Goal: Information Seeking & Learning: Learn about a topic

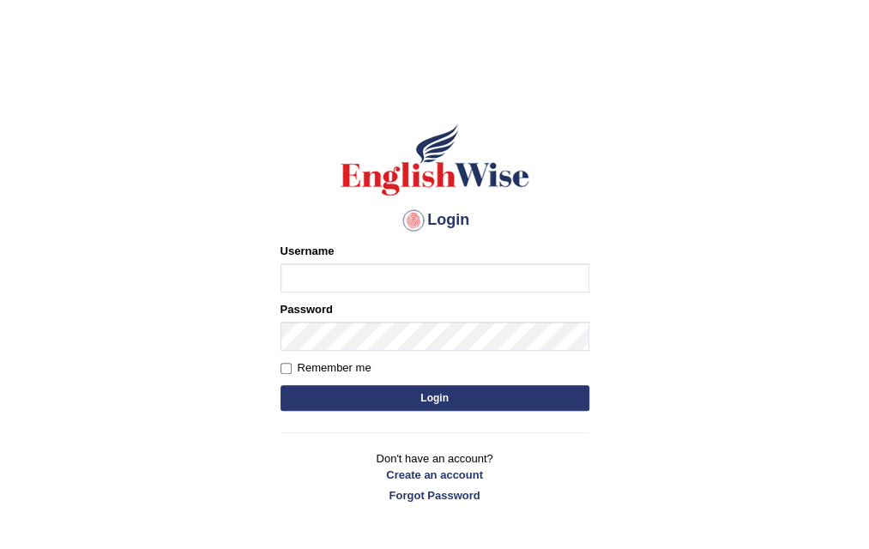
type input "malunga"
click at [292, 364] on label "Remember me" at bounding box center [325, 367] width 91 height 17
click at [292, 364] on input "Remember me" at bounding box center [285, 368] width 11 height 11
checkbox input "true"
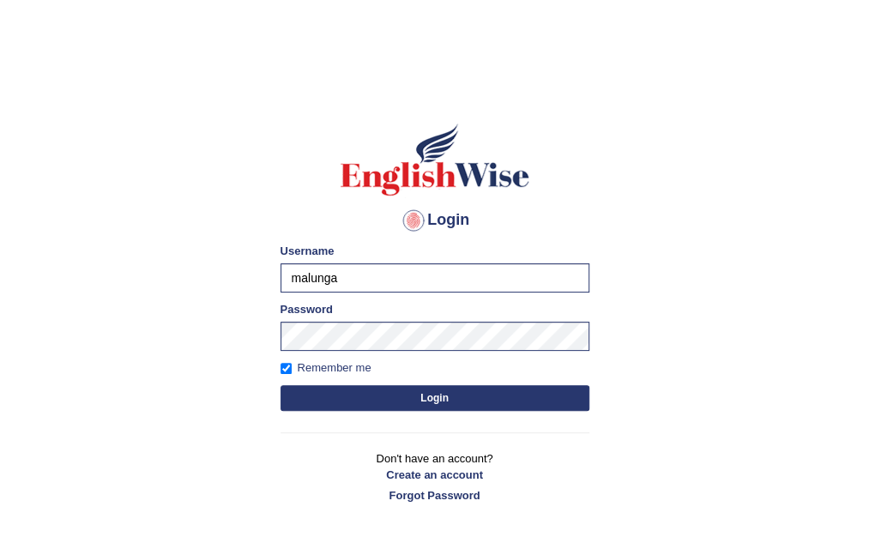
click at [430, 397] on button "Login" at bounding box center [434, 398] width 309 height 26
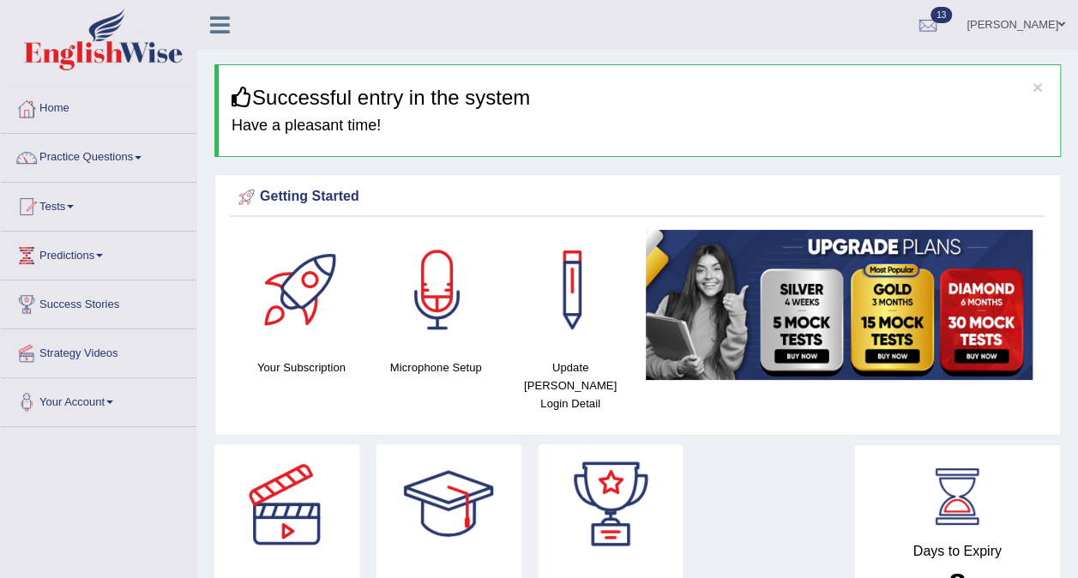
click at [140, 156] on span at bounding box center [138, 157] width 7 height 3
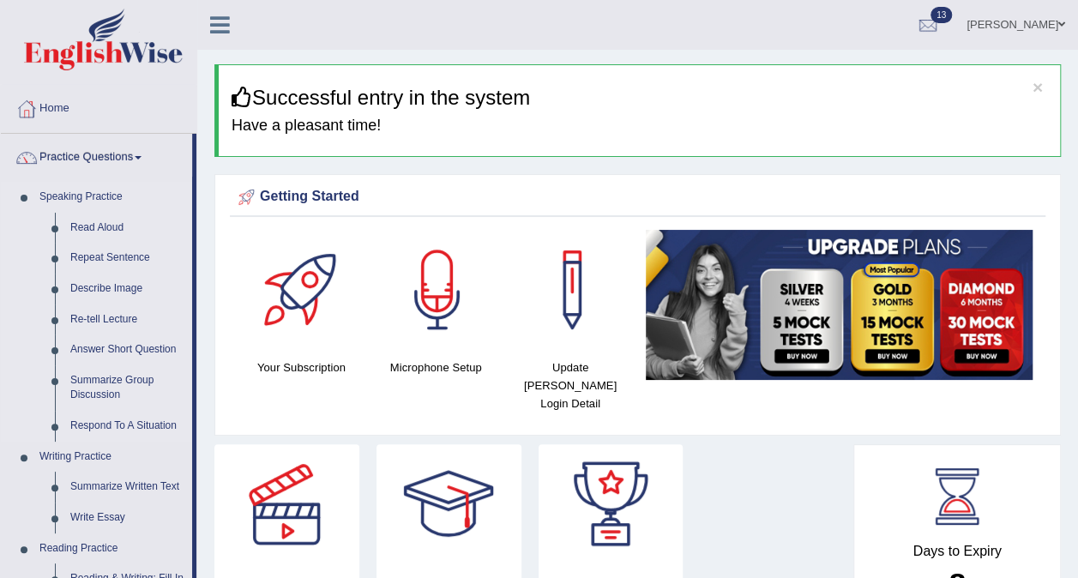
click at [182, 201] on link "Speaking Practice" at bounding box center [112, 197] width 160 height 31
click at [82, 226] on link "Read Aloud" at bounding box center [127, 228] width 129 height 31
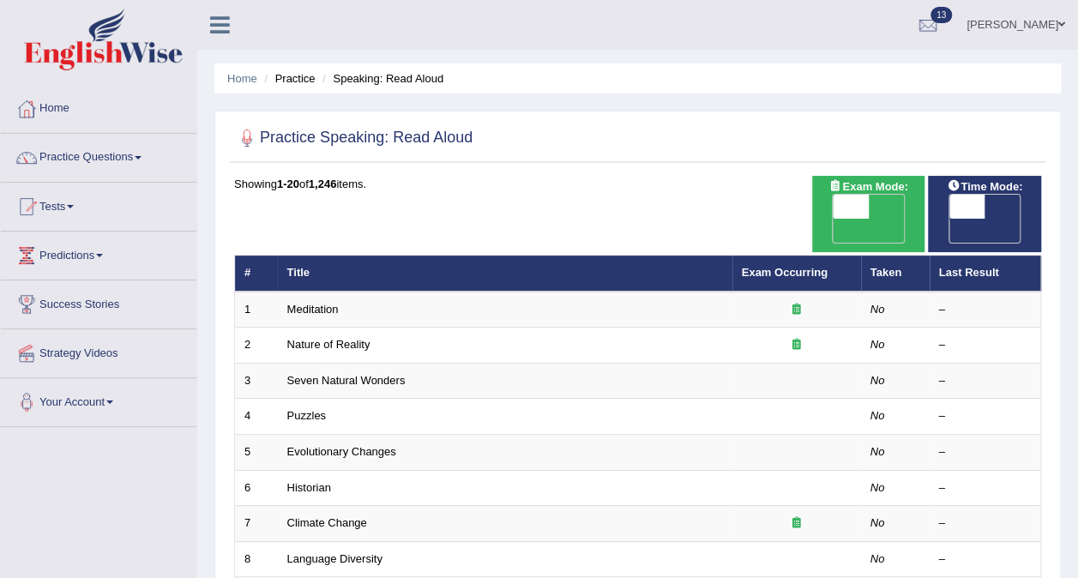
click at [833, 219] on span "OFF" at bounding box center [815, 231] width 36 height 24
checkbox input "true"
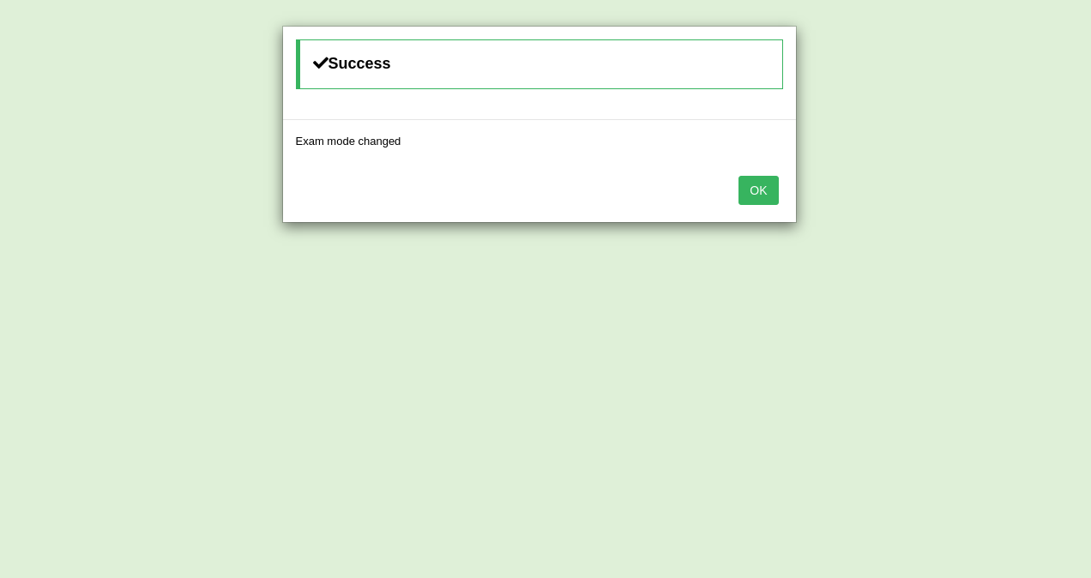
click at [757, 196] on button "OK" at bounding box center [757, 190] width 39 height 29
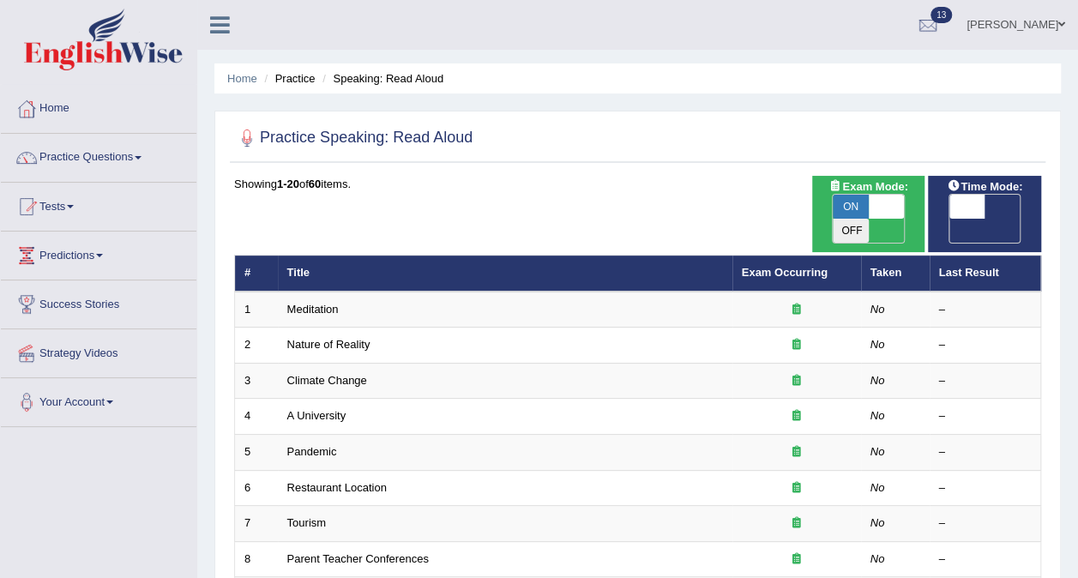
click at [949, 219] on span "OFF" at bounding box center [931, 231] width 36 height 24
checkbox input "true"
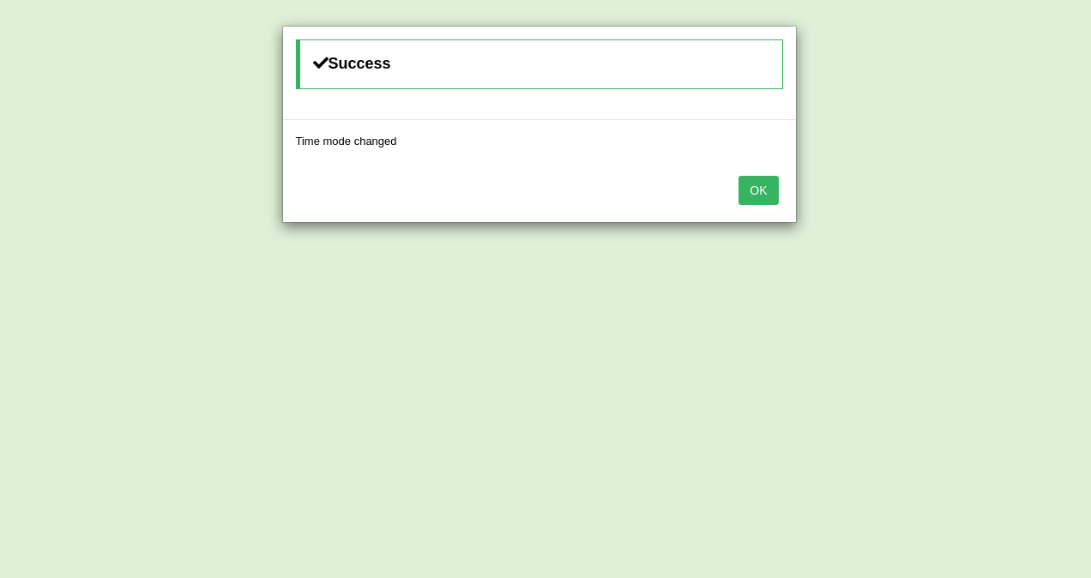
click at [762, 184] on button "OK" at bounding box center [757, 190] width 39 height 29
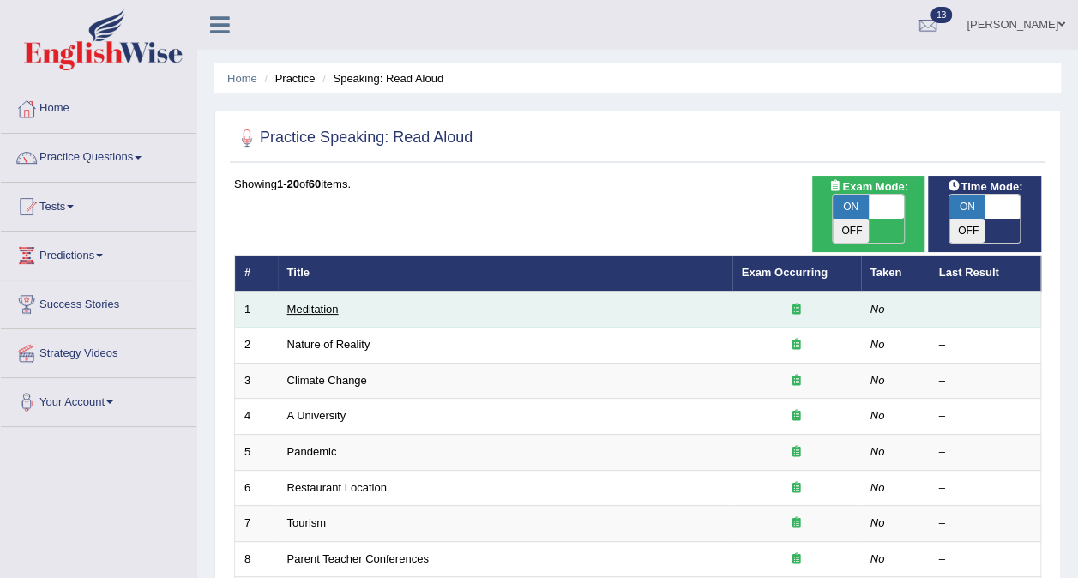
click at [304, 303] on link "Meditation" at bounding box center [312, 309] width 51 height 13
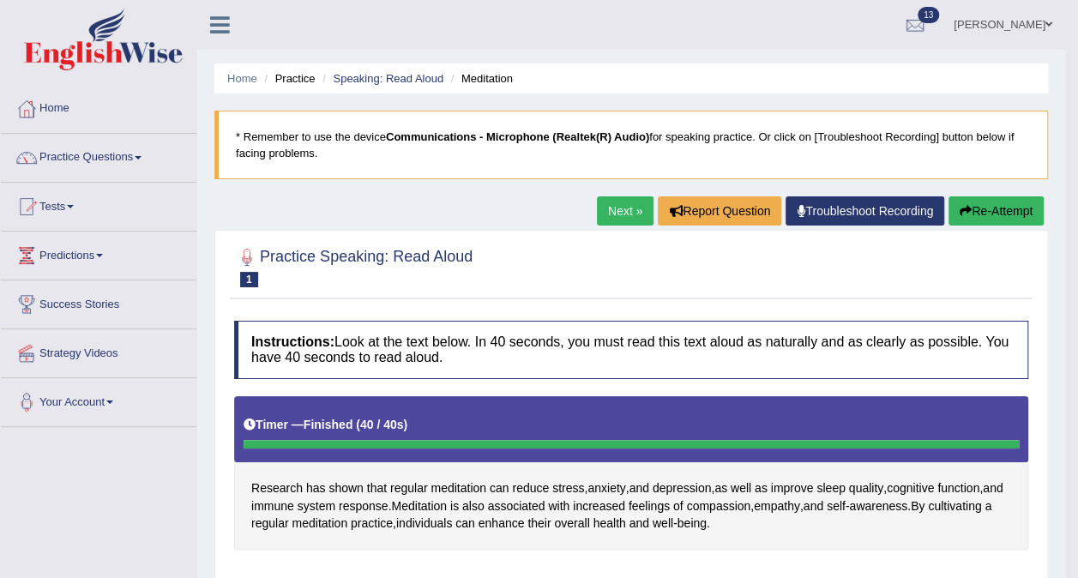
click at [617, 209] on link "Next »" at bounding box center [625, 210] width 57 height 29
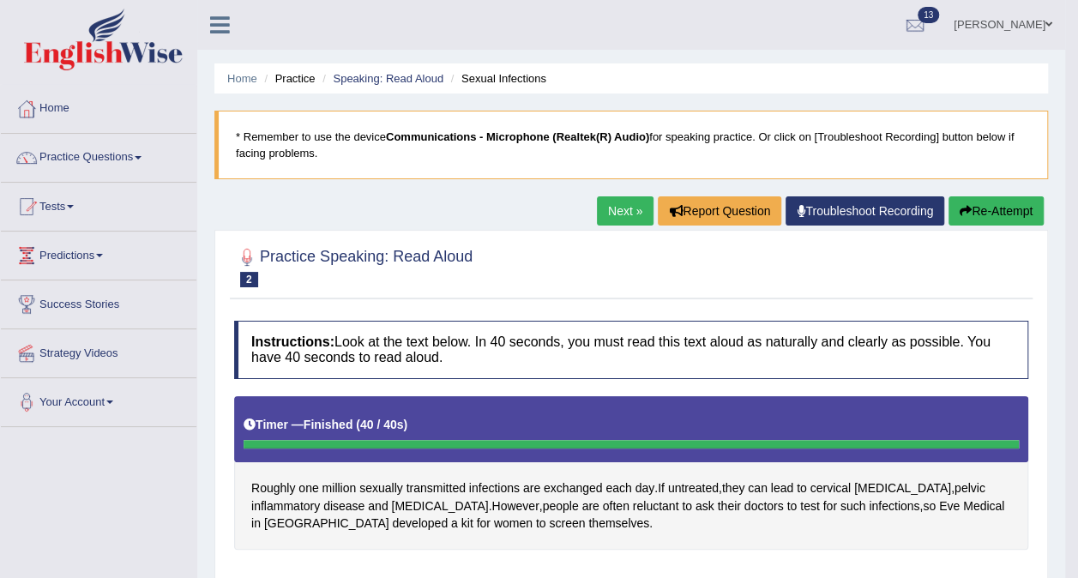
click at [617, 208] on link "Next »" at bounding box center [625, 210] width 57 height 29
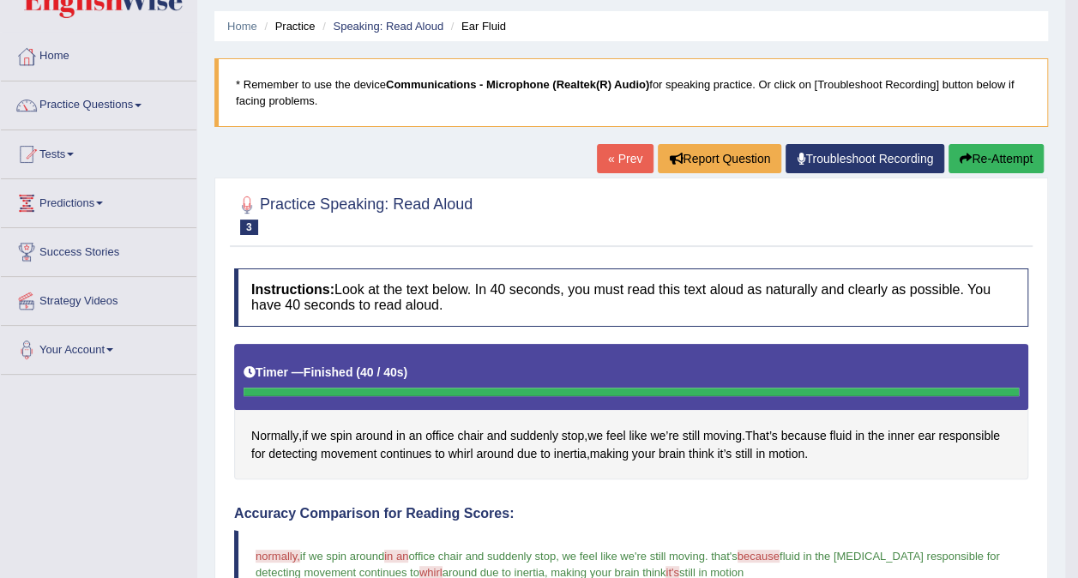
scroll to position [46, 0]
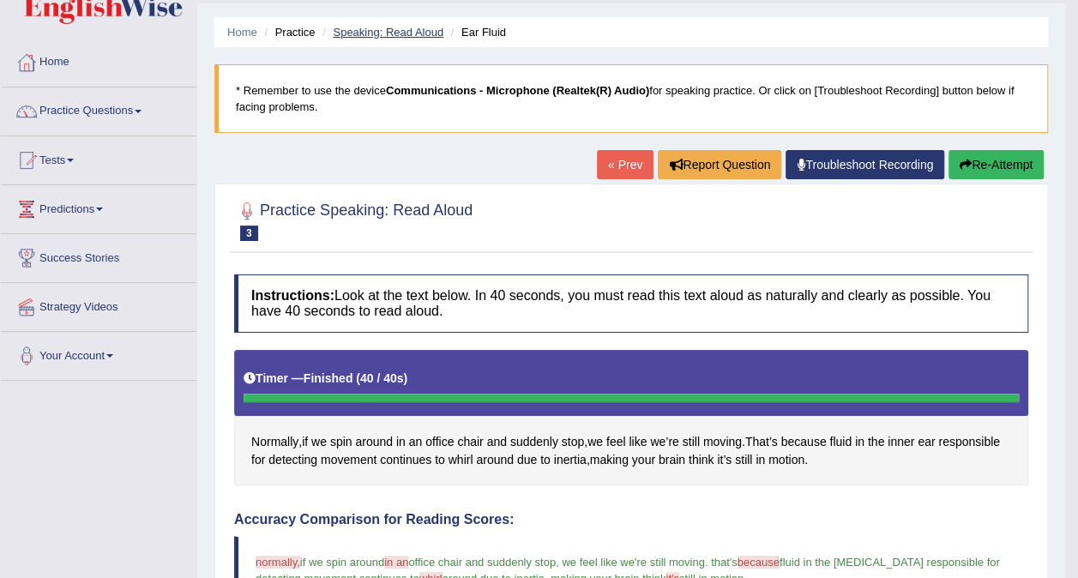
click at [412, 28] on link "Speaking: Read Aloud" at bounding box center [388, 32] width 111 height 13
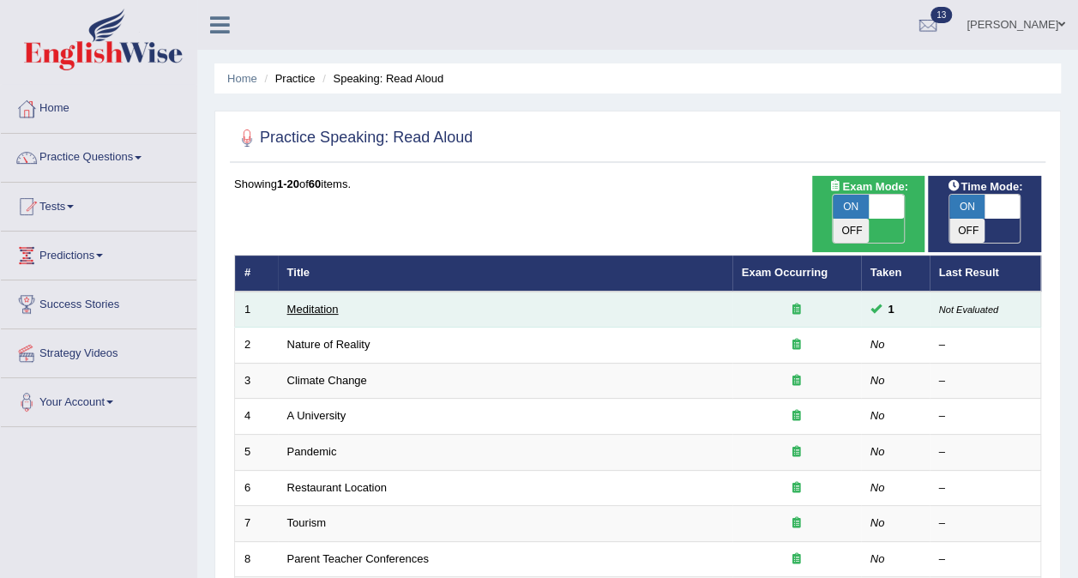
click at [336, 303] on link "Meditation" at bounding box center [312, 309] width 51 height 13
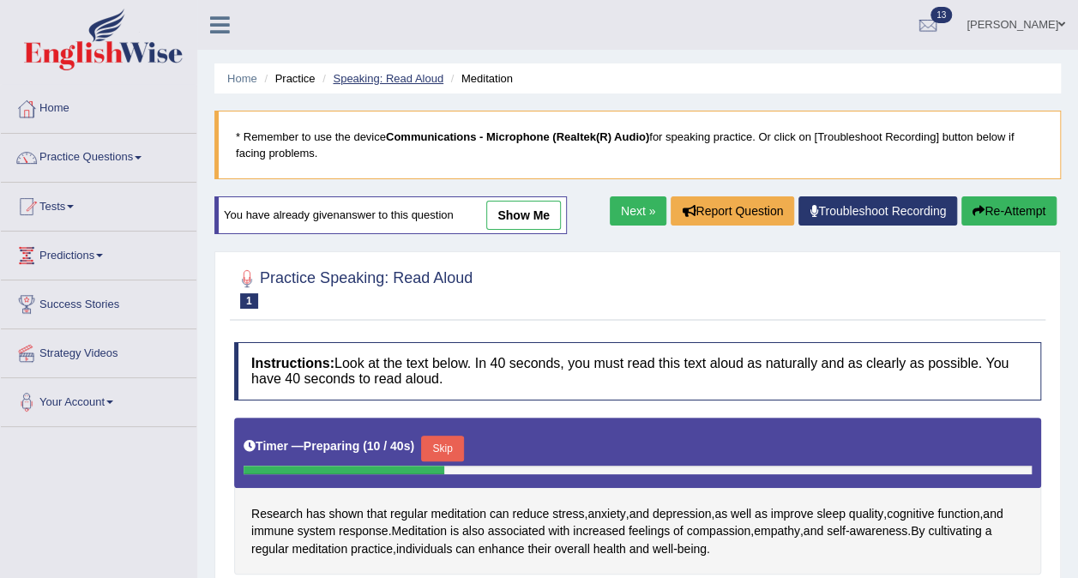
click at [413, 79] on link "Speaking: Read Aloud" at bounding box center [388, 78] width 111 height 13
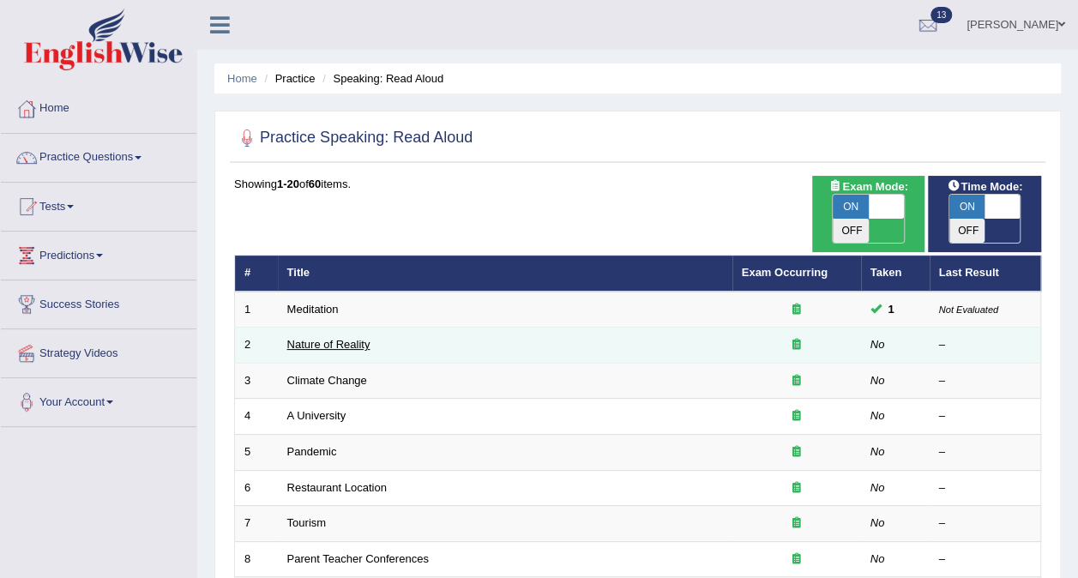
click at [308, 338] on link "Nature of Reality" at bounding box center [328, 344] width 83 height 13
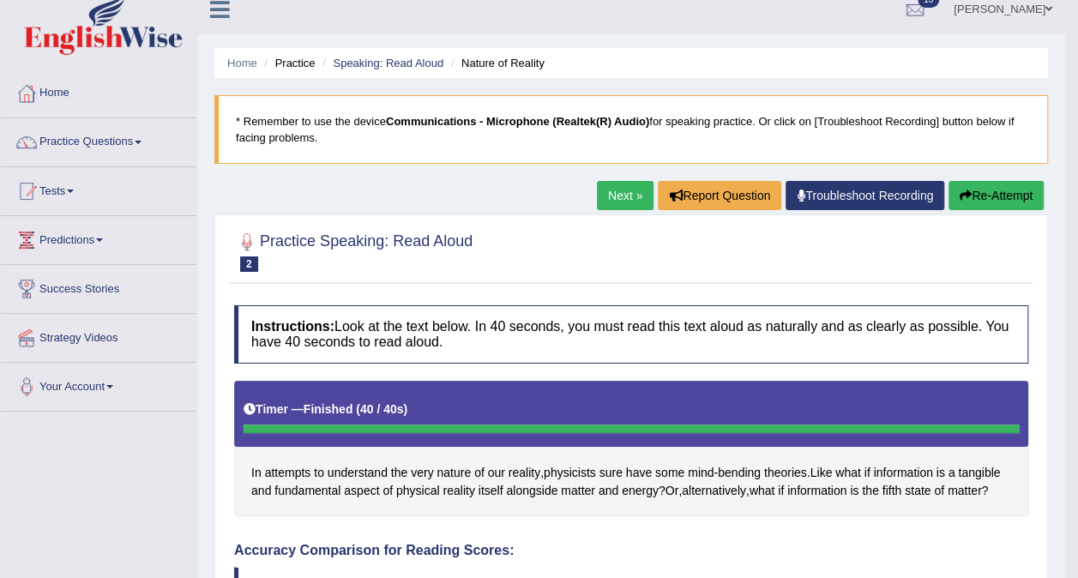
scroll to position [10, 0]
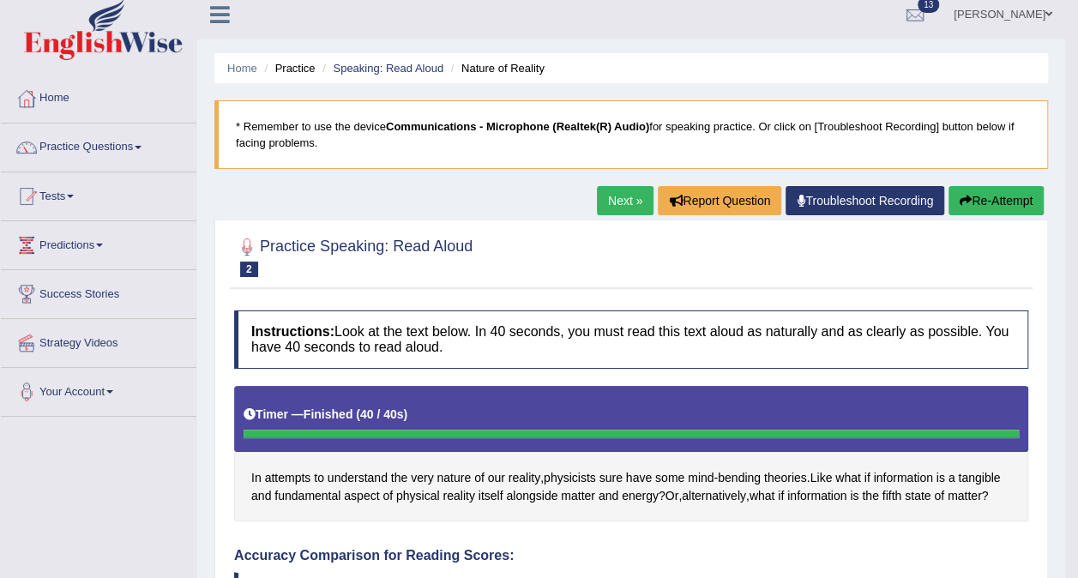
click at [607, 201] on link "Next »" at bounding box center [625, 200] width 57 height 29
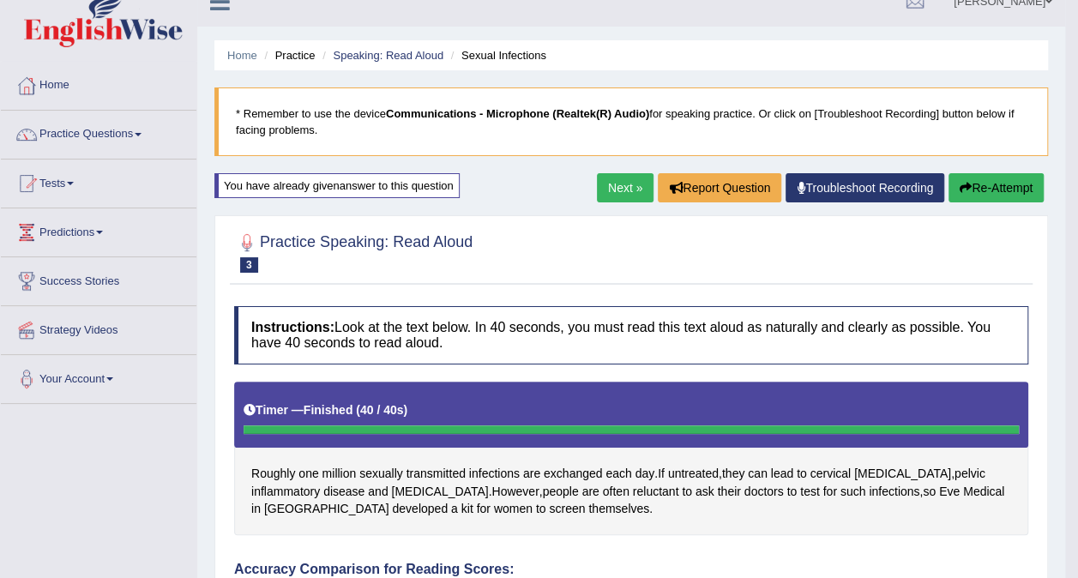
scroll to position [19, 0]
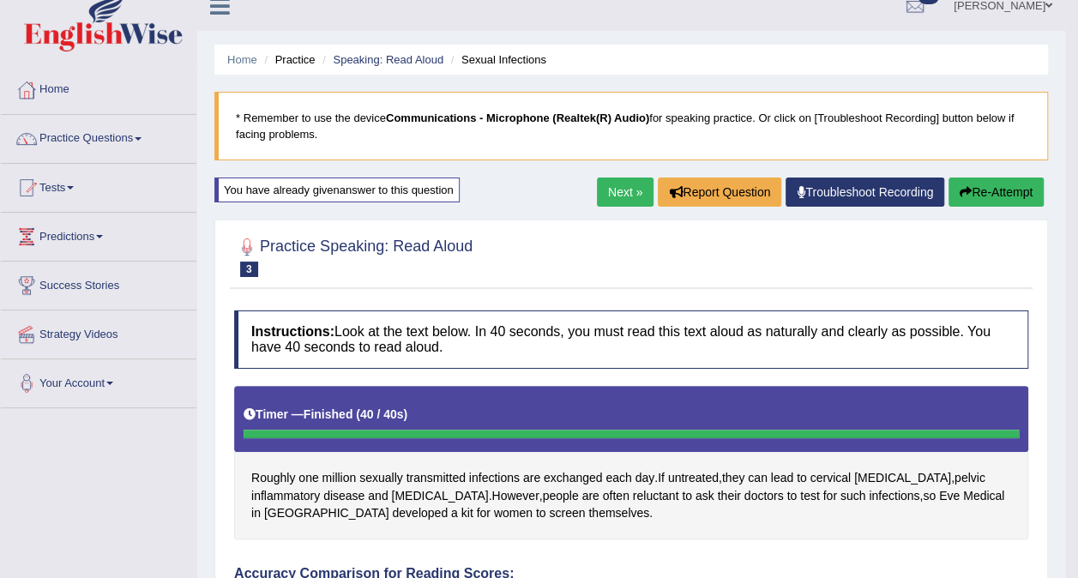
click at [616, 190] on link "Next »" at bounding box center [625, 191] width 57 height 29
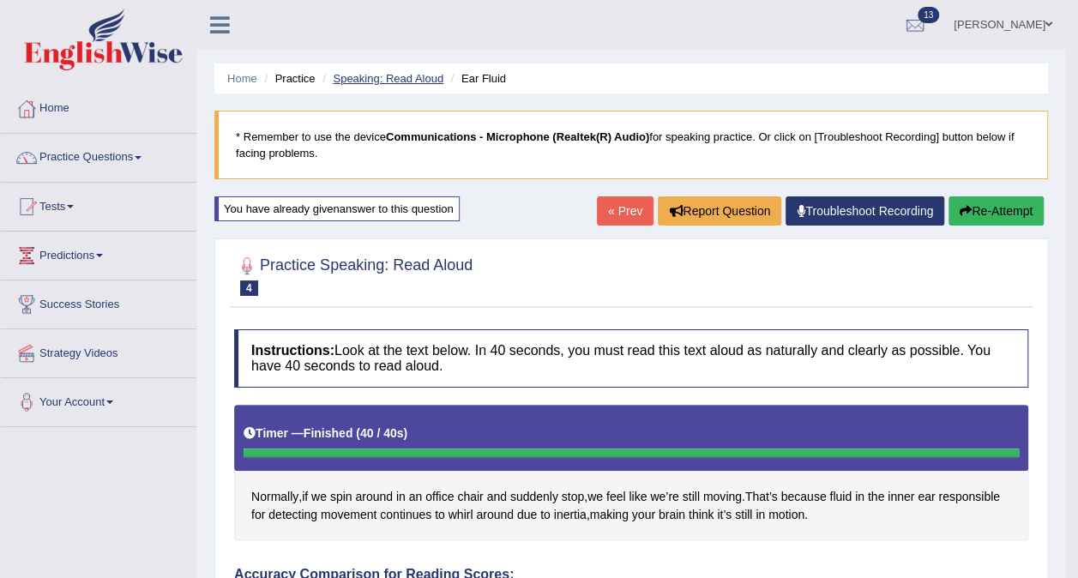
click at [411, 76] on link "Speaking: Read Aloud" at bounding box center [388, 78] width 111 height 13
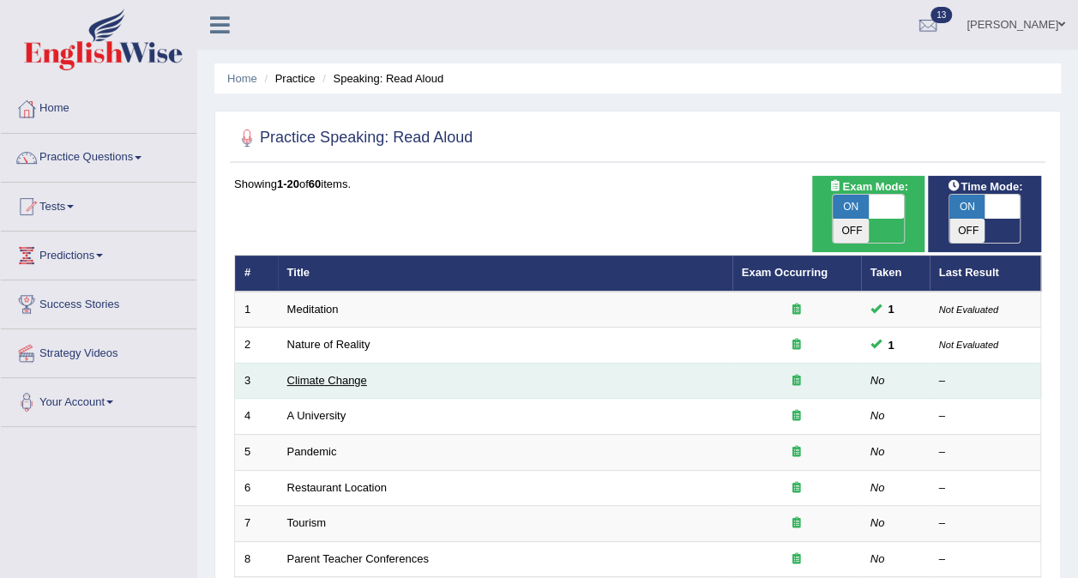
click at [331, 374] on link "Climate Change" at bounding box center [327, 380] width 80 height 13
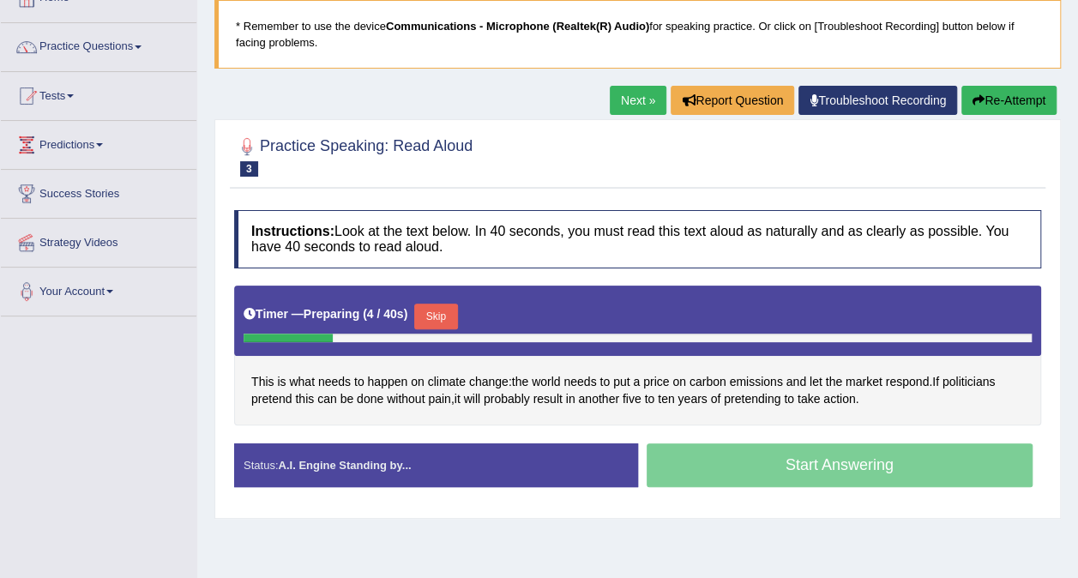
scroll to position [112, 0]
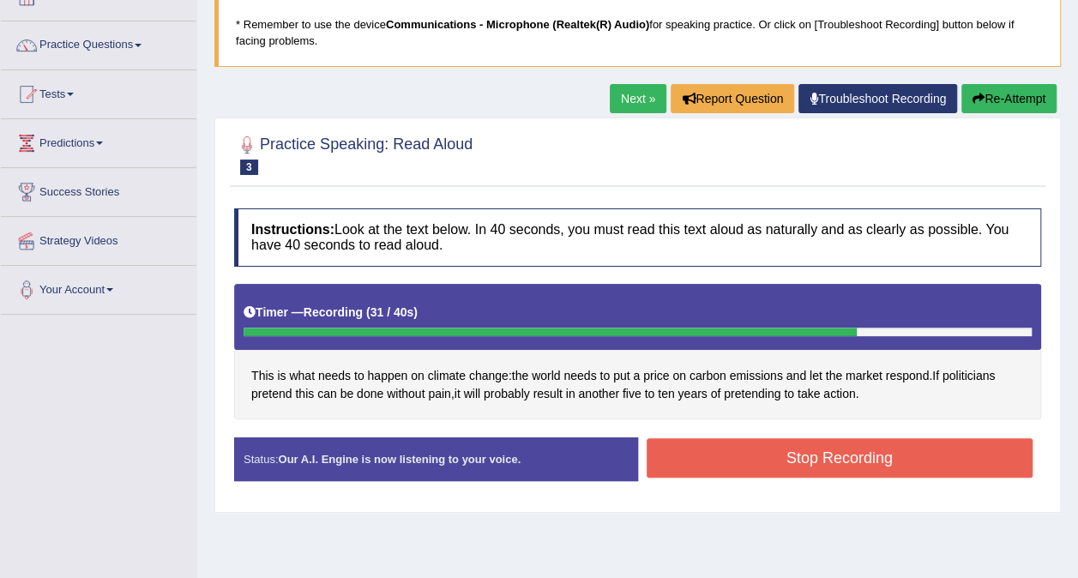
click at [1012, 97] on button "Re-Attempt" at bounding box center [1008, 98] width 95 height 29
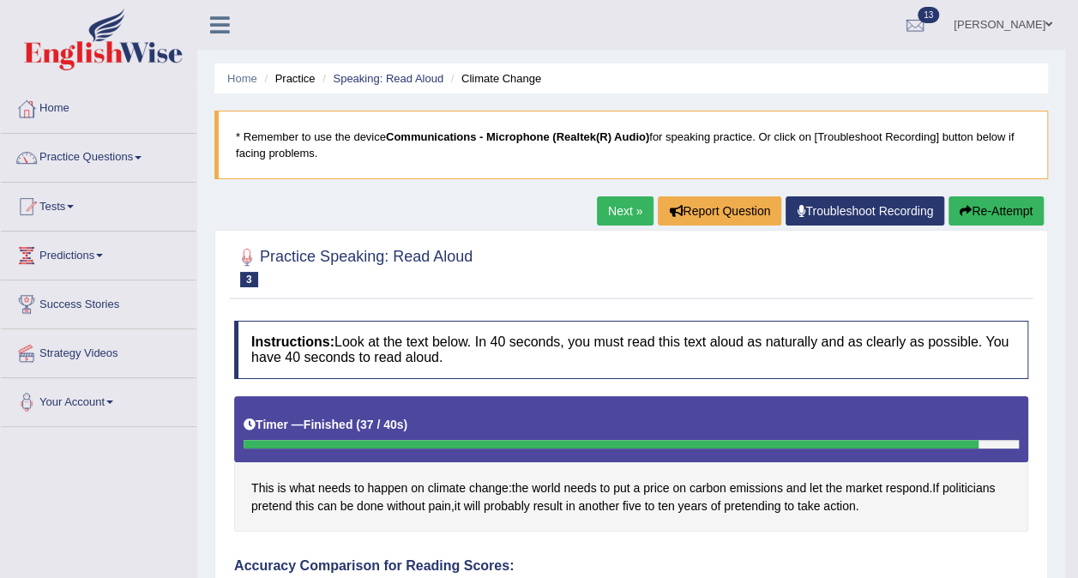
click at [616, 207] on link "Next »" at bounding box center [625, 210] width 57 height 29
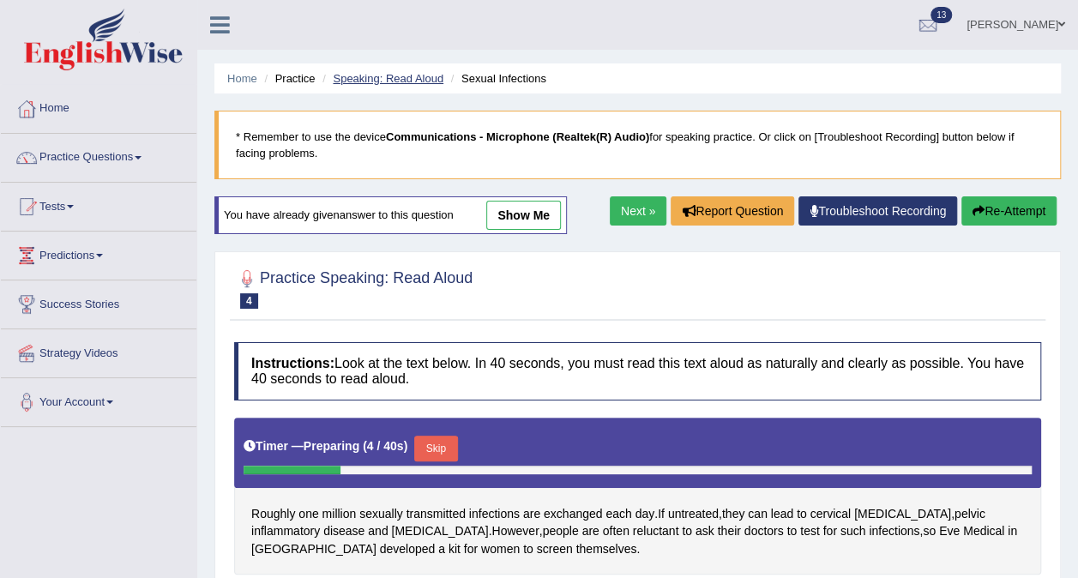
click at [414, 83] on link "Speaking: Read Aloud" at bounding box center [388, 78] width 111 height 13
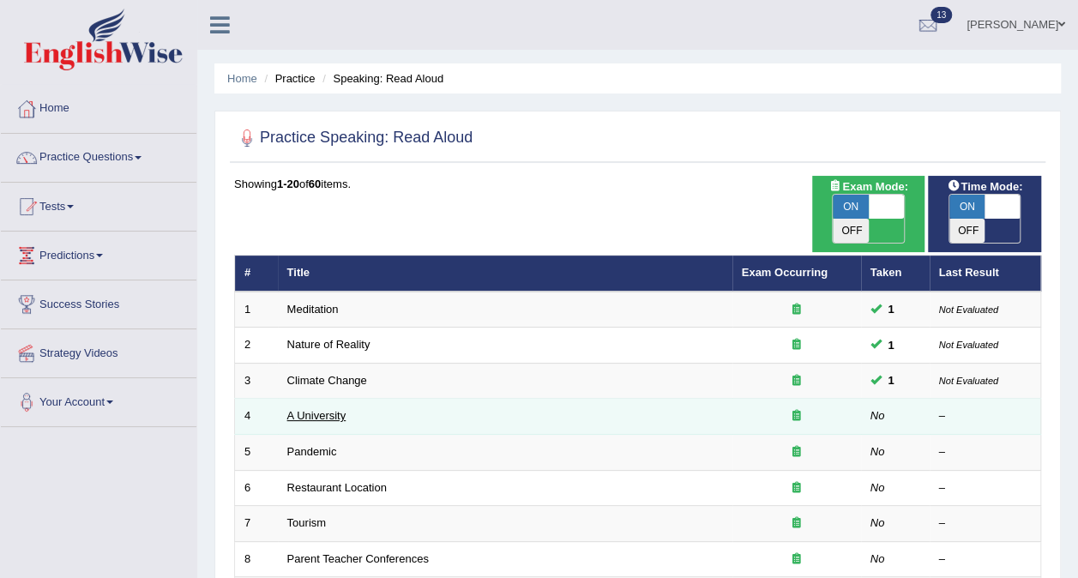
click at [319, 409] on link "A University" at bounding box center [316, 415] width 59 height 13
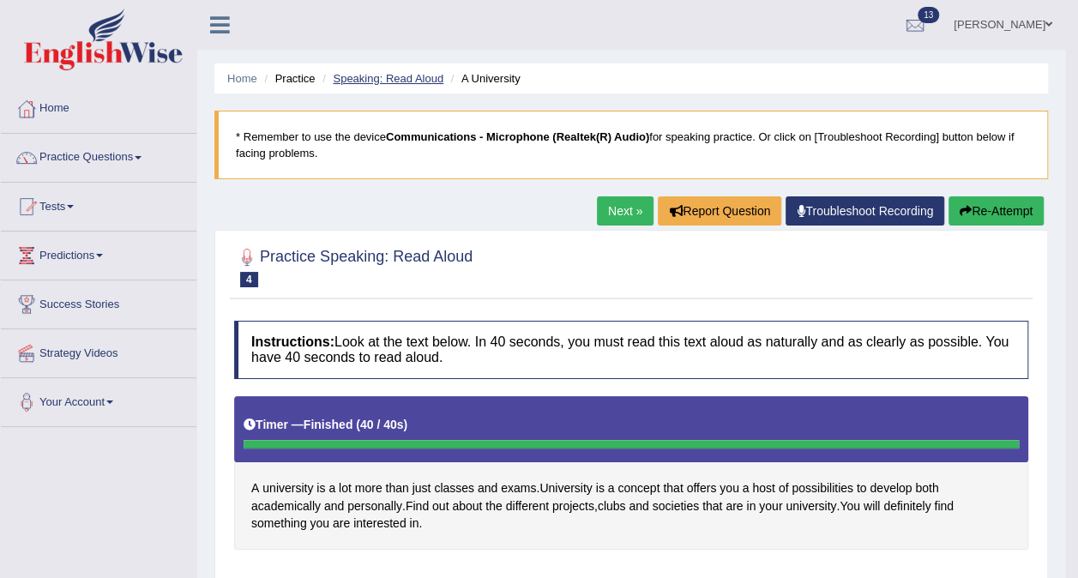
click at [423, 77] on link "Speaking: Read Aloud" at bounding box center [388, 78] width 111 height 13
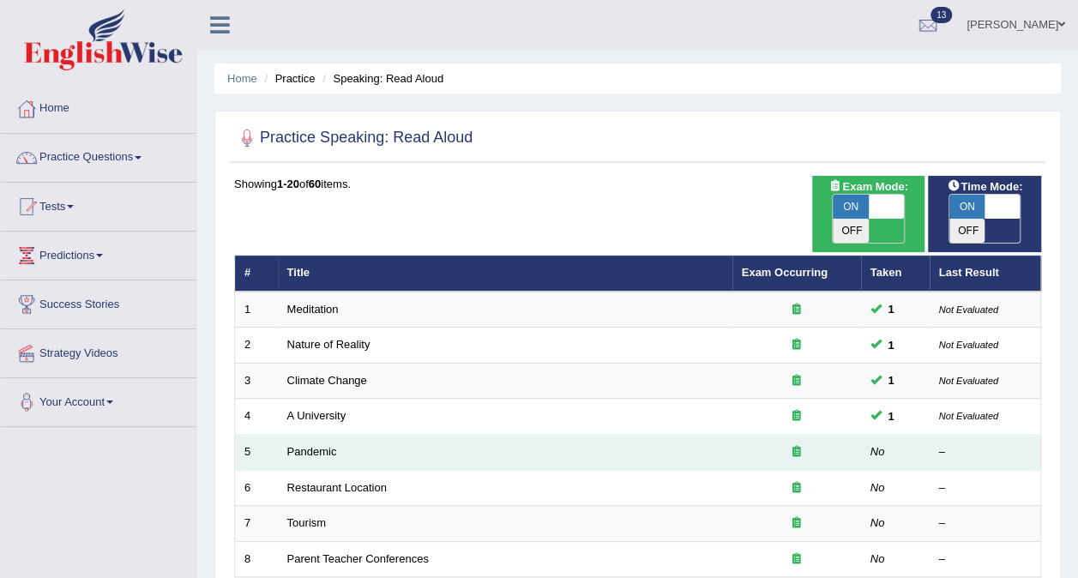
click at [256, 435] on td "5" at bounding box center [256, 453] width 43 height 36
click at [305, 445] on link "Pandemic" at bounding box center [312, 451] width 50 height 13
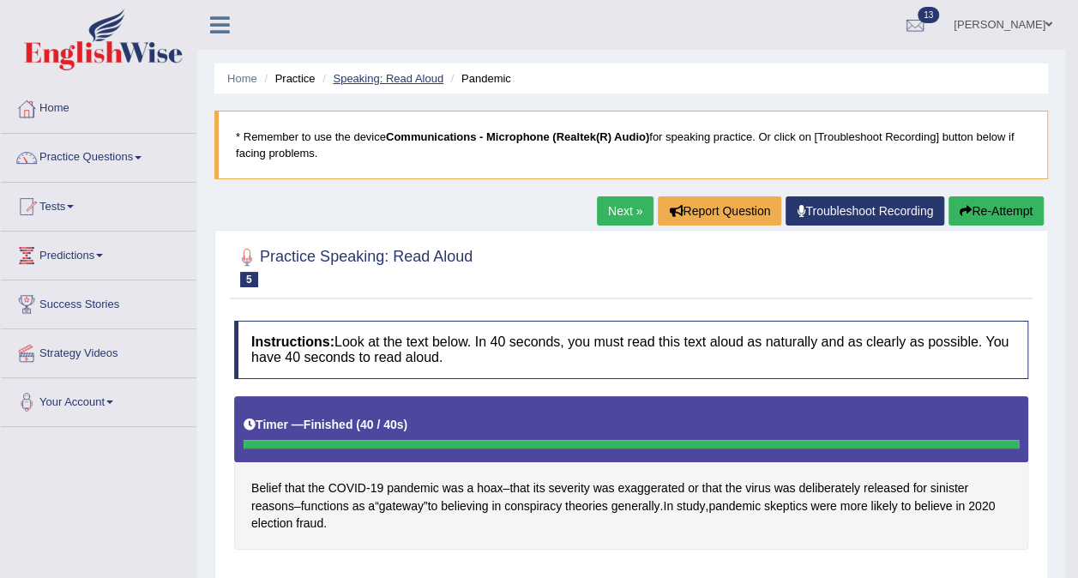
click at [421, 77] on link "Speaking: Read Aloud" at bounding box center [388, 78] width 111 height 13
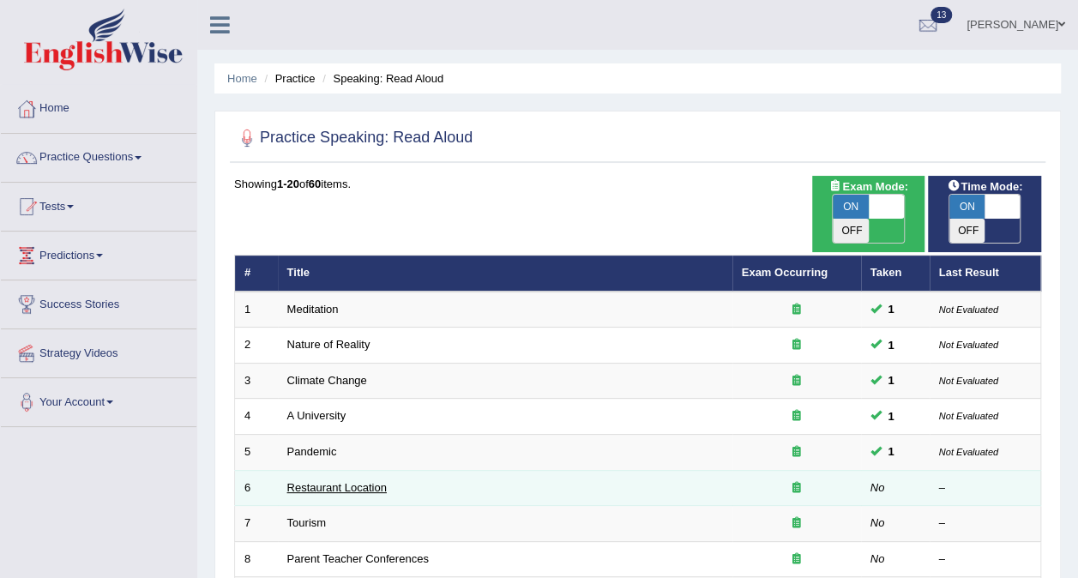
click at [320, 481] on link "Restaurant Location" at bounding box center [336, 487] width 99 height 13
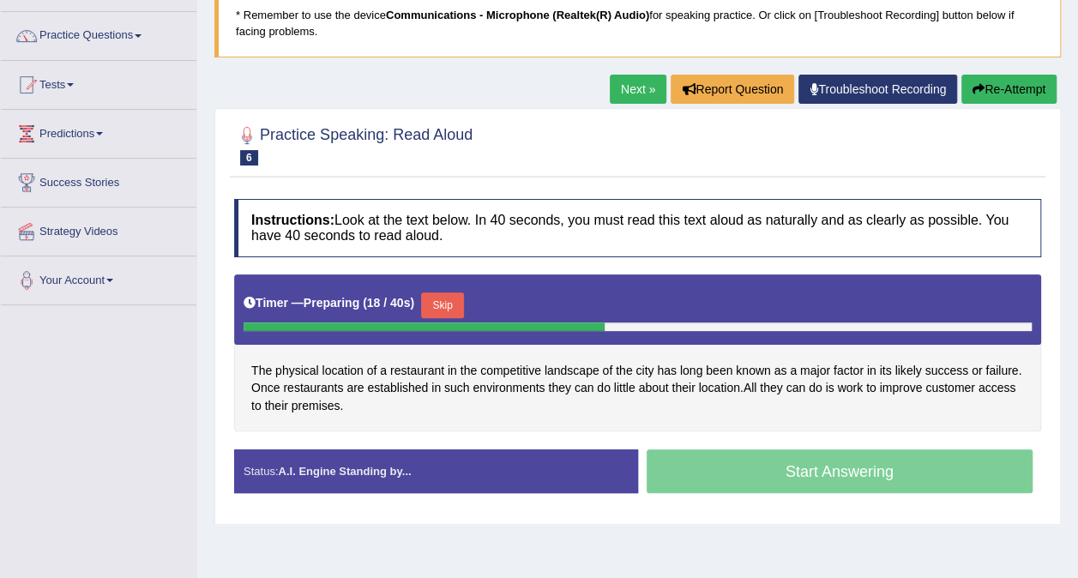
scroll to position [128, 0]
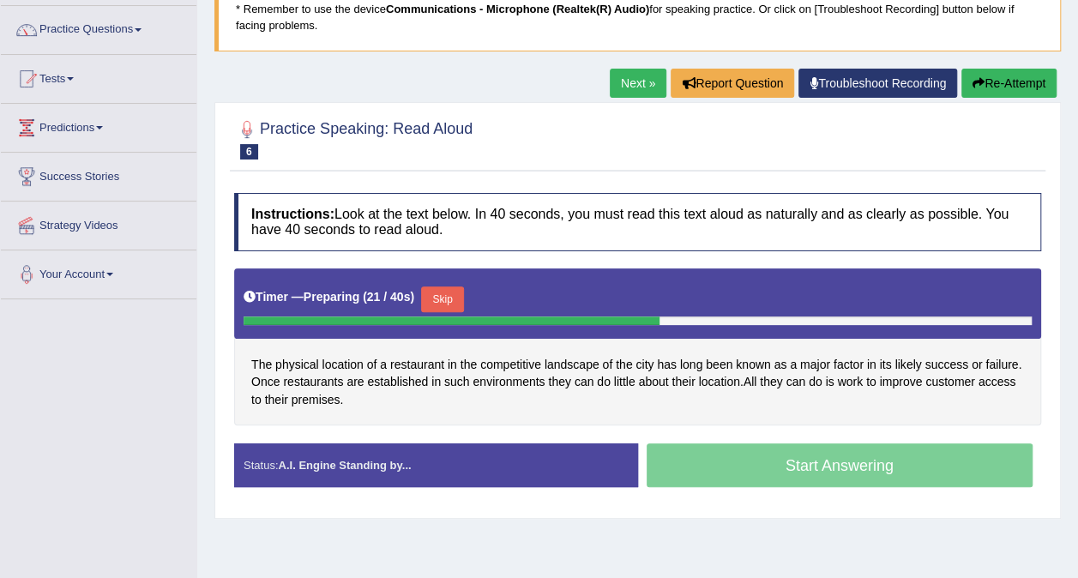
click at [845, 466] on div "Start Answering" at bounding box center [840, 467] width 404 height 48
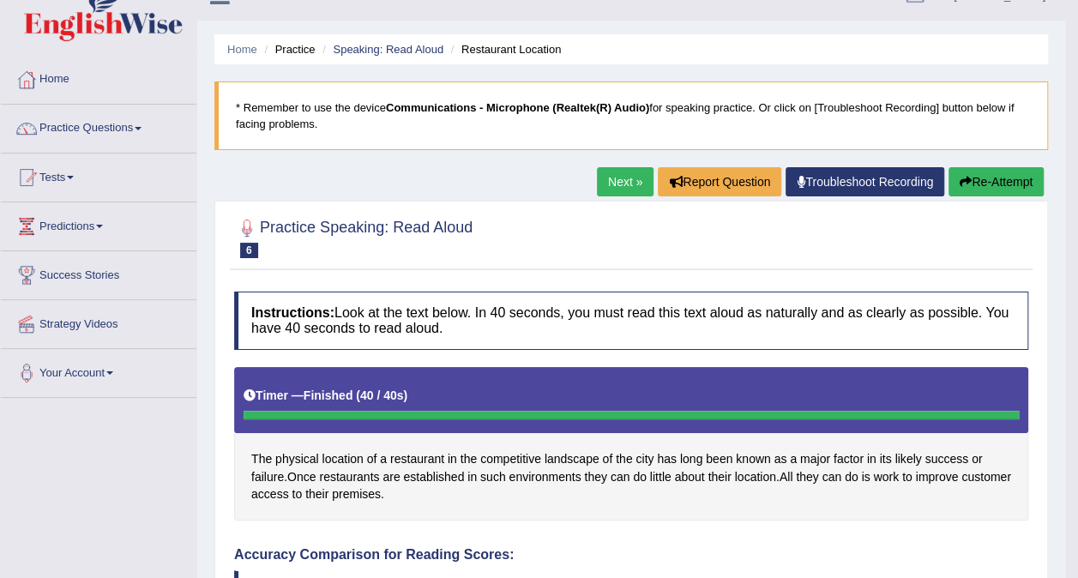
scroll to position [0, 0]
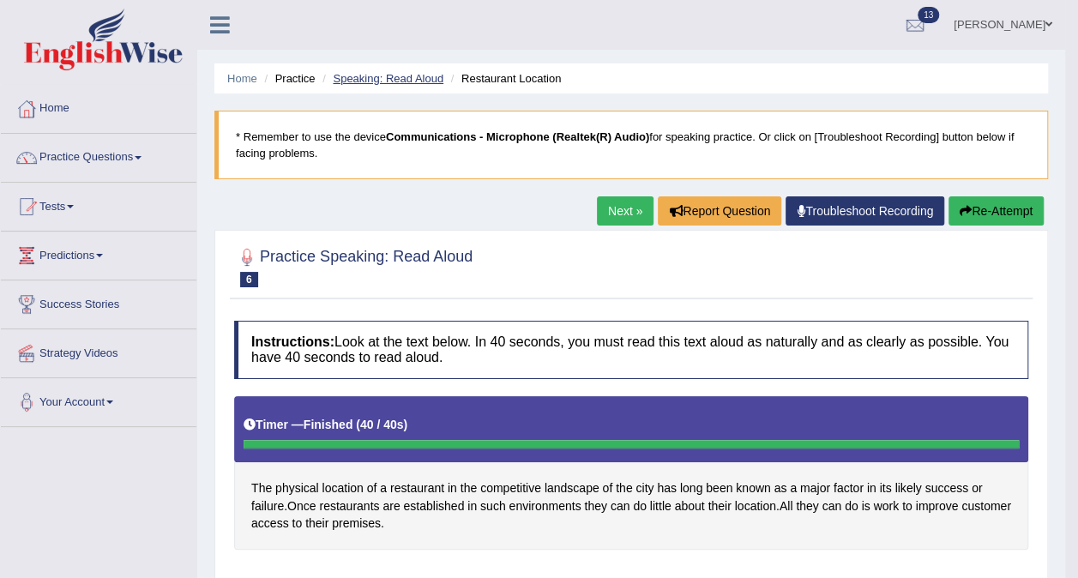
click at [418, 75] on link "Speaking: Read Aloud" at bounding box center [388, 78] width 111 height 13
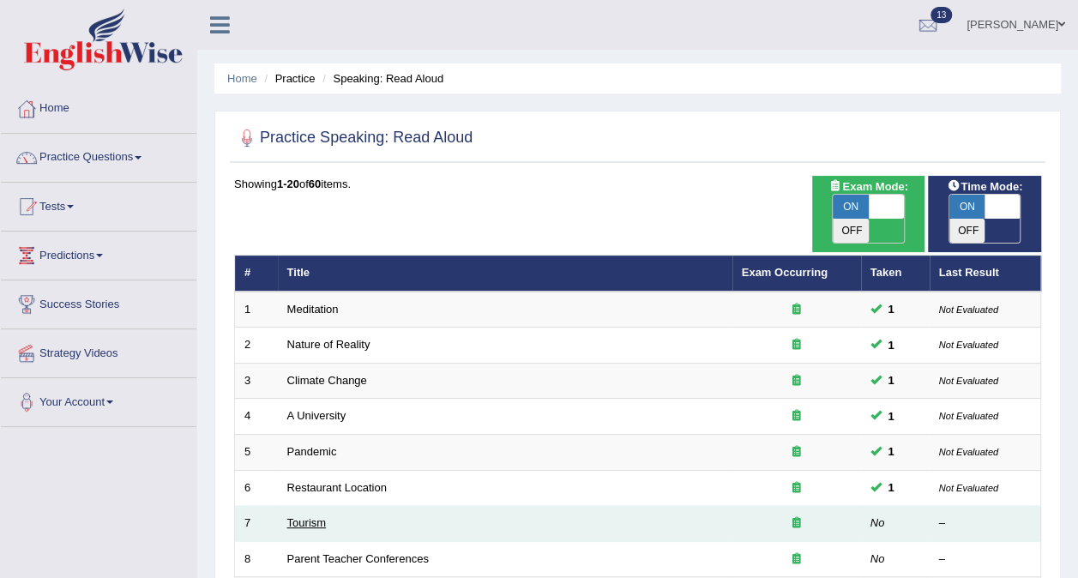
click at [311, 516] on link "Tourism" at bounding box center [306, 522] width 39 height 13
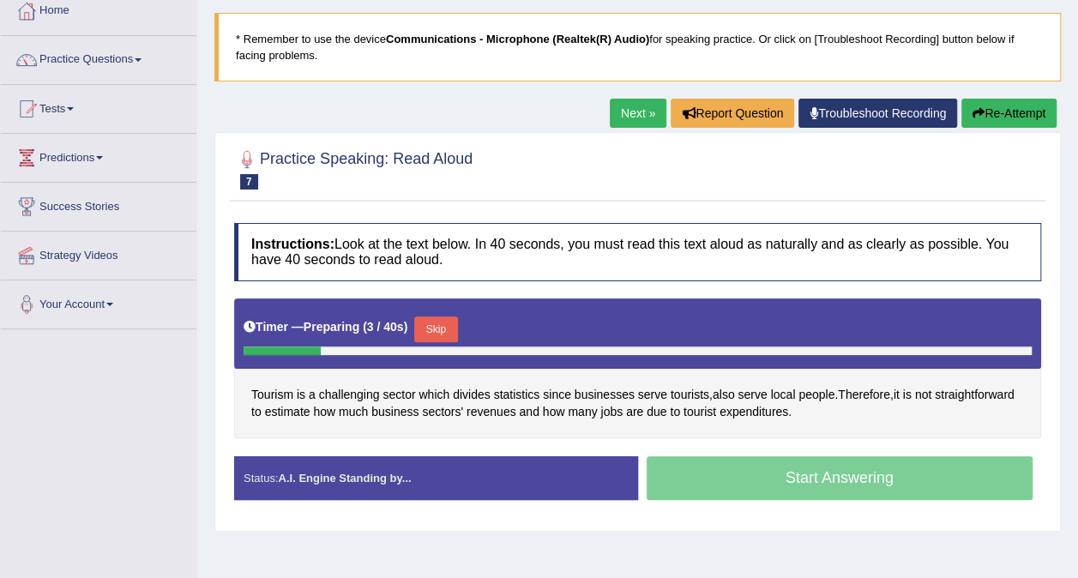
scroll to position [98, 0]
click at [433, 317] on button "Skip" at bounding box center [435, 329] width 43 height 26
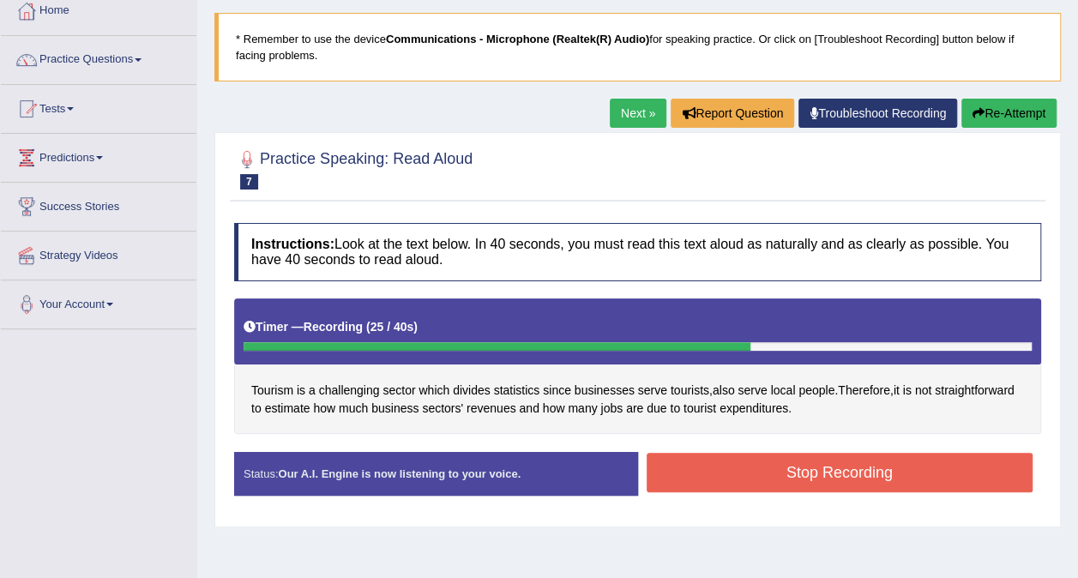
click at [706, 462] on button "Stop Recording" at bounding box center [840, 472] width 387 height 39
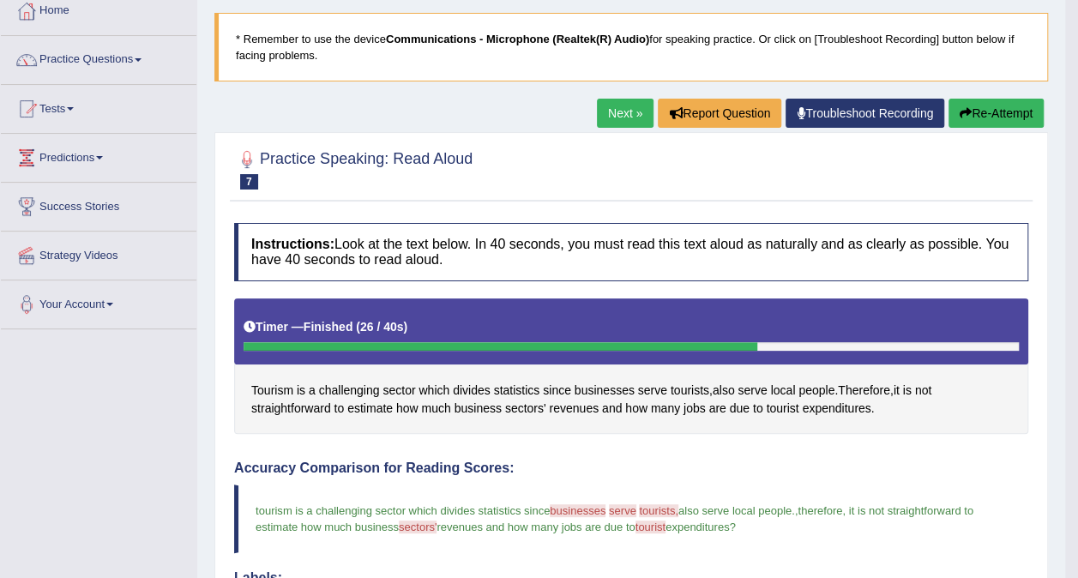
scroll to position [0, 0]
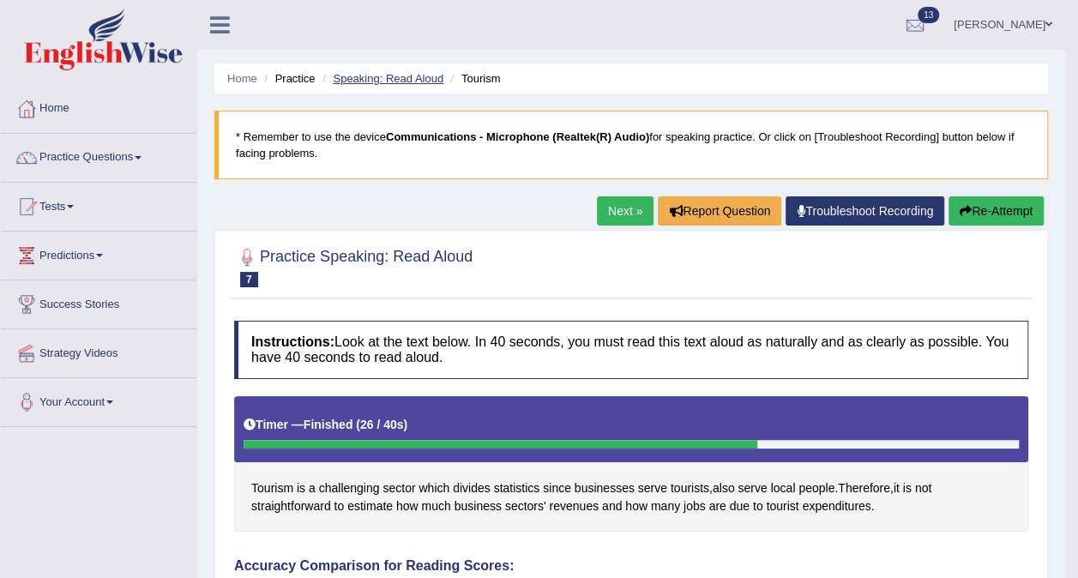
click at [424, 80] on link "Speaking: Read Aloud" at bounding box center [388, 78] width 111 height 13
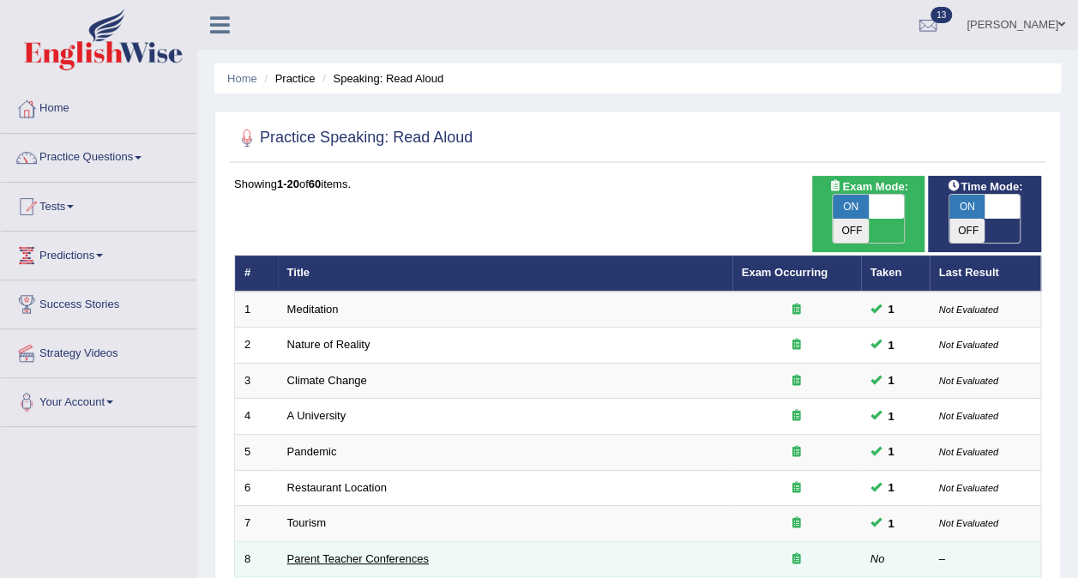
click at [340, 552] on link "Parent Teacher Conferences" at bounding box center [357, 558] width 141 height 13
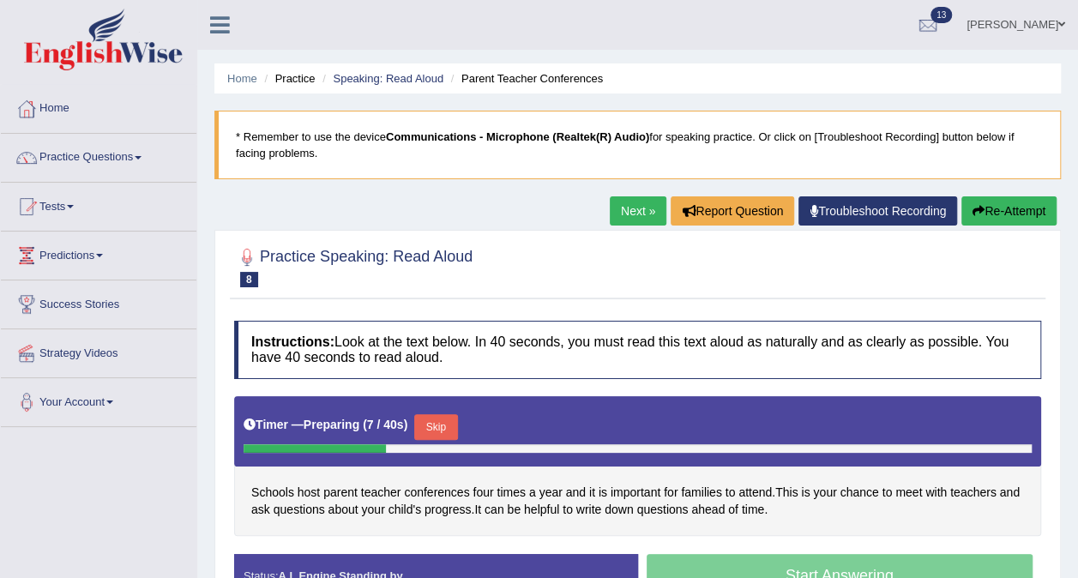
click at [430, 429] on button "Skip" at bounding box center [435, 427] width 43 height 26
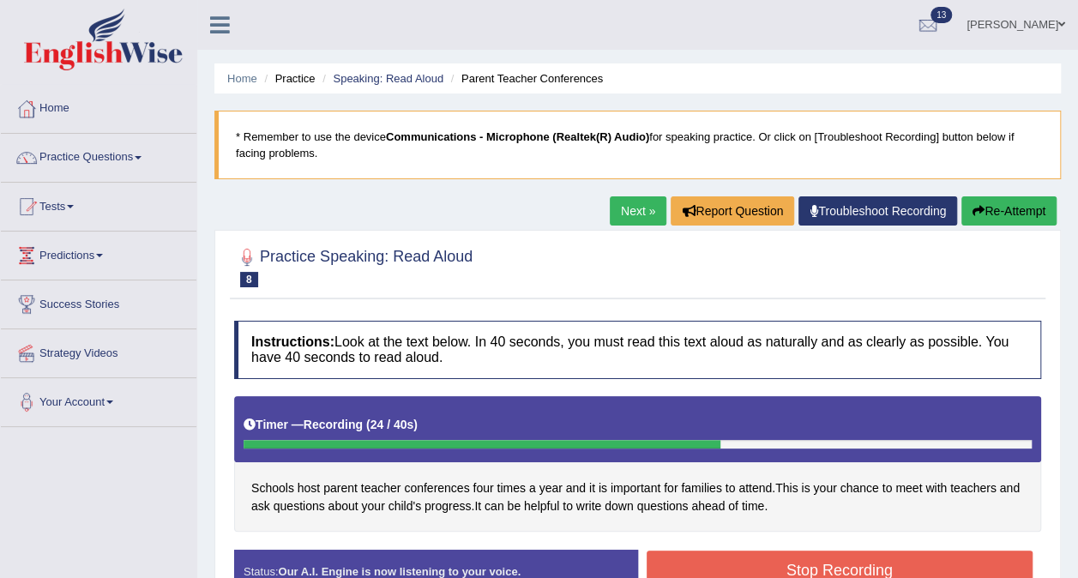
click at [773, 567] on button "Stop Recording" at bounding box center [840, 570] width 387 height 39
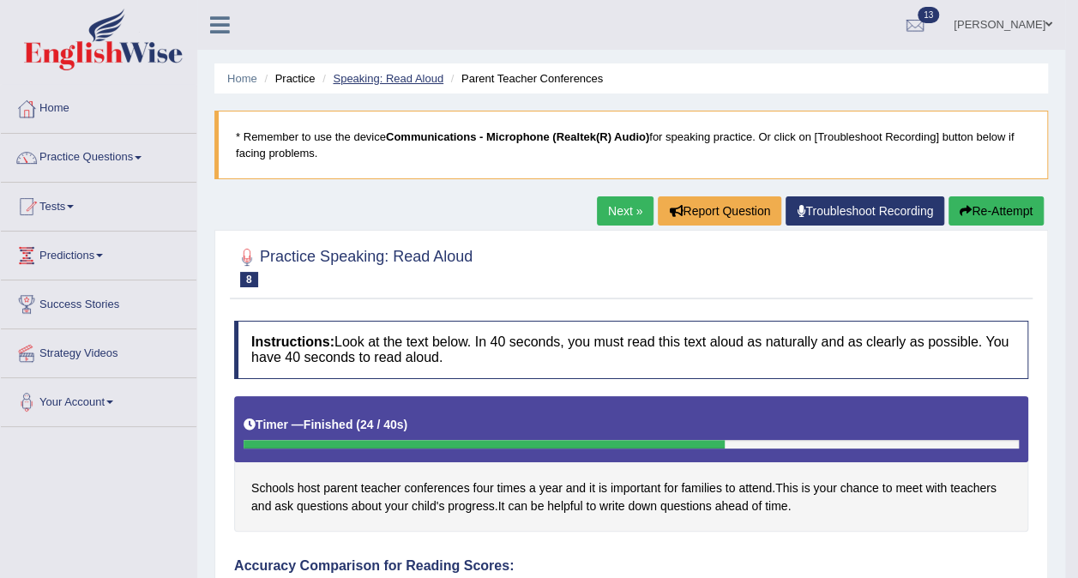
click at [406, 82] on link "Speaking: Read Aloud" at bounding box center [388, 78] width 111 height 13
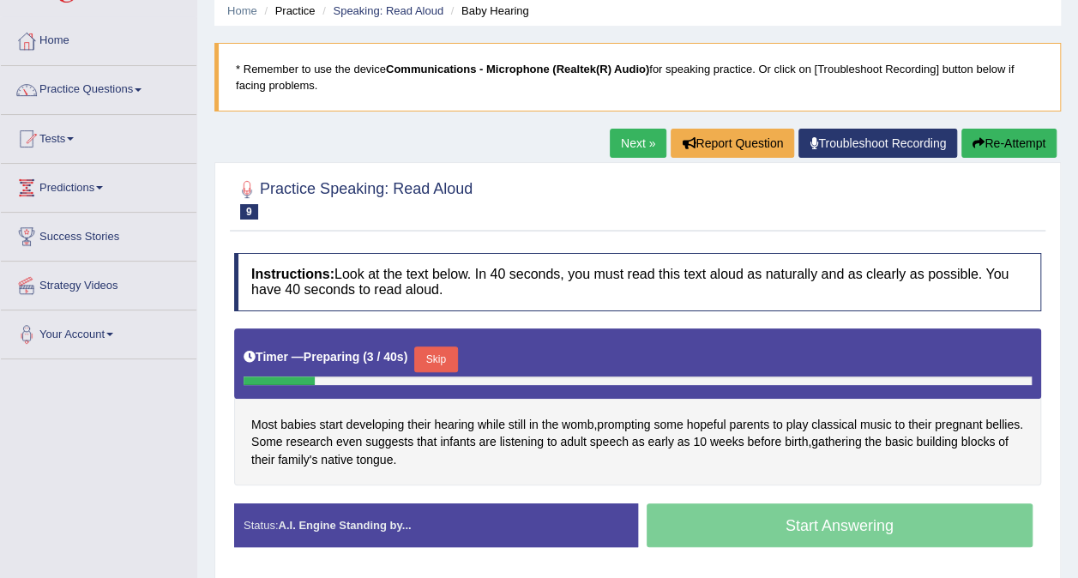
scroll to position [69, 0]
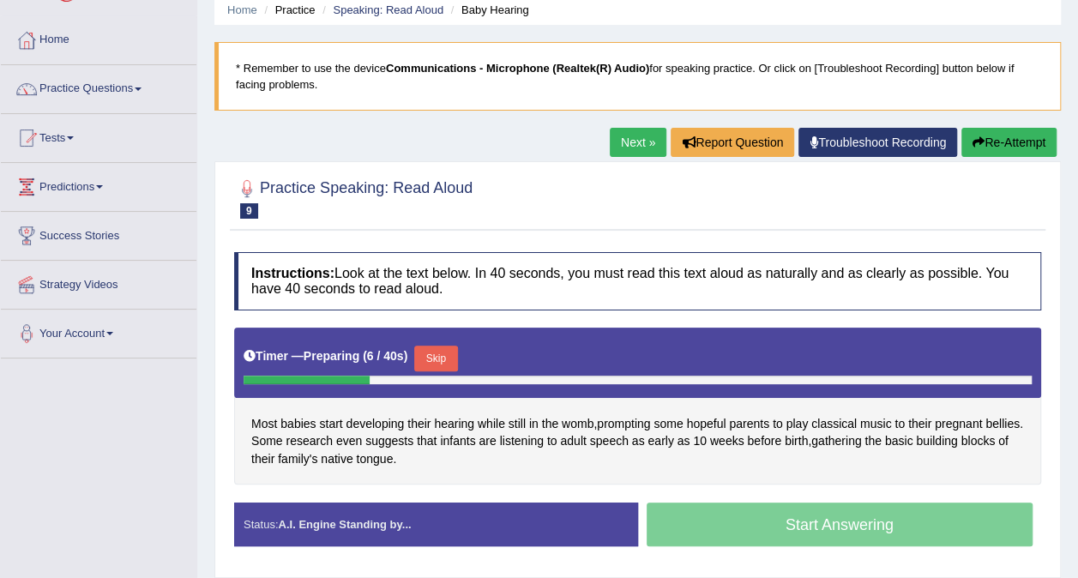
click at [444, 358] on button "Skip" at bounding box center [435, 359] width 43 height 26
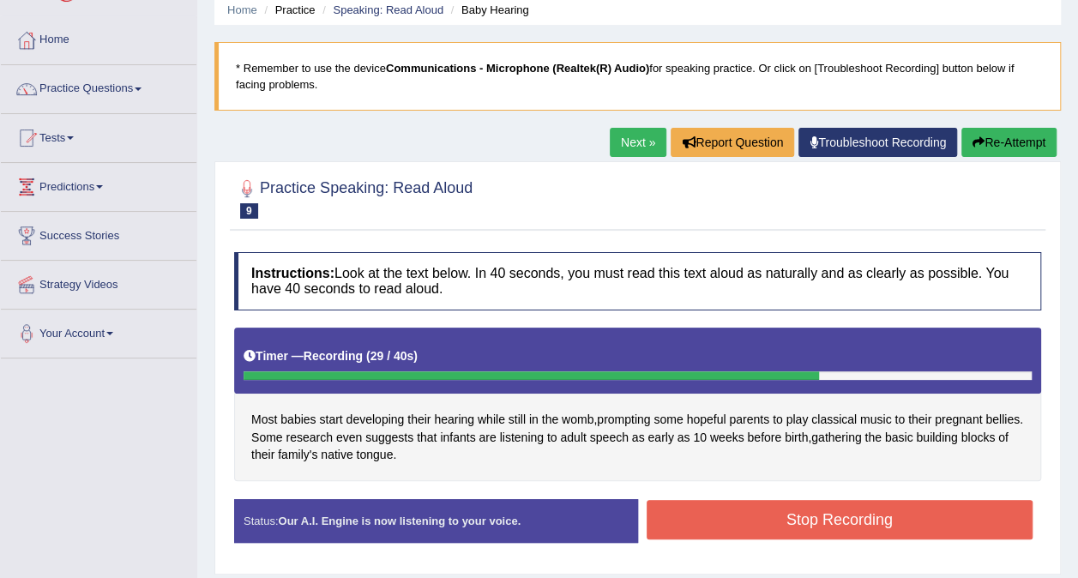
click at [798, 518] on button "Stop Recording" at bounding box center [840, 519] width 387 height 39
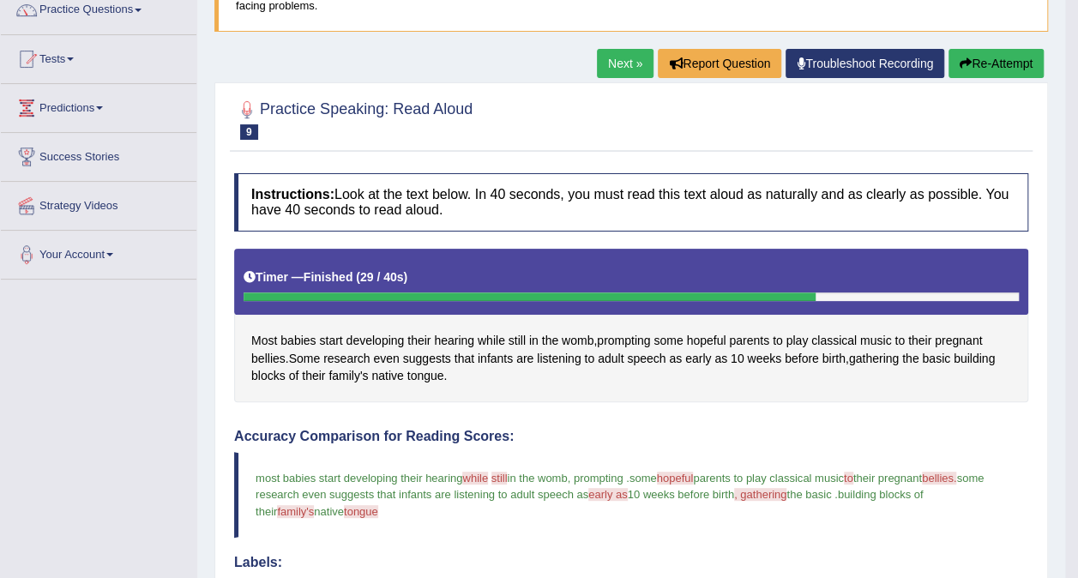
scroll to position [54, 0]
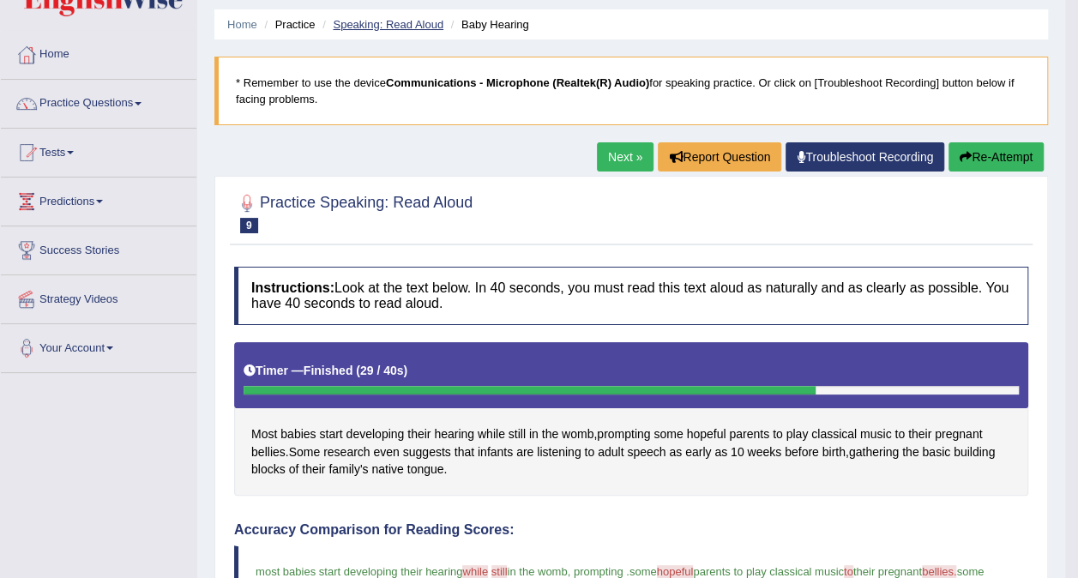
click at [430, 18] on link "Speaking: Read Aloud" at bounding box center [388, 24] width 111 height 13
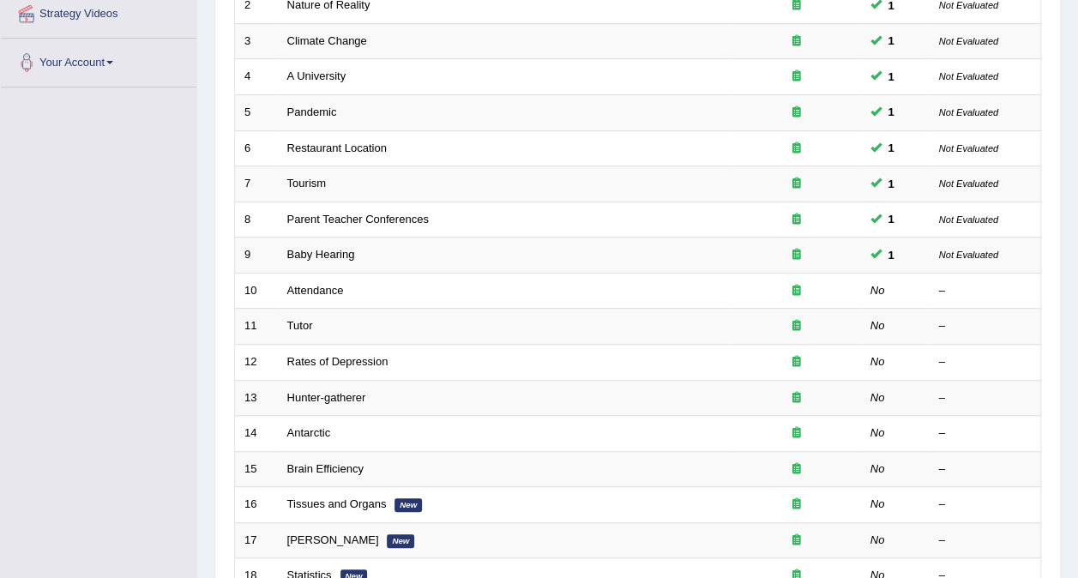
scroll to position [341, 0]
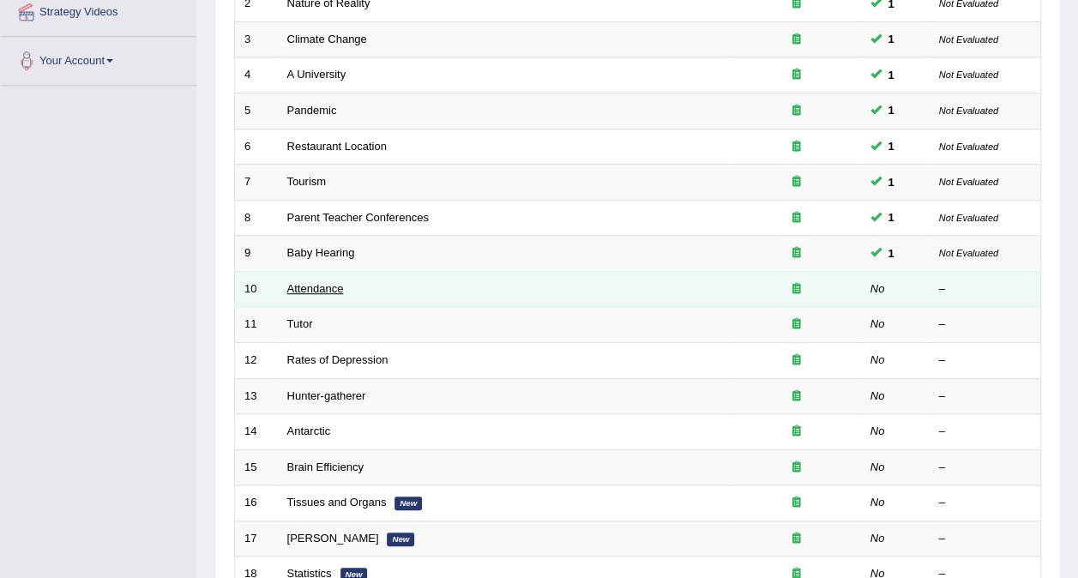
click at [317, 282] on link "Attendance" at bounding box center [315, 288] width 57 height 13
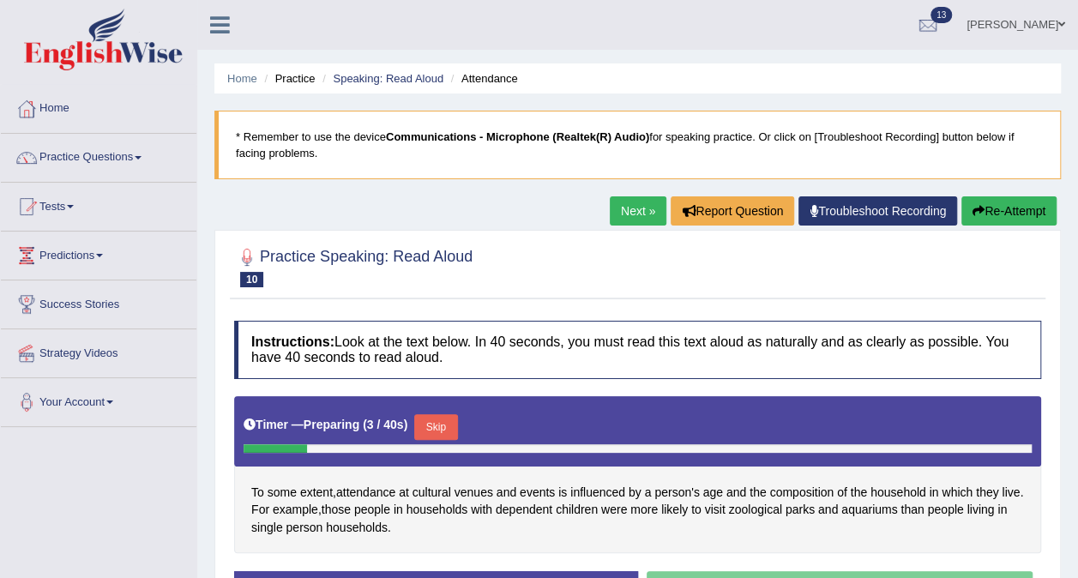
click at [424, 425] on button "Skip" at bounding box center [435, 427] width 43 height 26
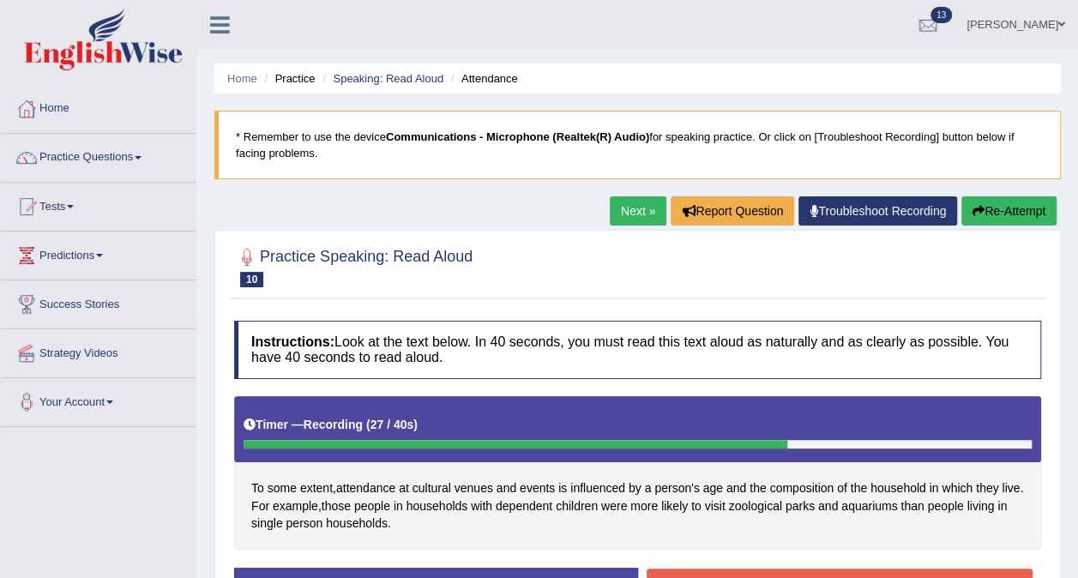
click at [721, 569] on button "Stop Recording" at bounding box center [840, 588] width 387 height 39
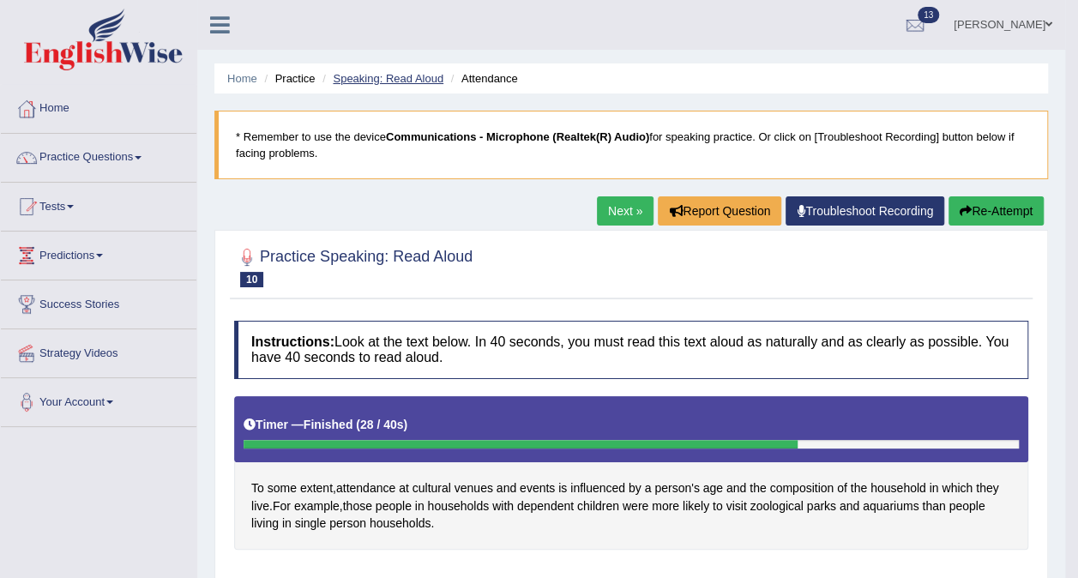
click at [399, 75] on link "Speaking: Read Aloud" at bounding box center [388, 78] width 111 height 13
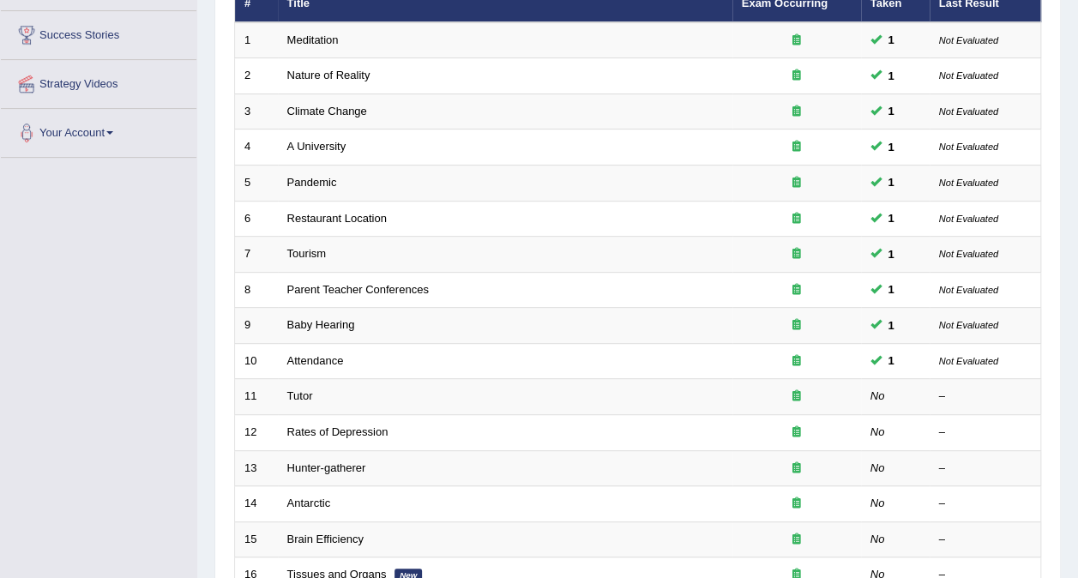
scroll to position [283, 0]
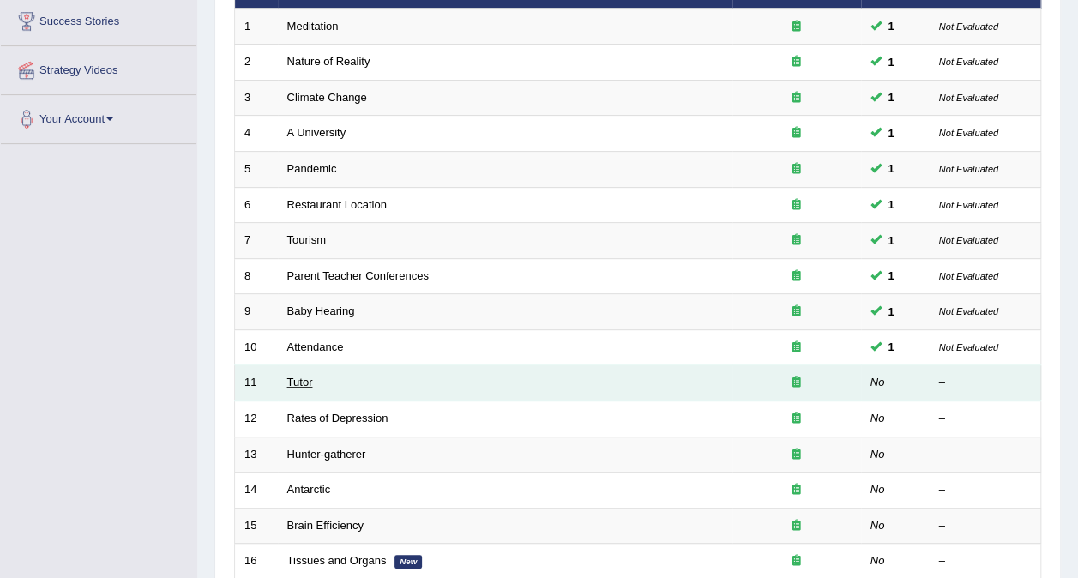
click at [303, 376] on link "Tutor" at bounding box center [300, 382] width 26 height 13
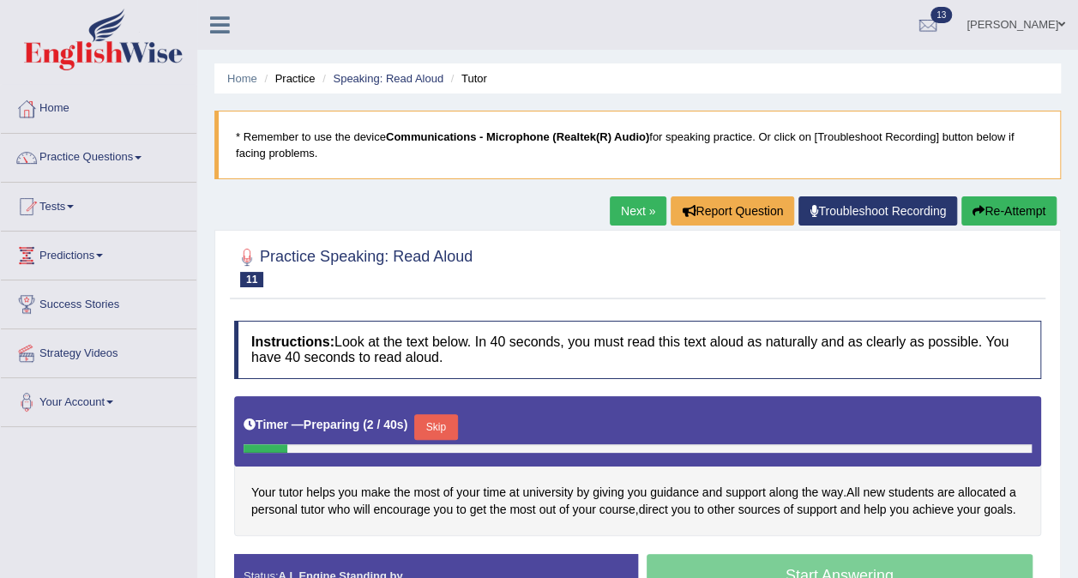
click at [443, 425] on button "Skip" at bounding box center [435, 427] width 43 height 26
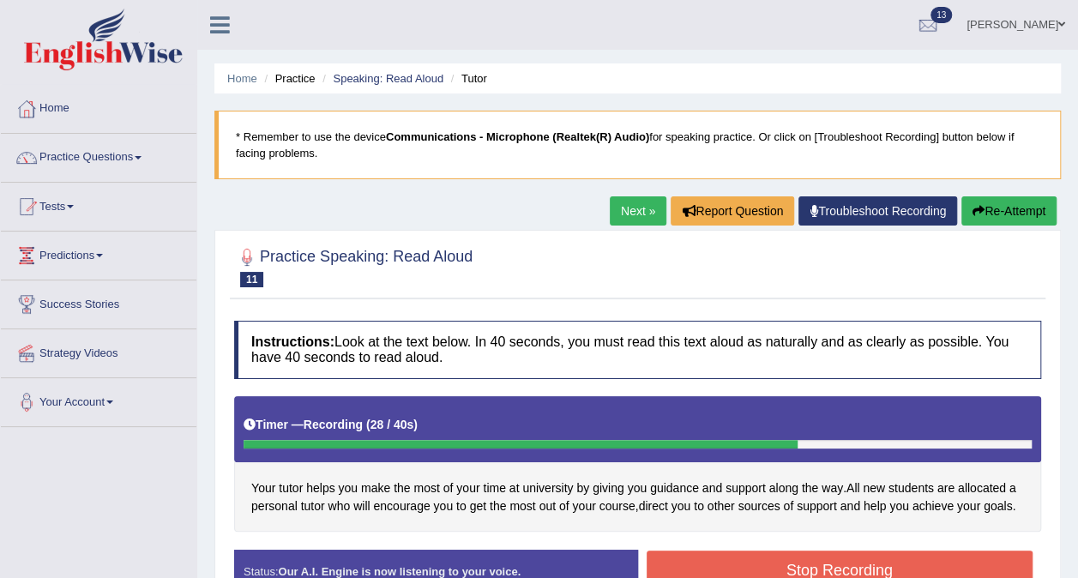
click at [1000, 214] on button "Re-Attempt" at bounding box center [1008, 210] width 95 height 29
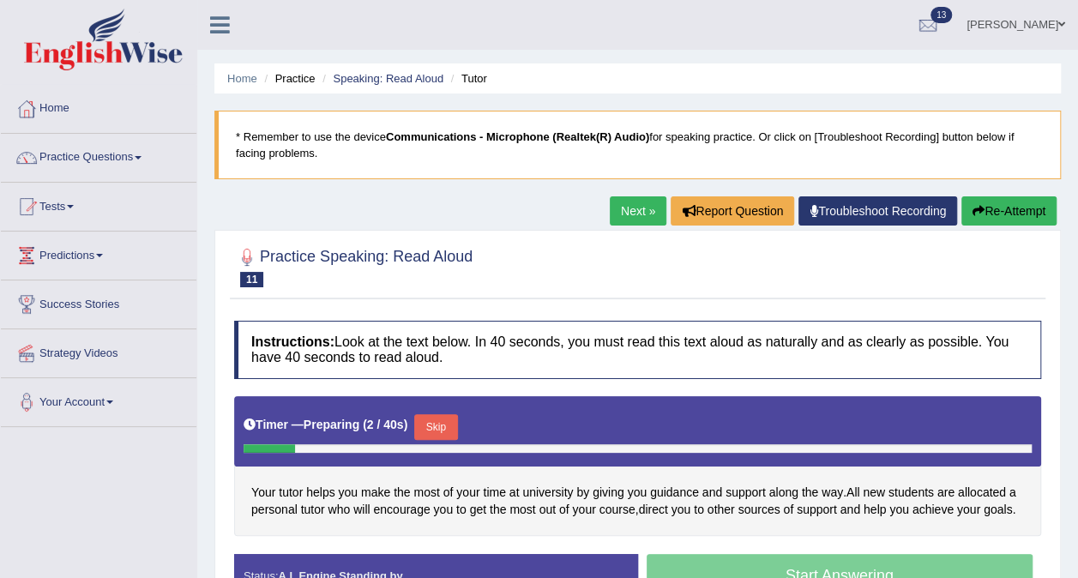
click at [432, 422] on button "Skip" at bounding box center [435, 427] width 43 height 26
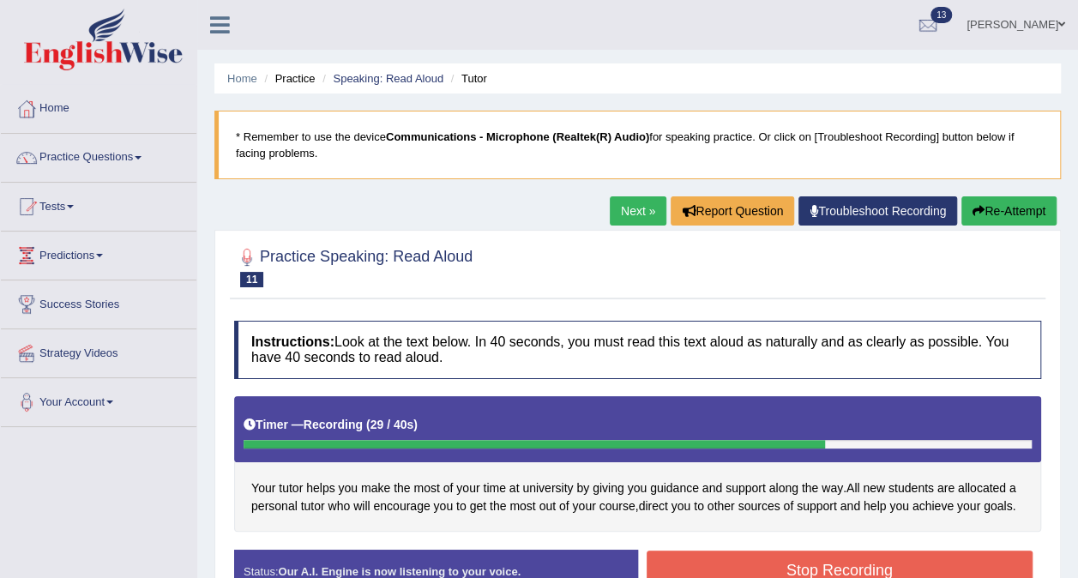
click at [766, 568] on button "Stop Recording" at bounding box center [840, 570] width 387 height 39
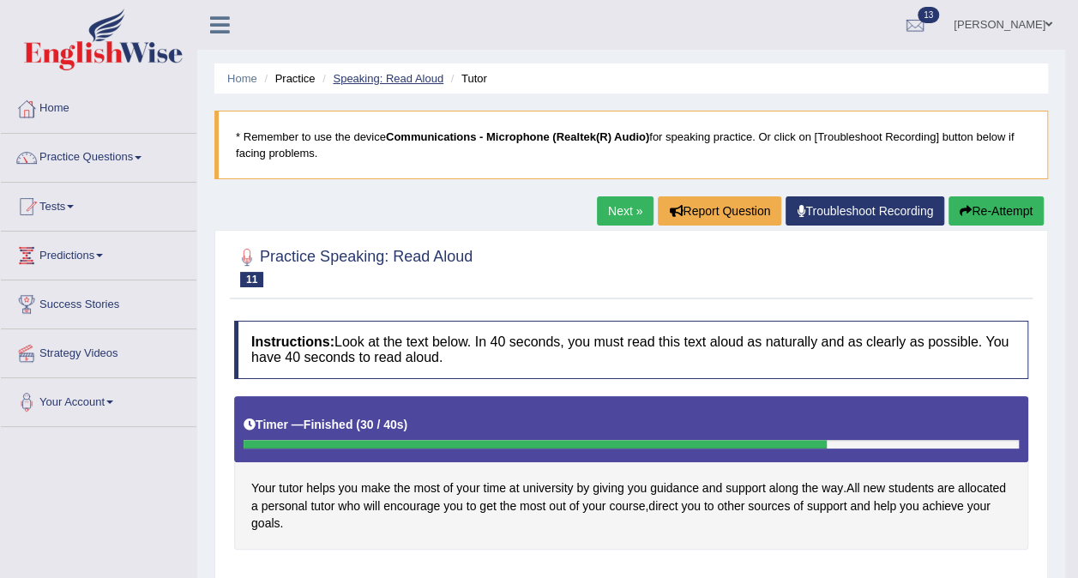
click at [424, 80] on link "Speaking: Read Aloud" at bounding box center [388, 78] width 111 height 13
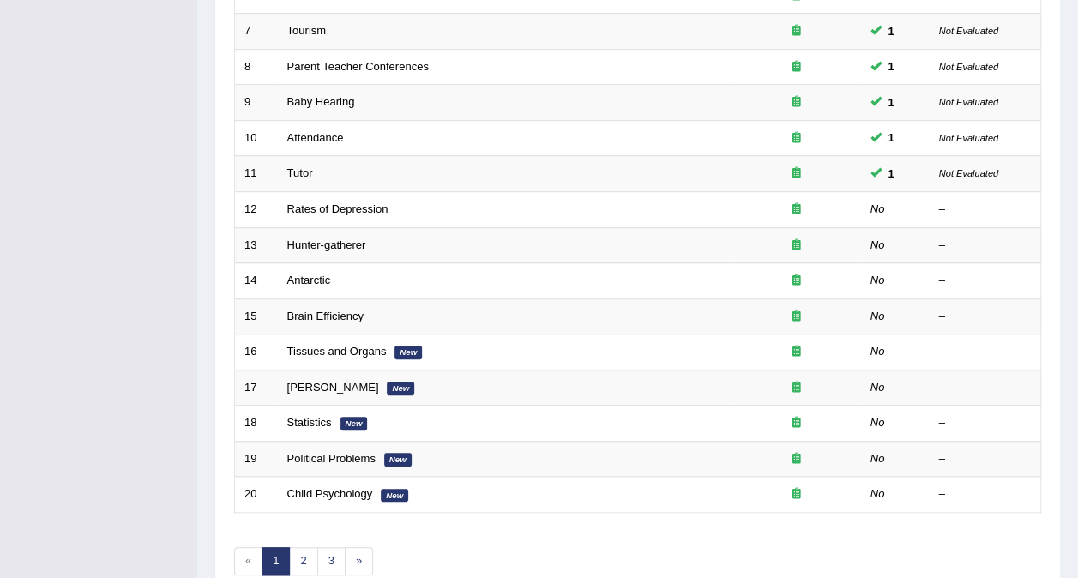
scroll to position [493, 0]
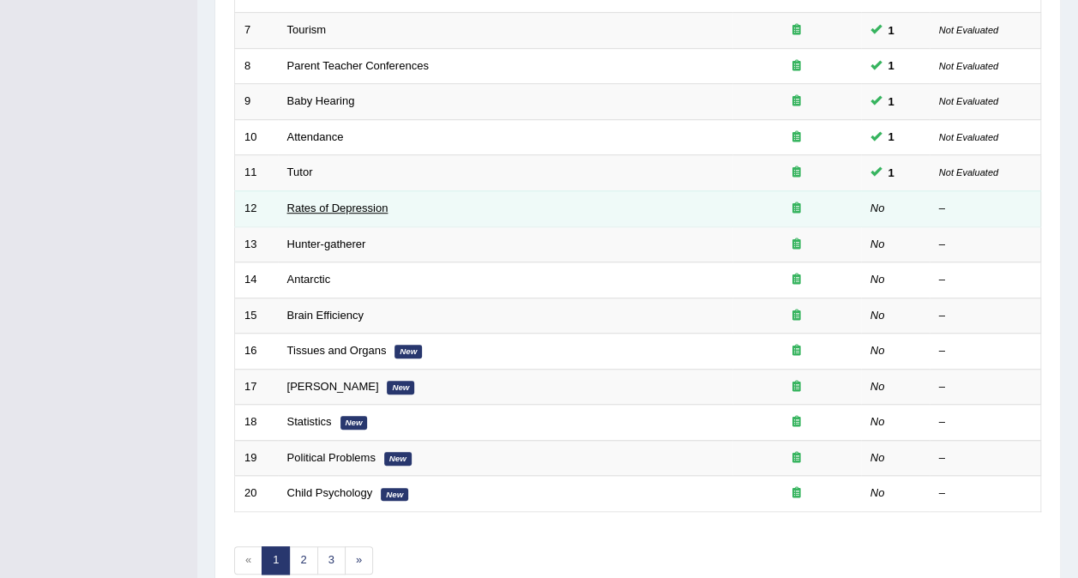
click at [316, 202] on link "Rates of Depression" at bounding box center [337, 208] width 101 height 13
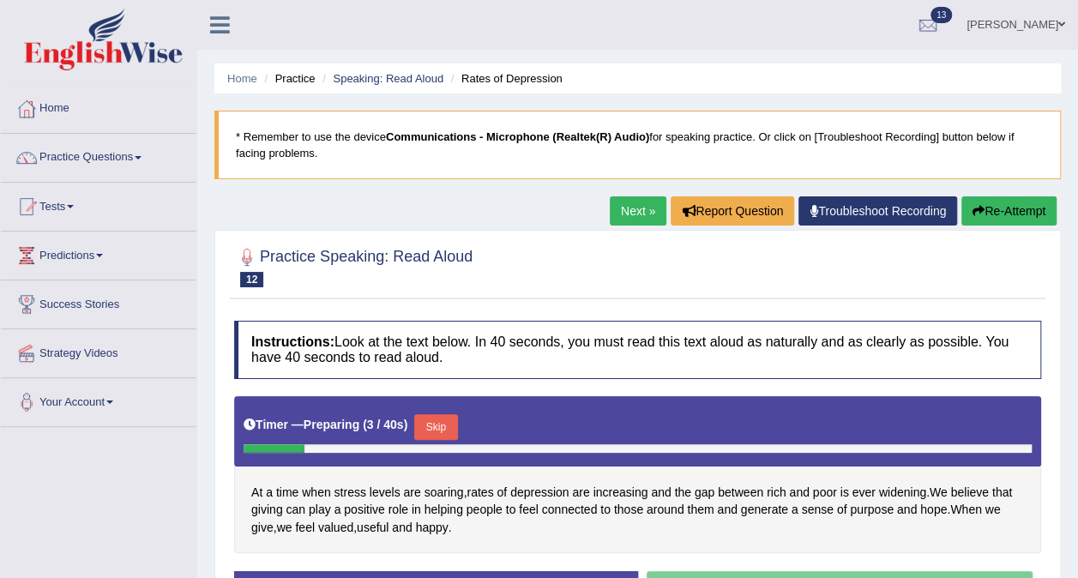
click at [446, 426] on button "Skip" at bounding box center [435, 427] width 43 height 26
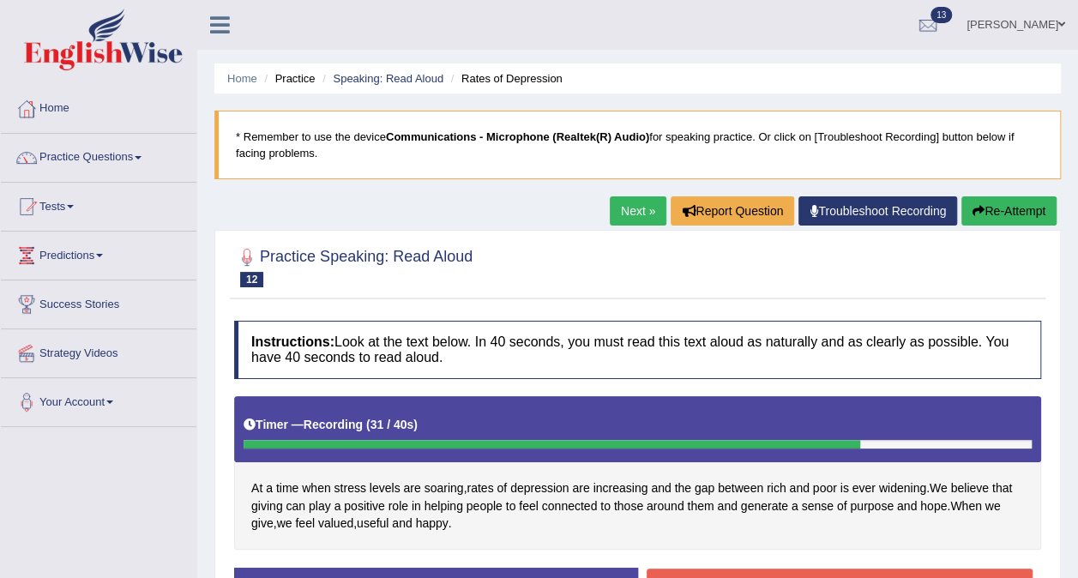
click at [737, 570] on button "Stop Recording" at bounding box center [840, 588] width 387 height 39
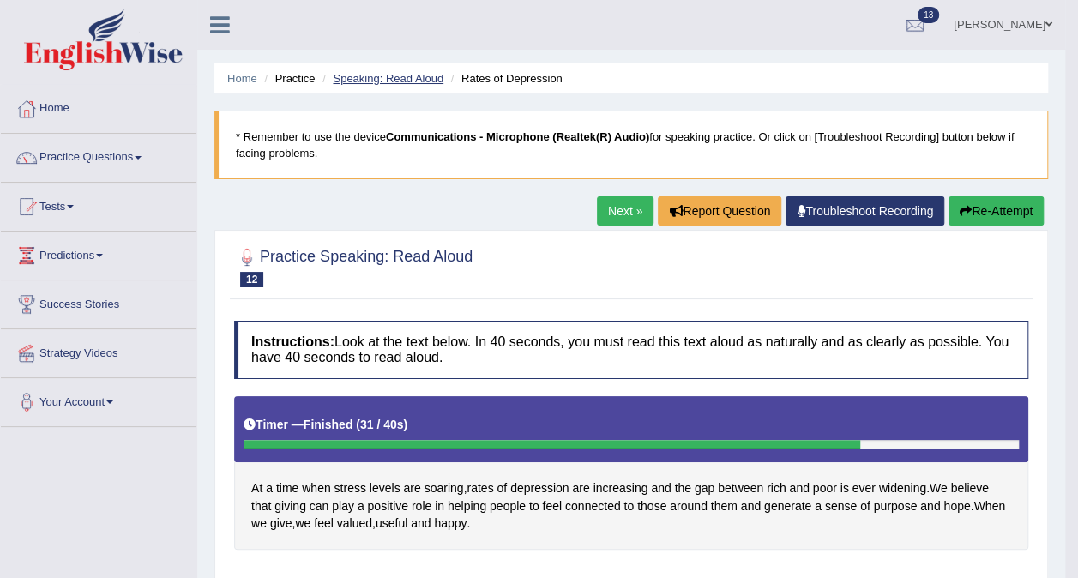
click at [420, 81] on link "Speaking: Read Aloud" at bounding box center [388, 78] width 111 height 13
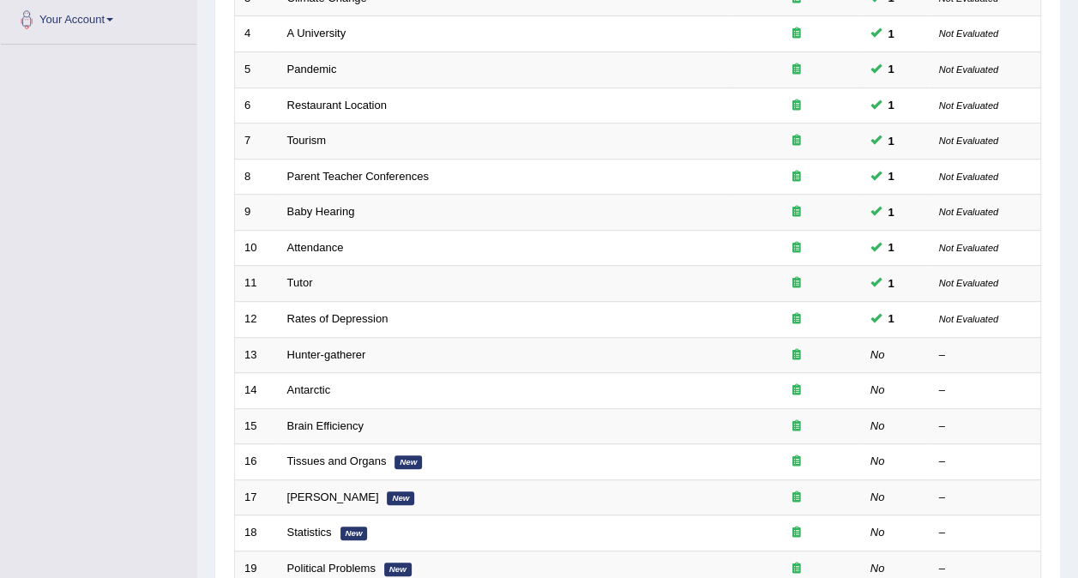
scroll to position [470, 0]
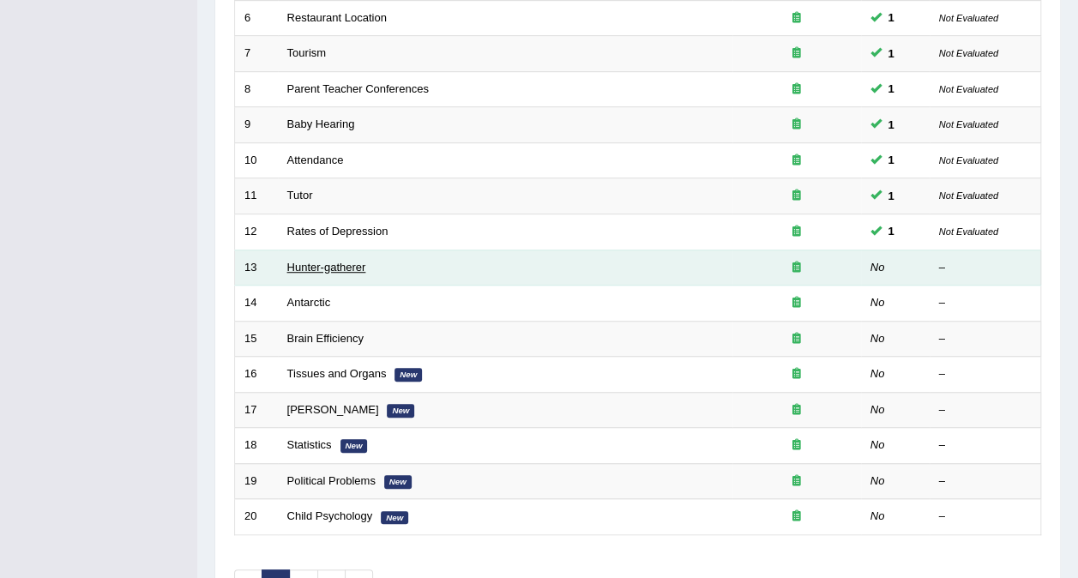
click at [342, 261] on link "Hunter-gatherer" at bounding box center [326, 267] width 79 height 13
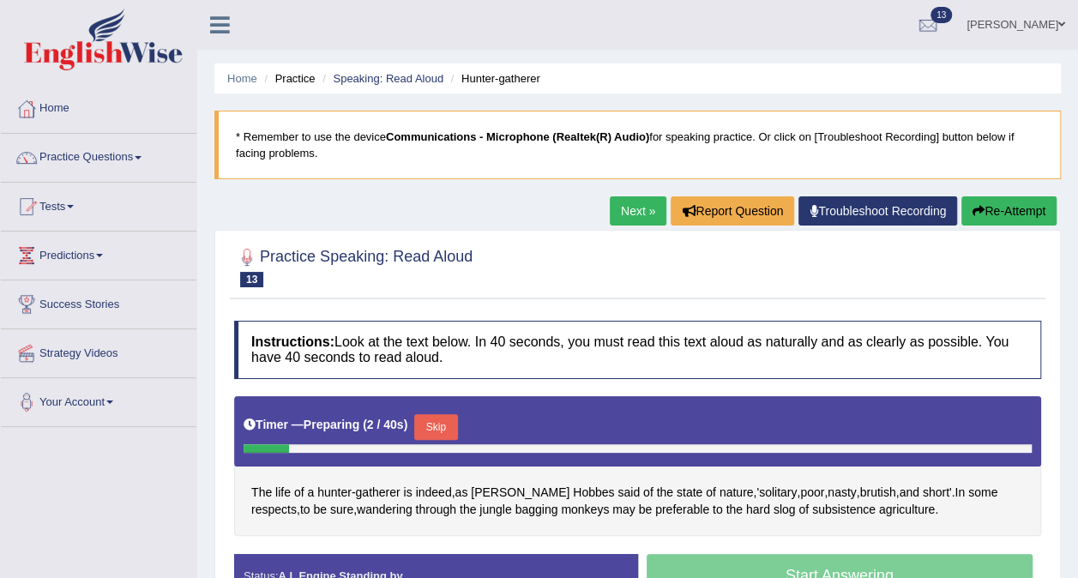
click at [437, 419] on button "Skip" at bounding box center [435, 427] width 43 height 26
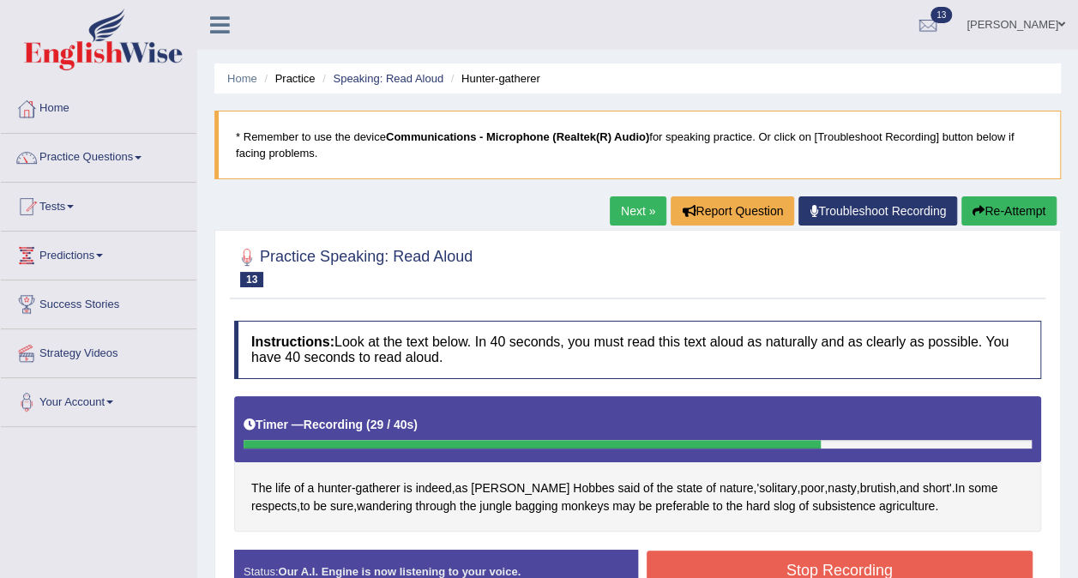
click at [743, 558] on button "Stop Recording" at bounding box center [840, 570] width 387 height 39
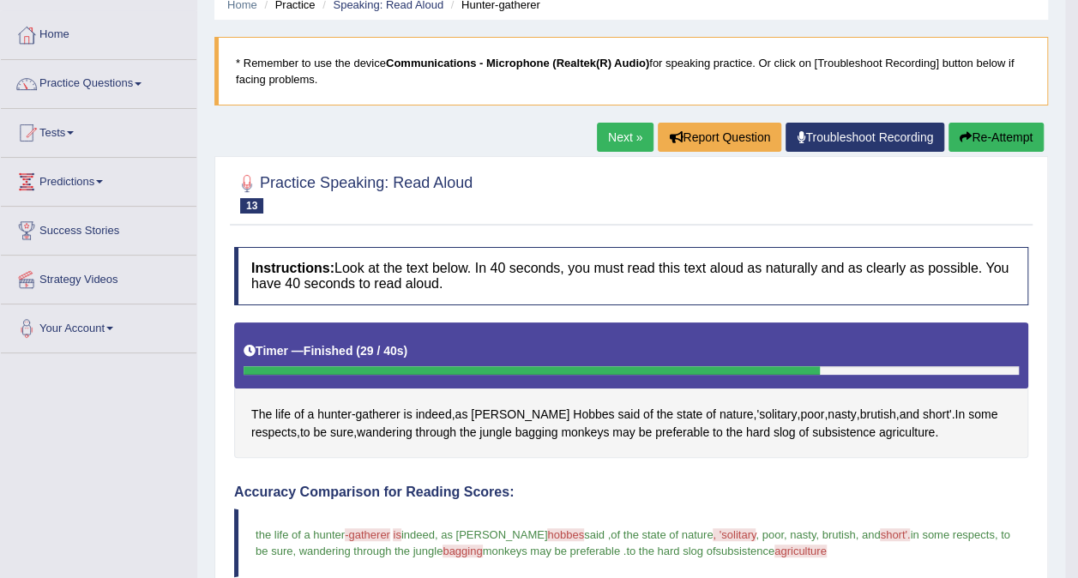
scroll to position [71, 0]
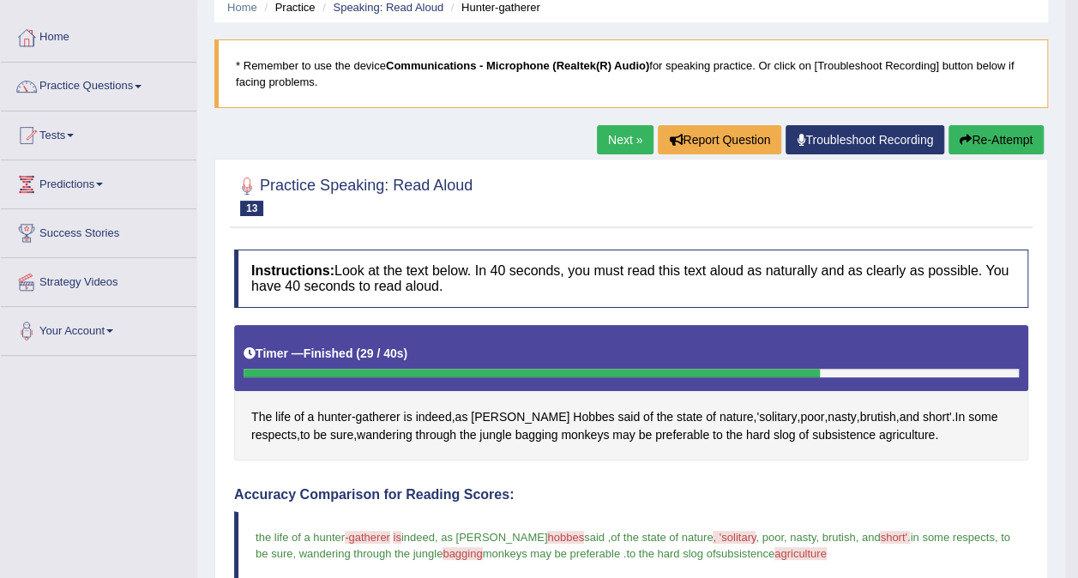
click at [1005, 141] on button "Re-Attempt" at bounding box center [995, 139] width 95 height 29
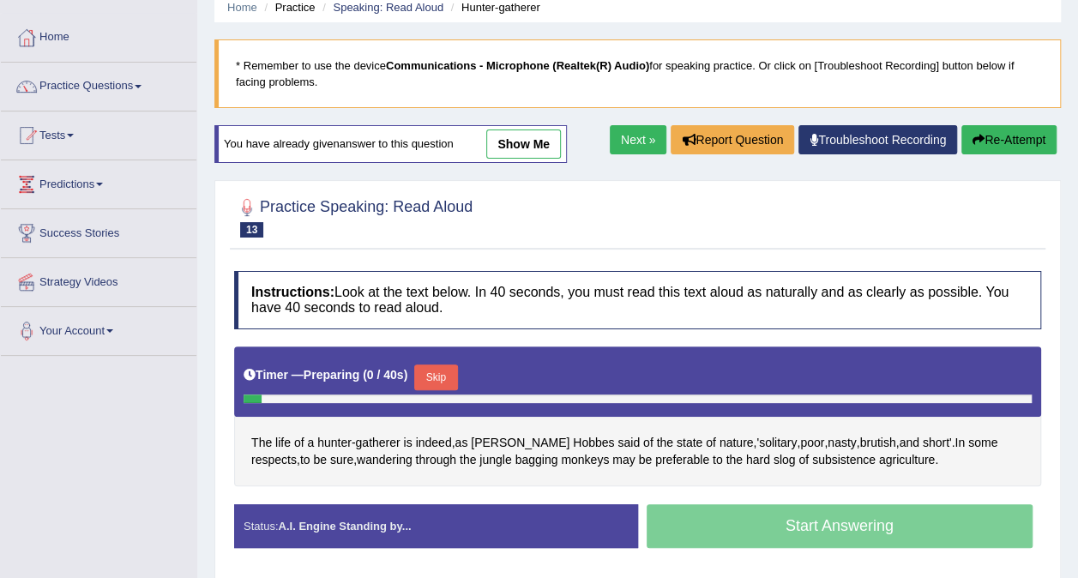
click at [440, 376] on button "Skip" at bounding box center [435, 377] width 43 height 26
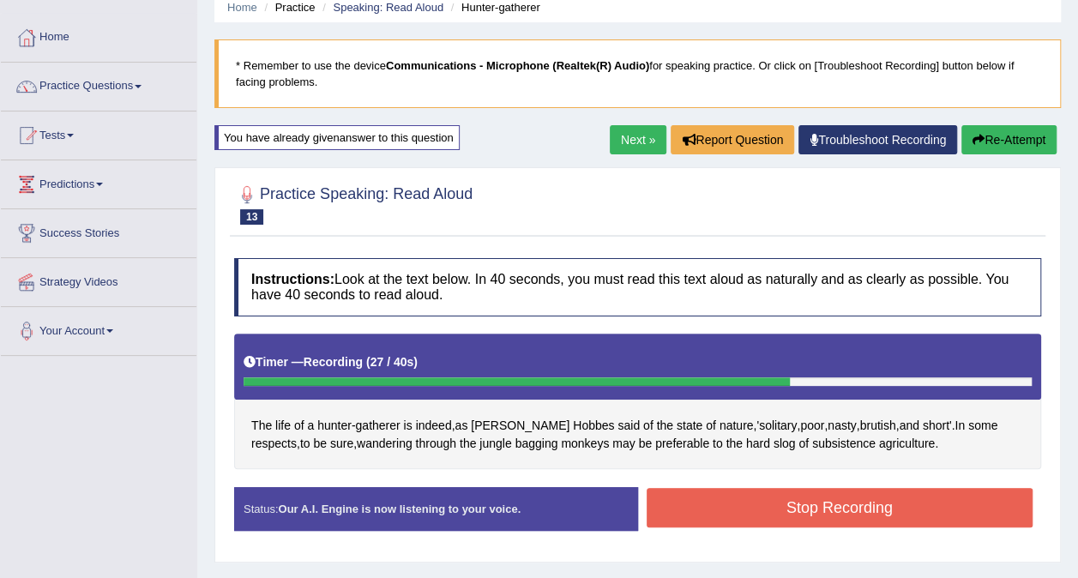
click at [722, 504] on button "Stop Recording" at bounding box center [840, 507] width 387 height 39
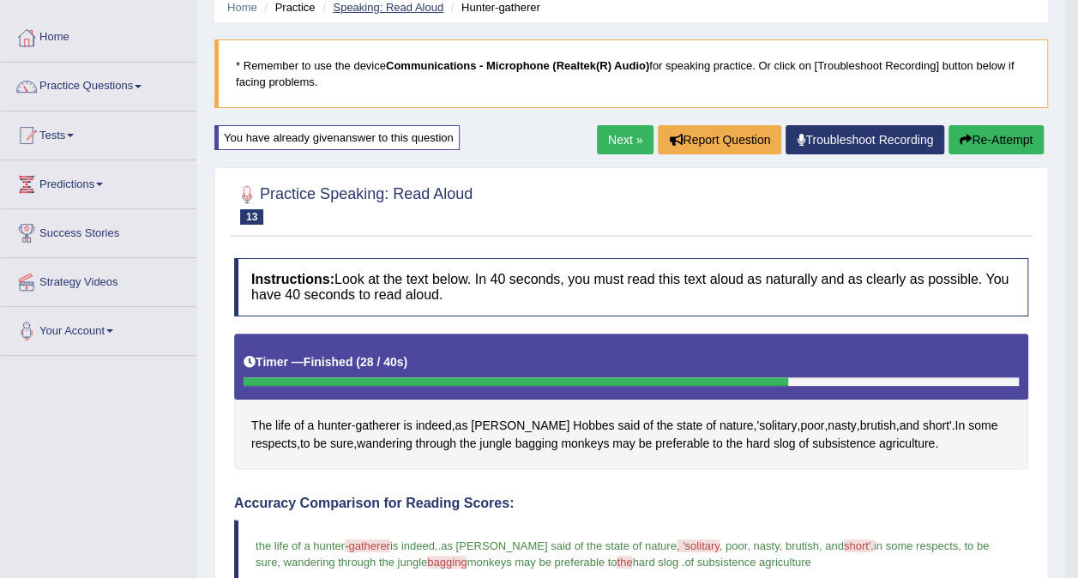
click at [420, 9] on link "Speaking: Read Aloud" at bounding box center [388, 7] width 111 height 13
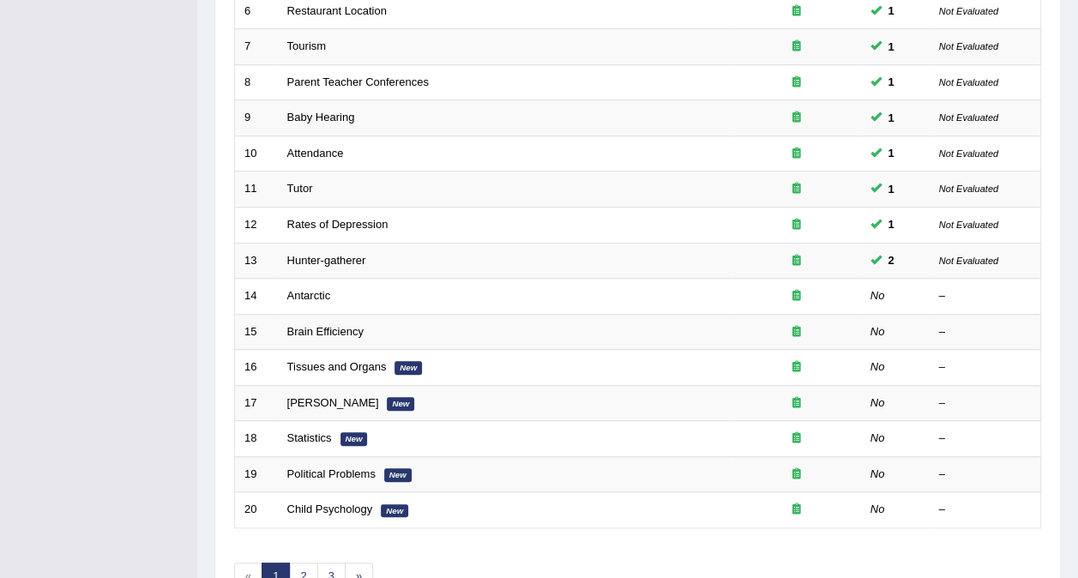
scroll to position [480, 0]
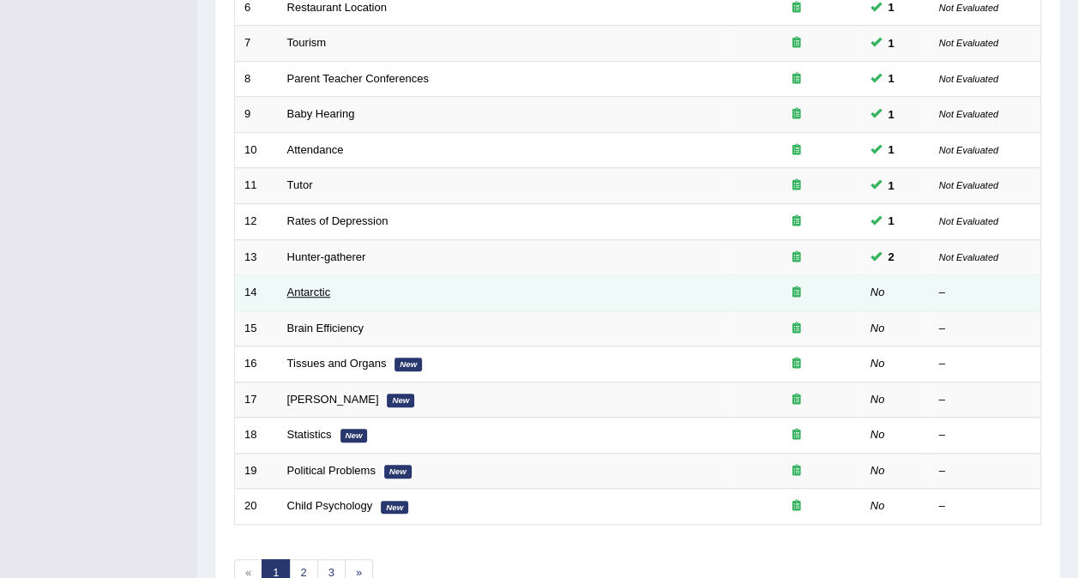
click at [316, 286] on link "Antarctic" at bounding box center [309, 292] width 44 height 13
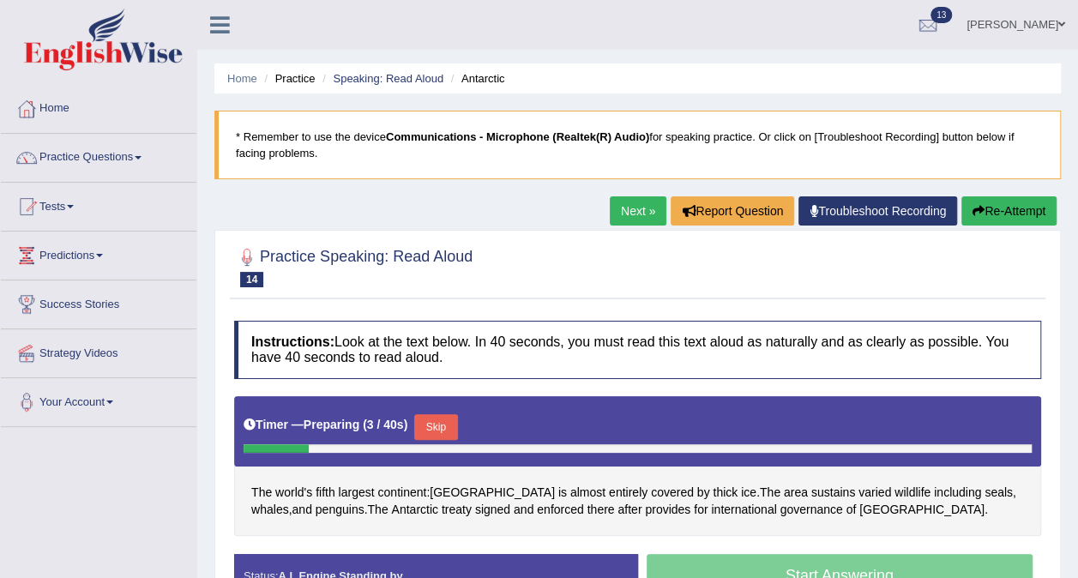
click at [443, 429] on button "Skip" at bounding box center [435, 427] width 43 height 26
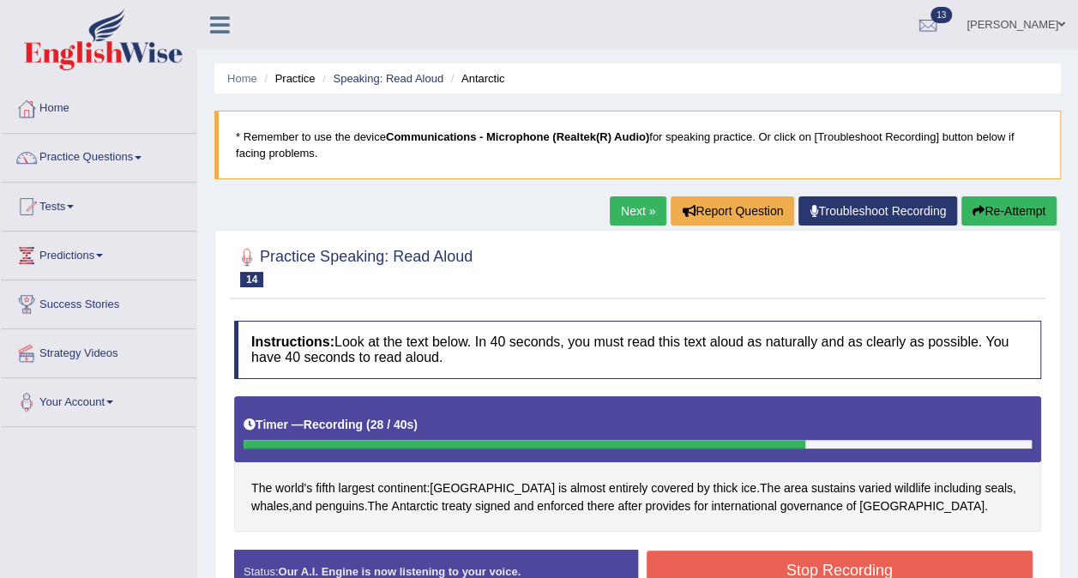
click at [757, 571] on button "Stop Recording" at bounding box center [840, 570] width 387 height 39
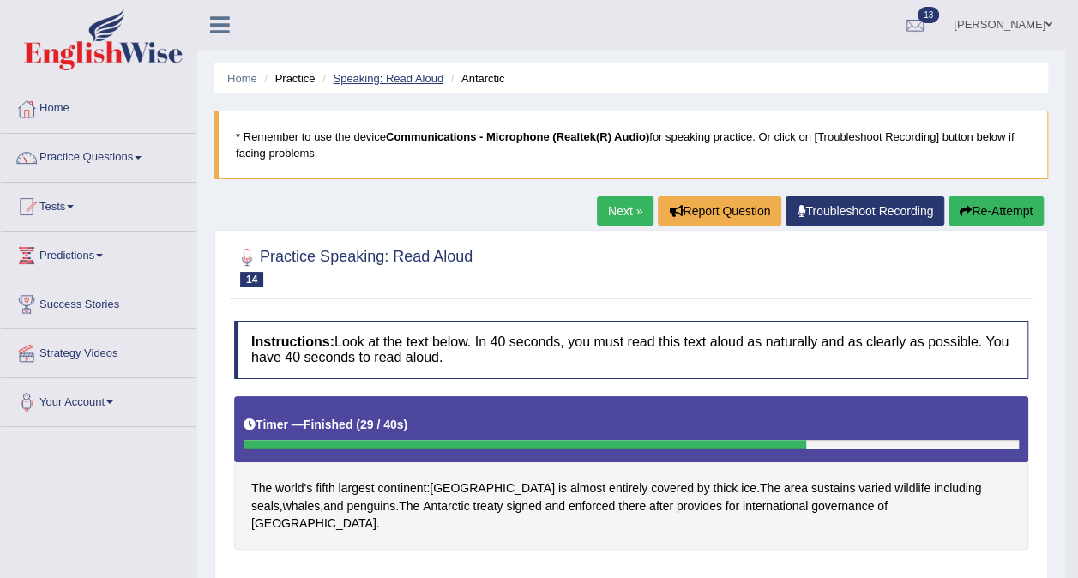
click at [422, 77] on link "Speaking: Read Aloud" at bounding box center [388, 78] width 111 height 13
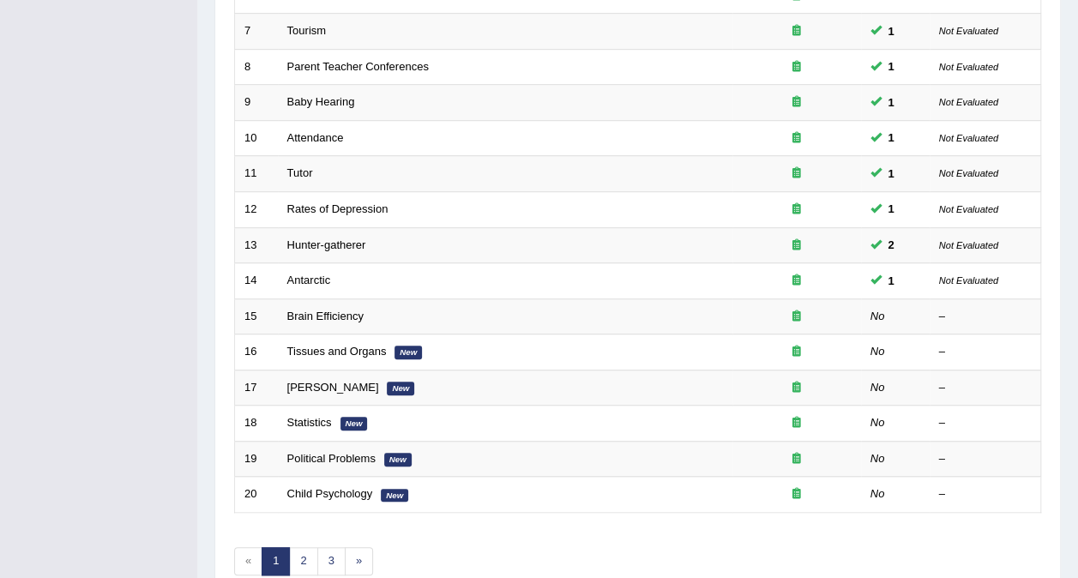
scroll to position [501, 0]
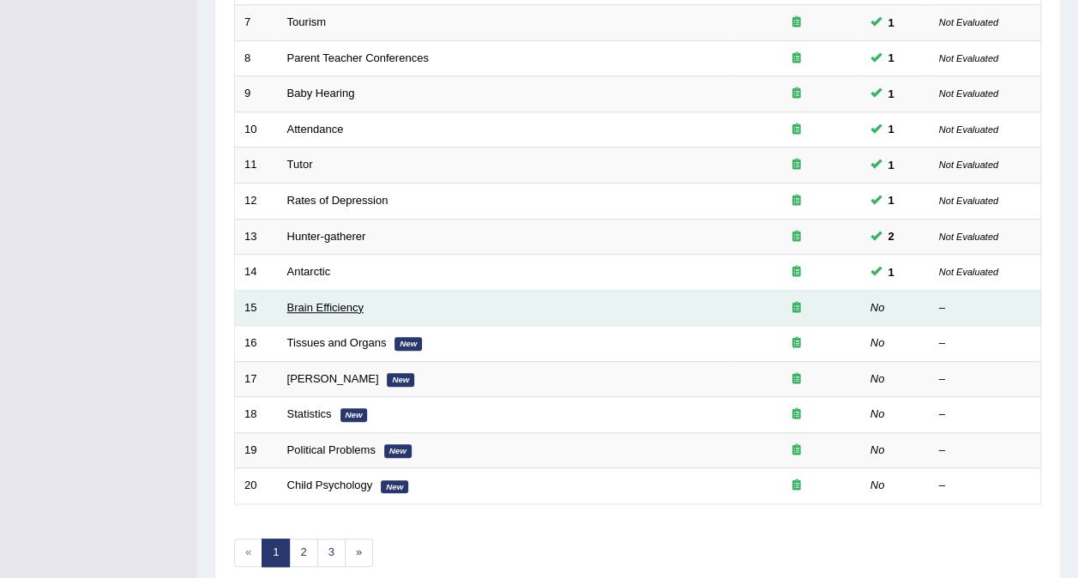
click at [322, 301] on link "Brain Efficiency" at bounding box center [325, 307] width 76 height 13
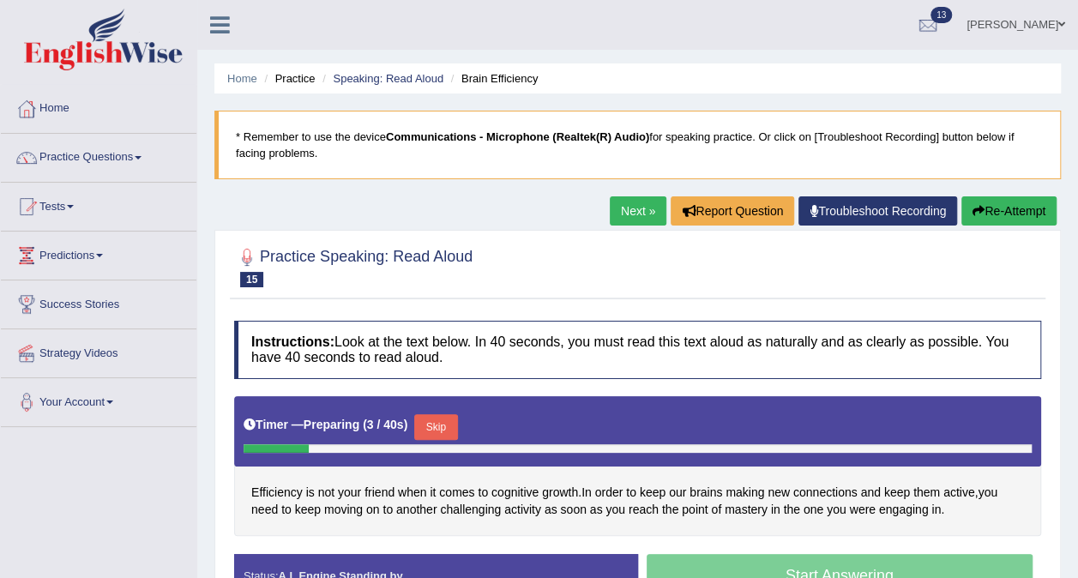
click at [436, 421] on button "Skip" at bounding box center [435, 427] width 43 height 26
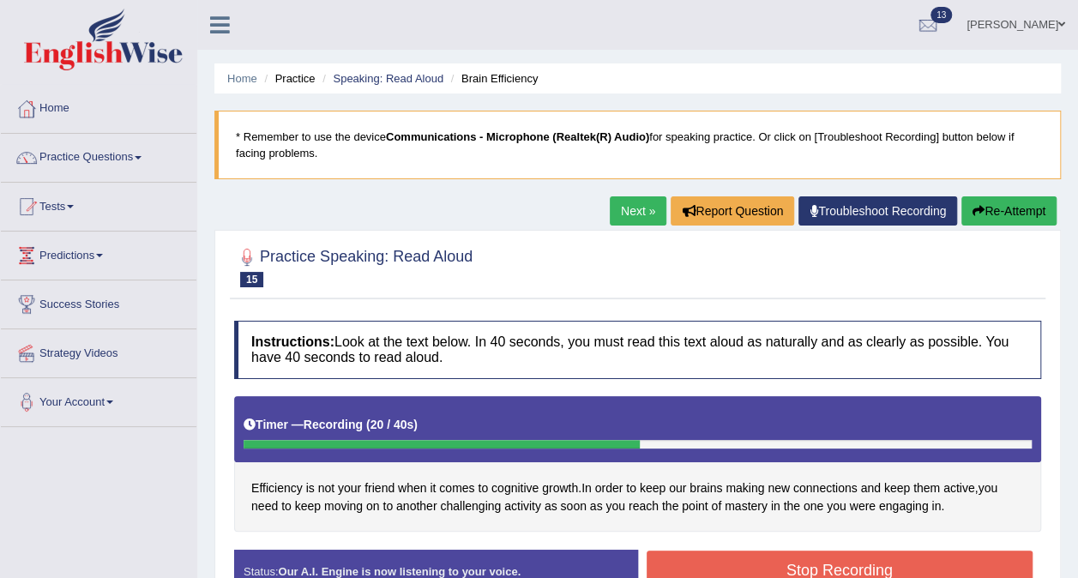
click at [996, 212] on button "Re-Attempt" at bounding box center [1008, 210] width 95 height 29
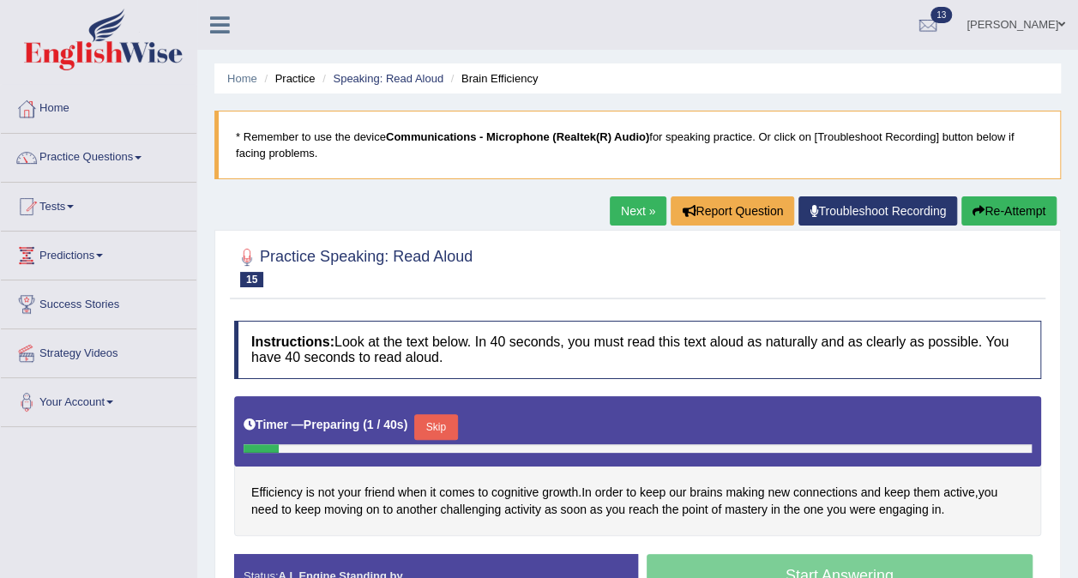
click at [447, 424] on button "Skip" at bounding box center [435, 427] width 43 height 26
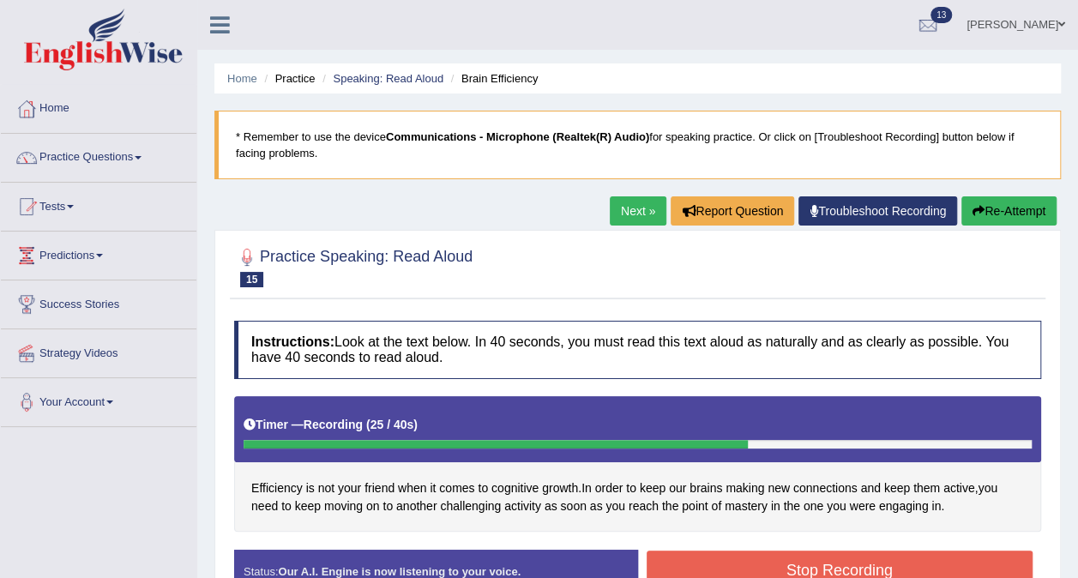
click at [744, 569] on button "Stop Recording" at bounding box center [840, 570] width 387 height 39
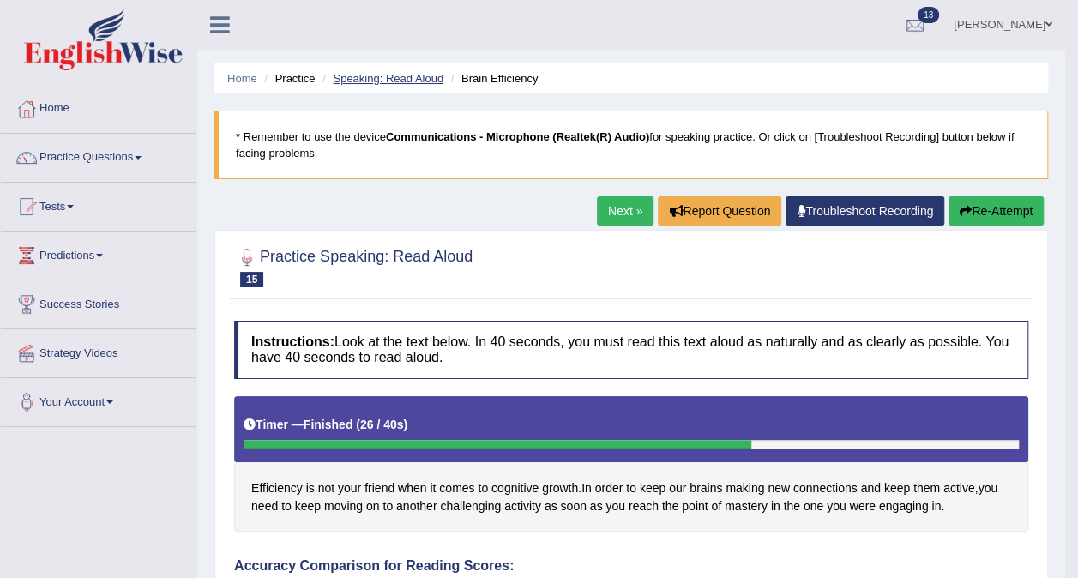
click at [419, 74] on link "Speaking: Read Aloud" at bounding box center [388, 78] width 111 height 13
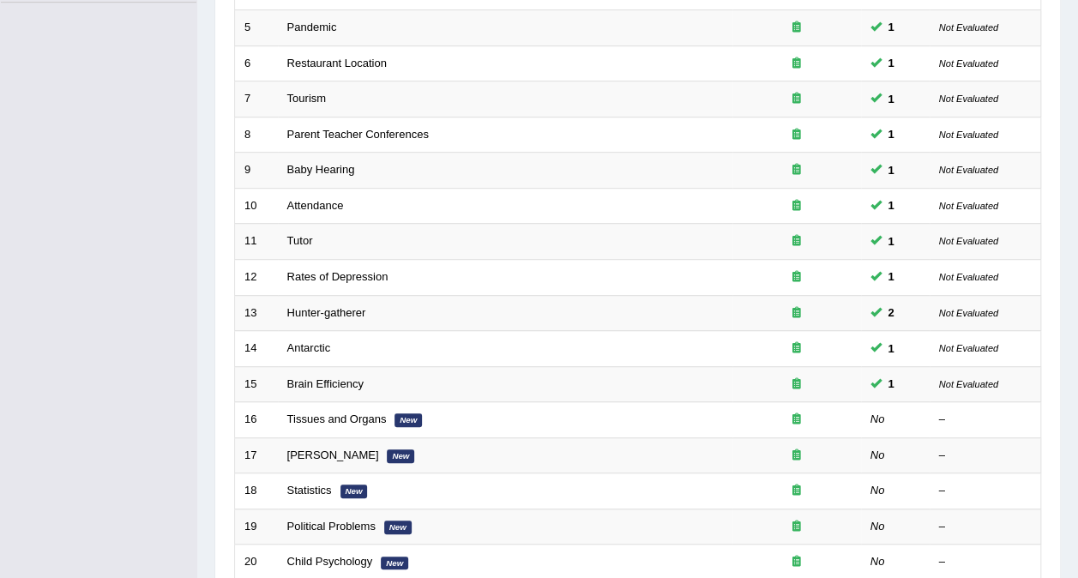
scroll to position [445, 0]
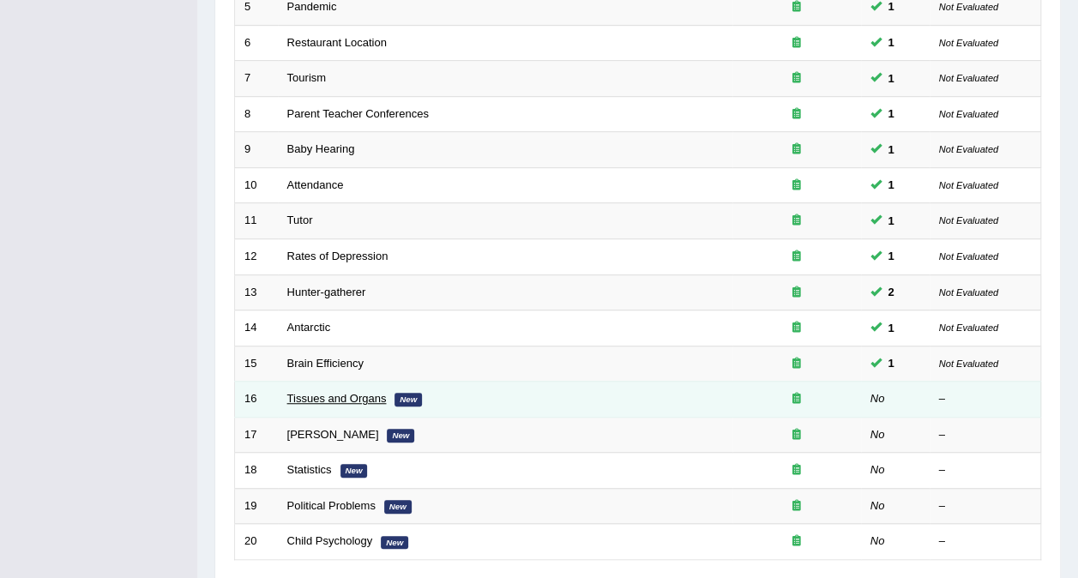
click at [309, 392] on link "Tissues and Organs" at bounding box center [336, 398] width 99 height 13
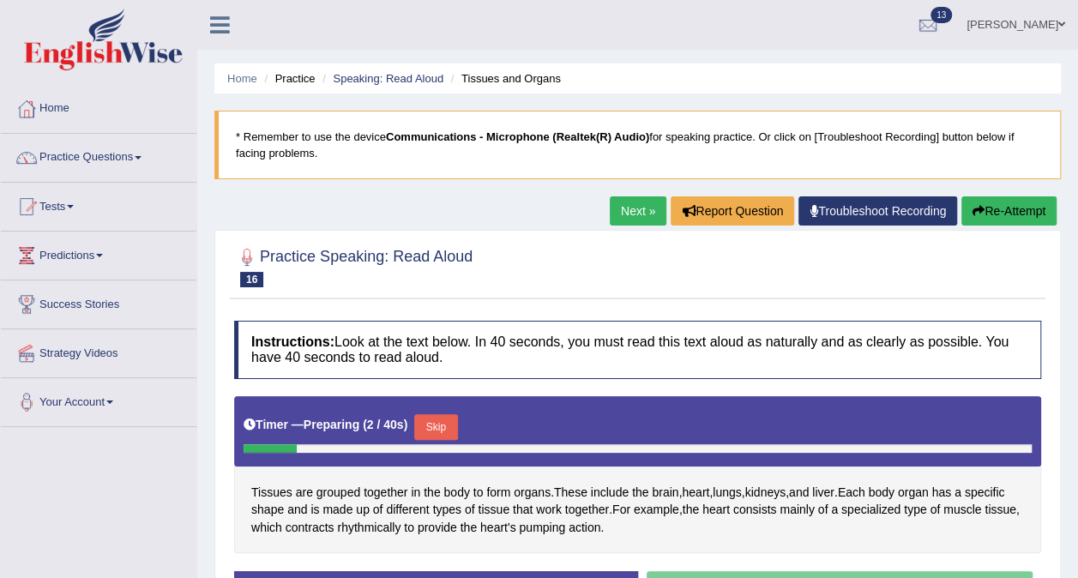
click at [434, 422] on button "Skip" at bounding box center [435, 427] width 43 height 26
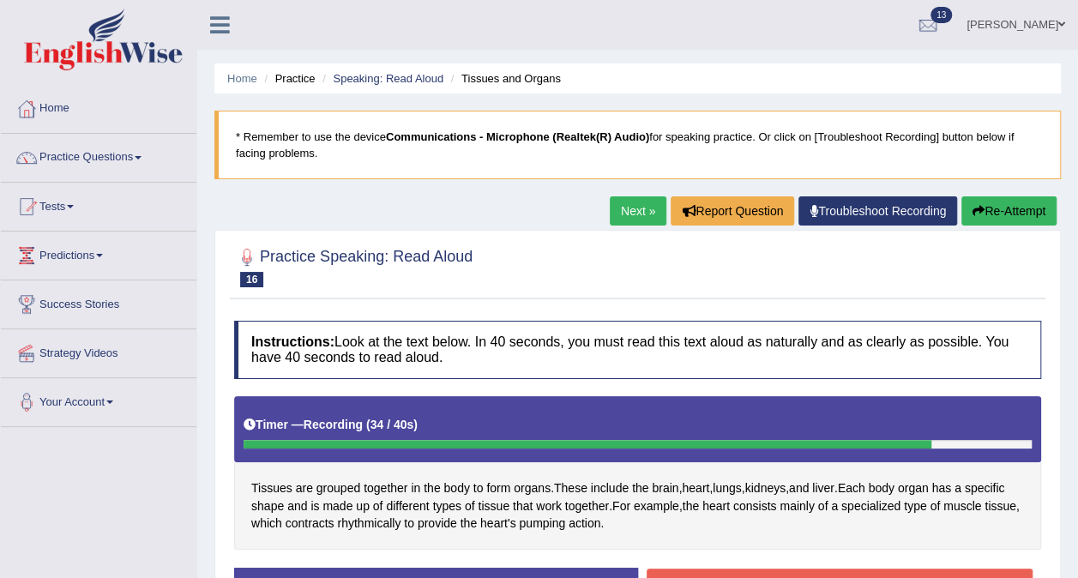
click at [708, 571] on button "Stop Recording" at bounding box center [840, 588] width 387 height 39
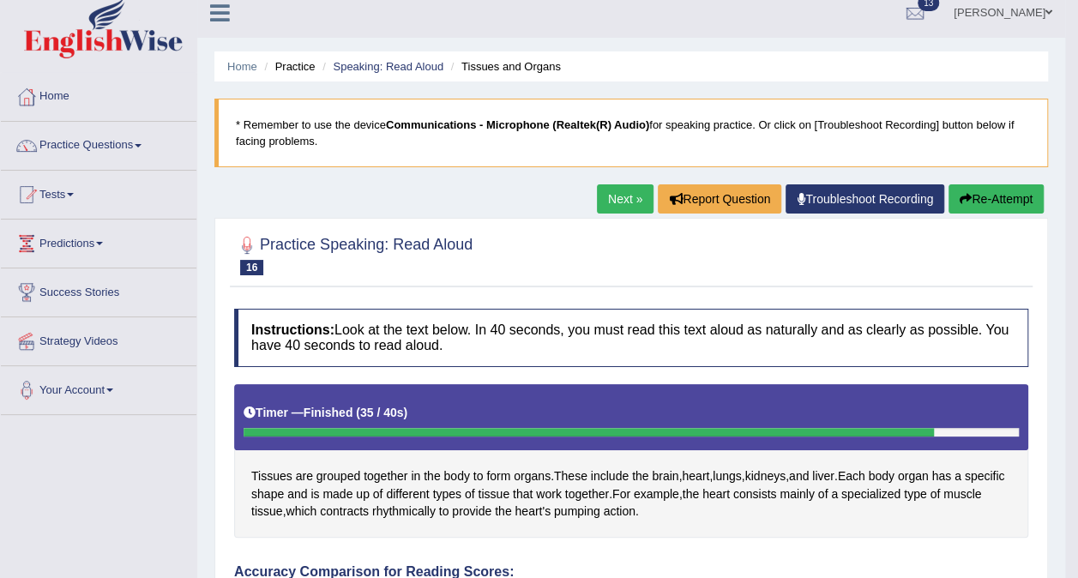
scroll to position [5, 0]
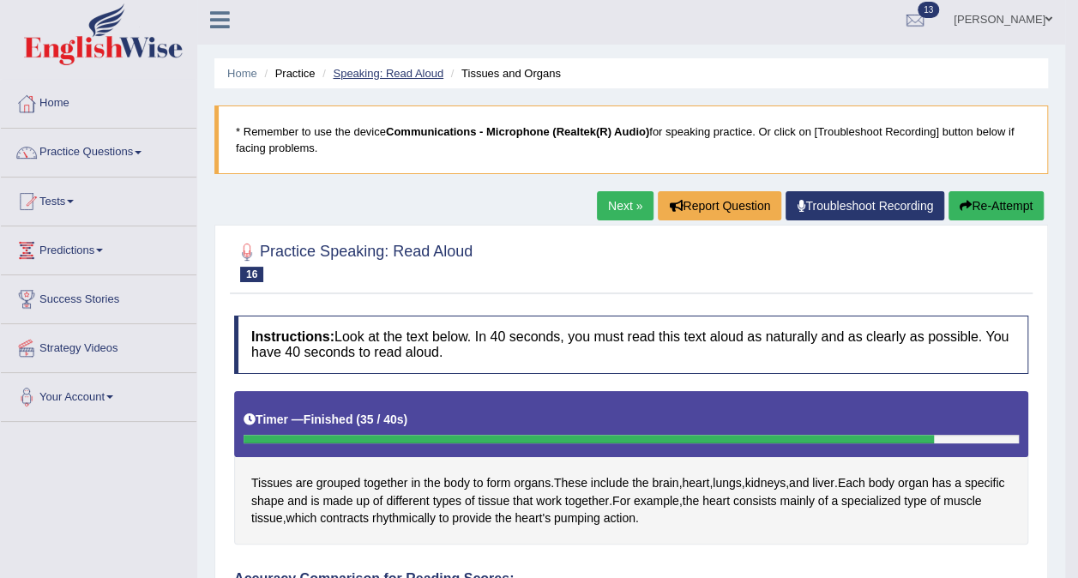
click at [422, 69] on link "Speaking: Read Aloud" at bounding box center [388, 73] width 111 height 13
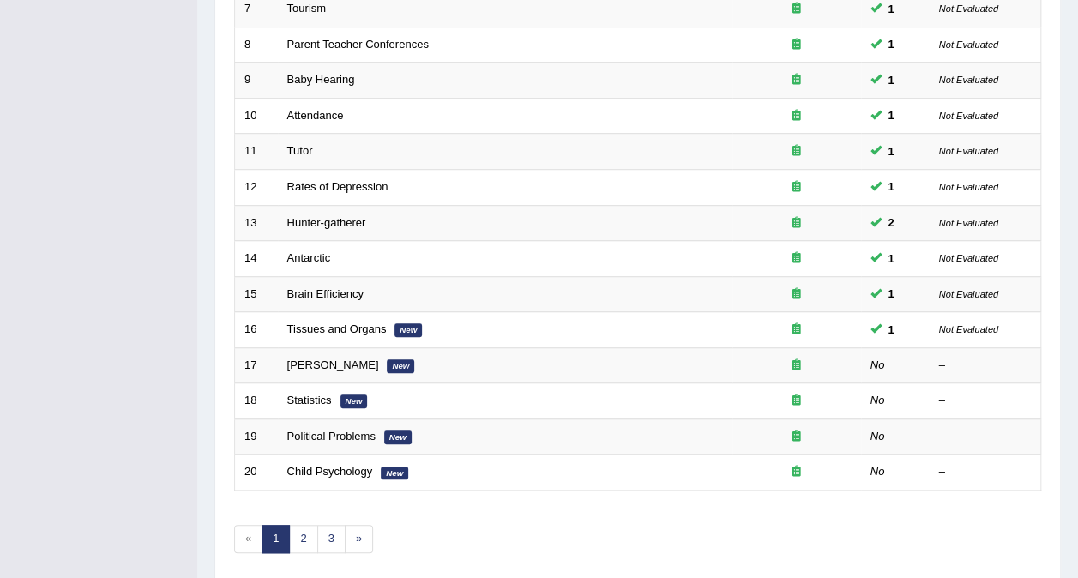
scroll to position [520, 0]
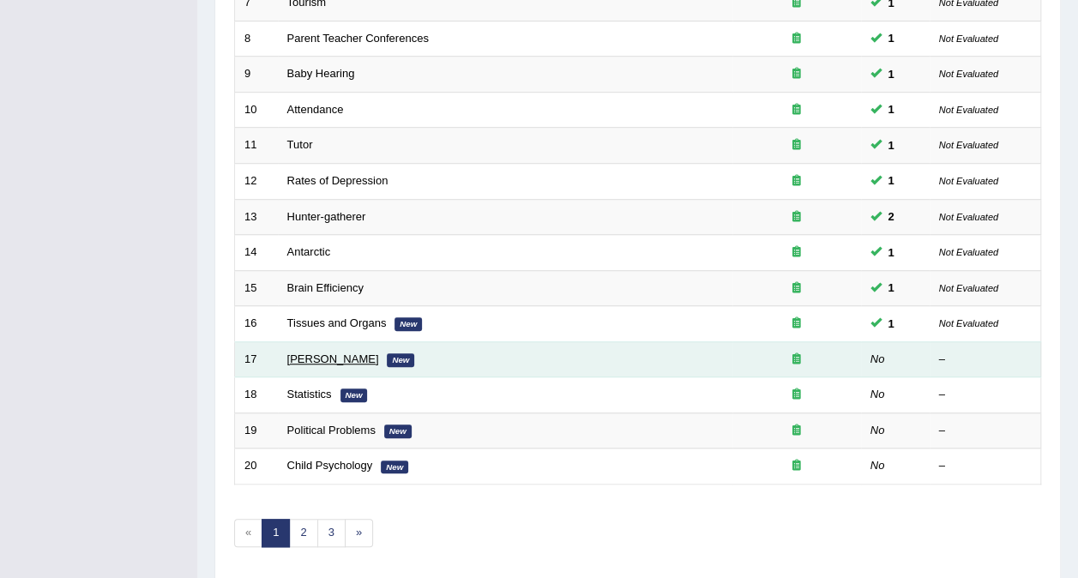
click at [321, 352] on link "[PERSON_NAME]" at bounding box center [333, 358] width 92 height 13
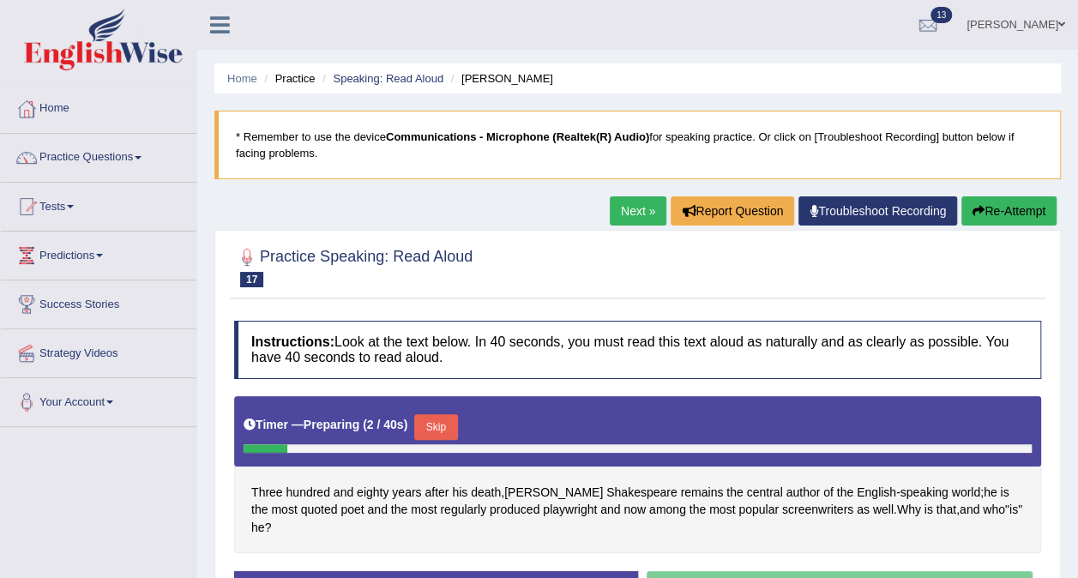
click at [442, 417] on button "Skip" at bounding box center [435, 427] width 43 height 26
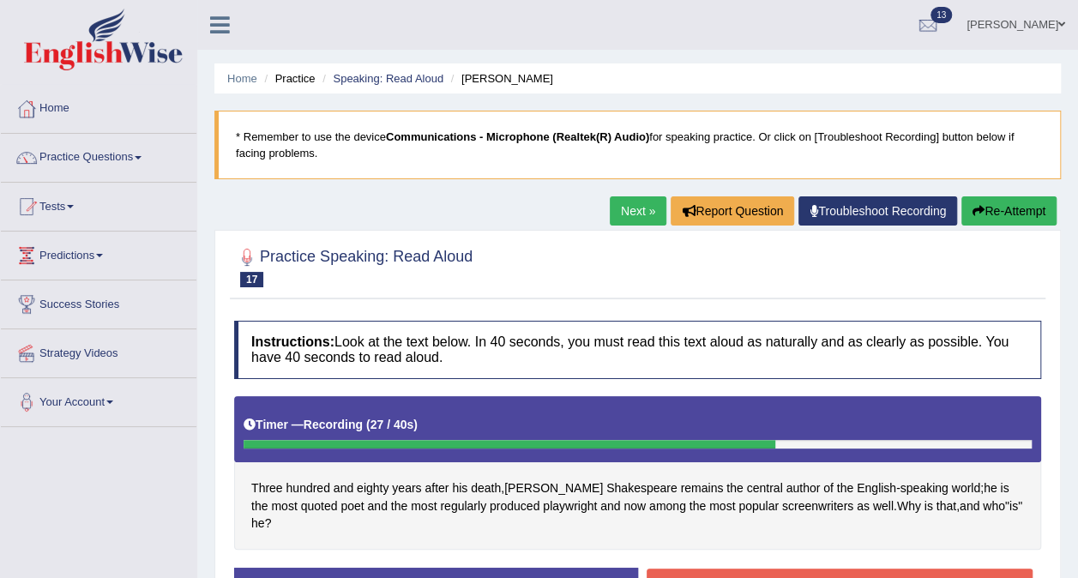
click at [808, 574] on button "Stop Recording" at bounding box center [840, 588] width 387 height 39
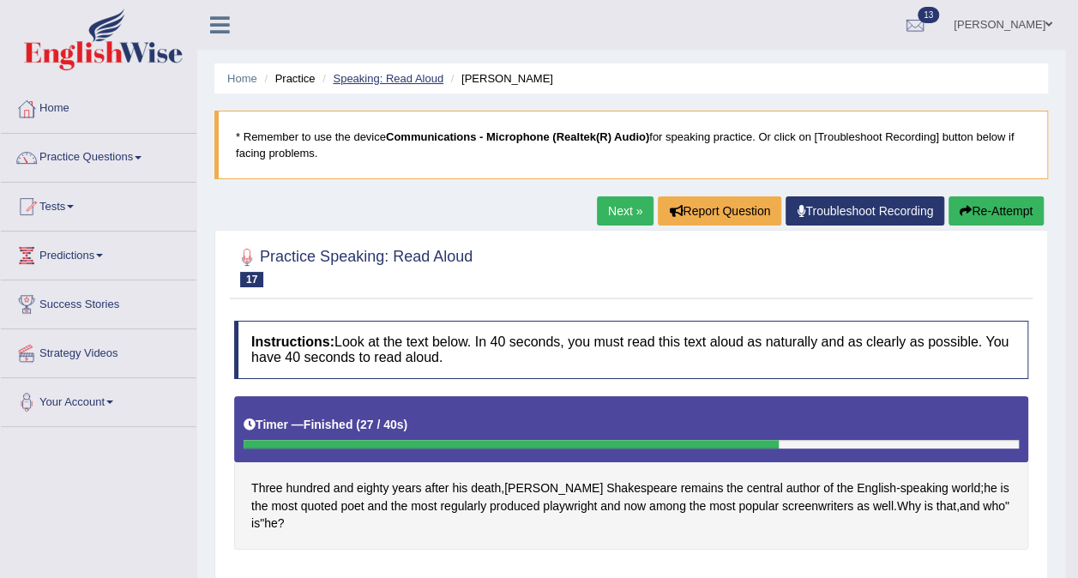
click at [405, 79] on link "Speaking: Read Aloud" at bounding box center [388, 78] width 111 height 13
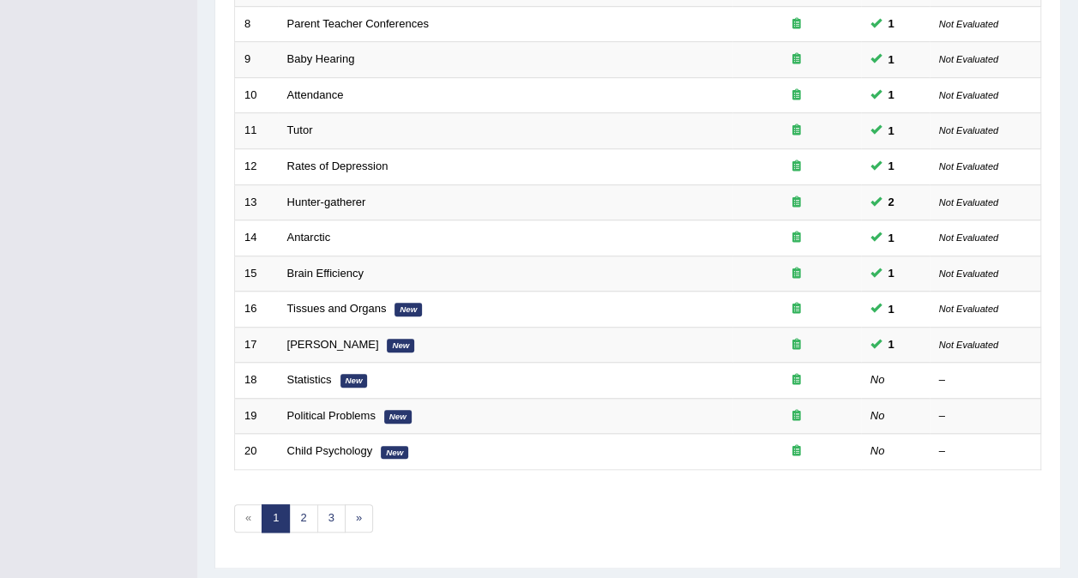
scroll to position [537, 0]
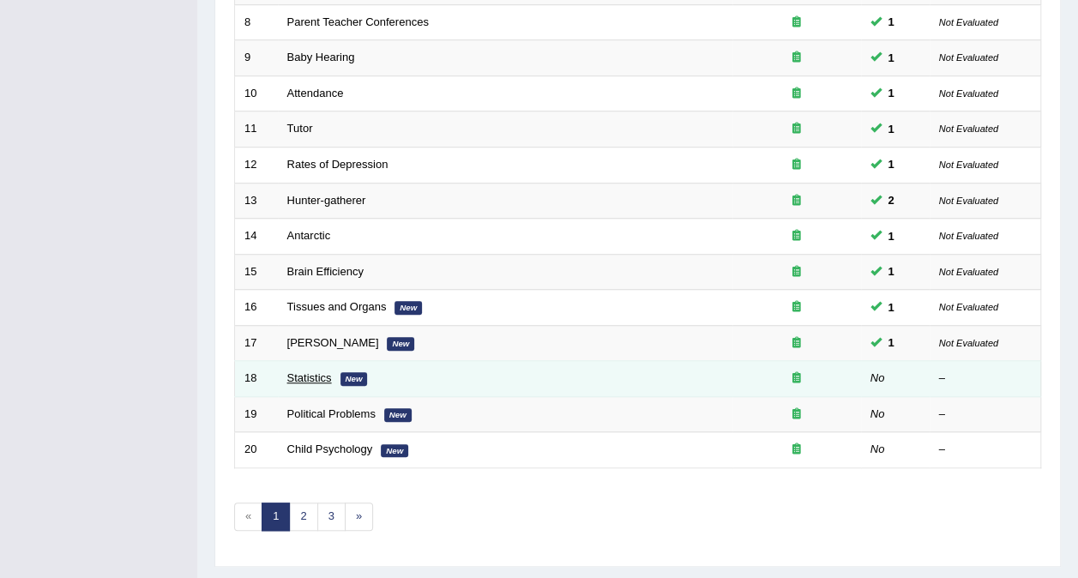
click at [302, 371] on link "Statistics" at bounding box center [309, 377] width 45 height 13
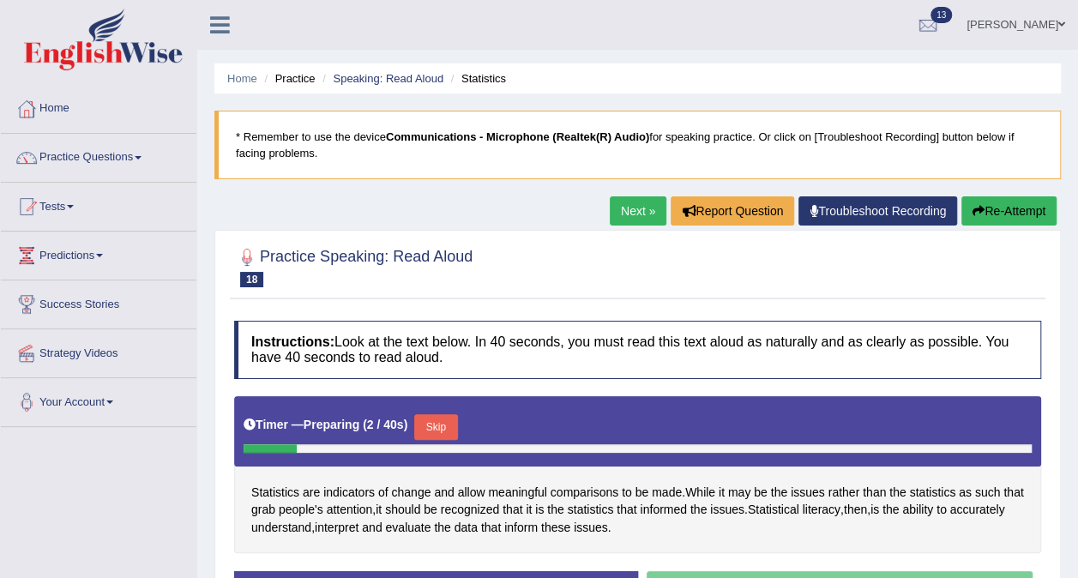
click at [442, 420] on button "Skip" at bounding box center [435, 427] width 43 height 26
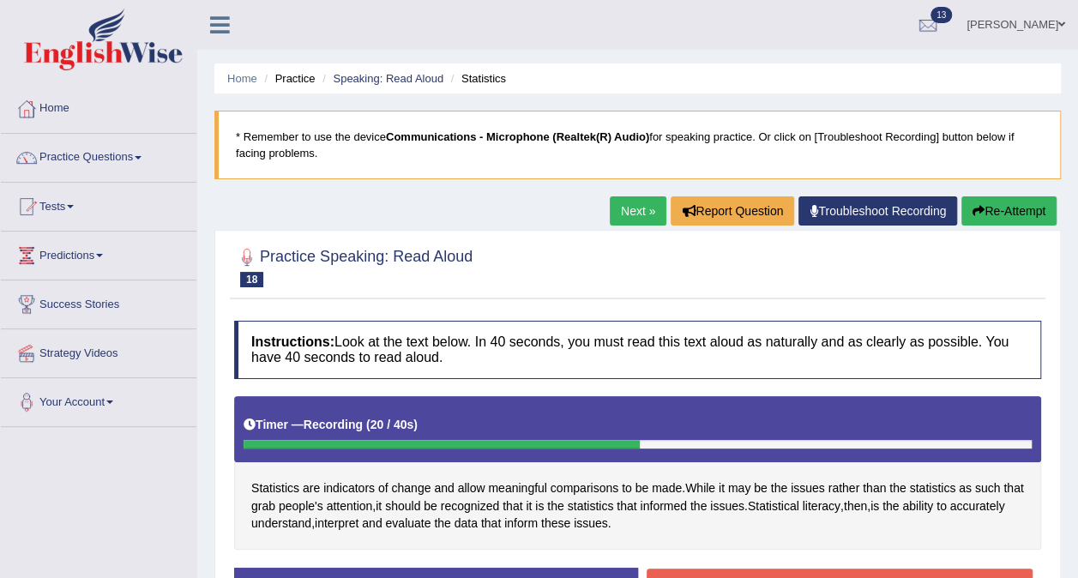
click at [1017, 218] on button "Re-Attempt" at bounding box center [1008, 210] width 95 height 29
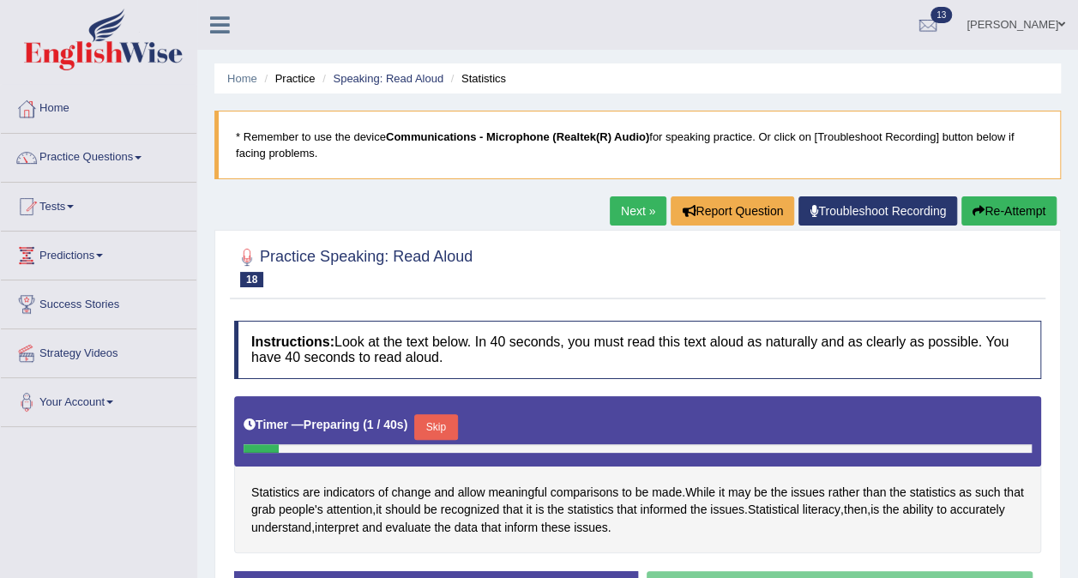
click at [434, 420] on button "Skip" at bounding box center [435, 427] width 43 height 26
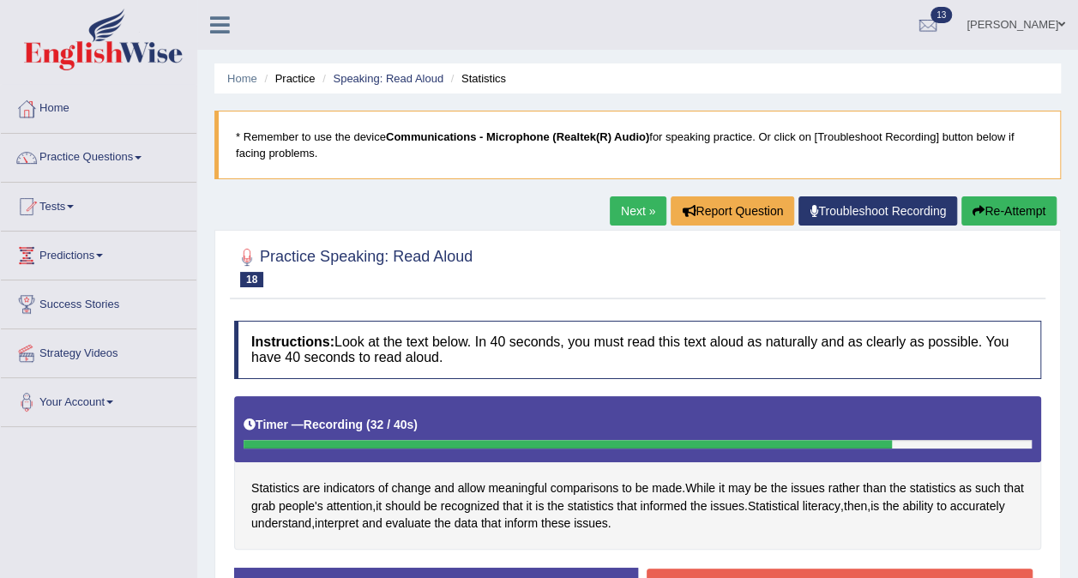
click at [732, 569] on button "Stop Recording" at bounding box center [840, 588] width 387 height 39
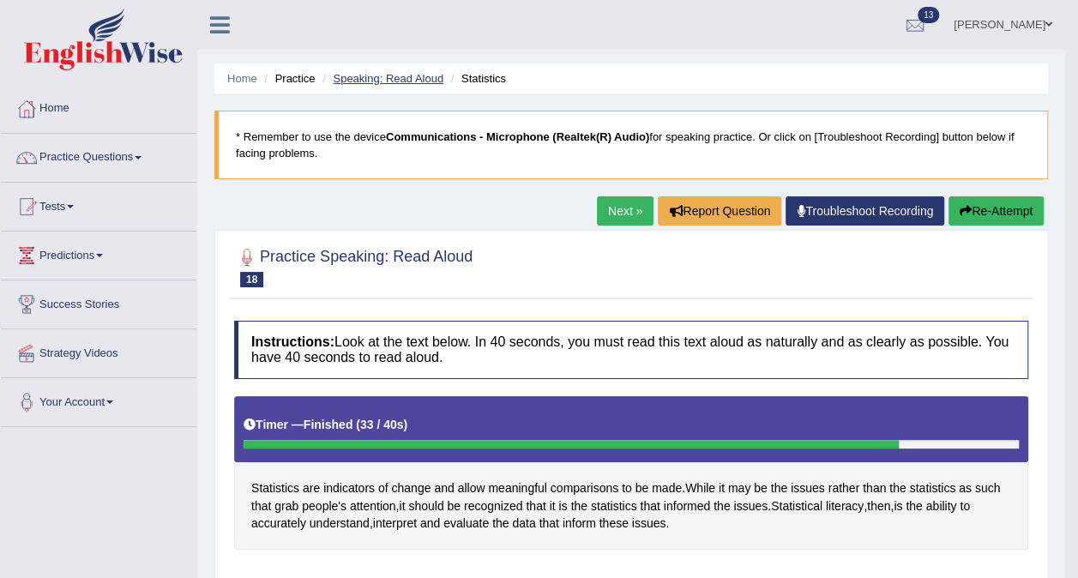
click at [430, 82] on link "Speaking: Read Aloud" at bounding box center [388, 78] width 111 height 13
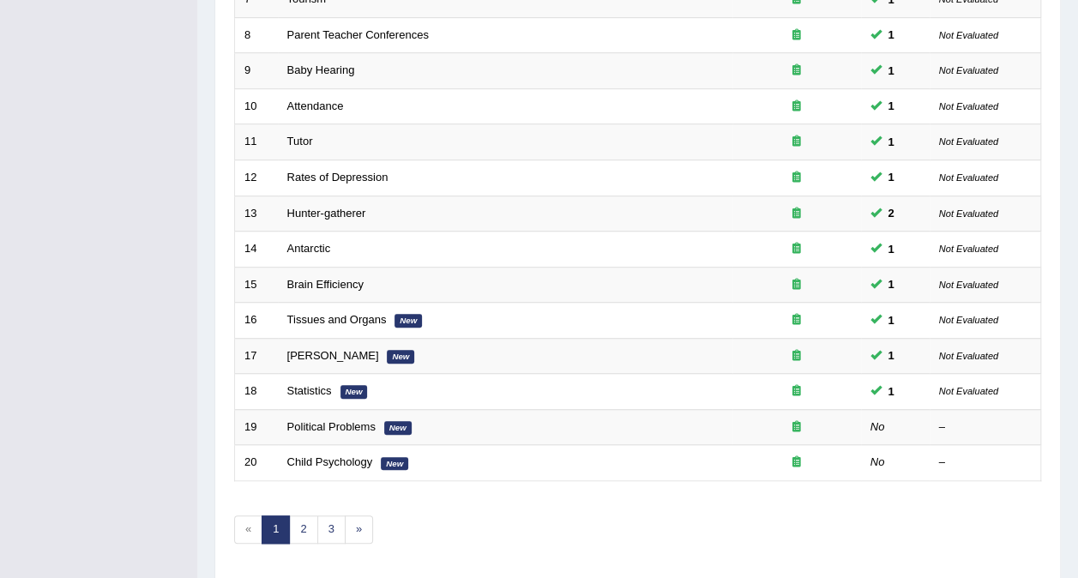
scroll to position [549, 0]
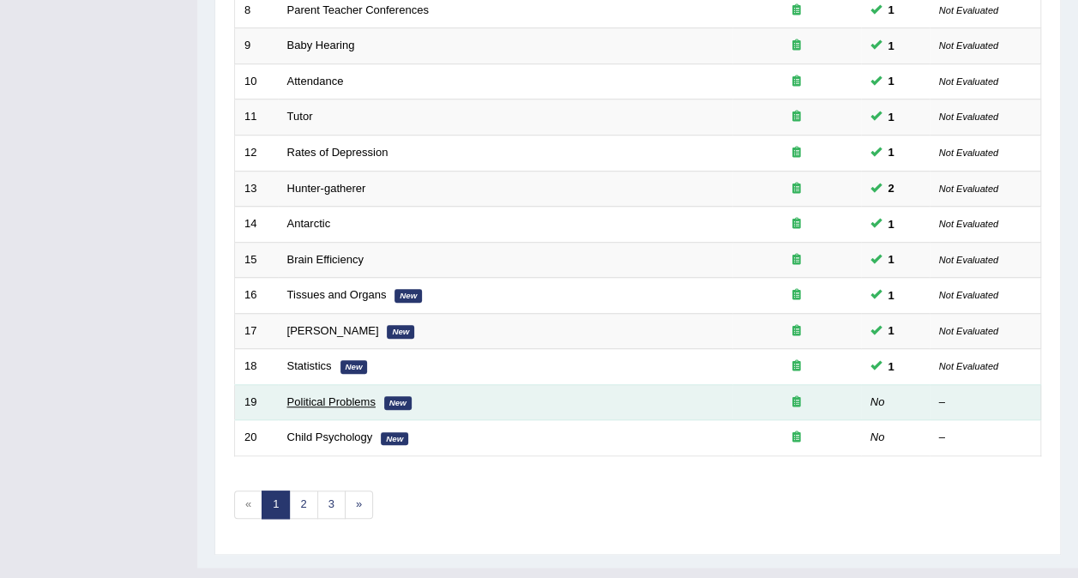
click at [312, 395] on link "Political Problems" at bounding box center [331, 401] width 88 height 13
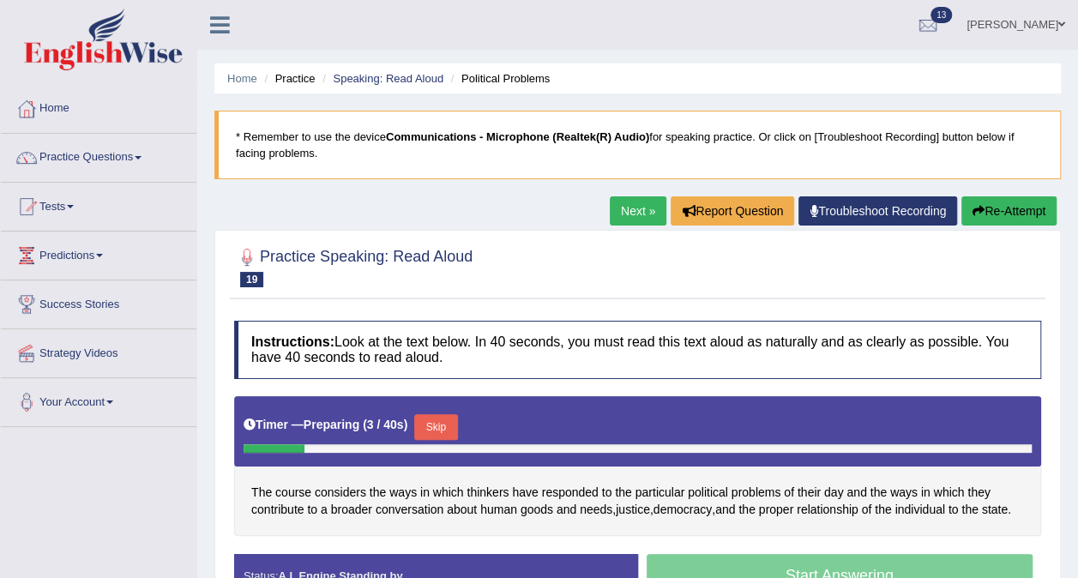
click at [437, 410] on div "Timer — Preparing ( 3 / 40s ) Skip" at bounding box center [638, 427] width 788 height 34
click at [437, 423] on button "Skip" at bounding box center [435, 427] width 43 height 26
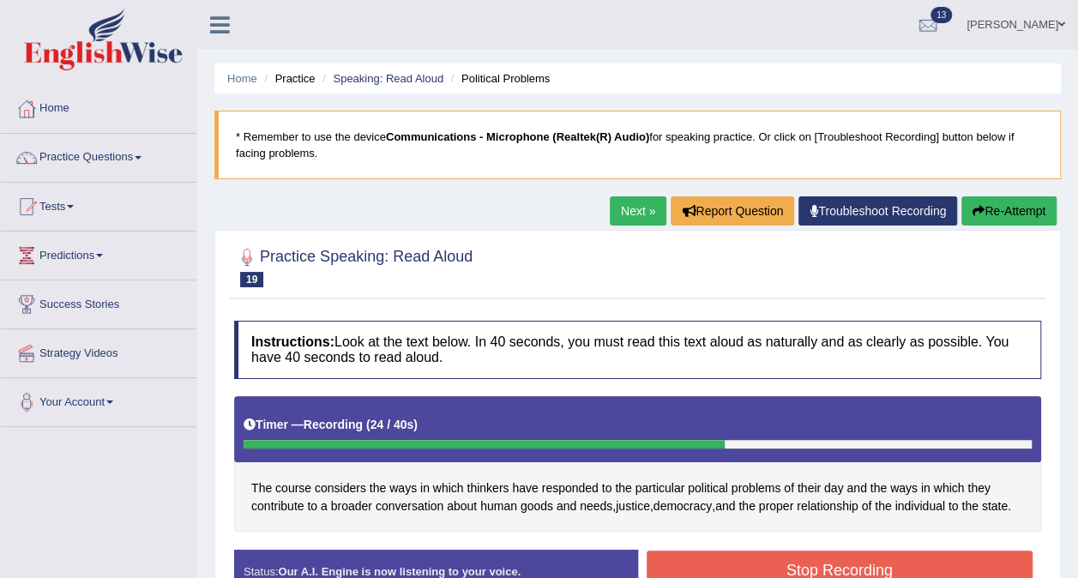
click at [760, 562] on button "Stop Recording" at bounding box center [840, 570] width 387 height 39
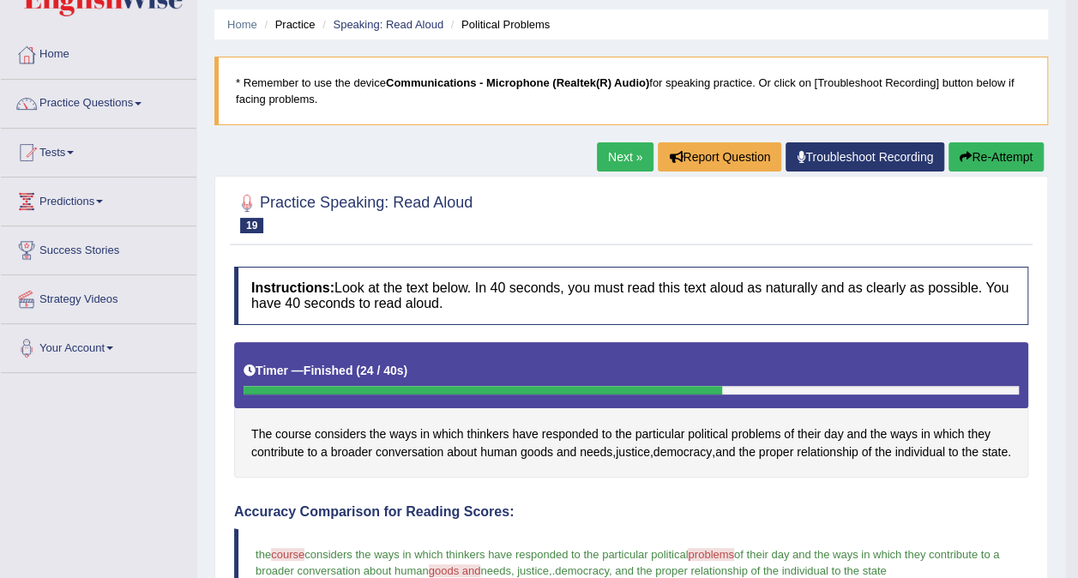
scroll to position [13, 0]
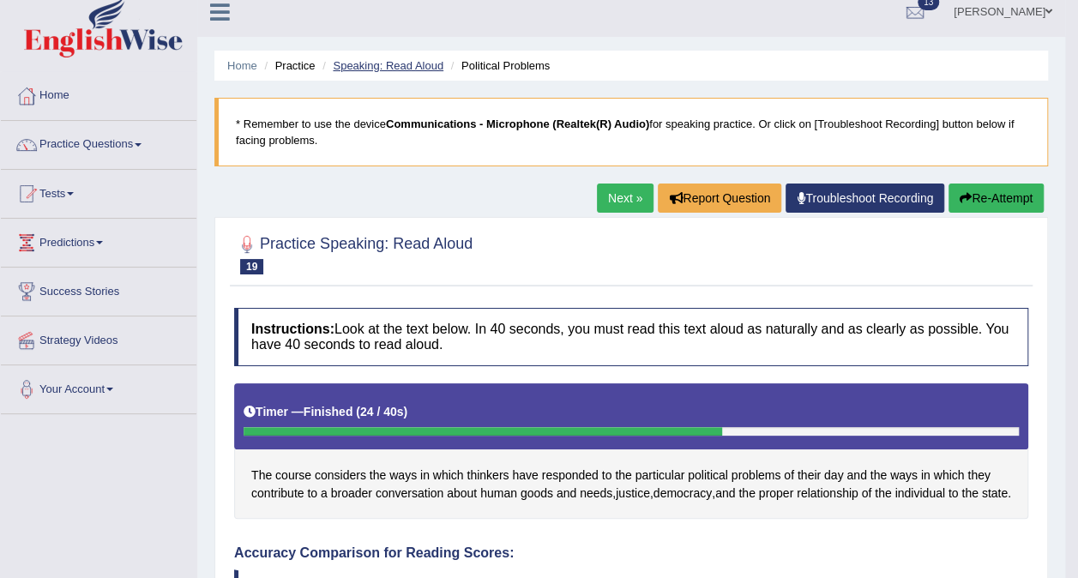
click at [413, 63] on link "Speaking: Read Aloud" at bounding box center [388, 65] width 111 height 13
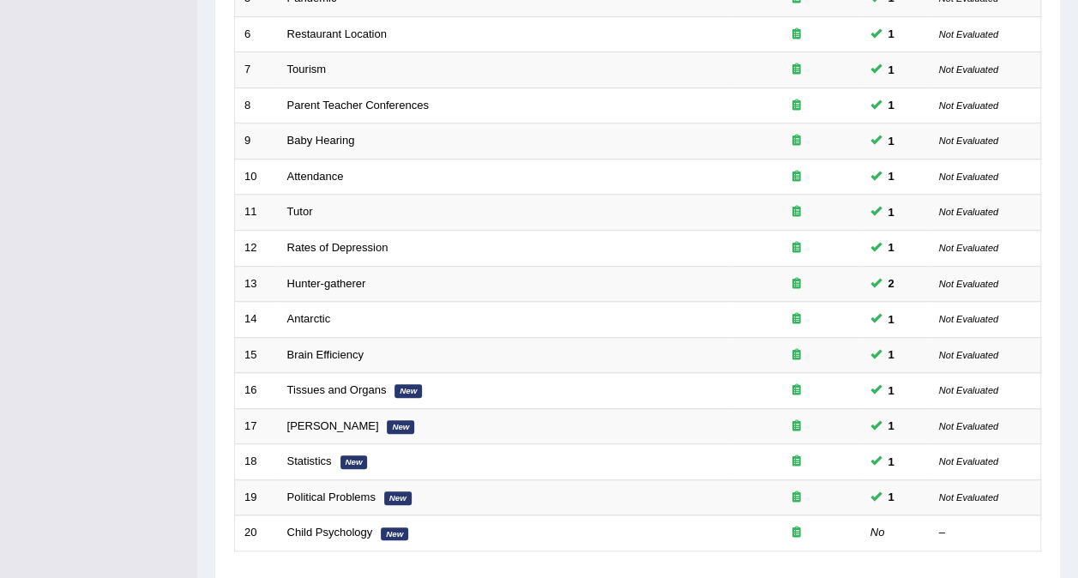
scroll to position [549, 0]
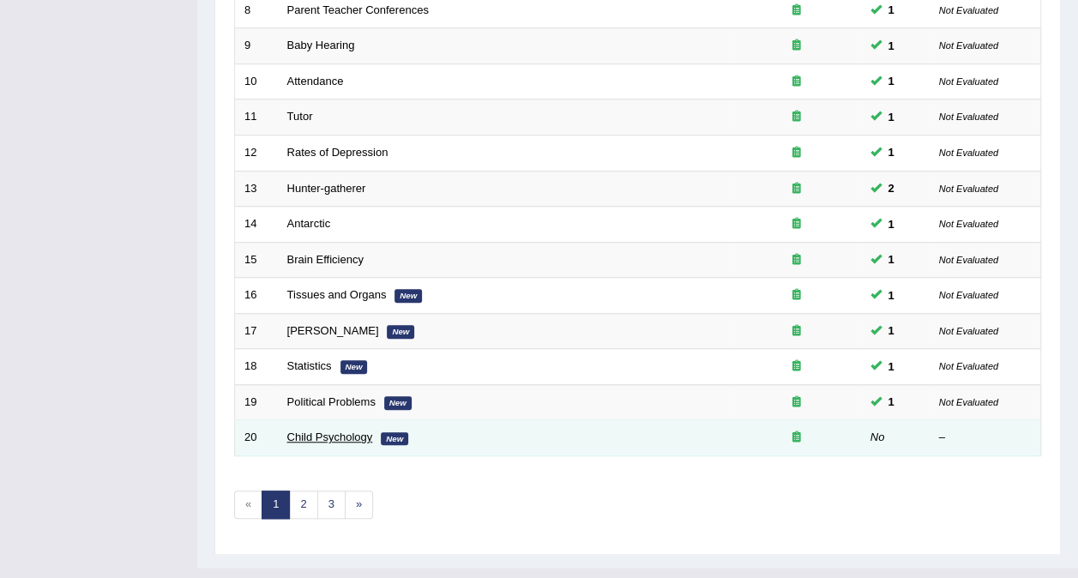
click at [326, 430] on link "Child Psychology" at bounding box center [330, 436] width 86 height 13
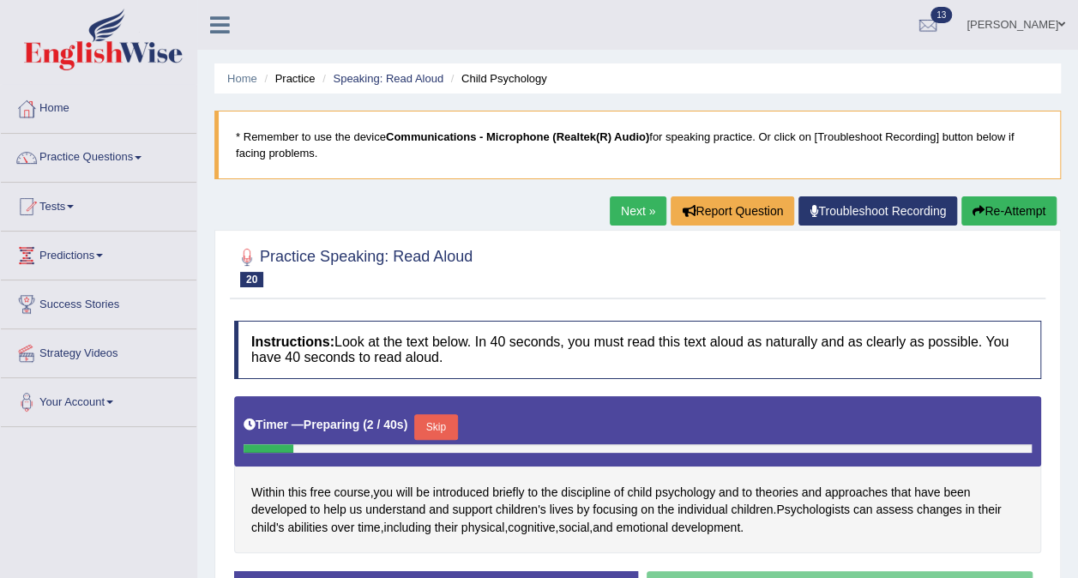
click at [441, 418] on button "Skip" at bounding box center [435, 427] width 43 height 26
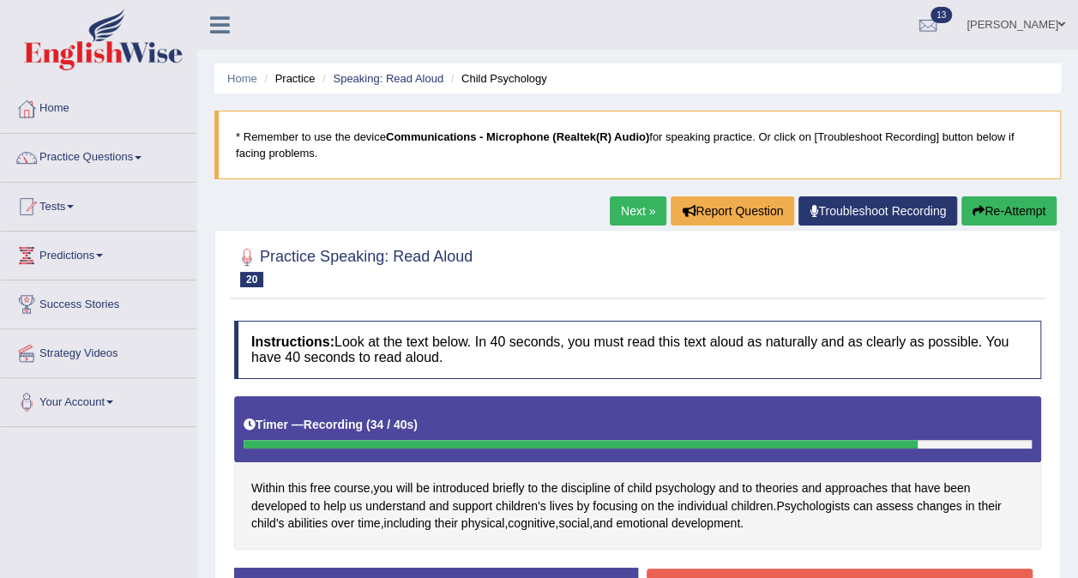
click at [803, 573] on button "Stop Recording" at bounding box center [840, 588] width 387 height 39
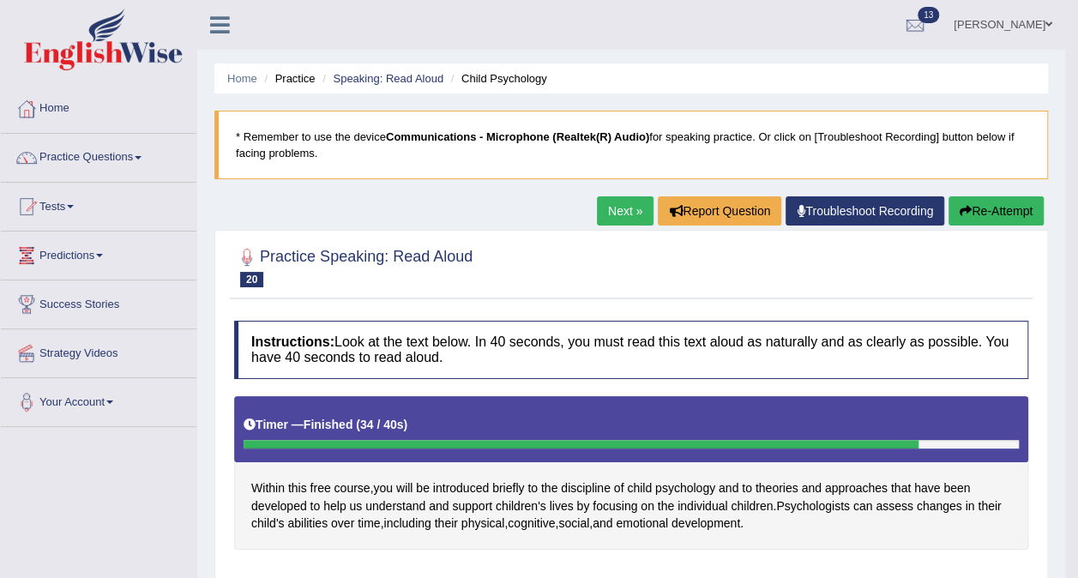
click at [141, 156] on span at bounding box center [138, 157] width 7 height 3
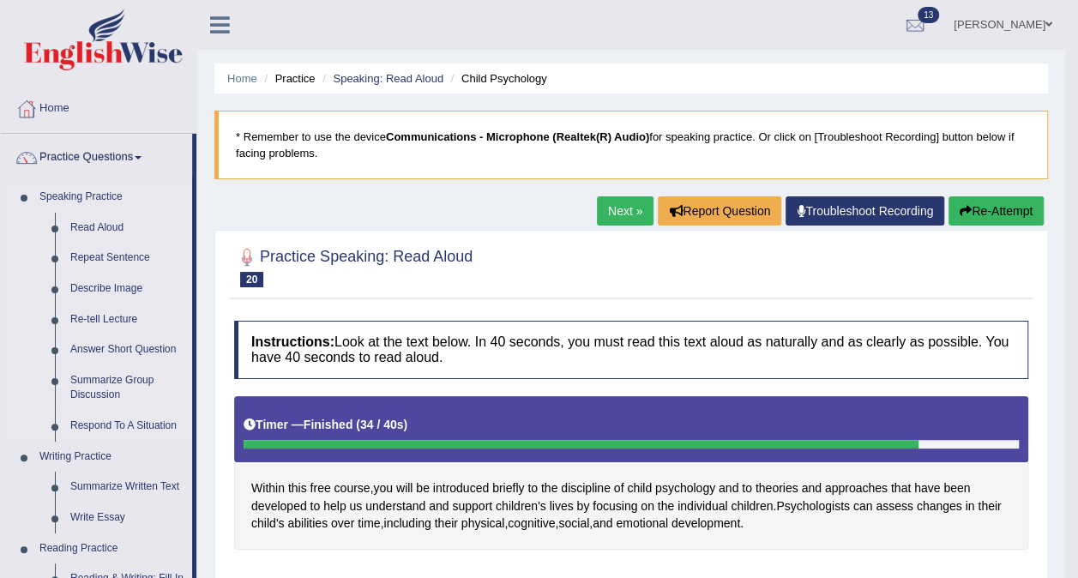
click at [125, 261] on link "Repeat Sentence" at bounding box center [127, 258] width 129 height 31
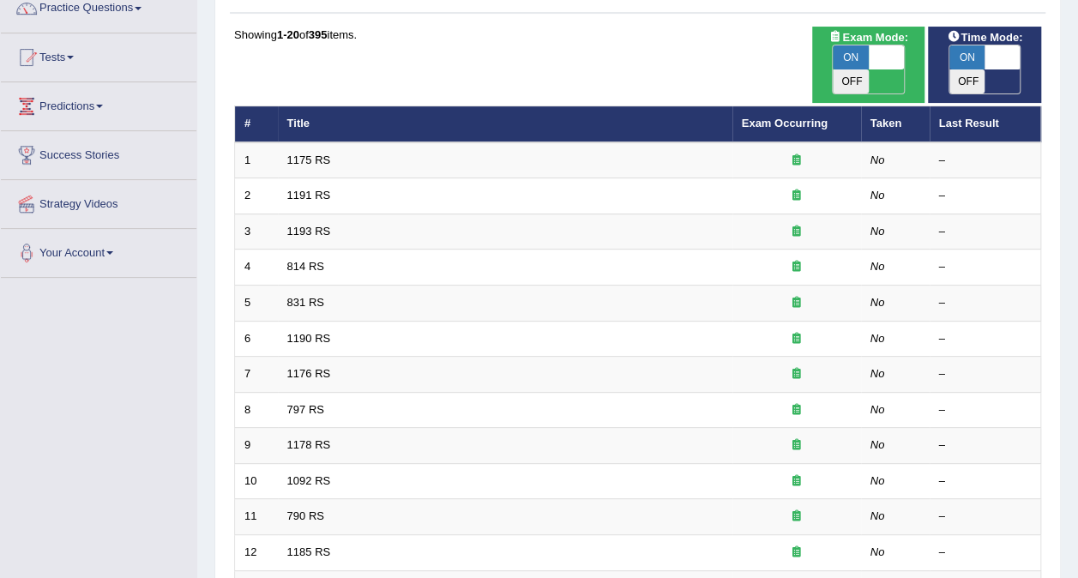
scroll to position [136, 0]
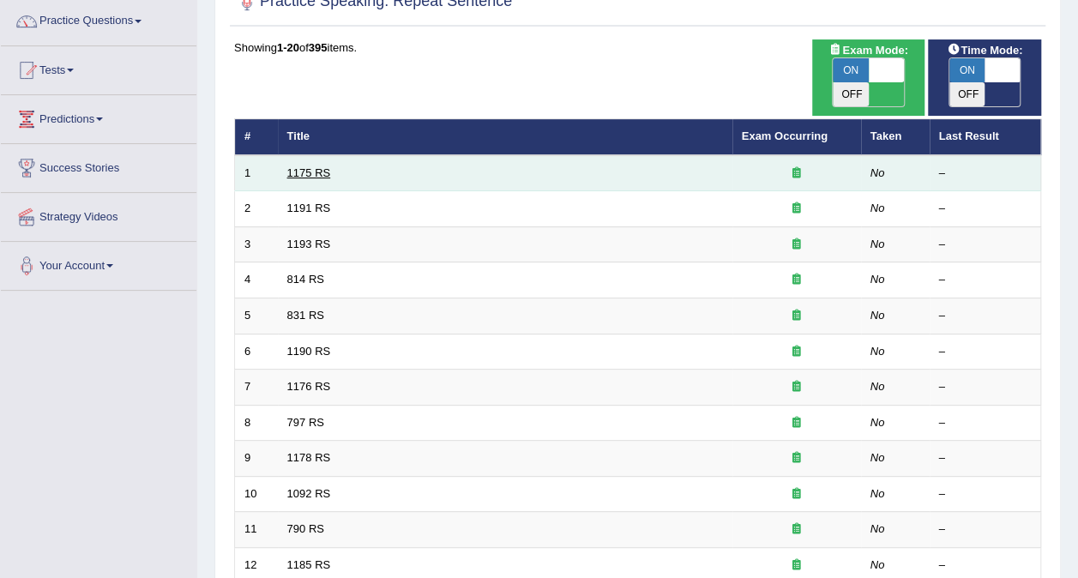
click at [308, 166] on link "1175 RS" at bounding box center [309, 172] width 44 height 13
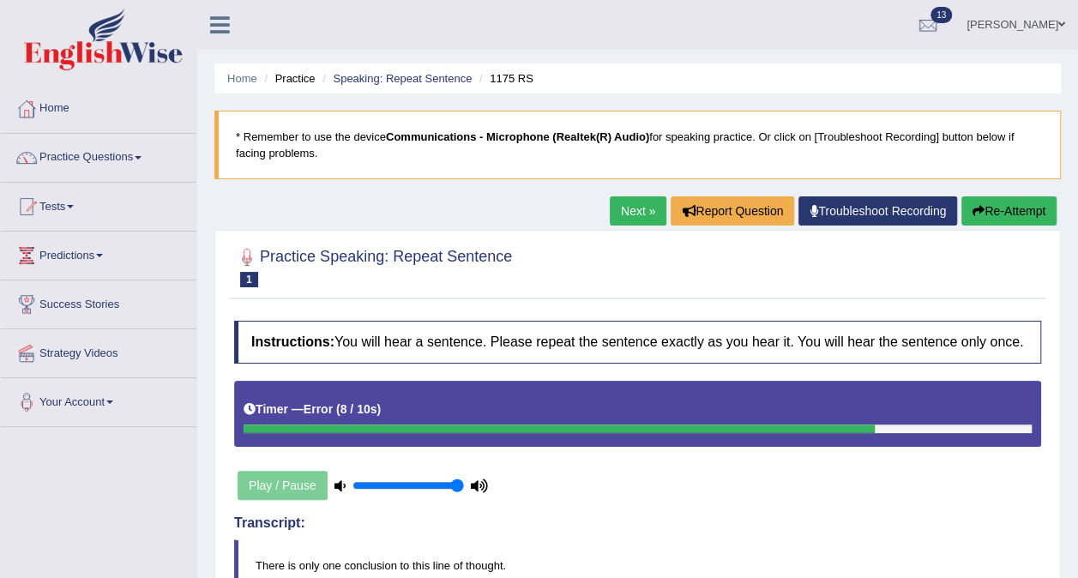
drag, startPoint x: 384, startPoint y: 481, endPoint x: 465, endPoint y: 484, distance: 80.6
type input "1"
click at [464, 484] on input "range" at bounding box center [407, 485] width 111 height 14
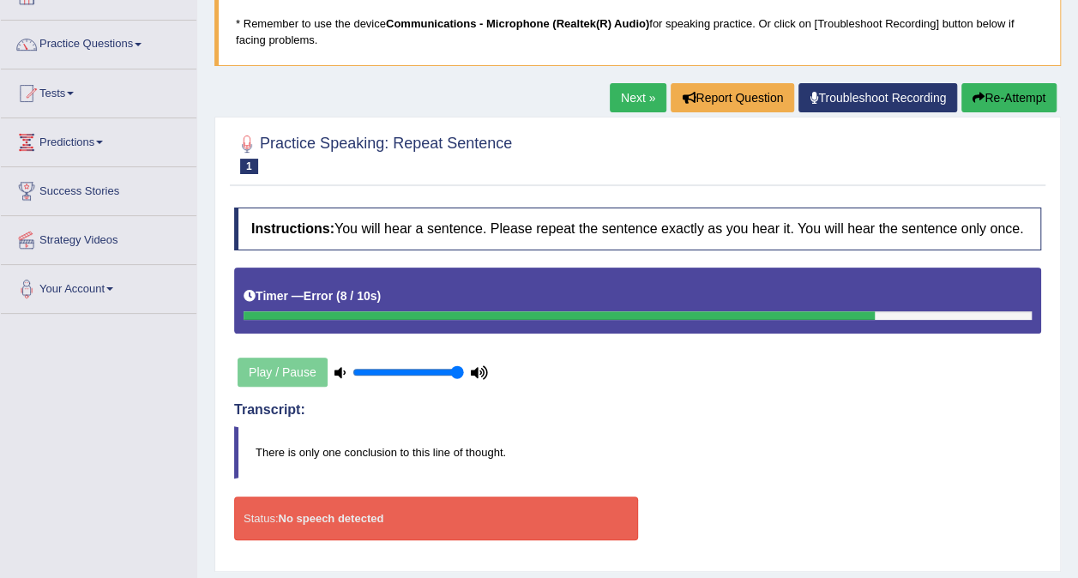
scroll to position [112, 0]
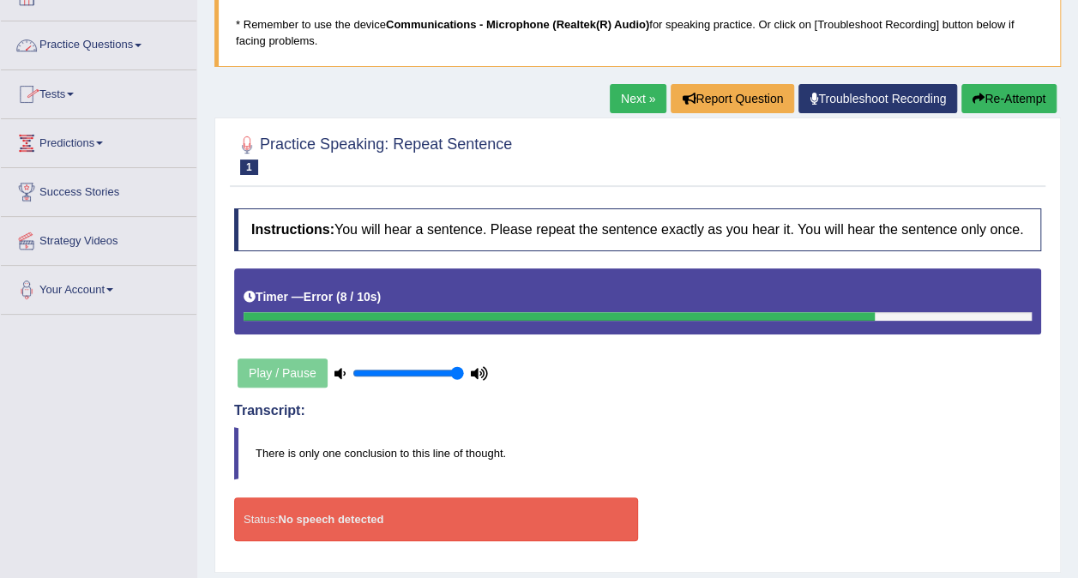
click at [142, 42] on link "Practice Questions" at bounding box center [99, 42] width 196 height 43
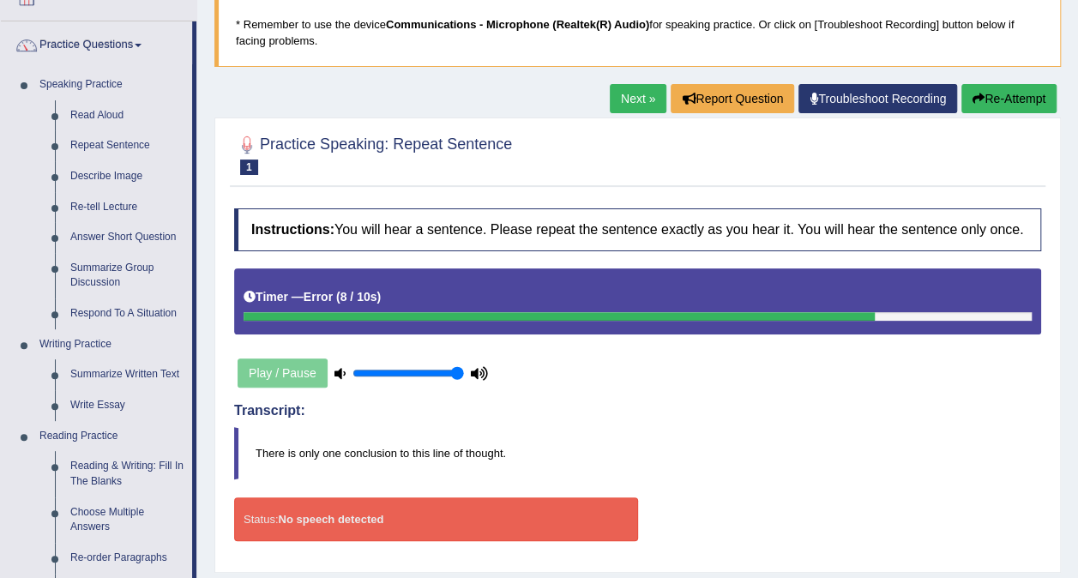
click at [1012, 102] on button "Re-Attempt" at bounding box center [1008, 98] width 95 height 29
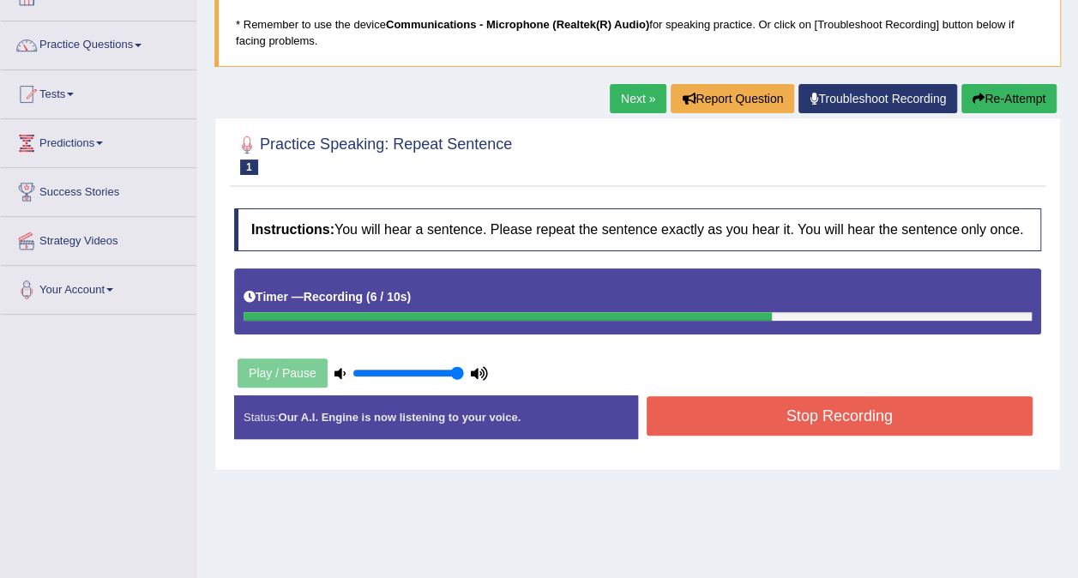
drag, startPoint x: 0, startPoint y: 0, endPoint x: 773, endPoint y: 134, distance: 784.1
click at [773, 134] on div "Home Practice Speaking: Repeat Sentence 1175 RS * Remember to use the device Co…" at bounding box center [637, 316] width 881 height 857
click at [265, 368] on div "Play / Pause" at bounding box center [362, 373] width 257 height 43
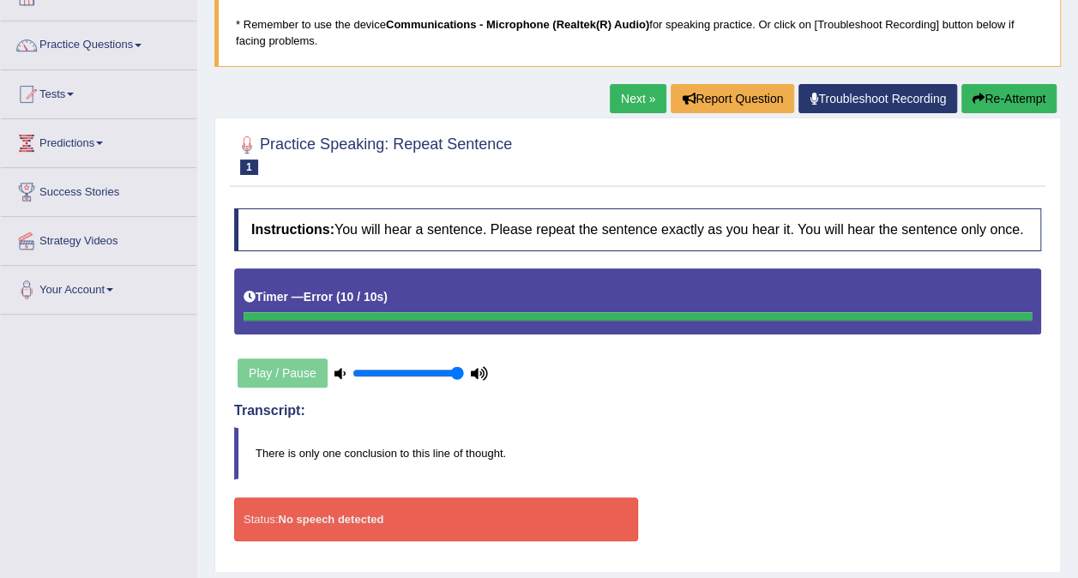
click at [246, 138] on div at bounding box center [247, 145] width 26 height 26
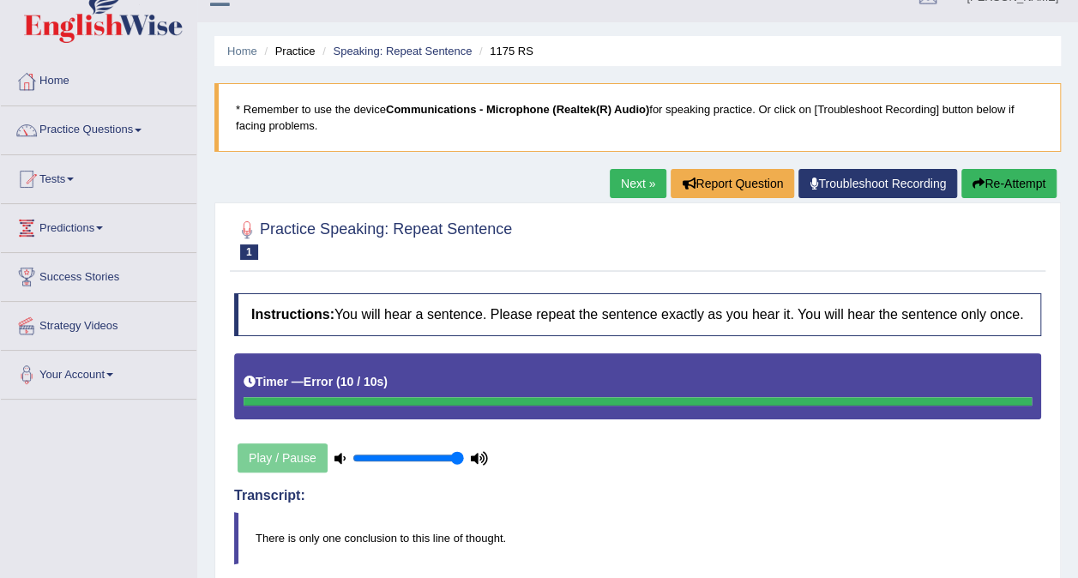
scroll to position [21, 0]
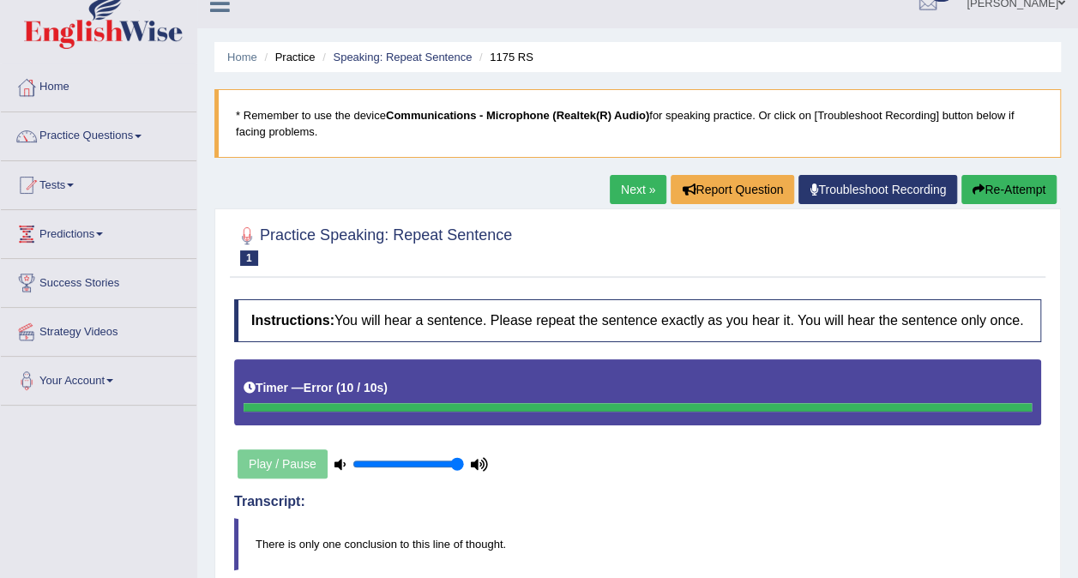
click at [875, 194] on link "Troubleshoot Recording" at bounding box center [877, 189] width 159 height 29
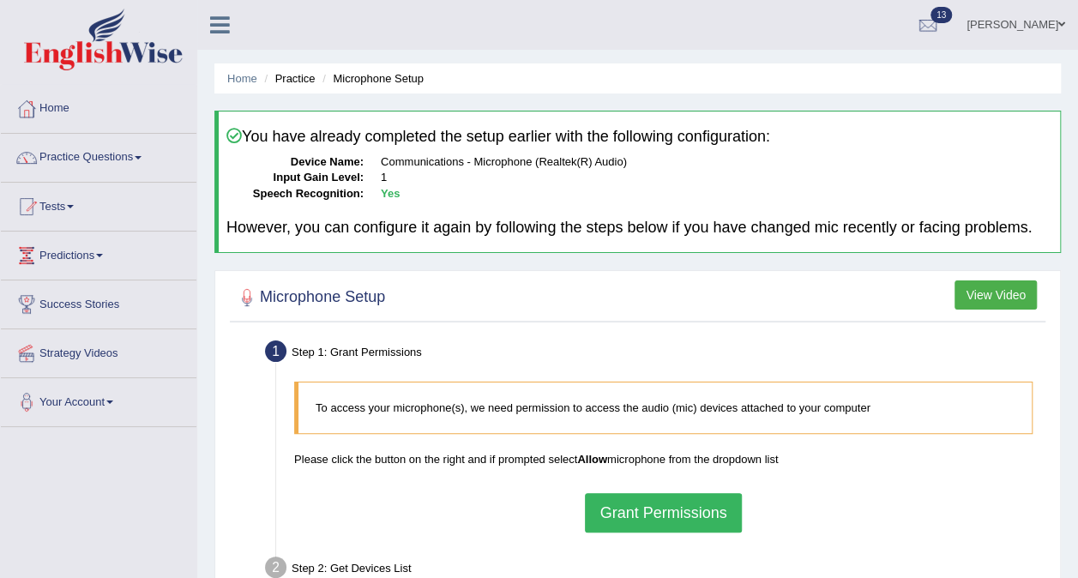
click at [672, 499] on button "Grant Permissions" at bounding box center [663, 512] width 156 height 39
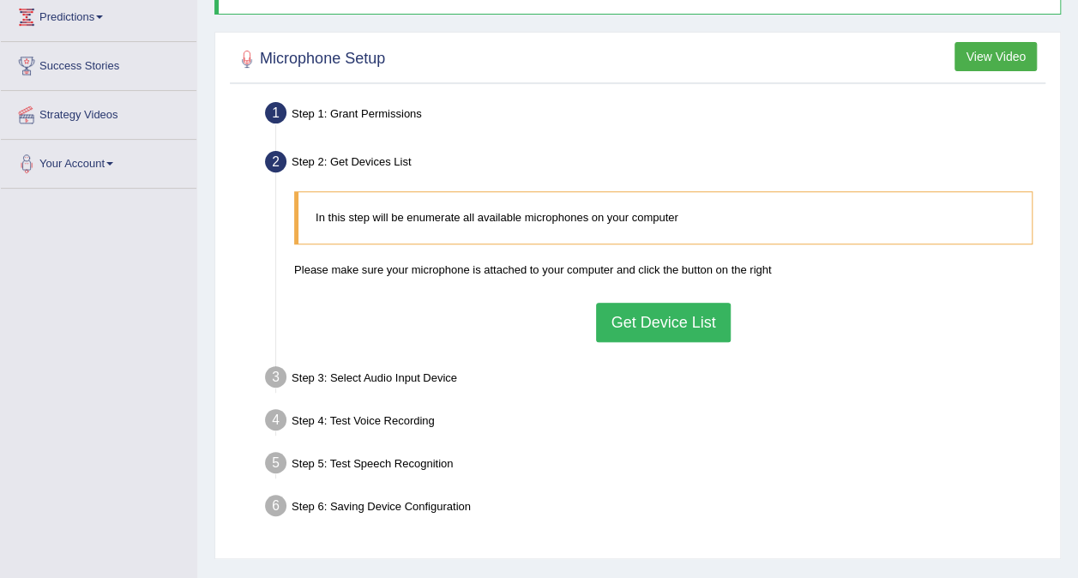
scroll to position [265, 0]
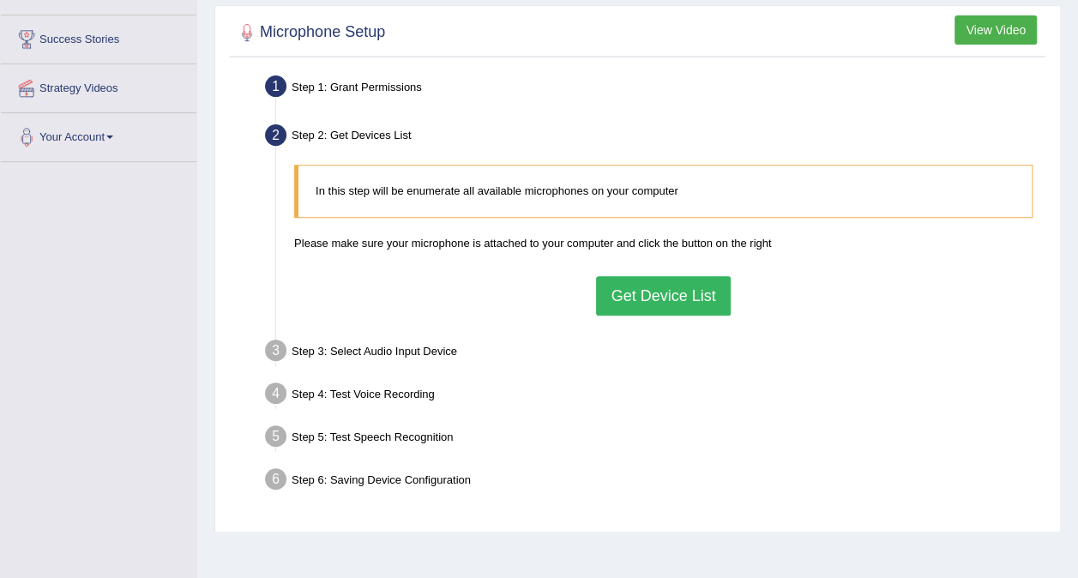
click at [653, 281] on button "Get Device List" at bounding box center [663, 295] width 134 height 39
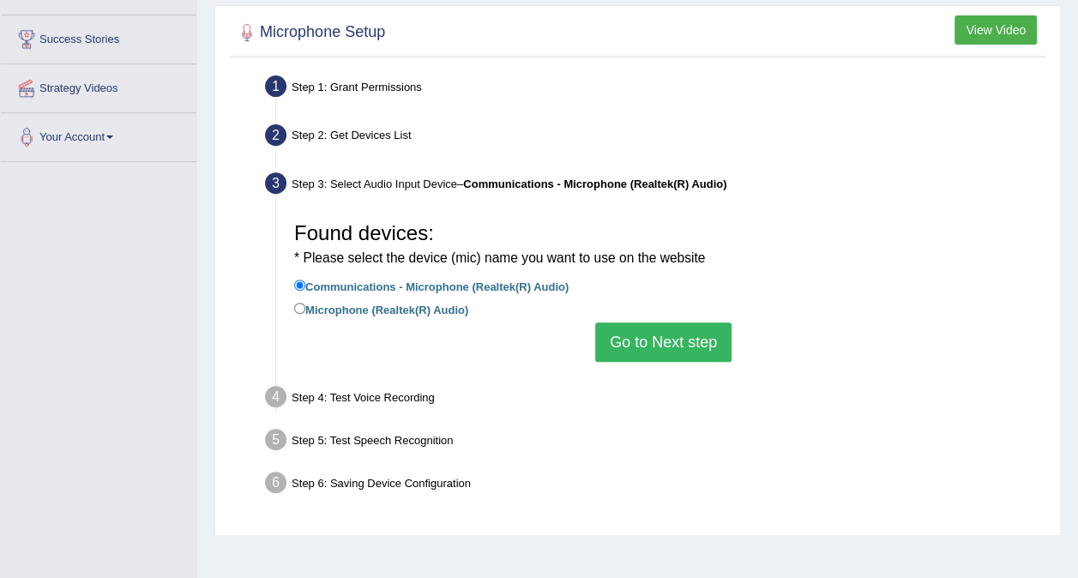
click at [310, 309] on label "Microphone (Realtek(R) Audio)" at bounding box center [381, 308] width 174 height 19
click at [305, 309] on input "Microphone (Realtek(R) Audio)" at bounding box center [299, 308] width 11 height 11
radio input "true"
click at [659, 337] on button "Go to Next step" at bounding box center [663, 341] width 136 height 39
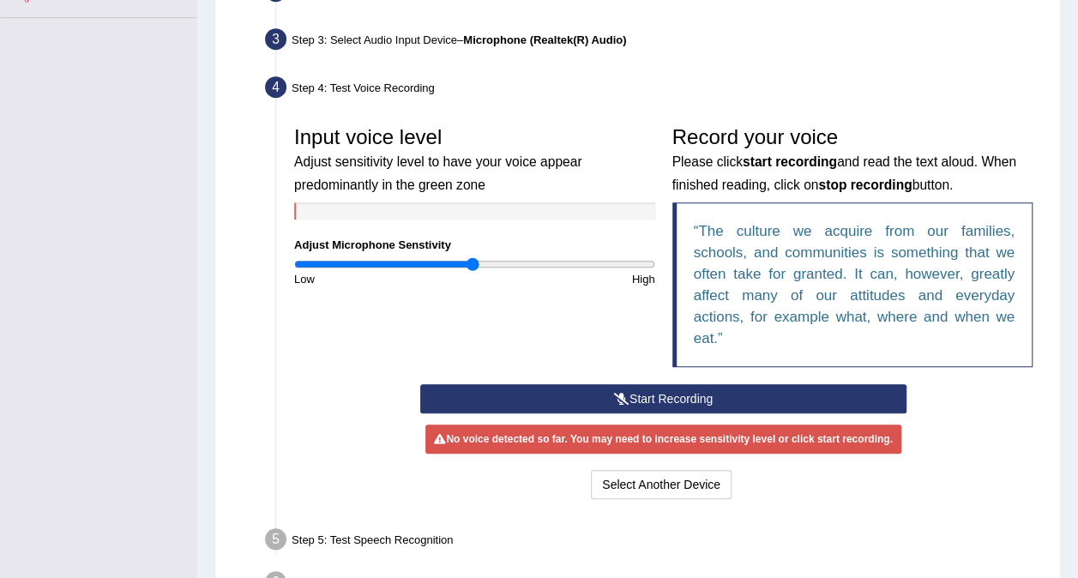
scroll to position [412, 0]
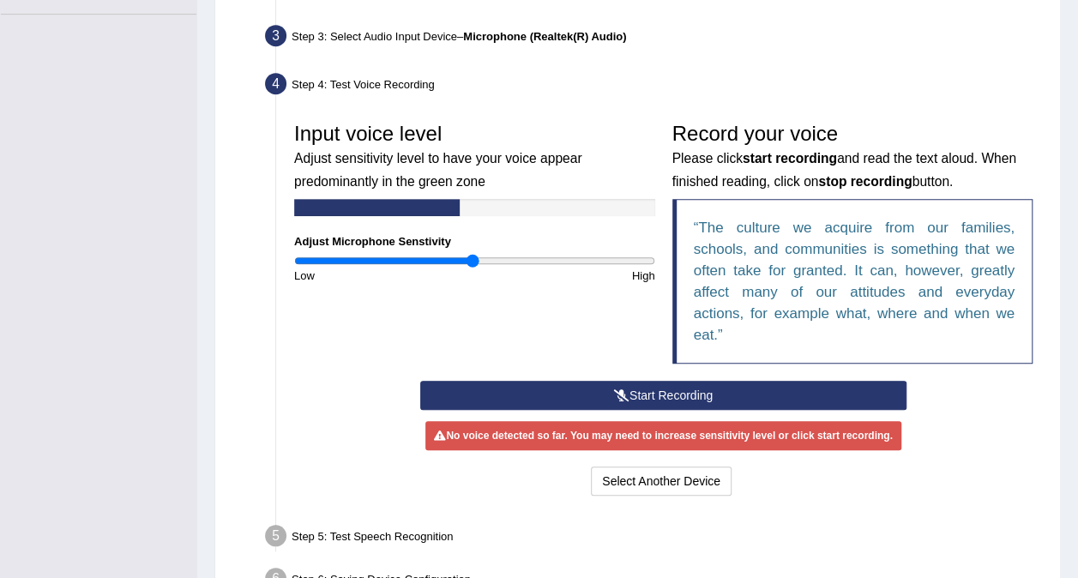
click at [757, 388] on button "Start Recording" at bounding box center [663, 395] width 486 height 29
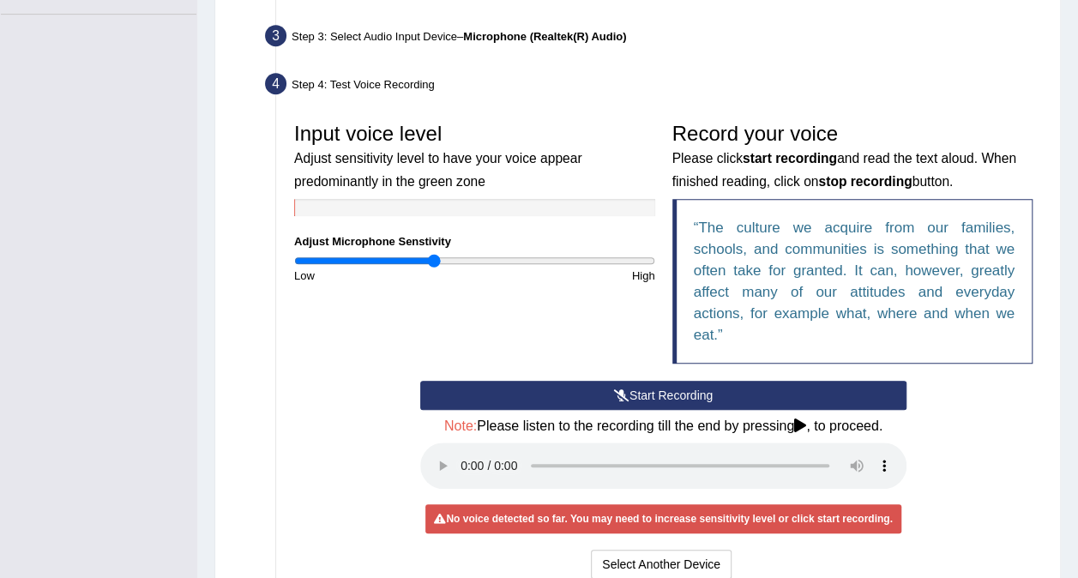
drag, startPoint x: 466, startPoint y: 259, endPoint x: 434, endPoint y: 262, distance: 32.8
type input "0.78"
click at [434, 262] on input "range" at bounding box center [474, 261] width 361 height 14
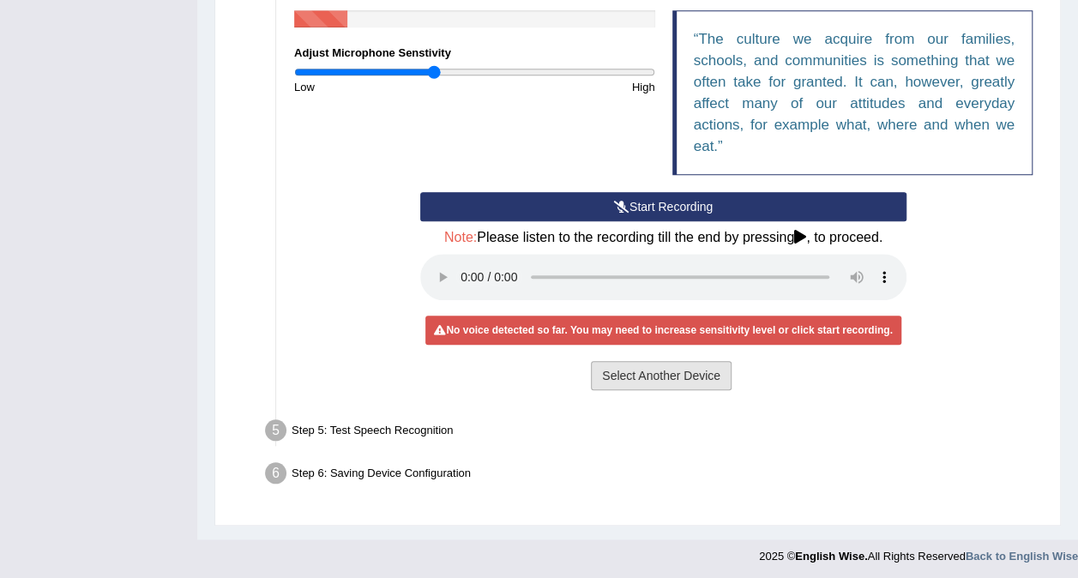
click at [677, 370] on button "Select Another Device" at bounding box center [661, 375] width 141 height 29
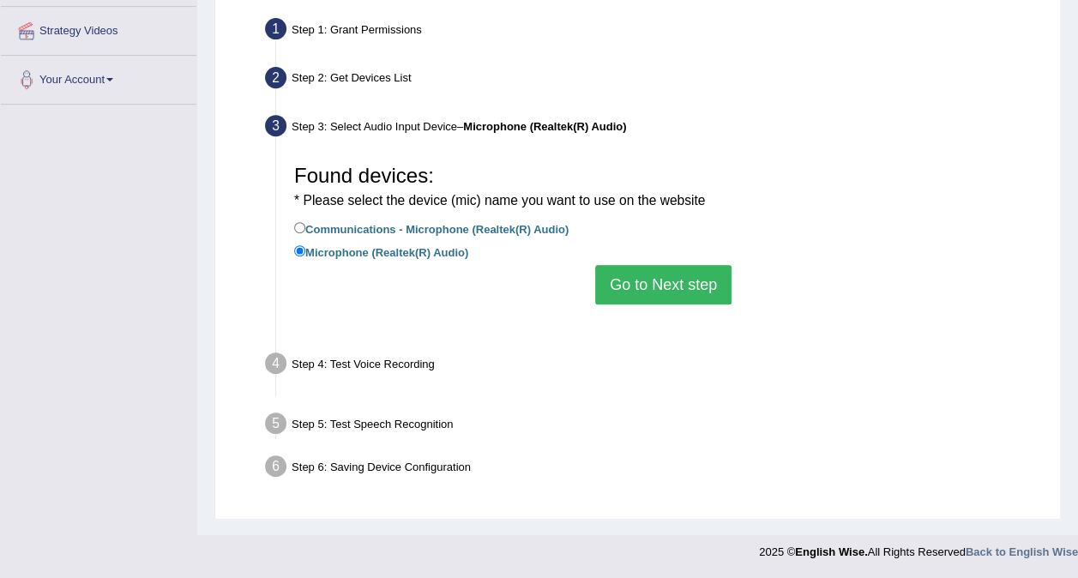
scroll to position [322, 0]
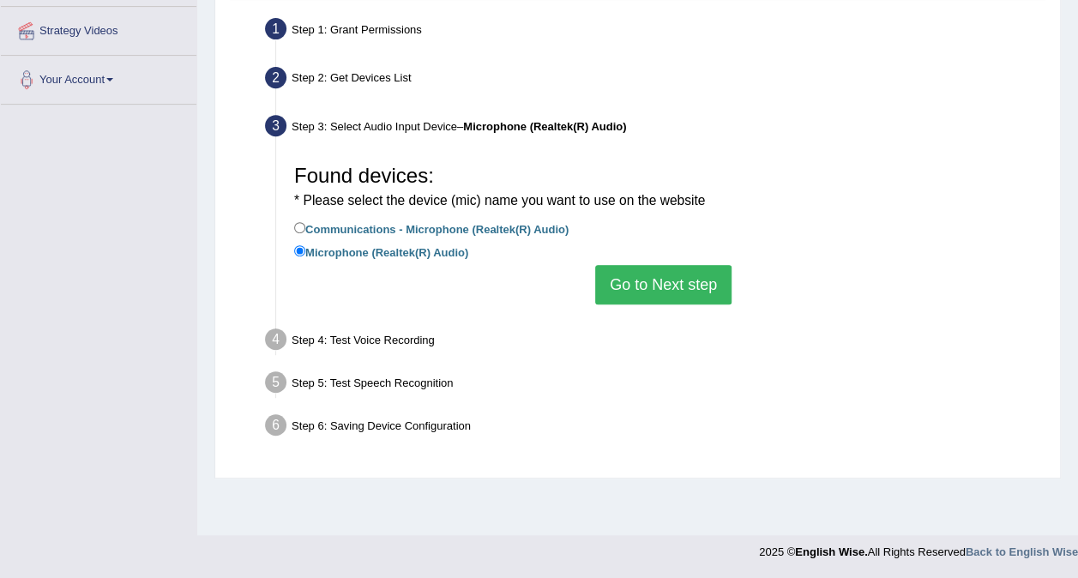
click at [636, 281] on button "Go to Next step" at bounding box center [663, 284] width 136 height 39
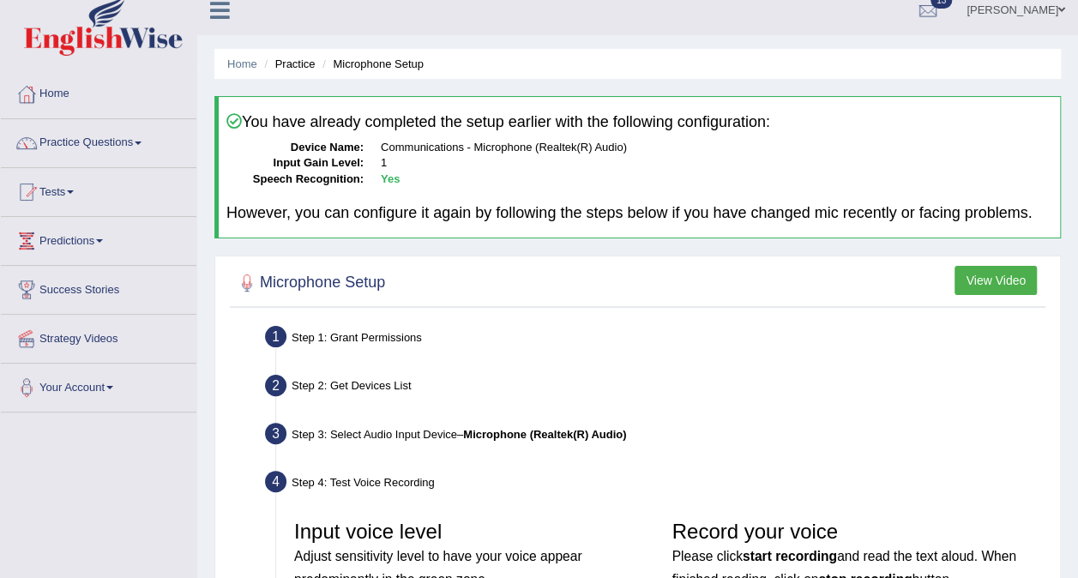
scroll to position [0, 0]
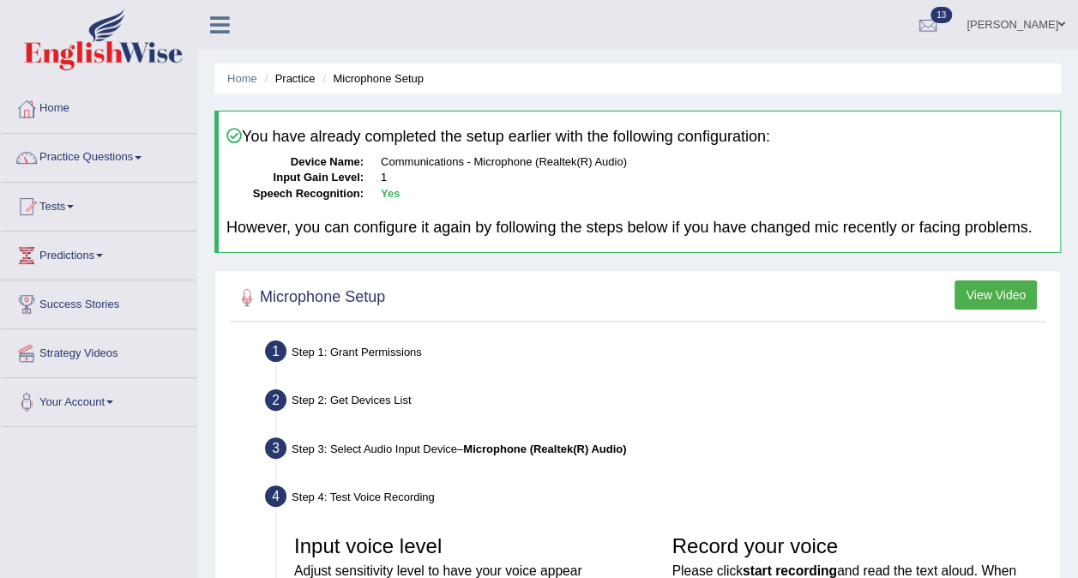
click at [135, 159] on link "Practice Questions" at bounding box center [99, 155] width 196 height 43
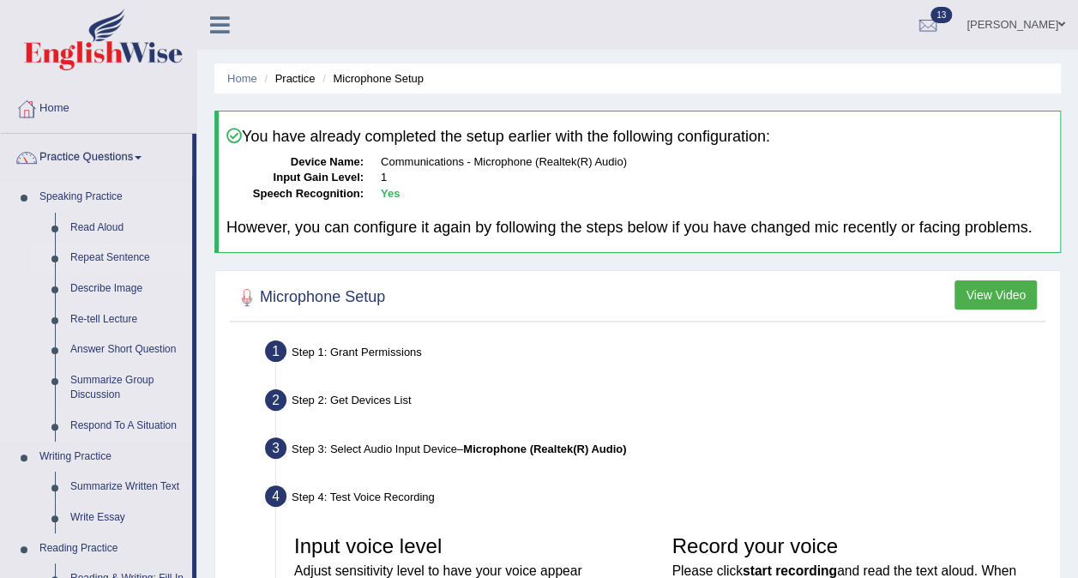
click at [105, 254] on link "Repeat Sentence" at bounding box center [127, 258] width 129 height 31
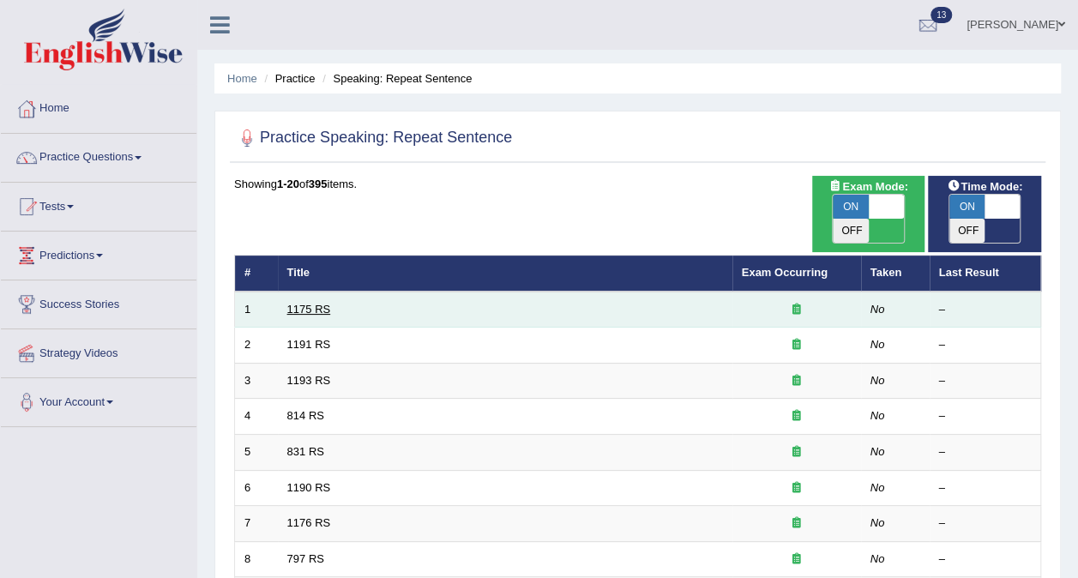
click at [290, 303] on link "1175 RS" at bounding box center [309, 309] width 44 height 13
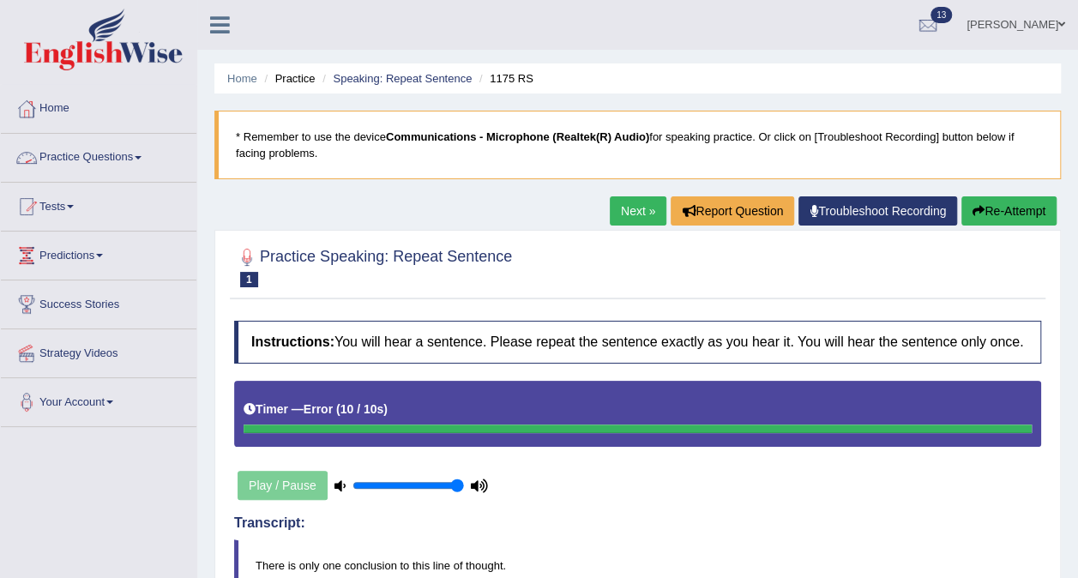
click at [147, 155] on link "Practice Questions" at bounding box center [99, 155] width 196 height 43
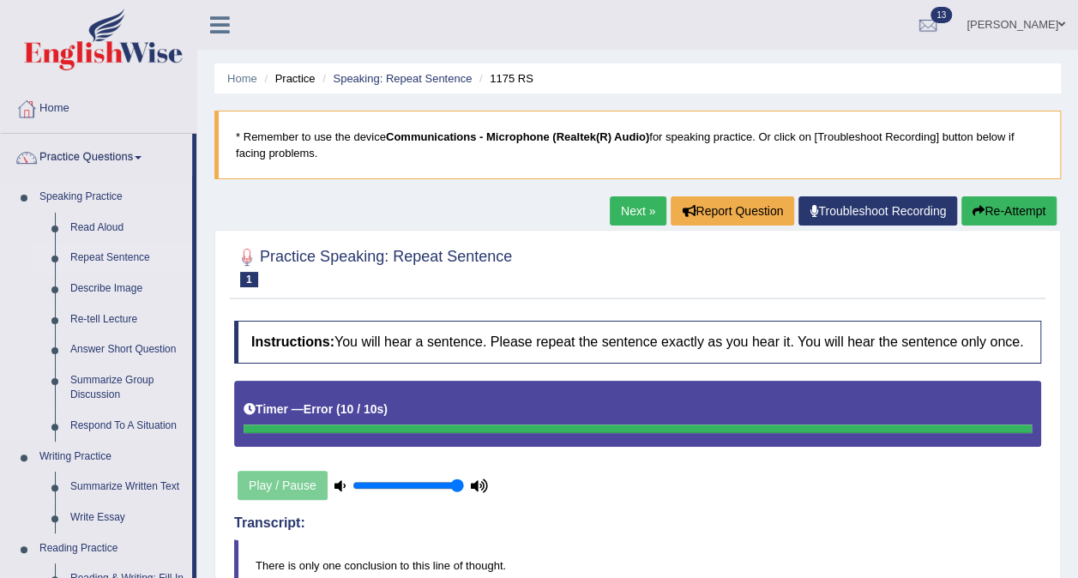
click at [119, 258] on link "Repeat Sentence" at bounding box center [127, 258] width 129 height 31
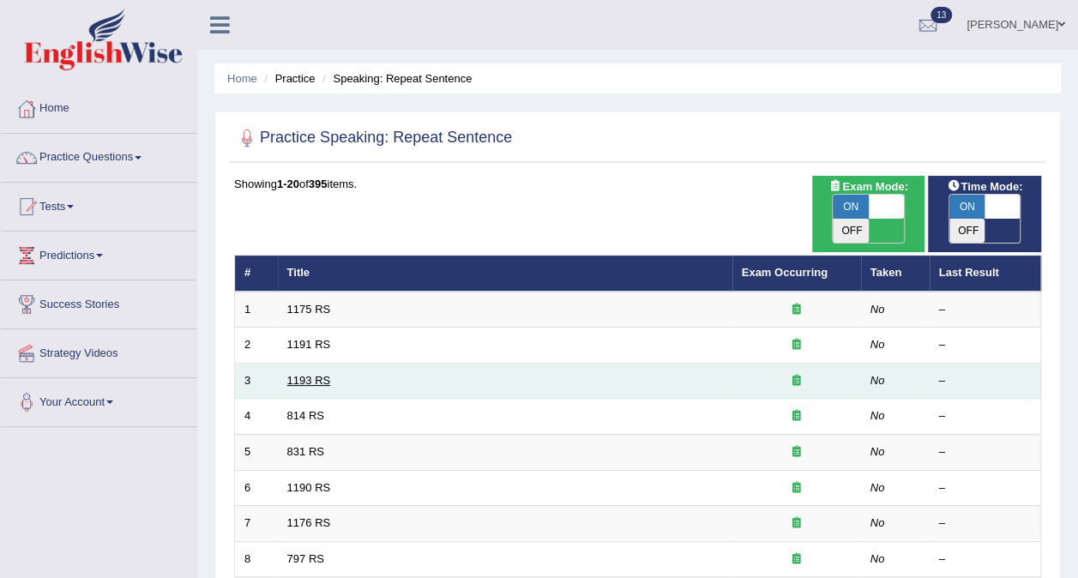
click at [310, 374] on link "1193 RS" at bounding box center [309, 380] width 44 height 13
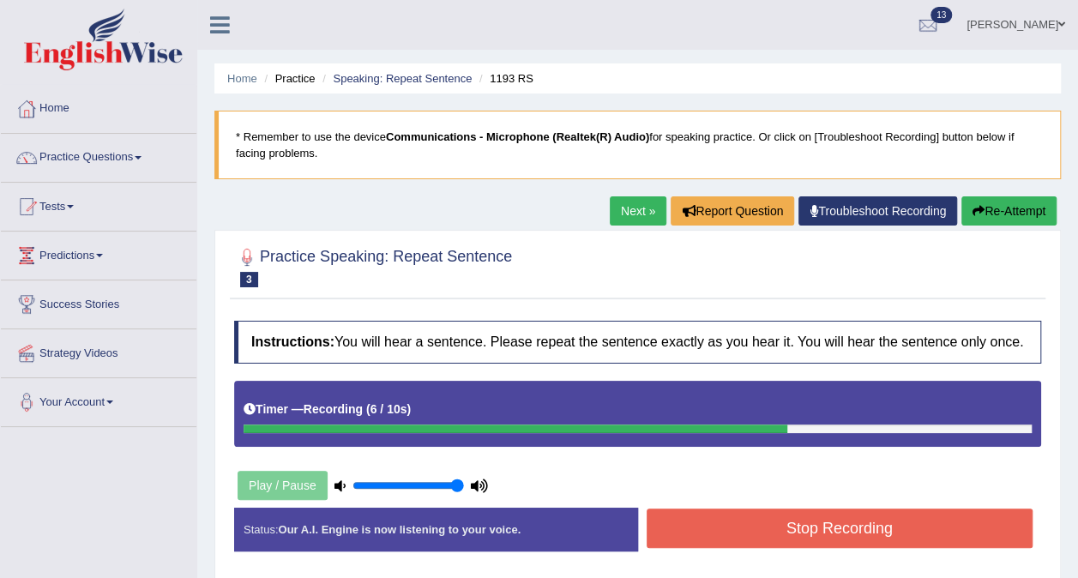
click at [885, 215] on link "Troubleshoot Recording" at bounding box center [877, 210] width 159 height 29
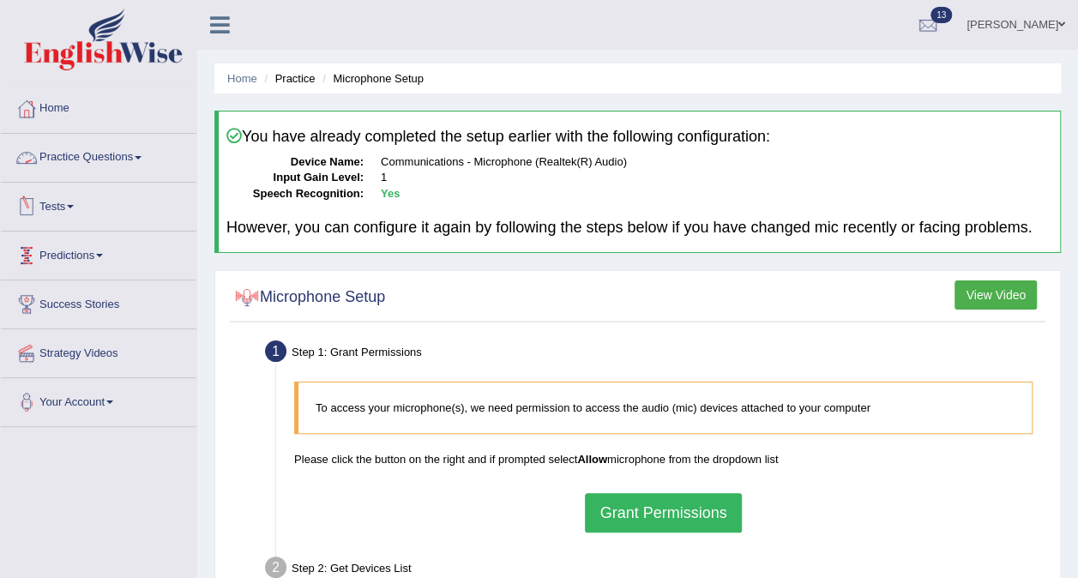
click at [141, 157] on span at bounding box center [138, 157] width 7 height 3
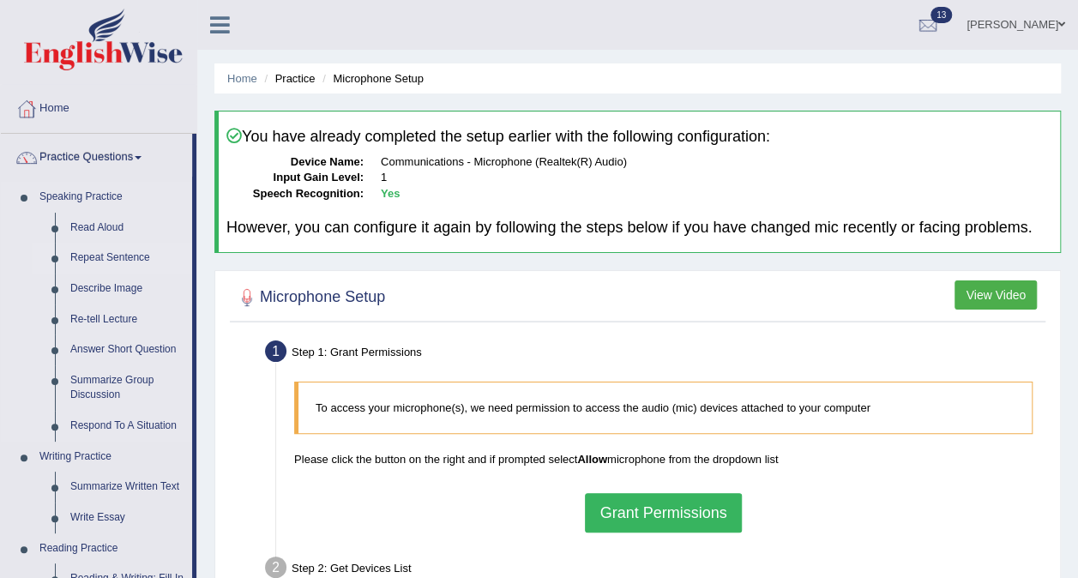
click at [127, 259] on link "Repeat Sentence" at bounding box center [127, 258] width 129 height 31
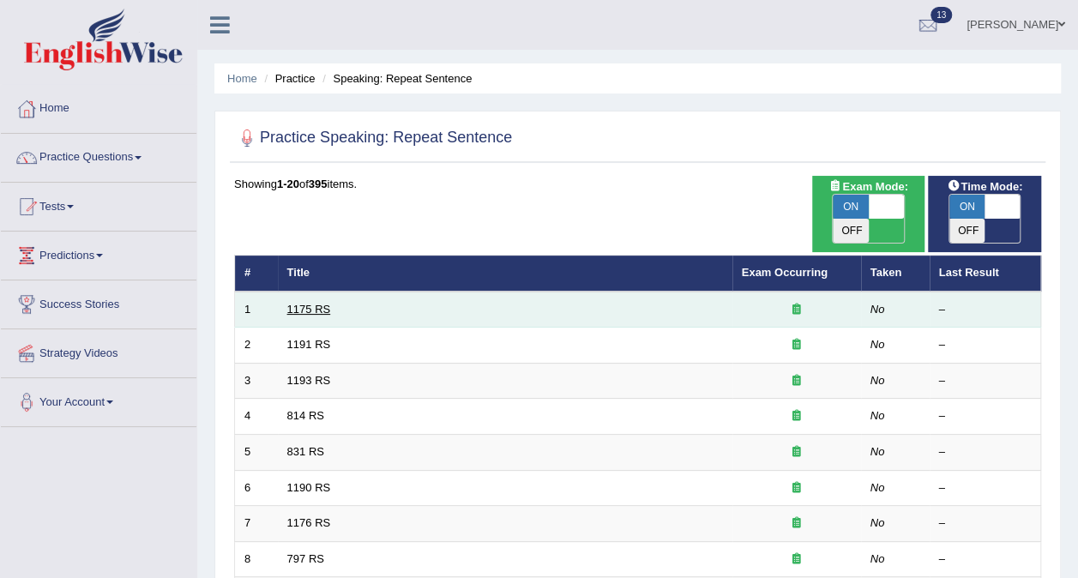
click at [310, 303] on link "1175 RS" at bounding box center [309, 309] width 44 height 13
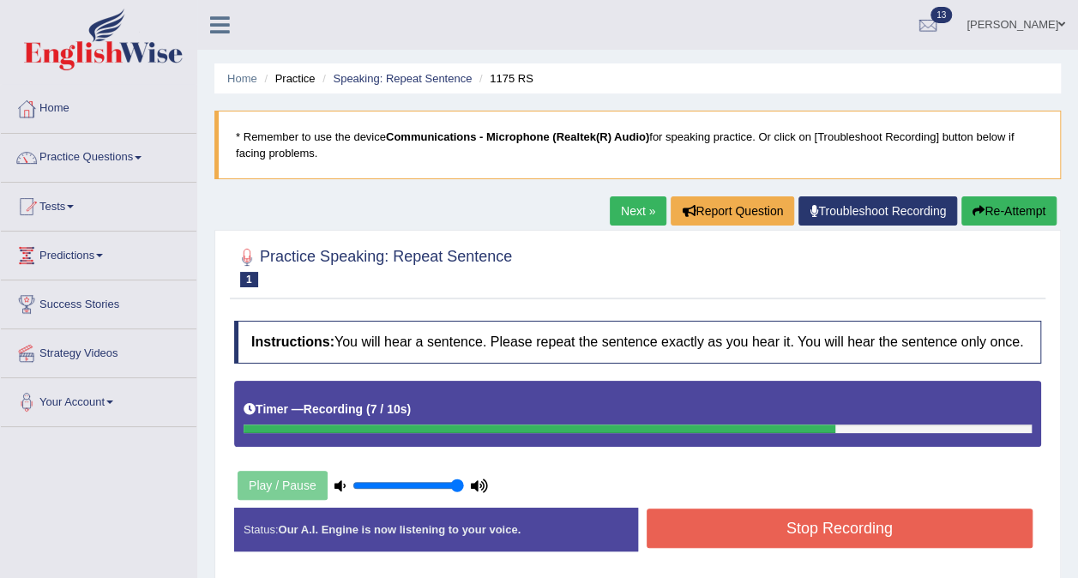
click at [710, 521] on button "Stop Recording" at bounding box center [840, 527] width 387 height 39
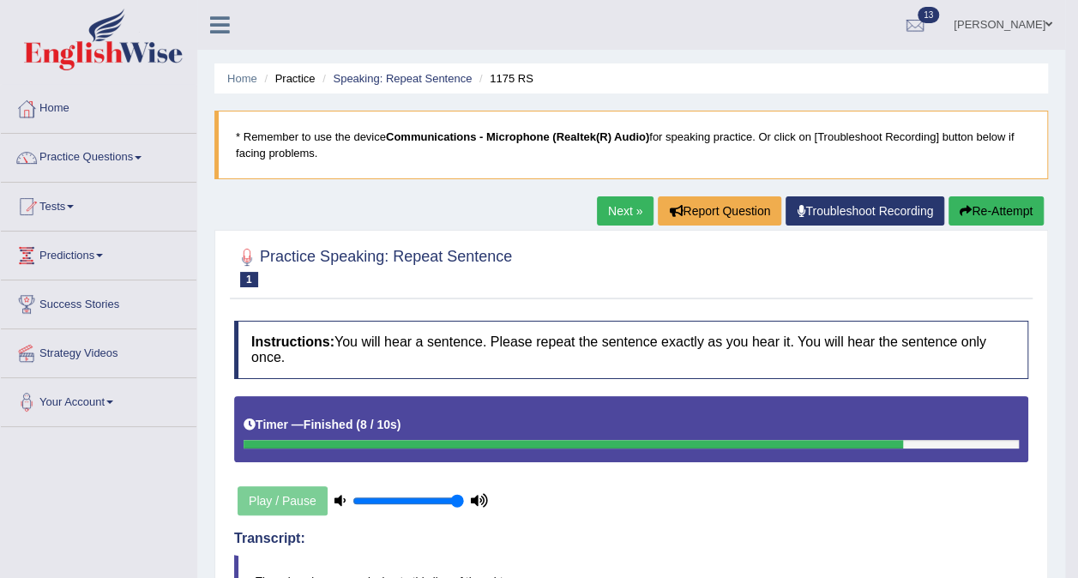
click at [995, 206] on button "Re-Attempt" at bounding box center [995, 210] width 95 height 29
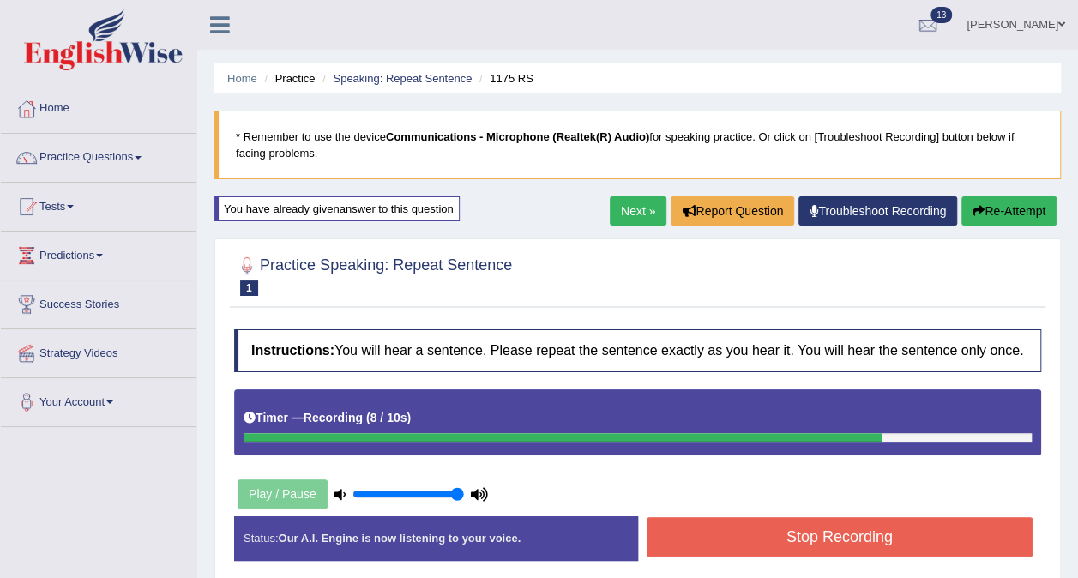
click at [1007, 220] on button "Re-Attempt" at bounding box center [1008, 210] width 95 height 29
click at [722, 528] on button "Stop Recording" at bounding box center [840, 536] width 387 height 39
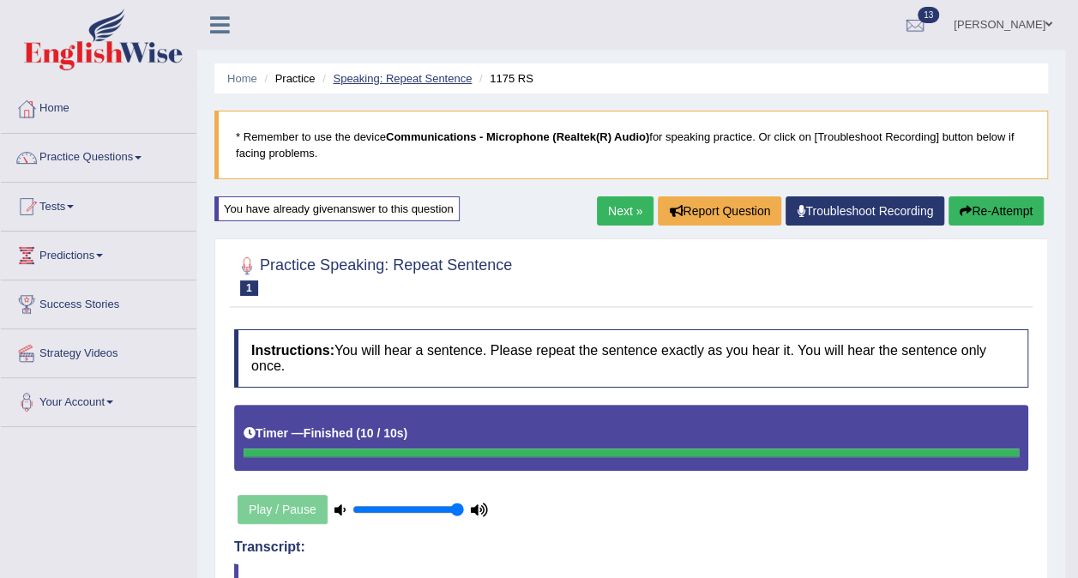
click at [412, 79] on link "Speaking: Repeat Sentence" at bounding box center [402, 78] width 139 height 13
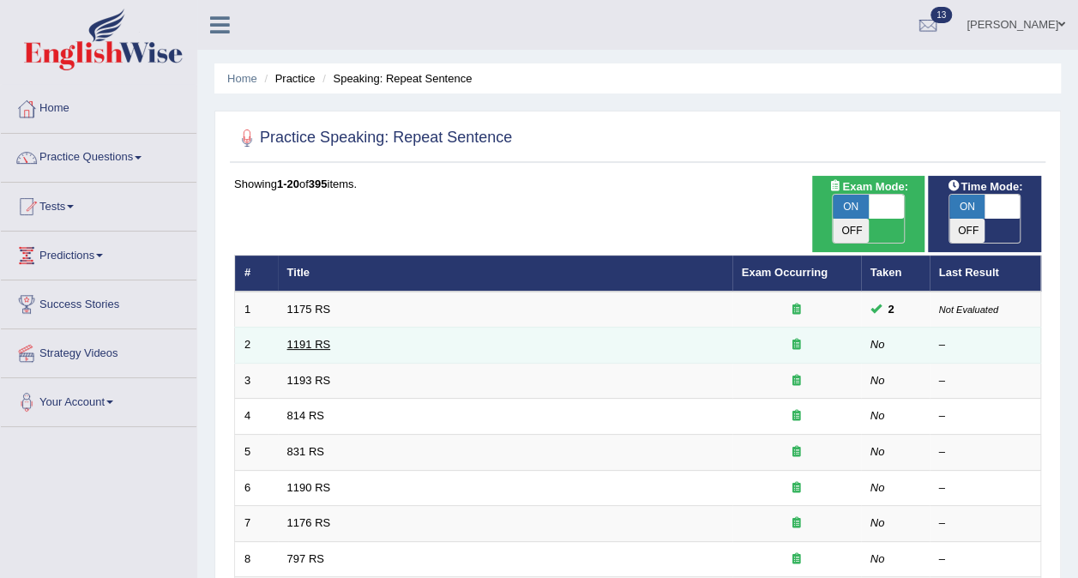
click at [304, 338] on link "1191 RS" at bounding box center [309, 344] width 44 height 13
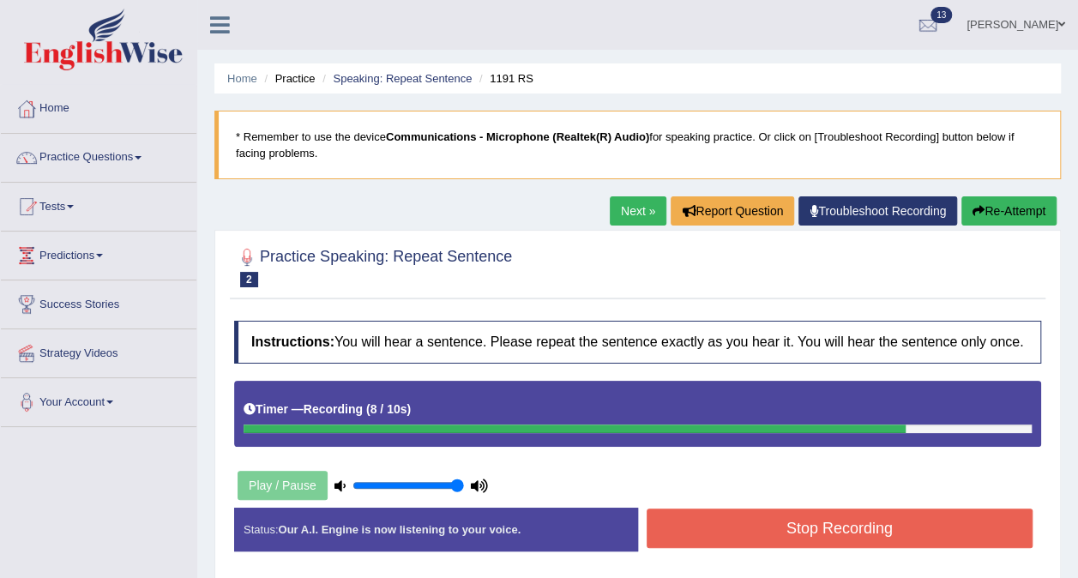
click at [840, 525] on button "Stop Recording" at bounding box center [840, 527] width 387 height 39
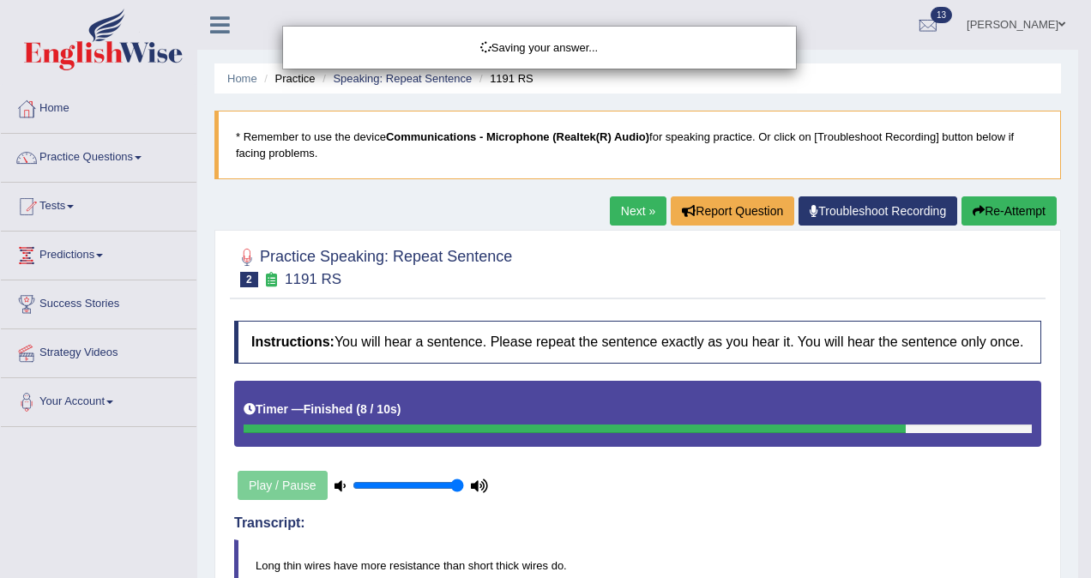
click at [996, 211] on div "Saving your answer..." at bounding box center [545, 289] width 1091 height 578
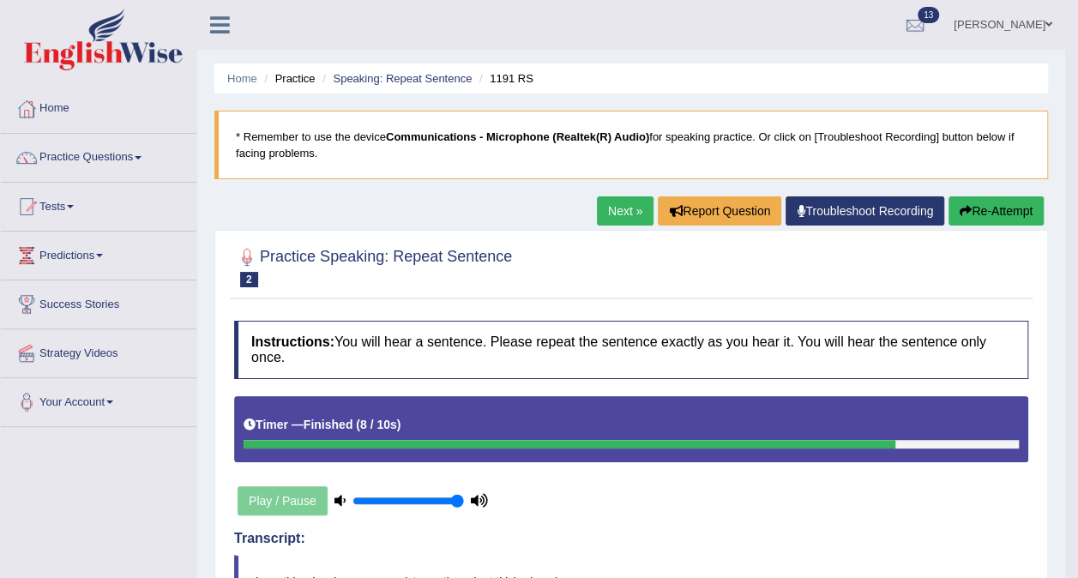
click at [986, 209] on button "Re-Attempt" at bounding box center [995, 210] width 95 height 29
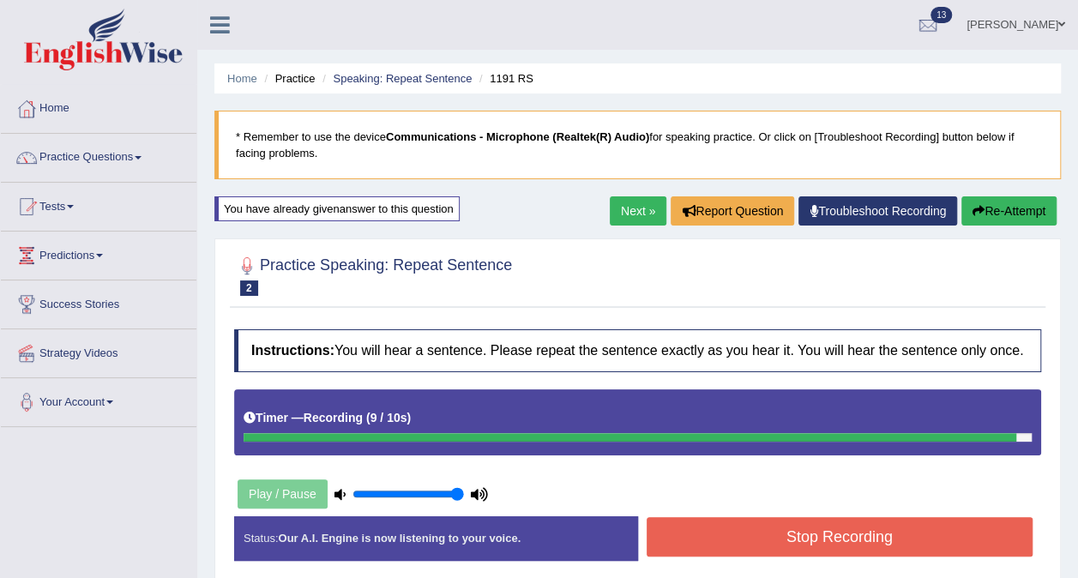
click at [866, 537] on button "Stop Recording" at bounding box center [840, 536] width 387 height 39
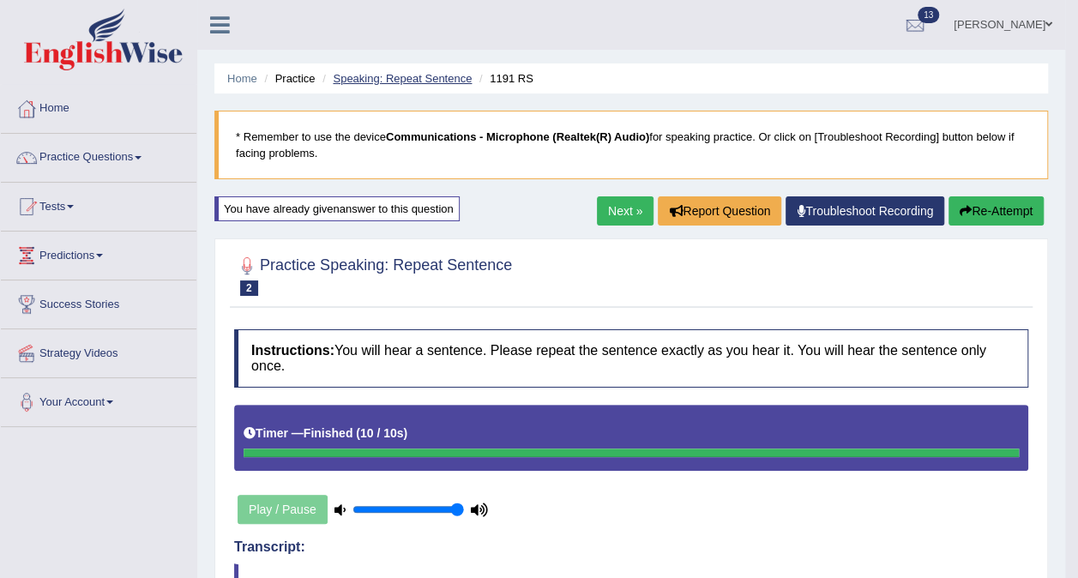
click at [425, 76] on link "Speaking: Repeat Sentence" at bounding box center [402, 78] width 139 height 13
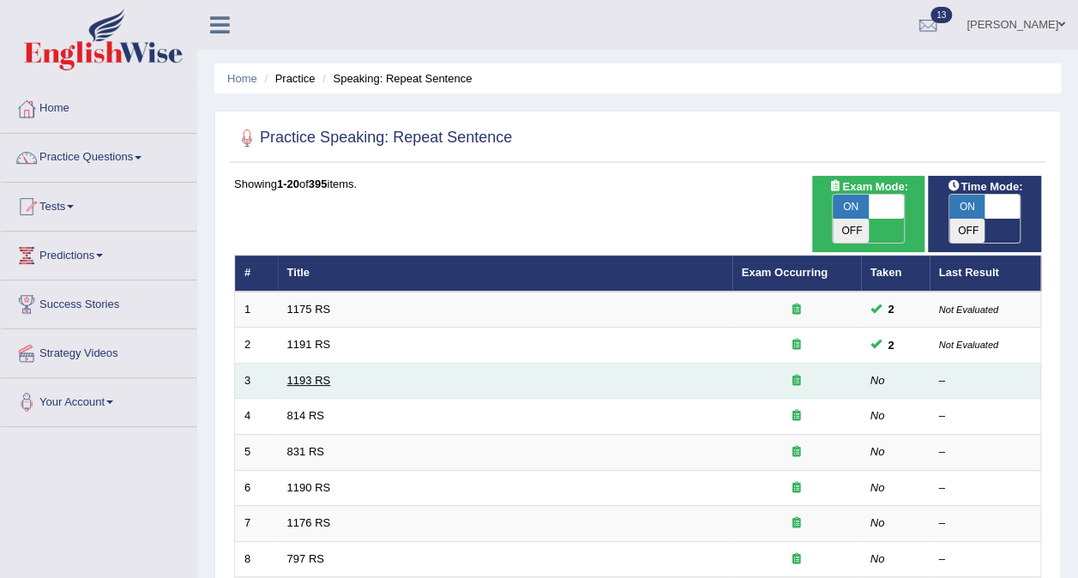
click at [305, 374] on link "1193 RS" at bounding box center [309, 380] width 44 height 13
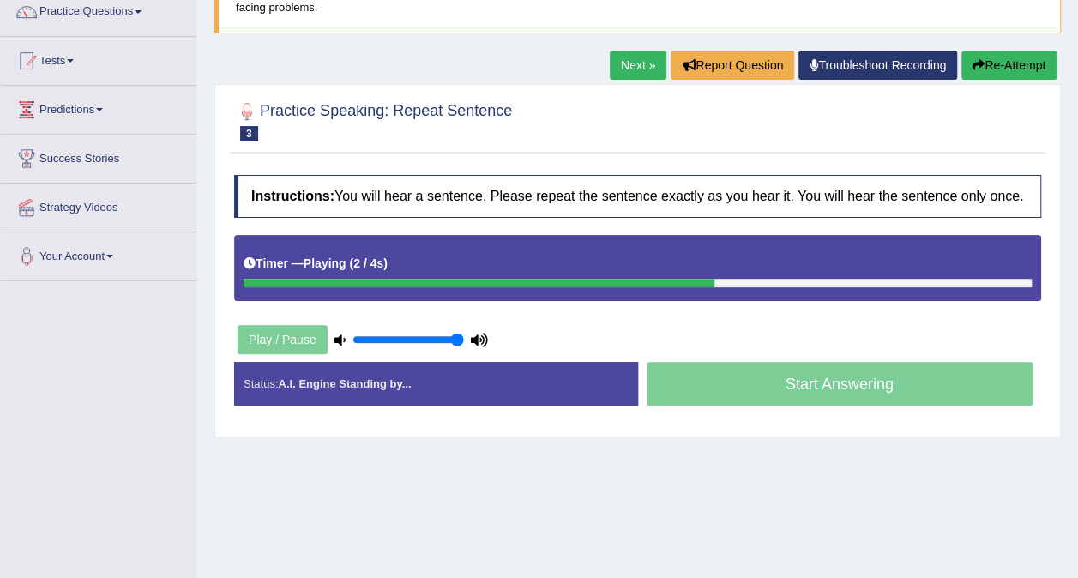
scroll to position [147, 0]
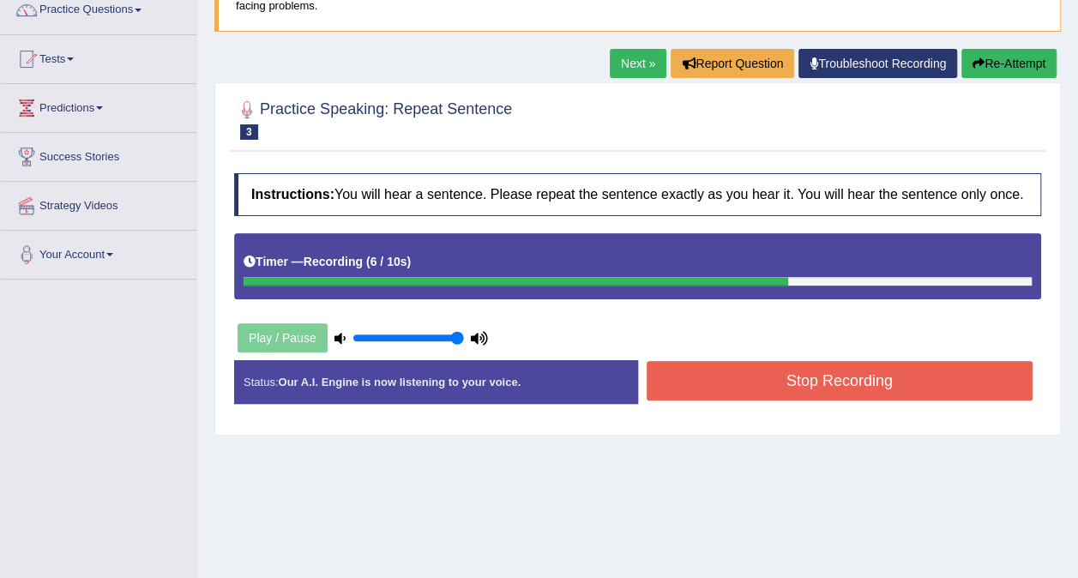
click at [900, 382] on button "Stop Recording" at bounding box center [840, 380] width 387 height 39
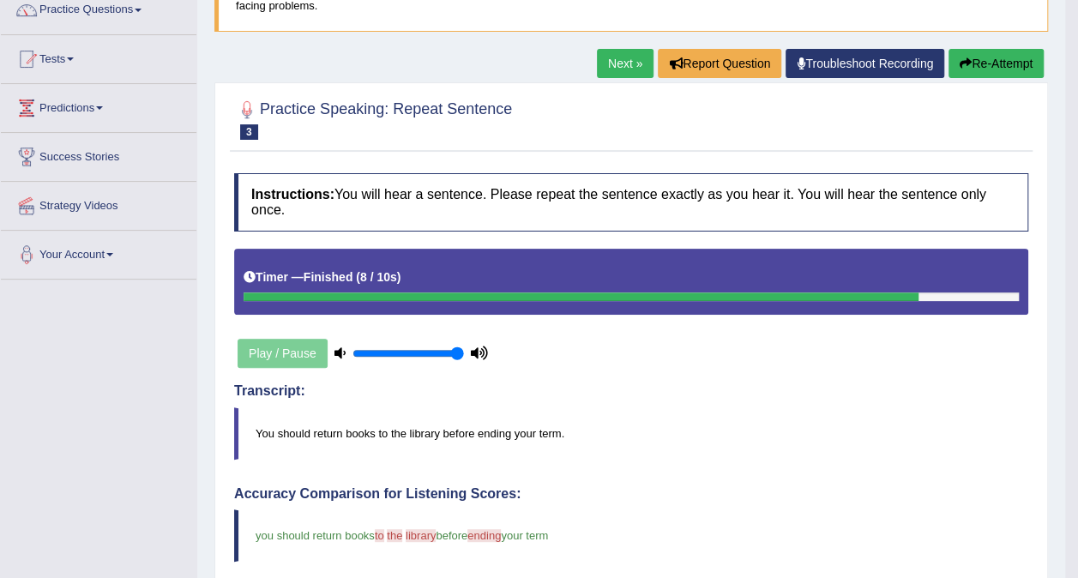
click at [993, 69] on button "Re-Attempt" at bounding box center [995, 63] width 95 height 29
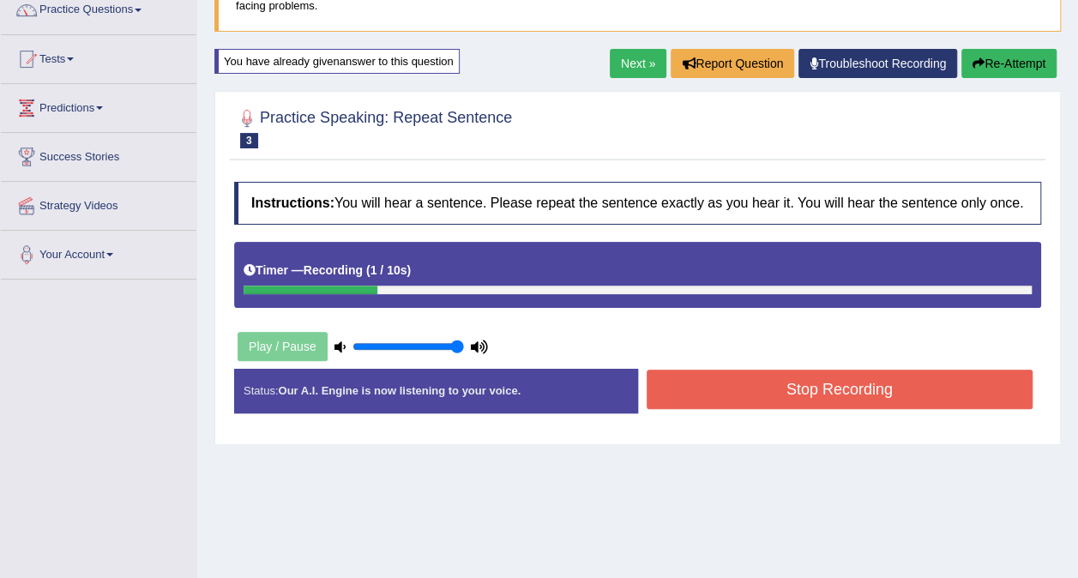
click at [731, 382] on button "Stop Recording" at bounding box center [840, 389] width 387 height 39
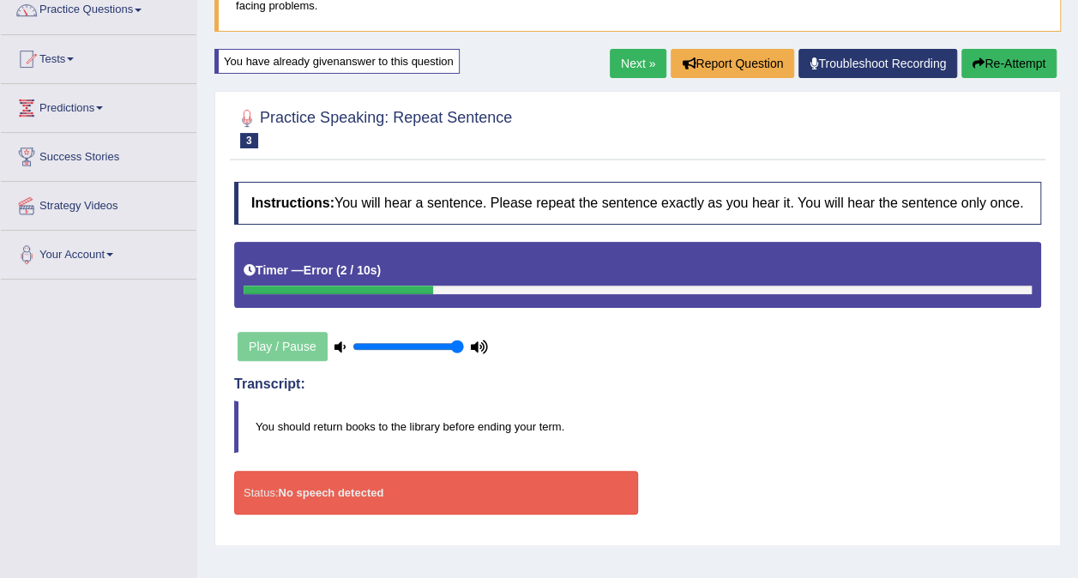
click at [999, 61] on button "Re-Attempt" at bounding box center [1008, 63] width 95 height 29
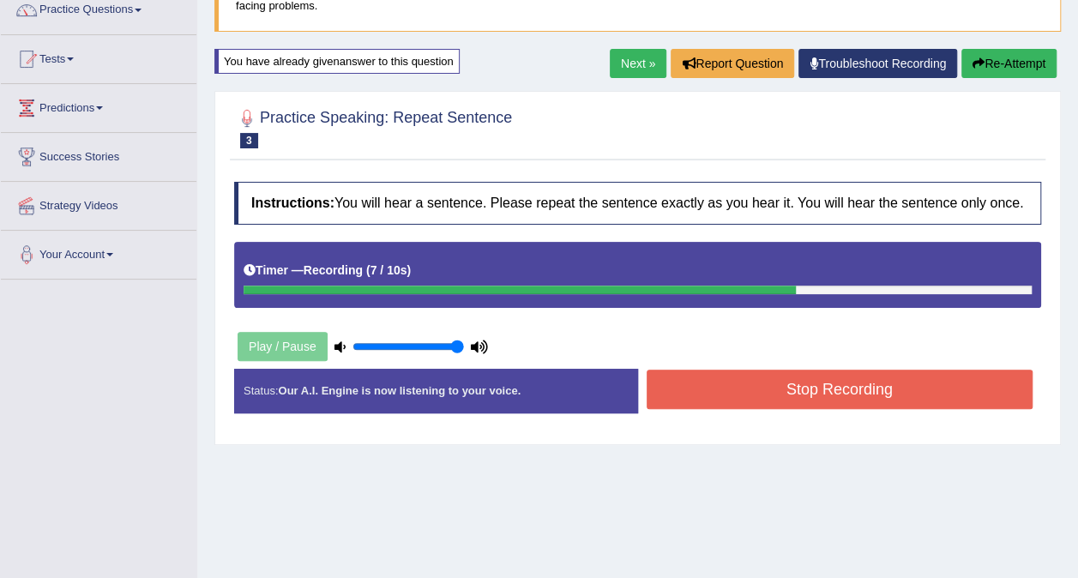
click at [880, 383] on button "Stop Recording" at bounding box center [840, 389] width 387 height 39
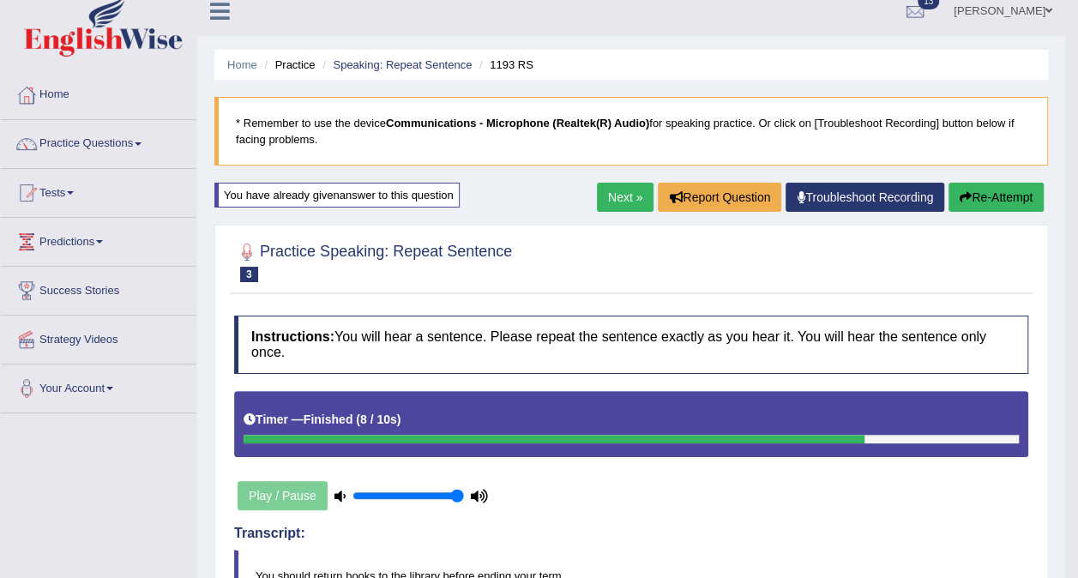
scroll to position [10, 0]
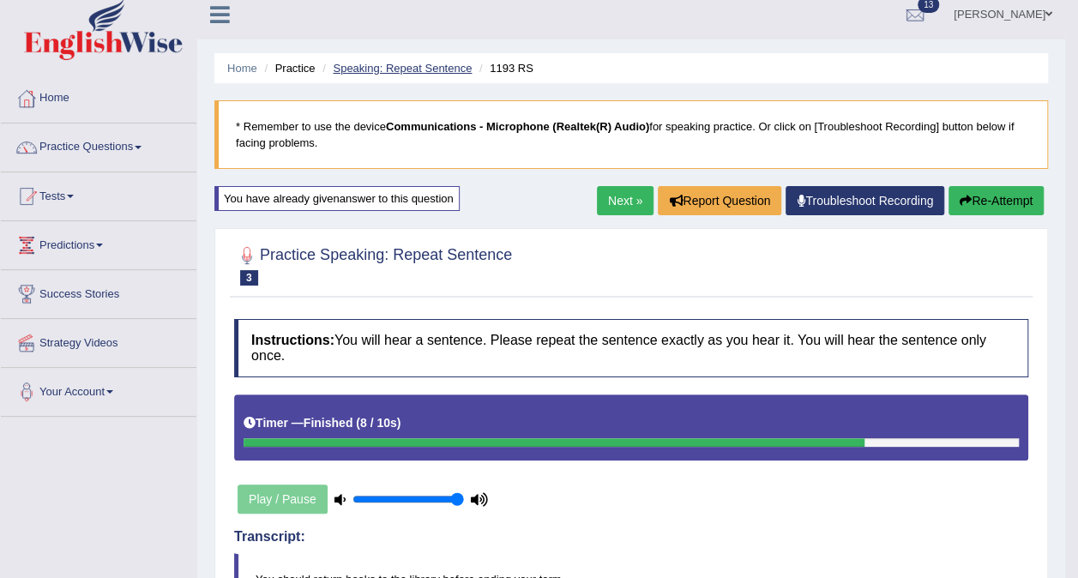
click at [422, 68] on link "Speaking: Repeat Sentence" at bounding box center [402, 68] width 139 height 13
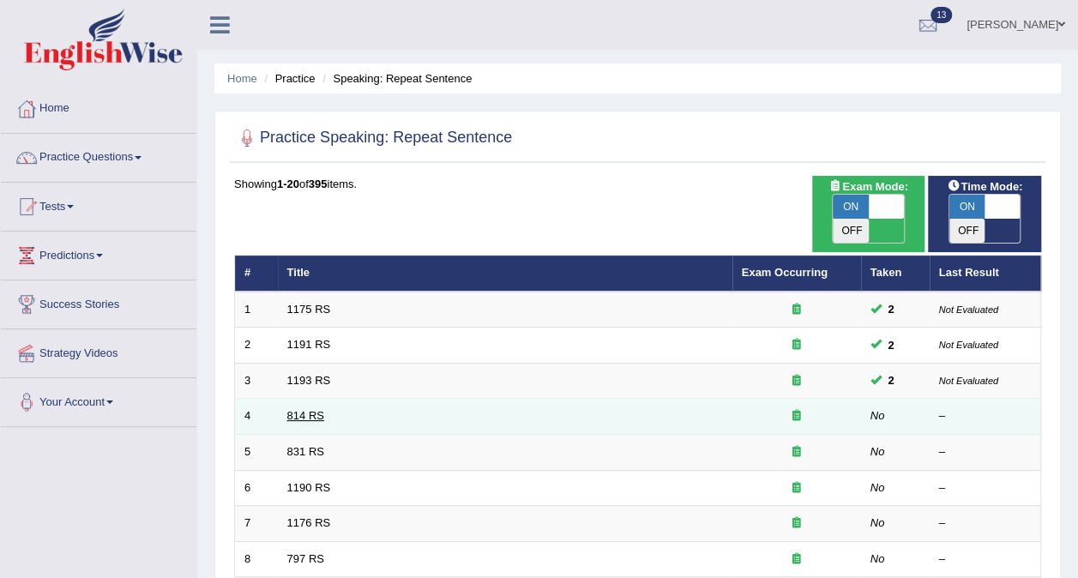
click at [300, 409] on link "814 RS" at bounding box center [305, 415] width 37 height 13
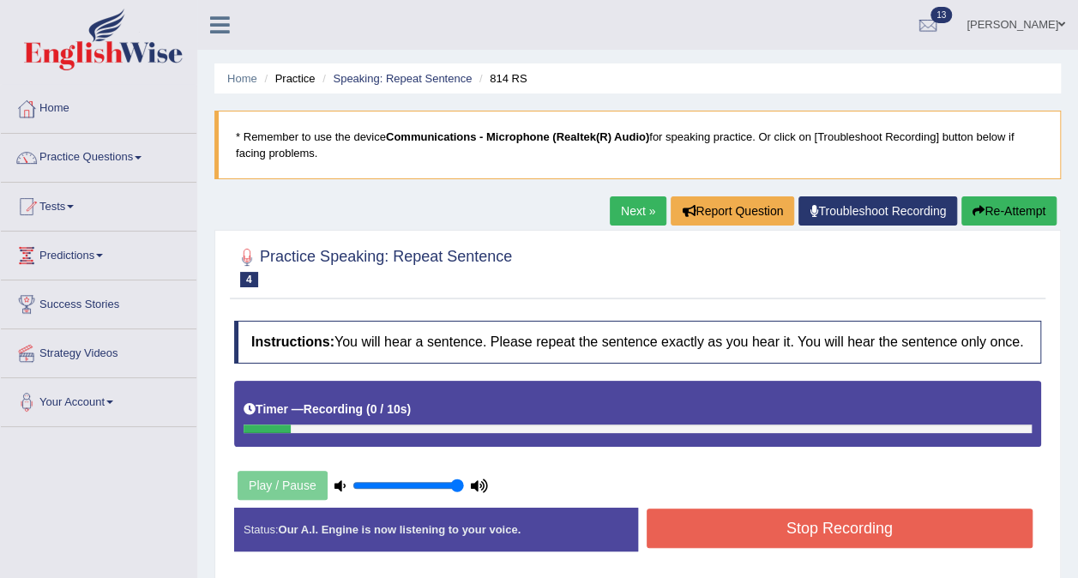
click at [738, 534] on button "Stop Recording" at bounding box center [840, 527] width 387 height 39
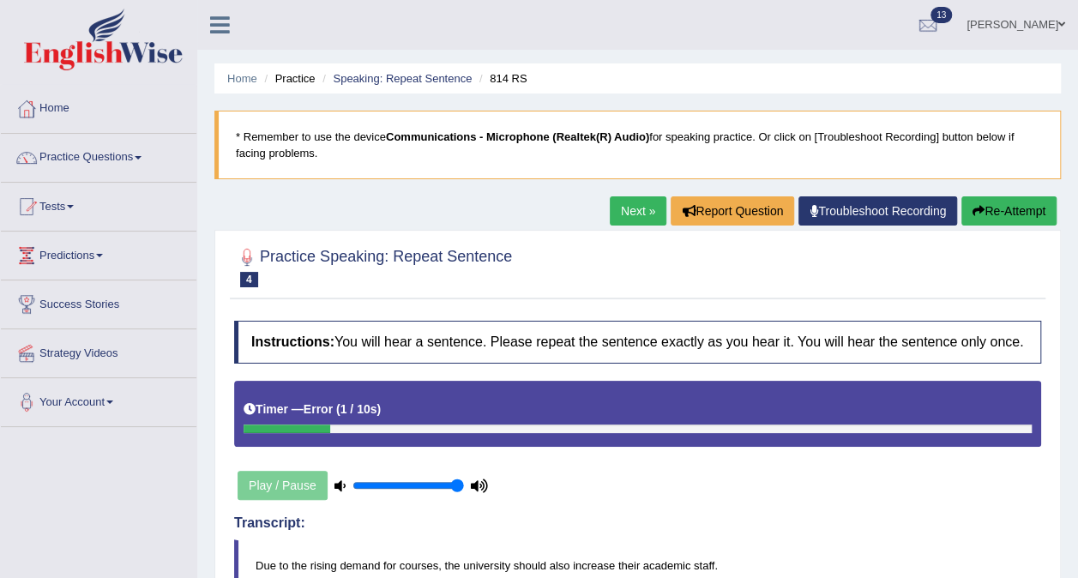
click at [1008, 205] on button "Re-Attempt" at bounding box center [1008, 210] width 95 height 29
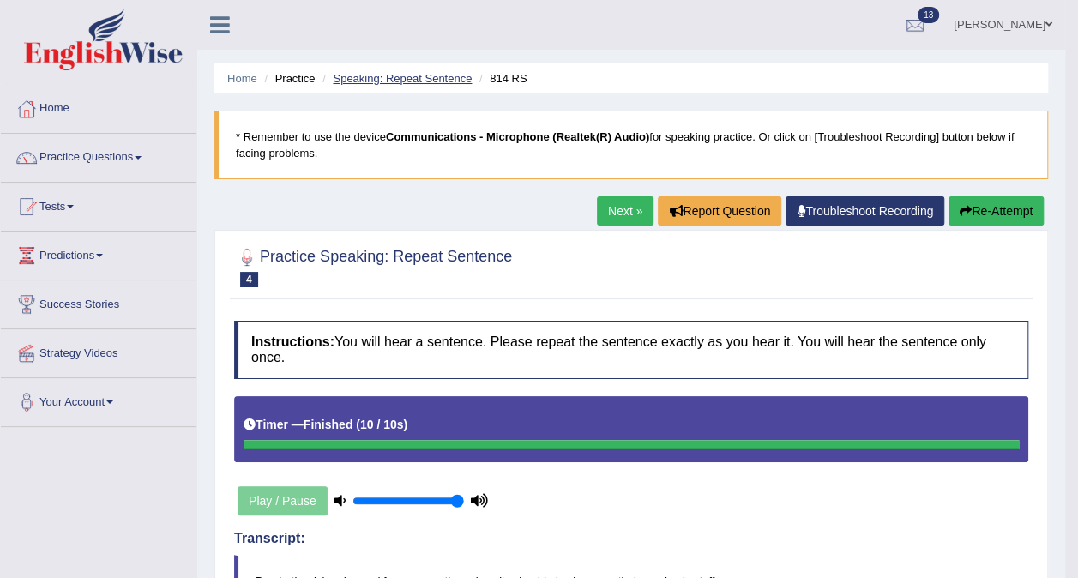
click at [431, 79] on link "Speaking: Repeat Sentence" at bounding box center [402, 78] width 139 height 13
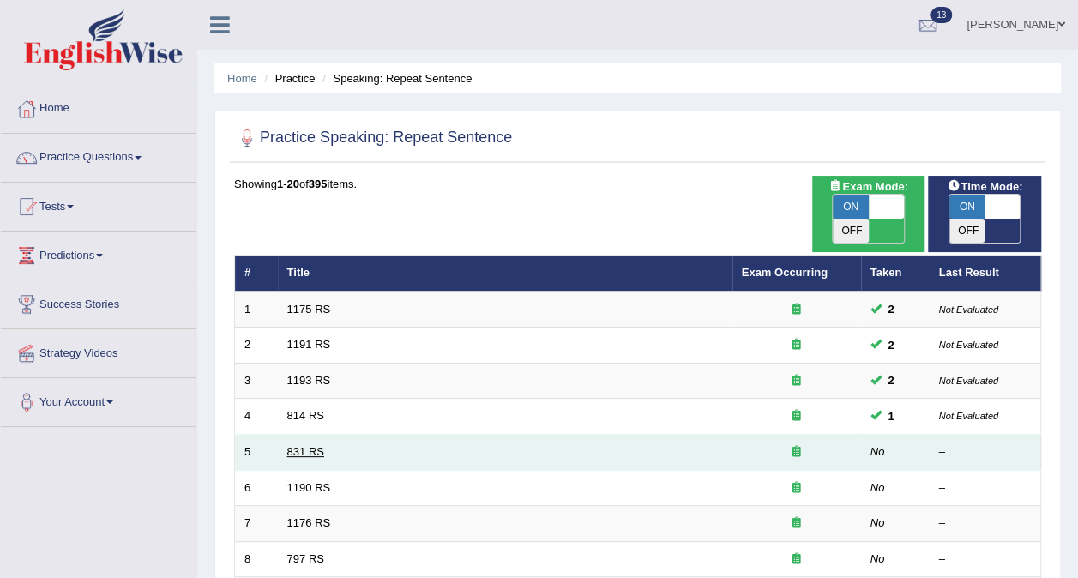
click at [307, 445] on link "831 RS" at bounding box center [305, 451] width 37 height 13
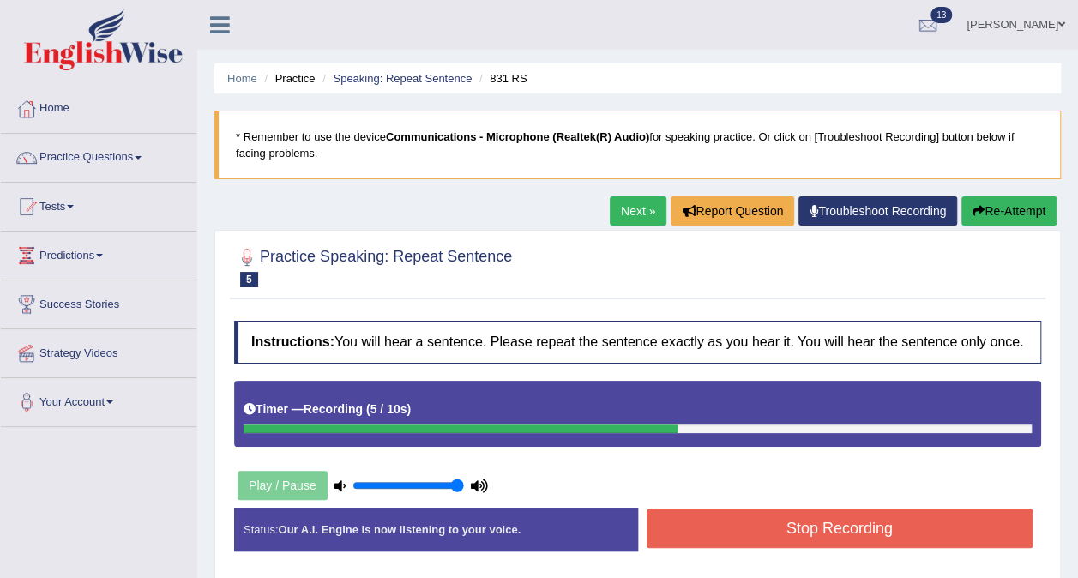
click at [785, 520] on button "Stop Recording" at bounding box center [840, 527] width 387 height 39
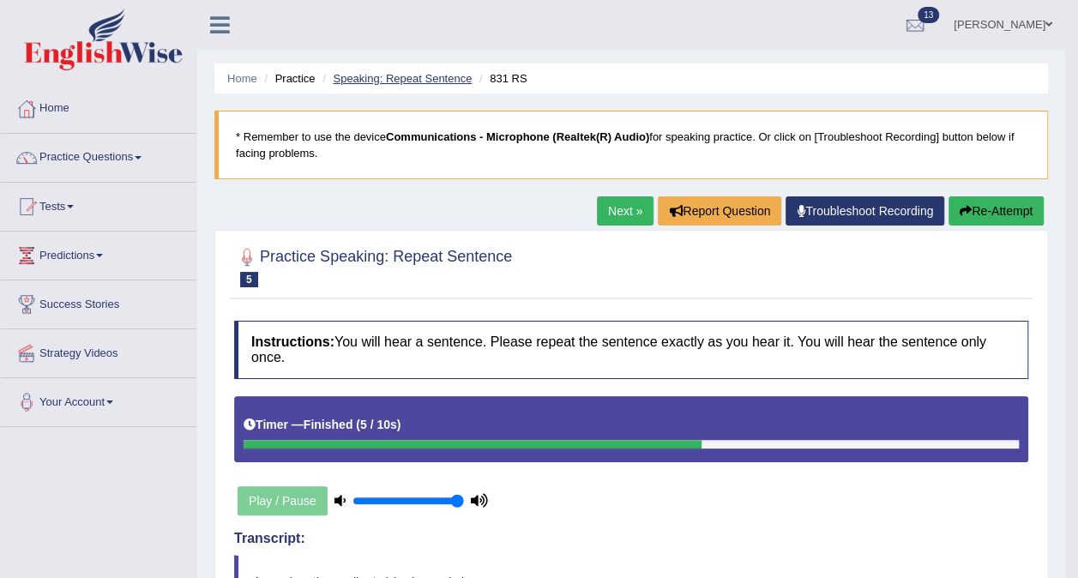
click at [436, 75] on link "Speaking: Repeat Sentence" at bounding box center [402, 78] width 139 height 13
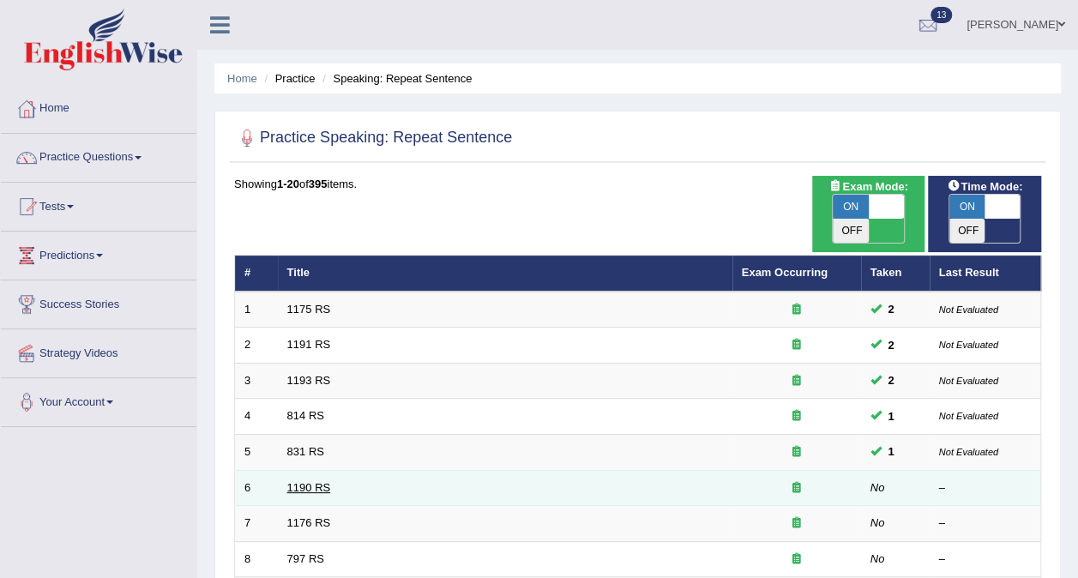
click at [305, 481] on link "1190 RS" at bounding box center [309, 487] width 44 height 13
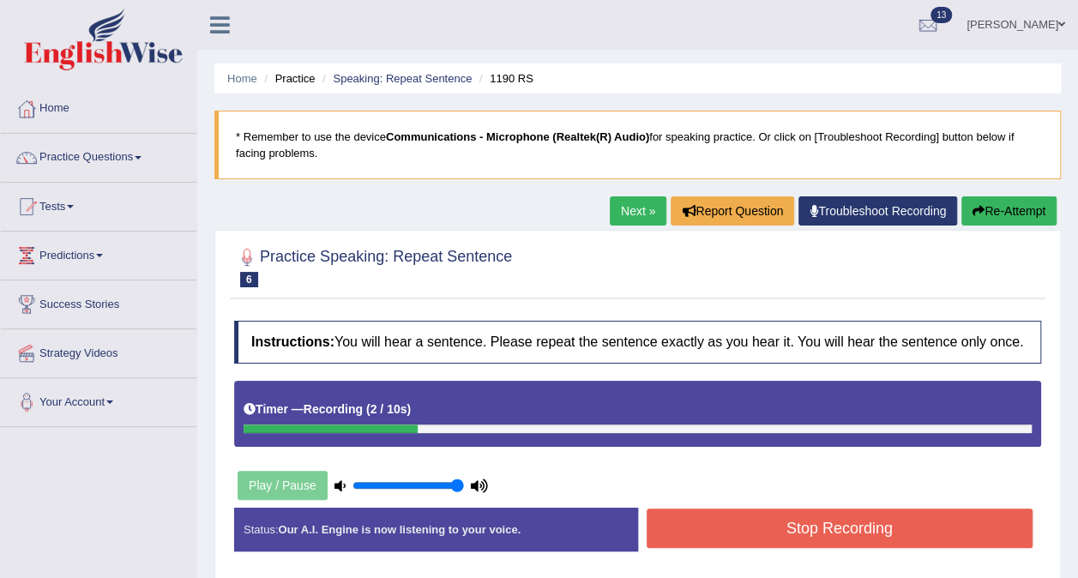
click at [715, 535] on button "Stop Recording" at bounding box center [840, 527] width 387 height 39
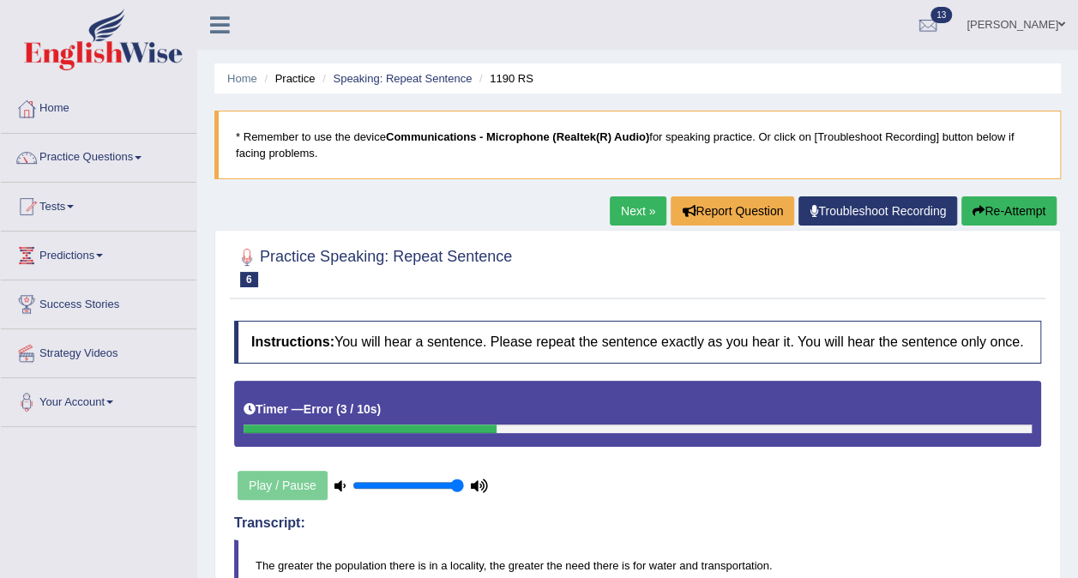
click at [1002, 208] on button "Re-Attempt" at bounding box center [1008, 210] width 95 height 29
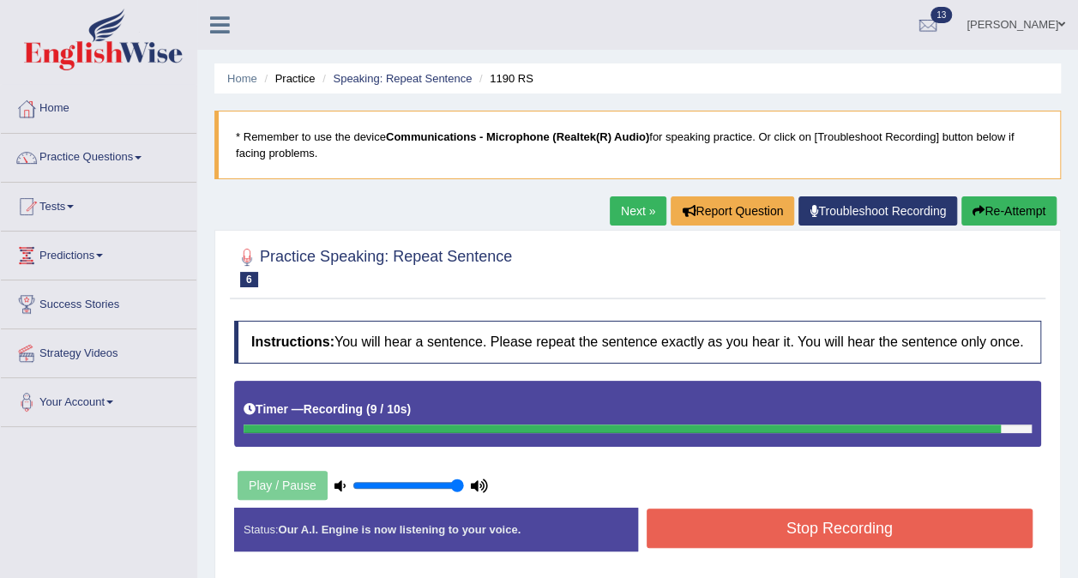
click at [916, 521] on button "Stop Recording" at bounding box center [840, 527] width 387 height 39
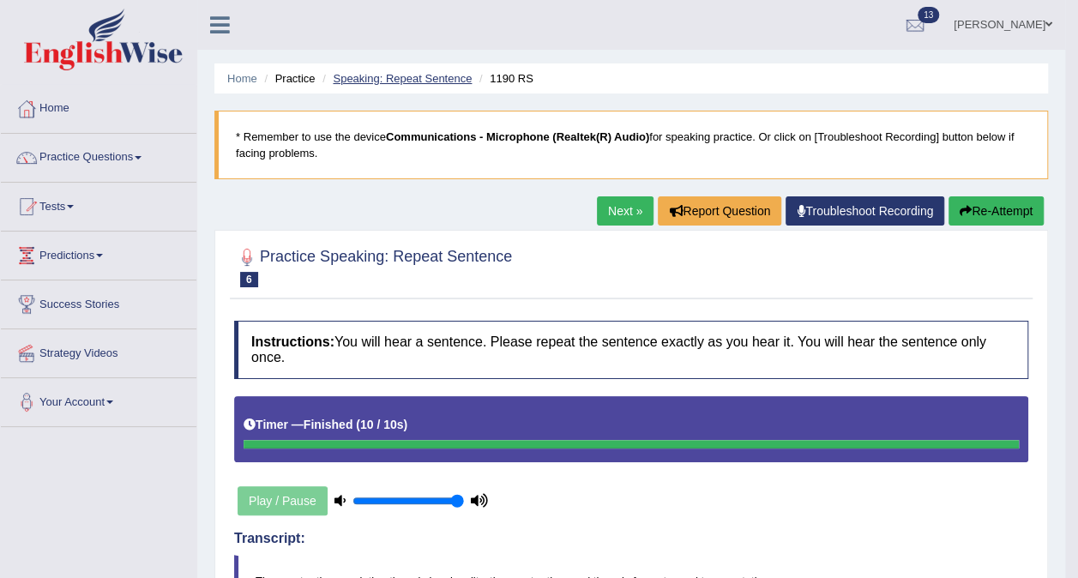
click at [436, 75] on link "Speaking: Repeat Sentence" at bounding box center [402, 78] width 139 height 13
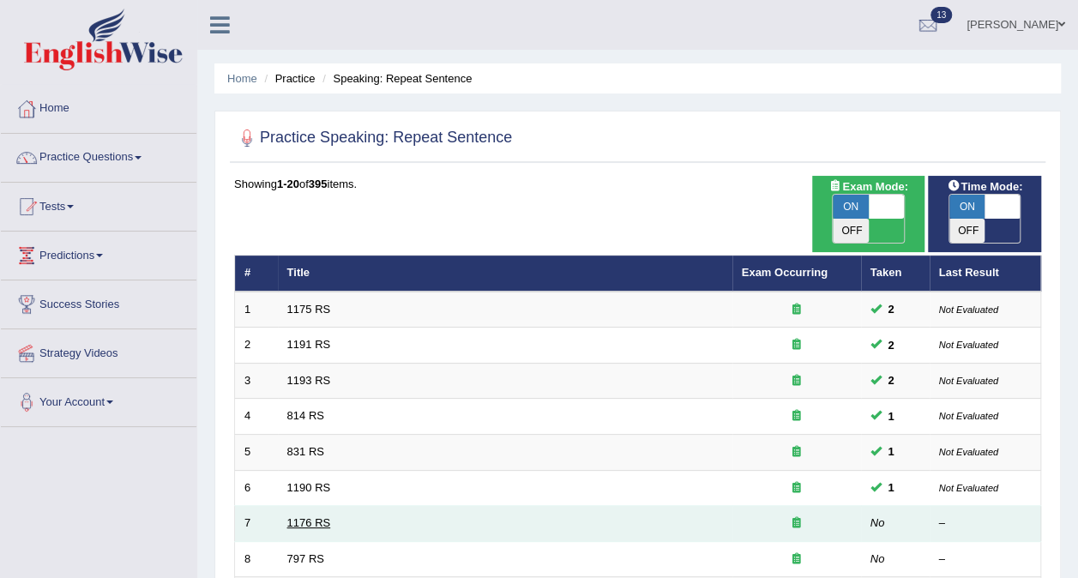
click at [303, 516] on link "1176 RS" at bounding box center [309, 522] width 44 height 13
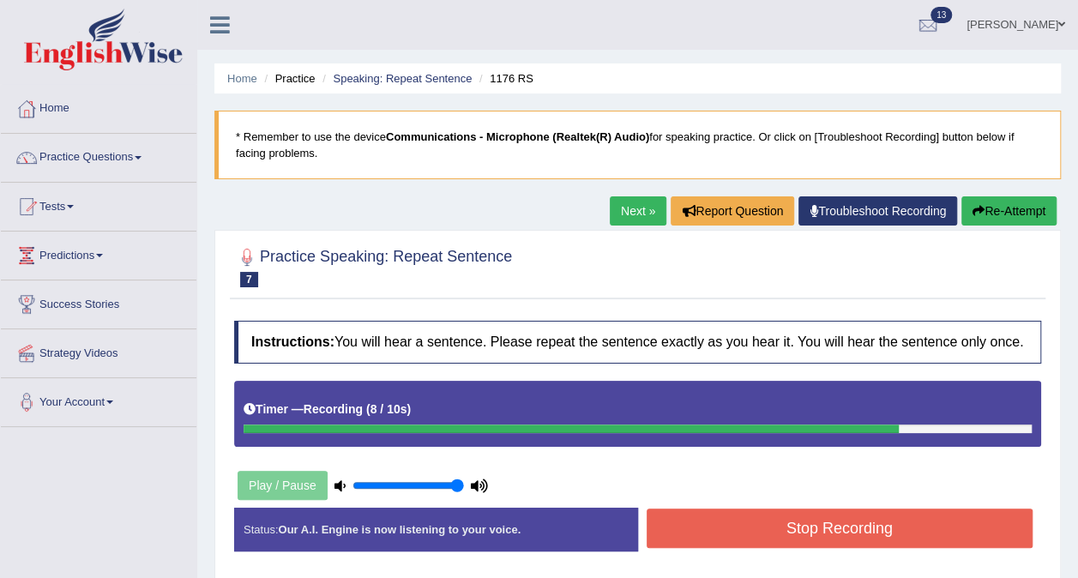
click at [772, 517] on button "Stop Recording" at bounding box center [840, 527] width 387 height 39
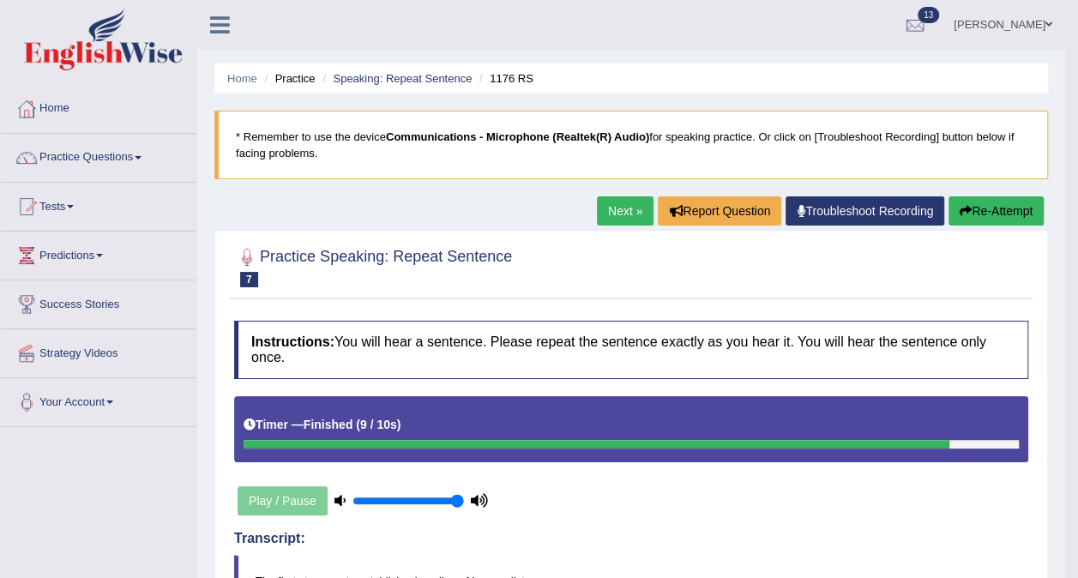
click at [1007, 206] on button "Re-Attempt" at bounding box center [995, 210] width 95 height 29
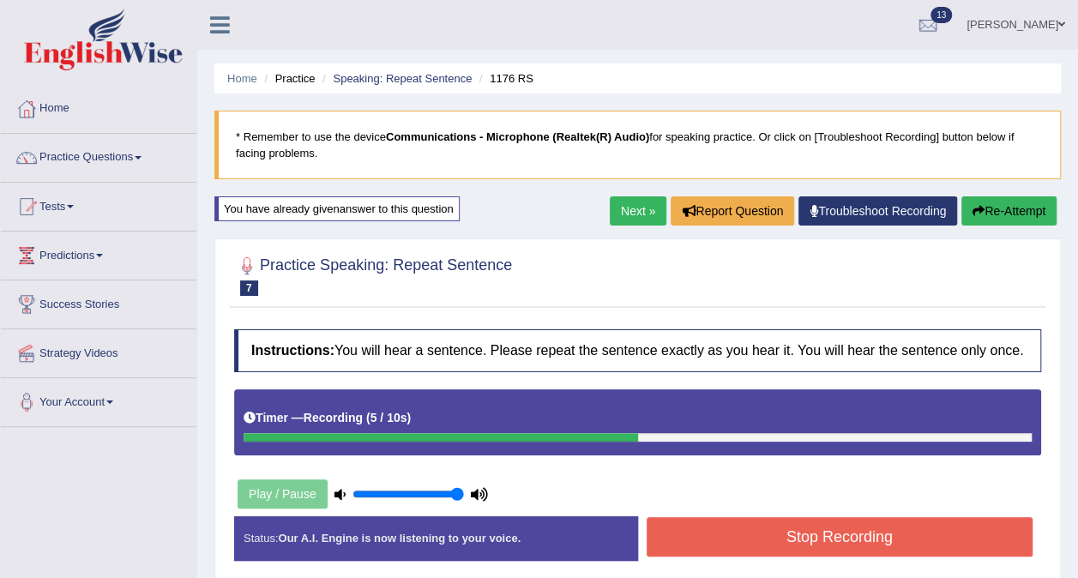
click at [914, 531] on button "Stop Recording" at bounding box center [840, 536] width 387 height 39
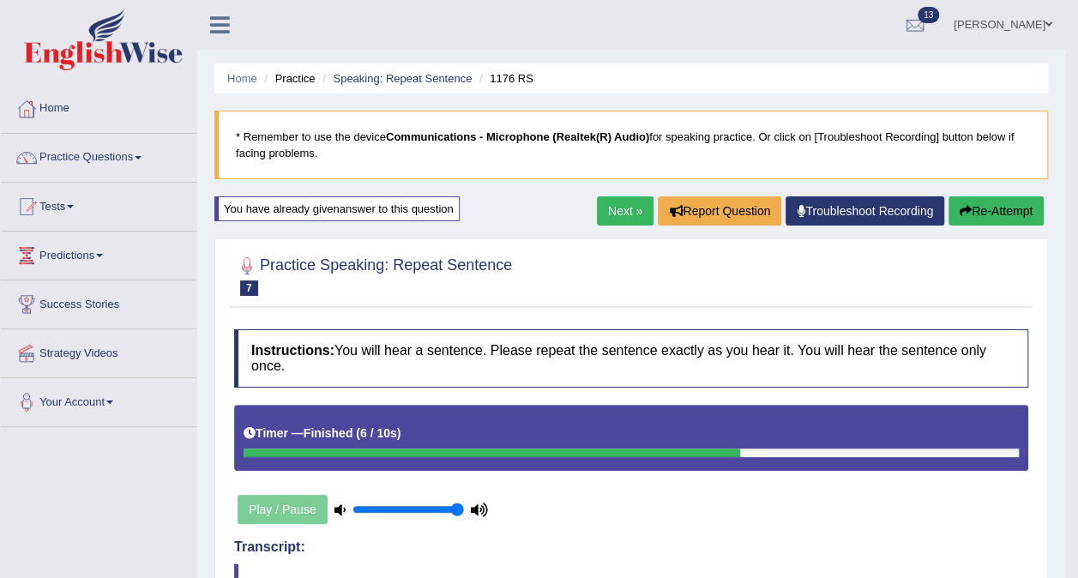
click at [1004, 211] on button "Re-Attempt" at bounding box center [995, 210] width 95 height 29
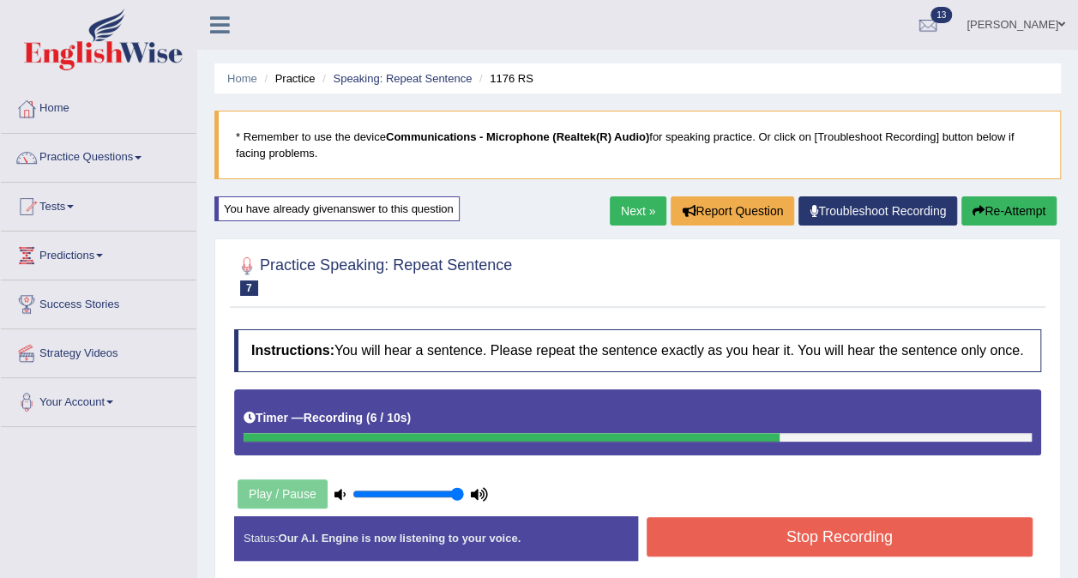
click at [857, 537] on button "Stop Recording" at bounding box center [840, 536] width 387 height 39
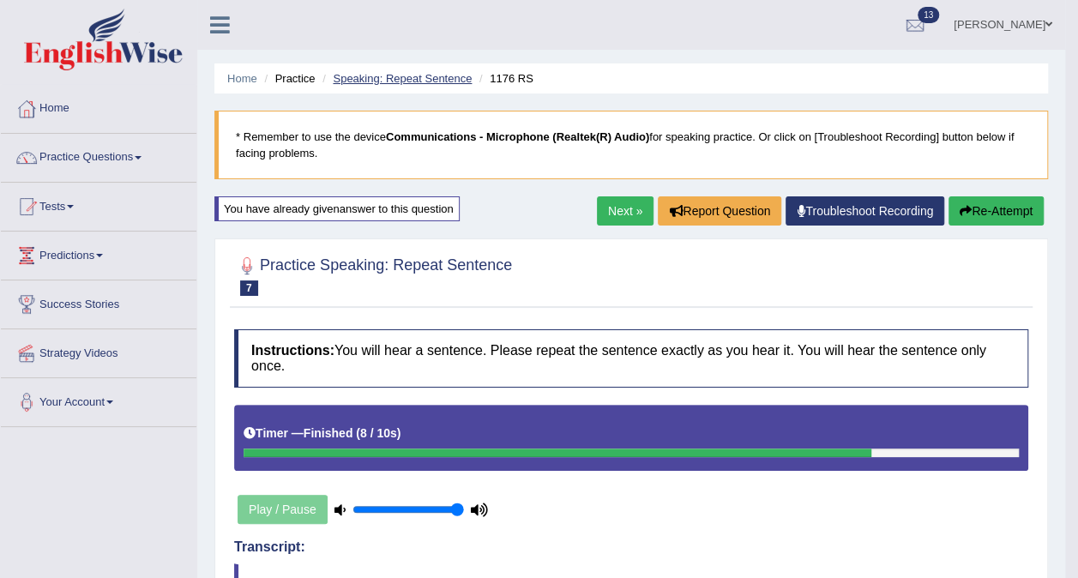
click at [438, 79] on link "Speaking: Repeat Sentence" at bounding box center [402, 78] width 139 height 13
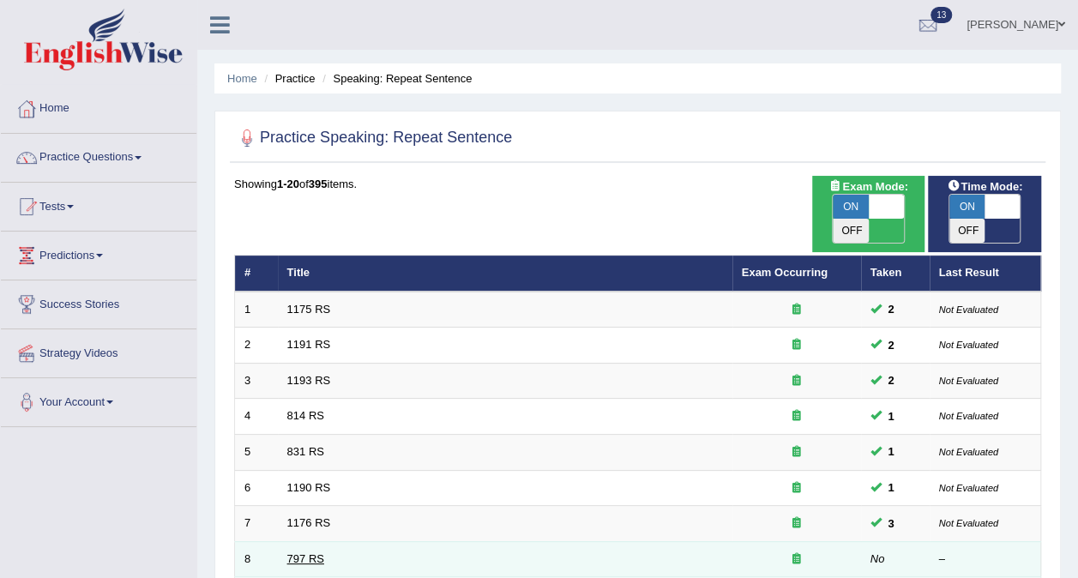
click at [306, 552] on link "797 RS" at bounding box center [305, 558] width 37 height 13
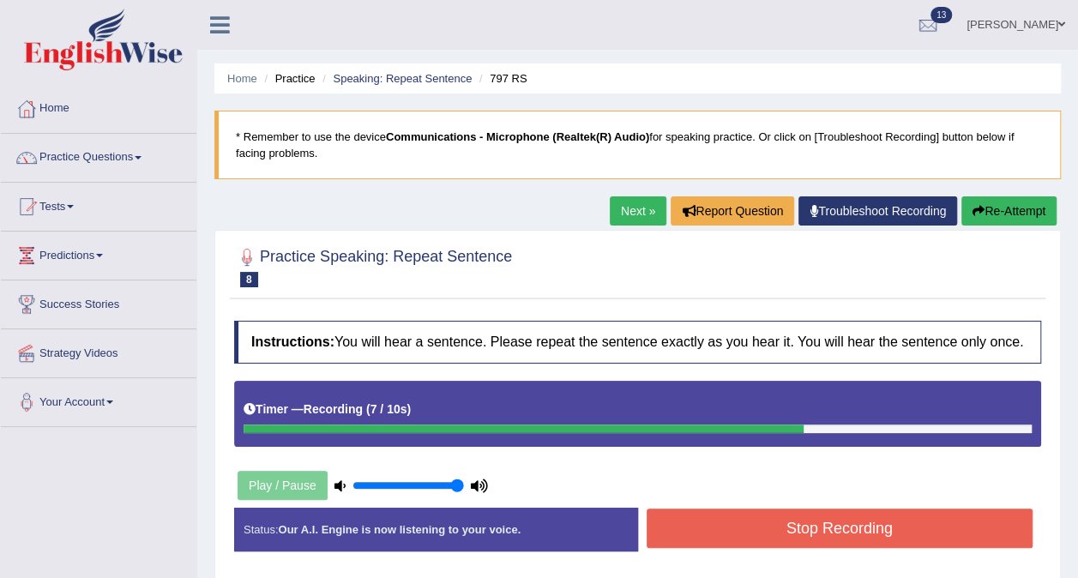
click at [808, 525] on button "Stop Recording" at bounding box center [840, 527] width 387 height 39
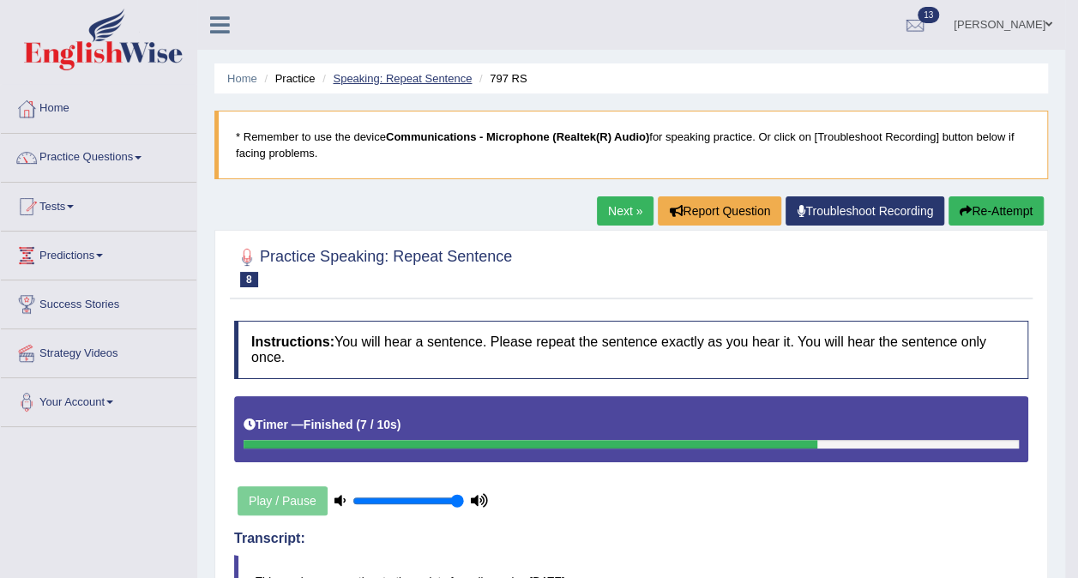
click at [436, 77] on link "Speaking: Repeat Sentence" at bounding box center [402, 78] width 139 height 13
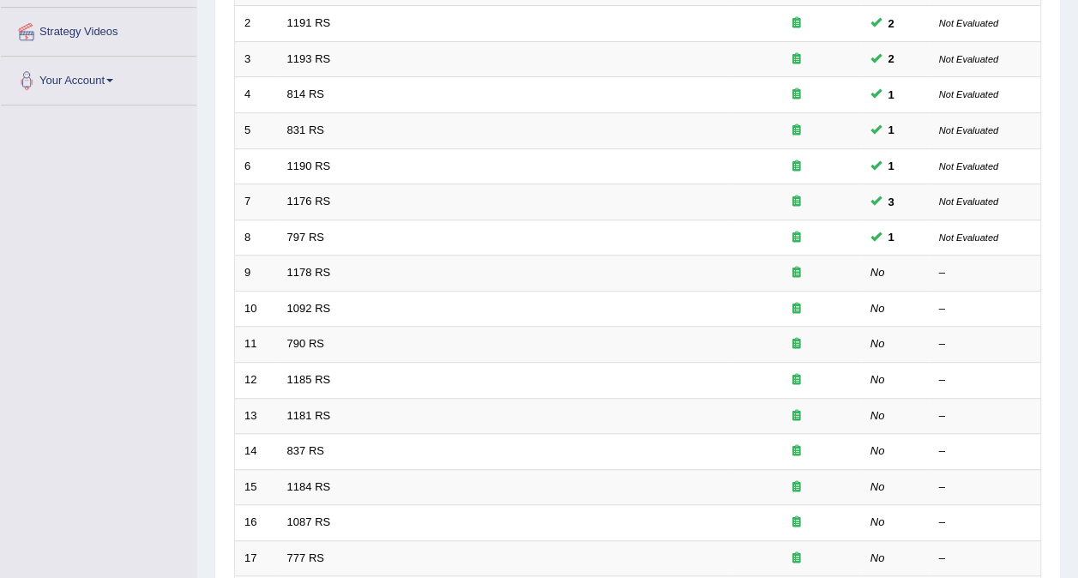
scroll to position [322, 0]
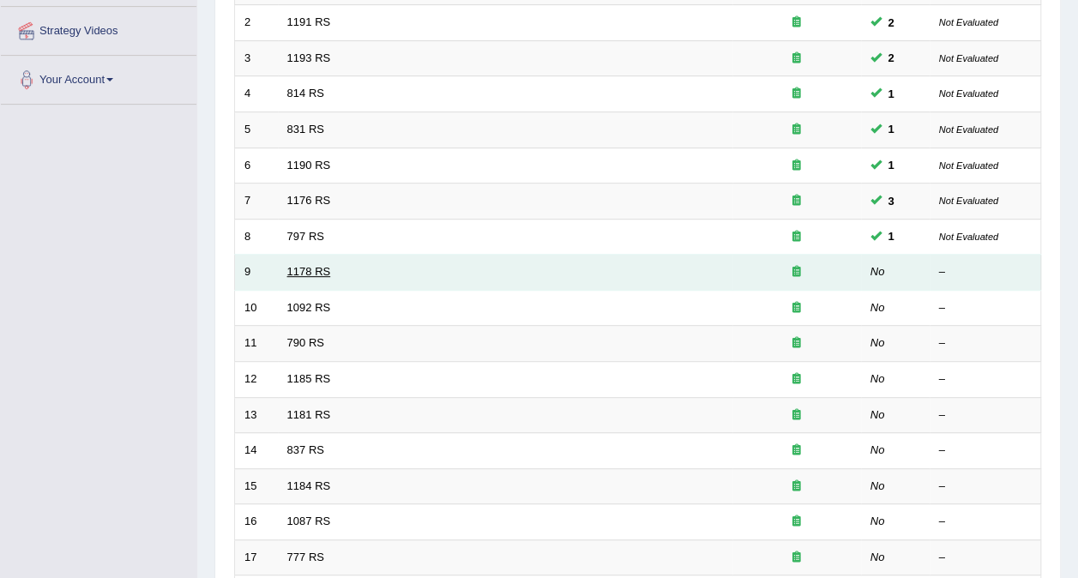
click at [292, 265] on link "1178 RS" at bounding box center [309, 271] width 44 height 13
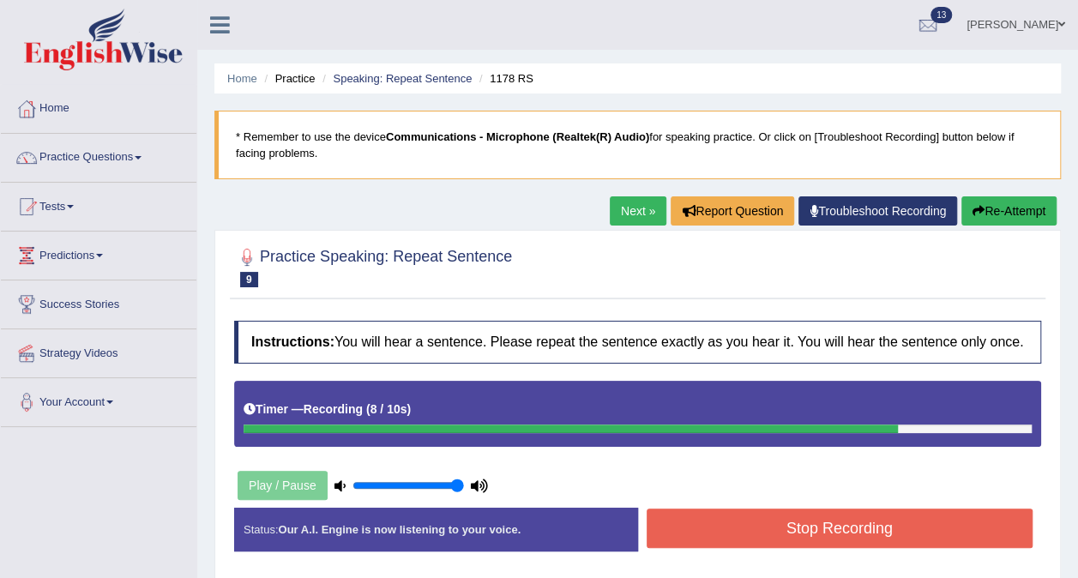
click at [708, 521] on button "Stop Recording" at bounding box center [840, 527] width 387 height 39
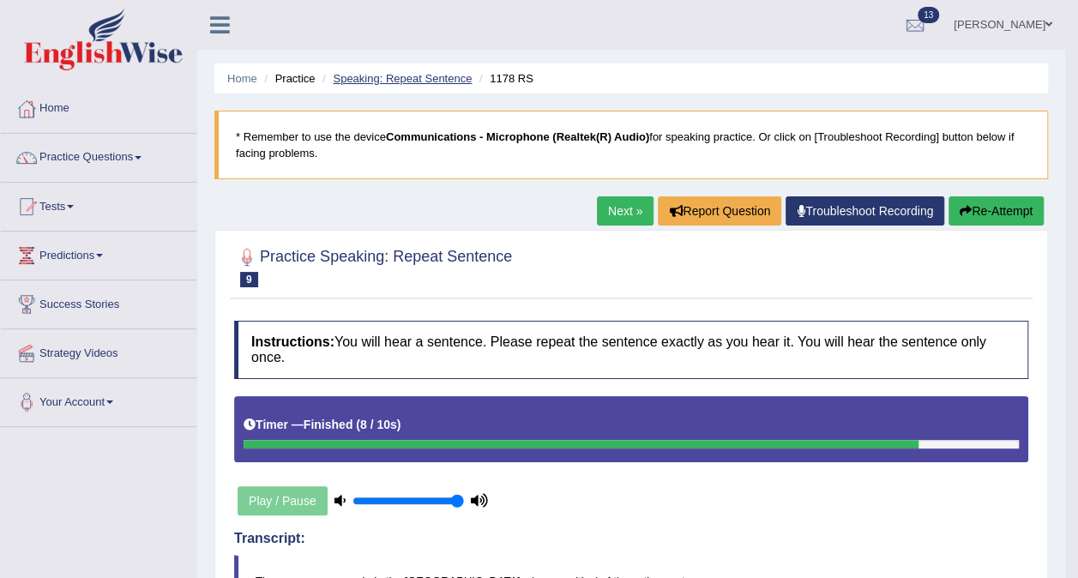
click at [418, 81] on link "Speaking: Repeat Sentence" at bounding box center [402, 78] width 139 height 13
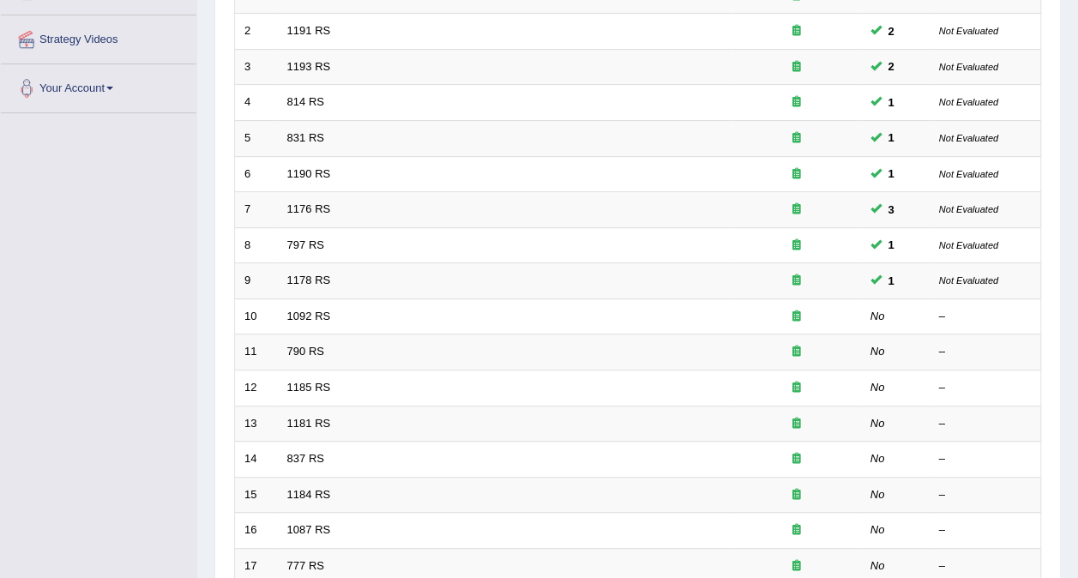
scroll to position [319, 0]
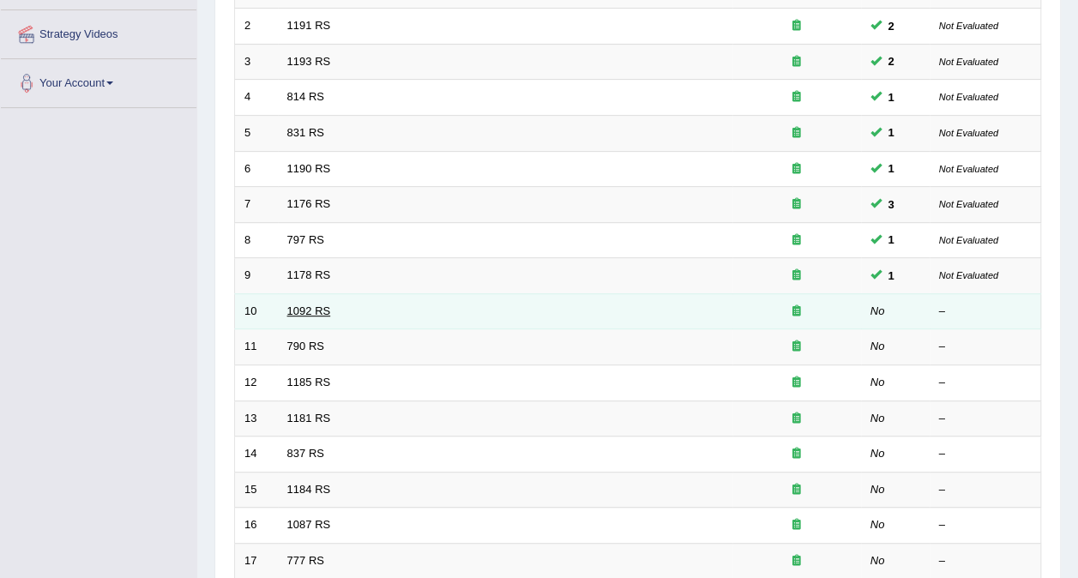
click at [306, 304] on link "1092 RS" at bounding box center [309, 310] width 44 height 13
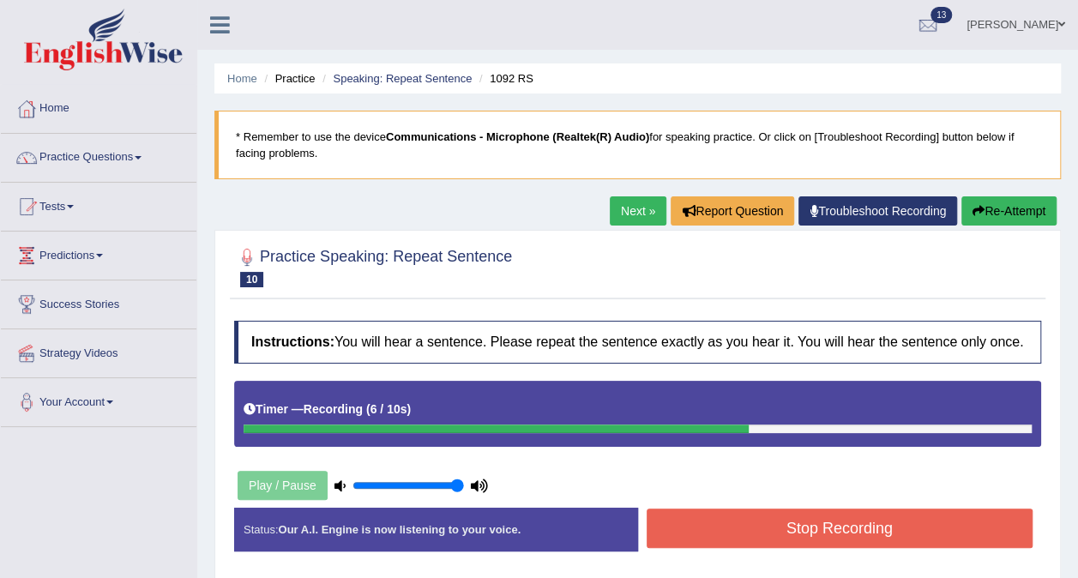
click at [712, 515] on button "Stop Recording" at bounding box center [840, 527] width 387 height 39
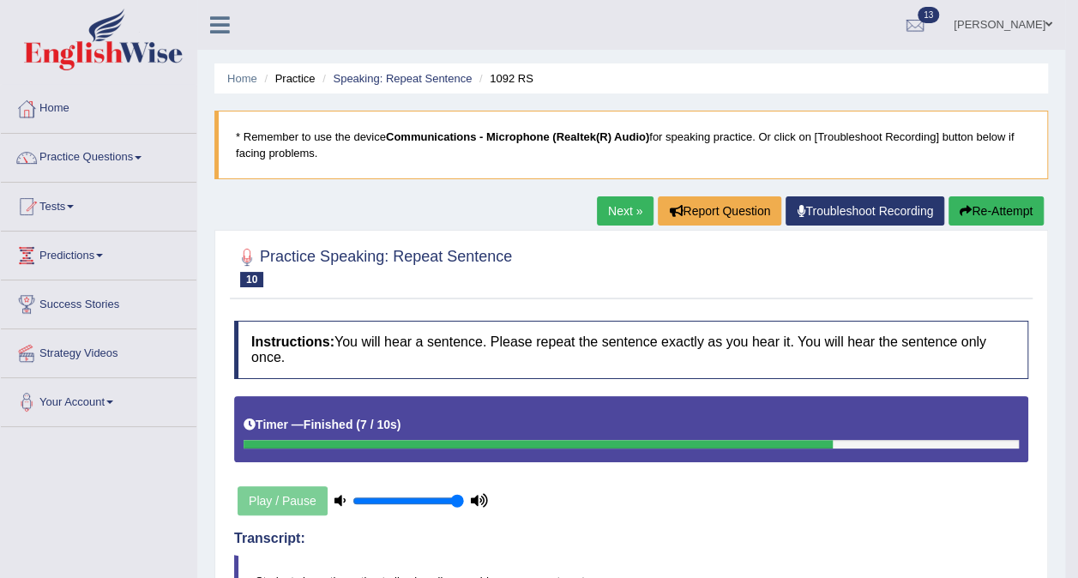
click at [999, 211] on button "Re-Attempt" at bounding box center [995, 210] width 95 height 29
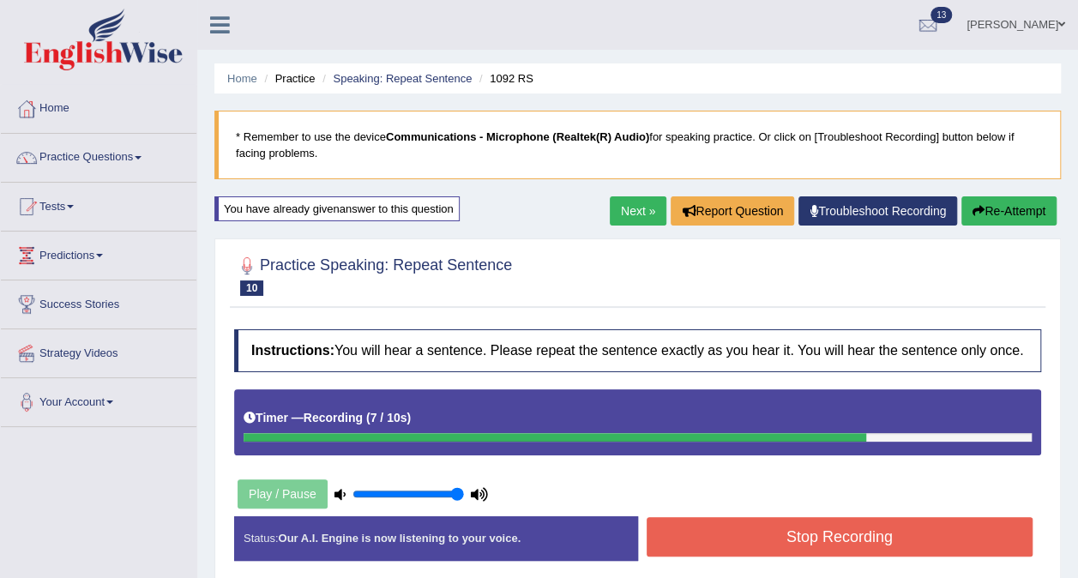
click at [859, 532] on button "Stop Recording" at bounding box center [840, 536] width 387 height 39
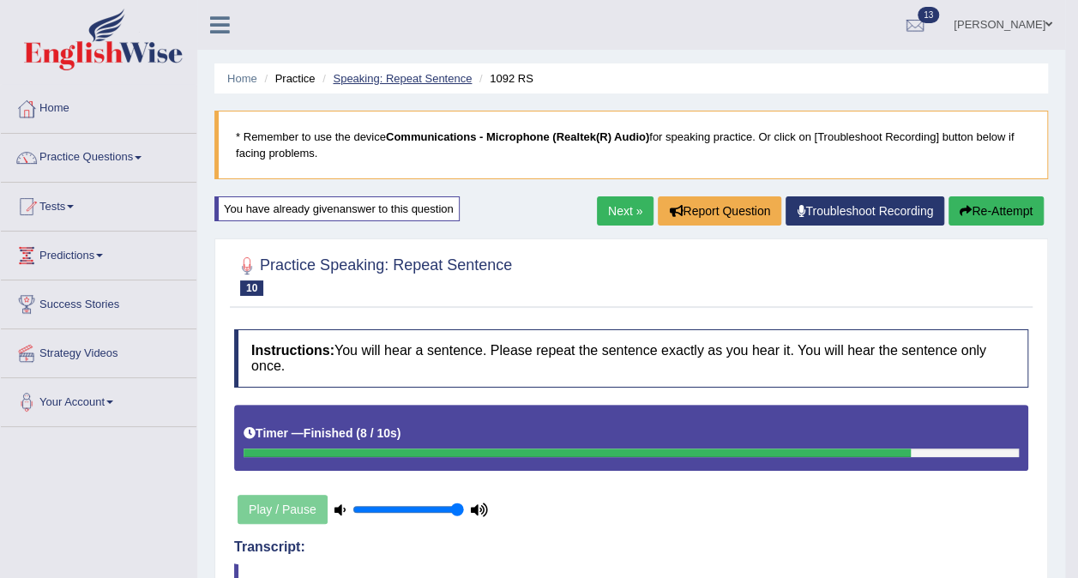
click at [418, 81] on link "Speaking: Repeat Sentence" at bounding box center [402, 78] width 139 height 13
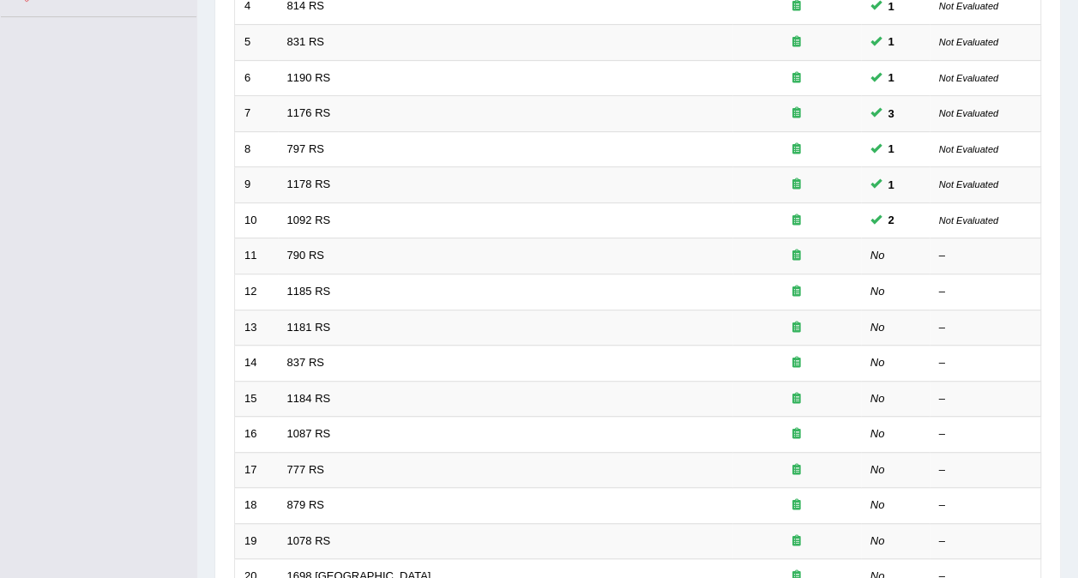
scroll to position [429, 0]
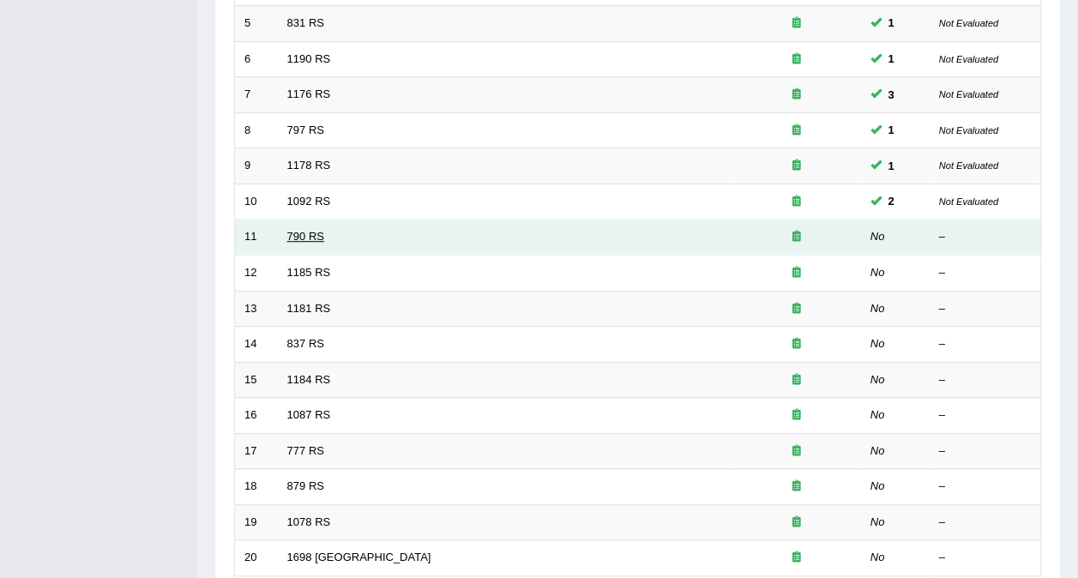
click at [300, 230] on link "790 RS" at bounding box center [305, 236] width 37 height 13
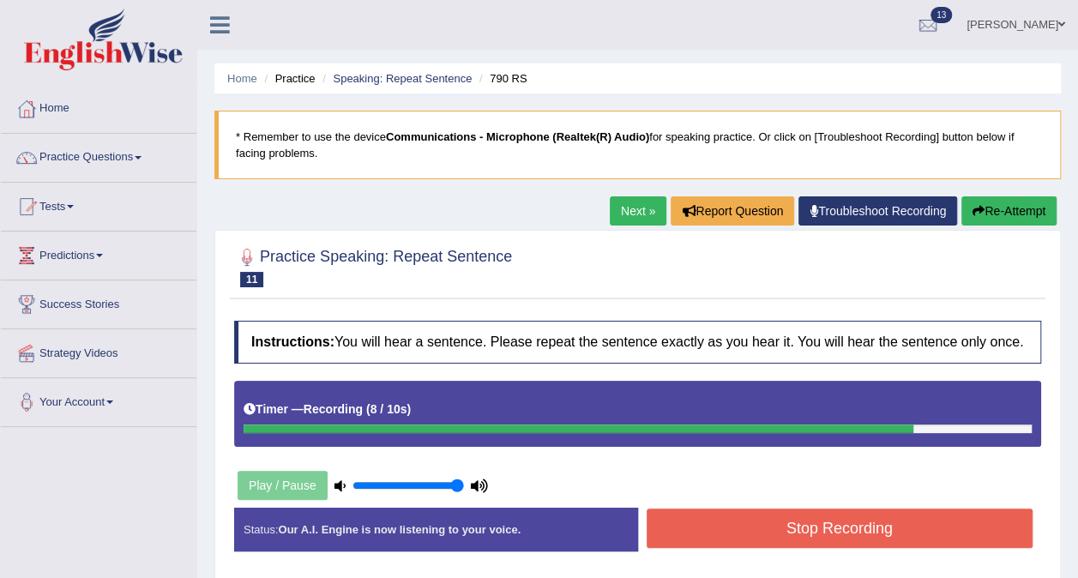
click at [678, 526] on button "Stop Recording" at bounding box center [840, 527] width 387 height 39
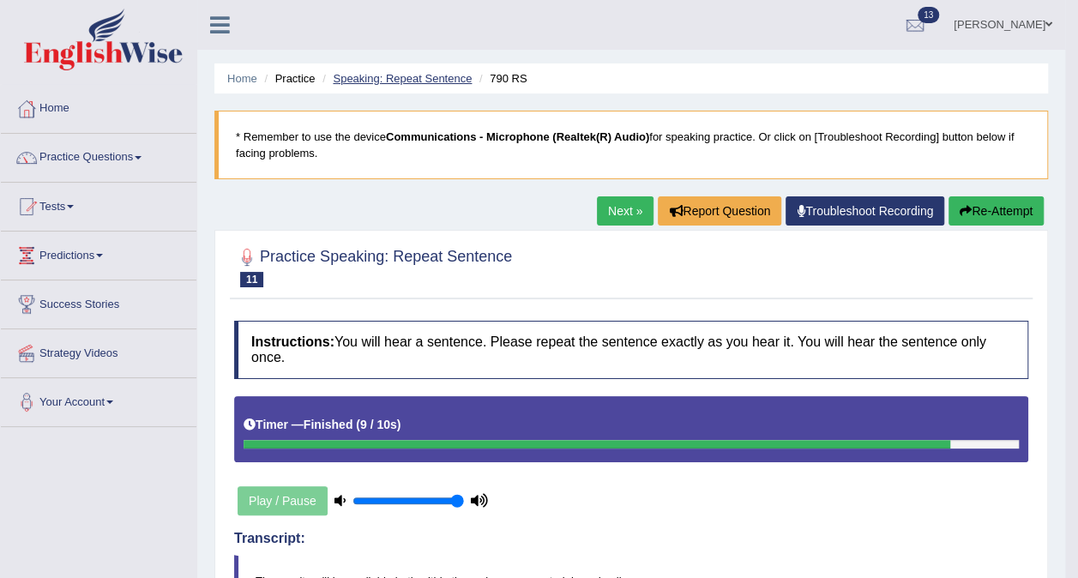
click at [411, 81] on link "Speaking: Repeat Sentence" at bounding box center [402, 78] width 139 height 13
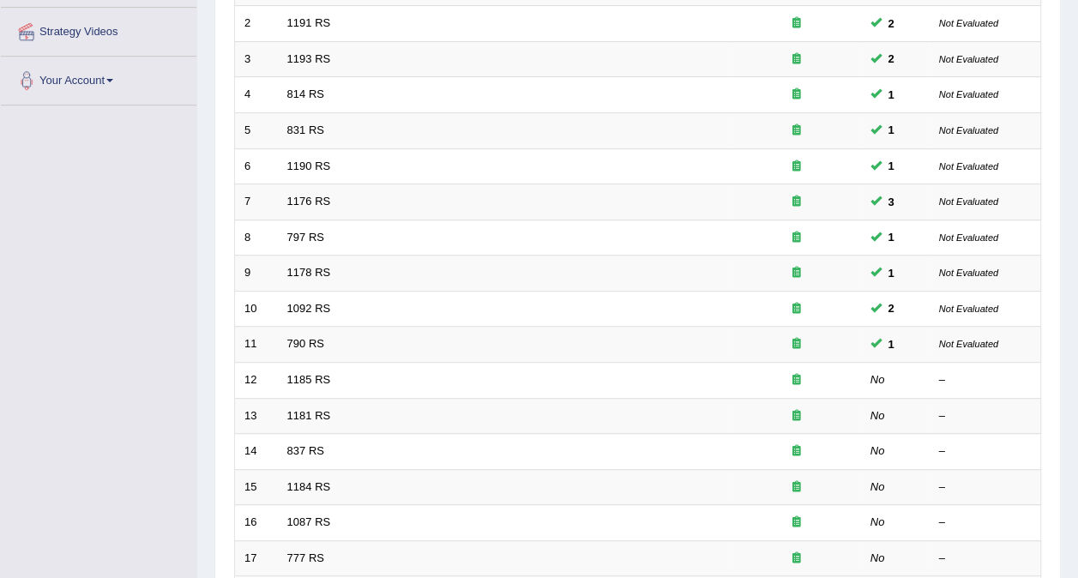
scroll to position [328, 0]
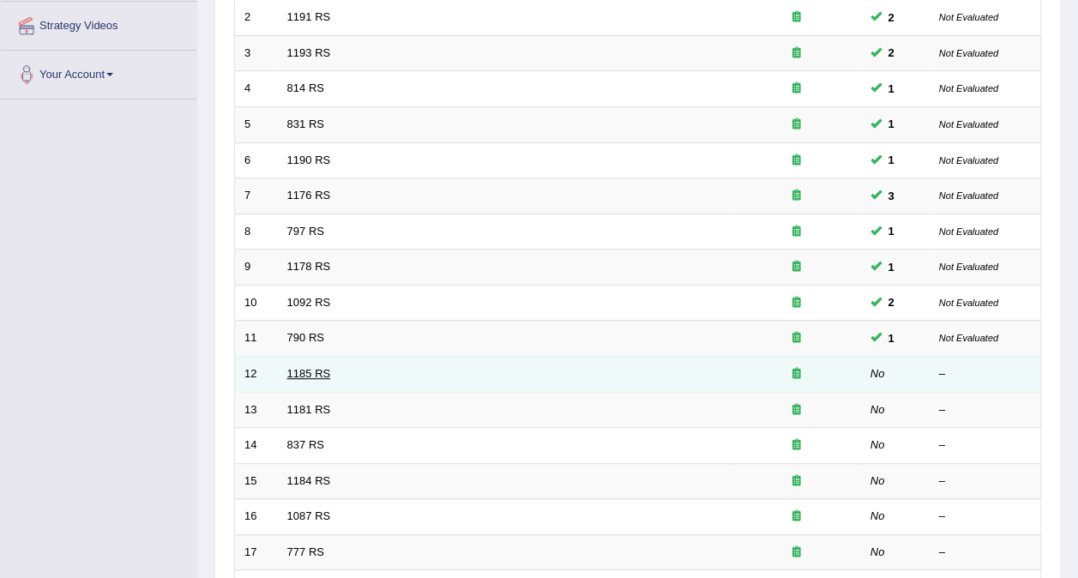
click at [305, 367] on link "1185 RS" at bounding box center [309, 373] width 44 height 13
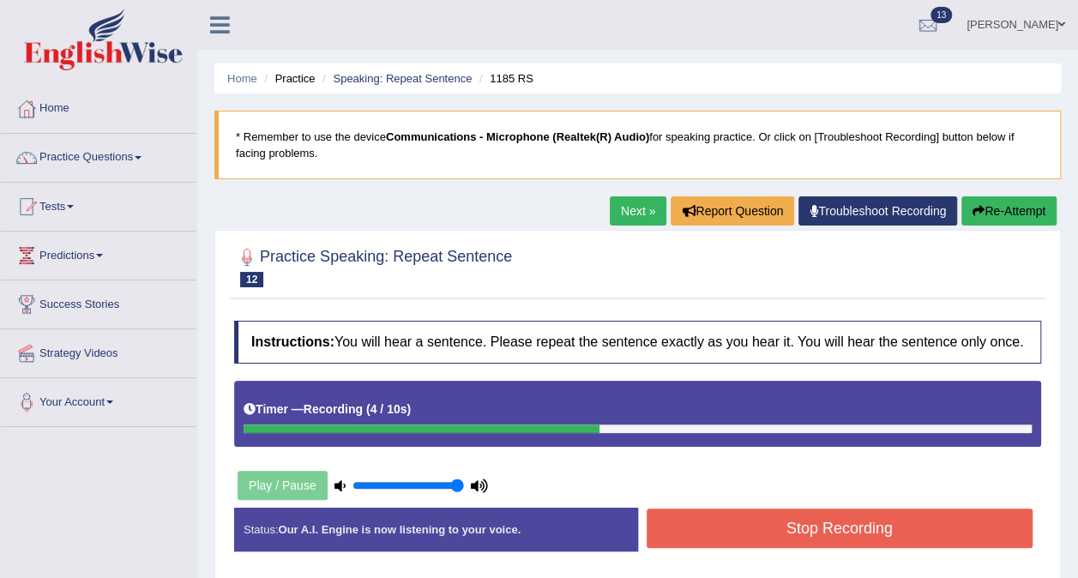
click at [707, 539] on button "Stop Recording" at bounding box center [840, 527] width 387 height 39
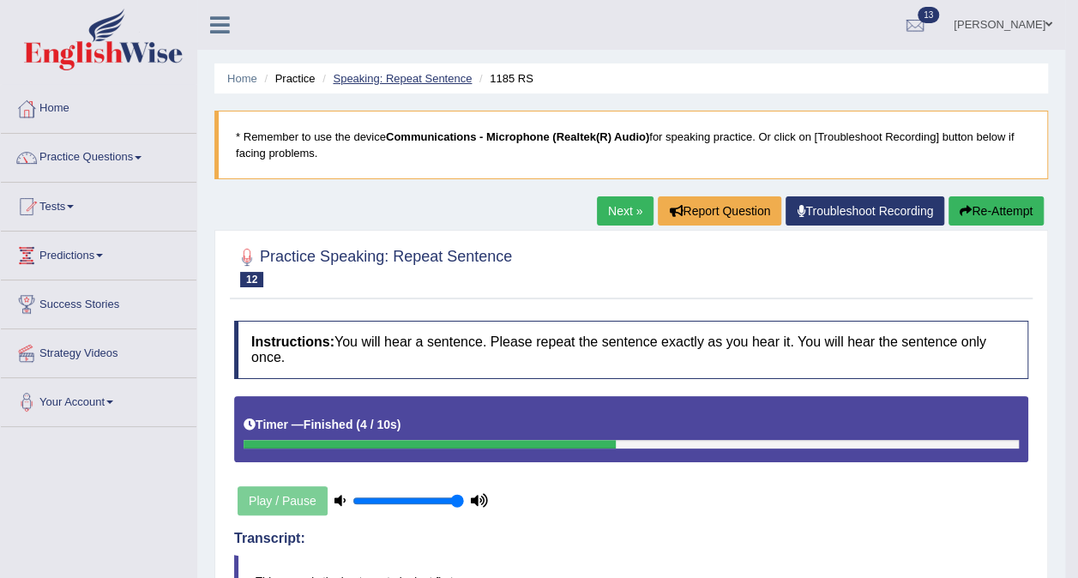
click at [442, 81] on link "Speaking: Repeat Sentence" at bounding box center [402, 78] width 139 height 13
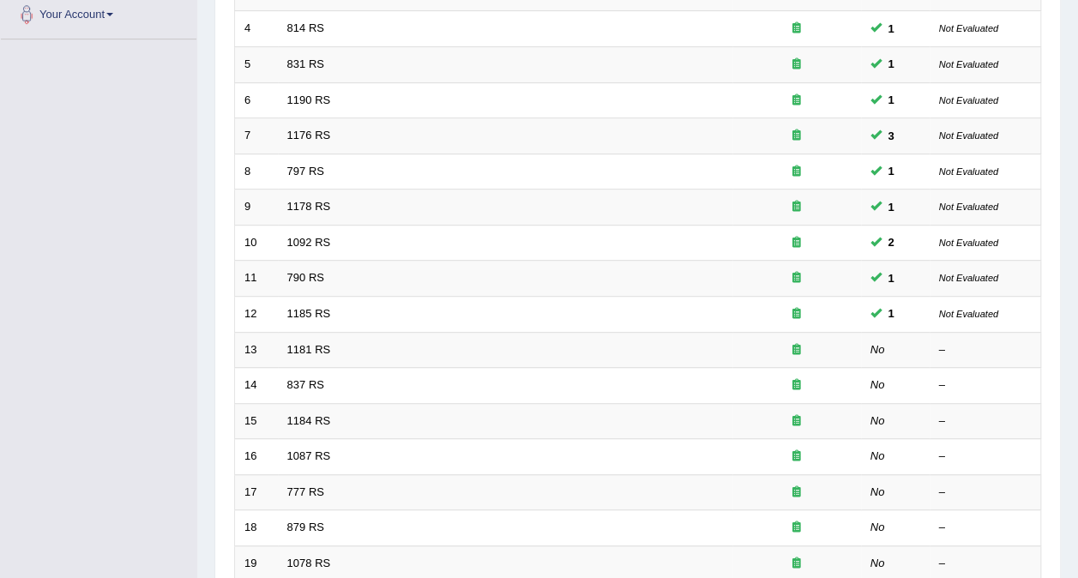
scroll to position [400, 0]
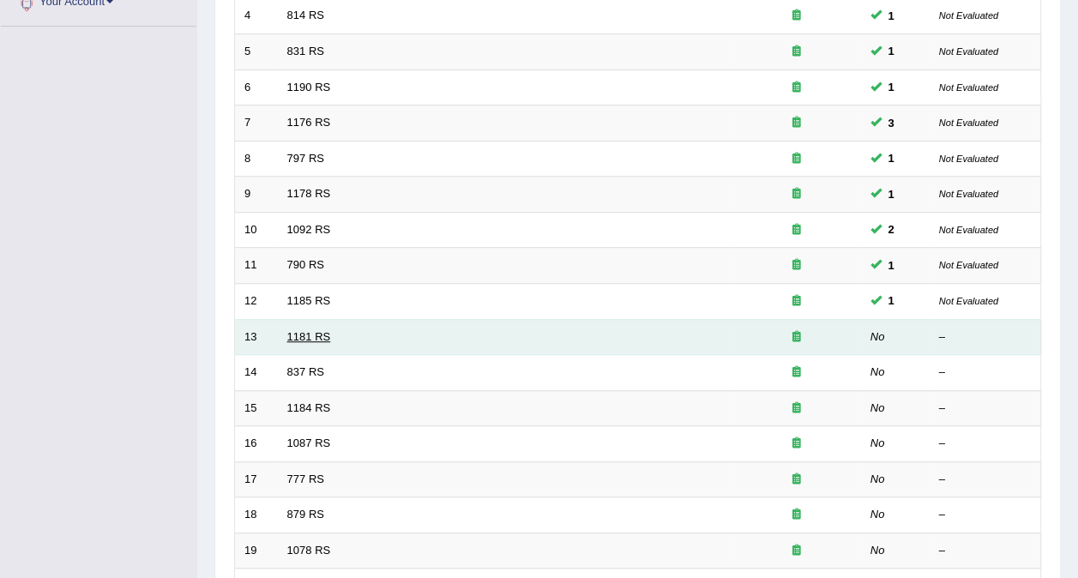
click at [298, 330] on link "1181 RS" at bounding box center [309, 336] width 44 height 13
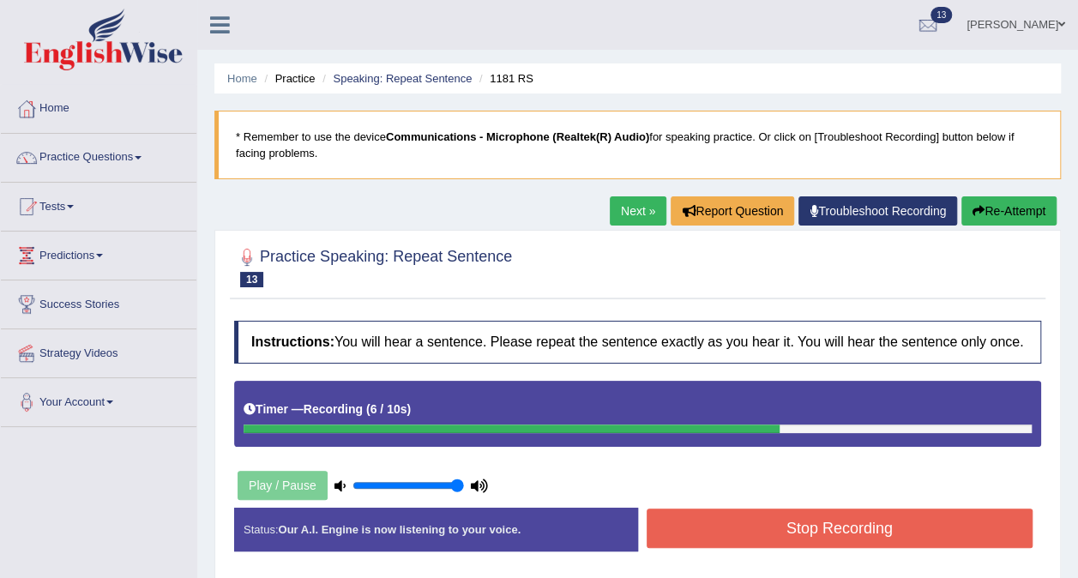
click at [697, 515] on button "Stop Recording" at bounding box center [840, 527] width 387 height 39
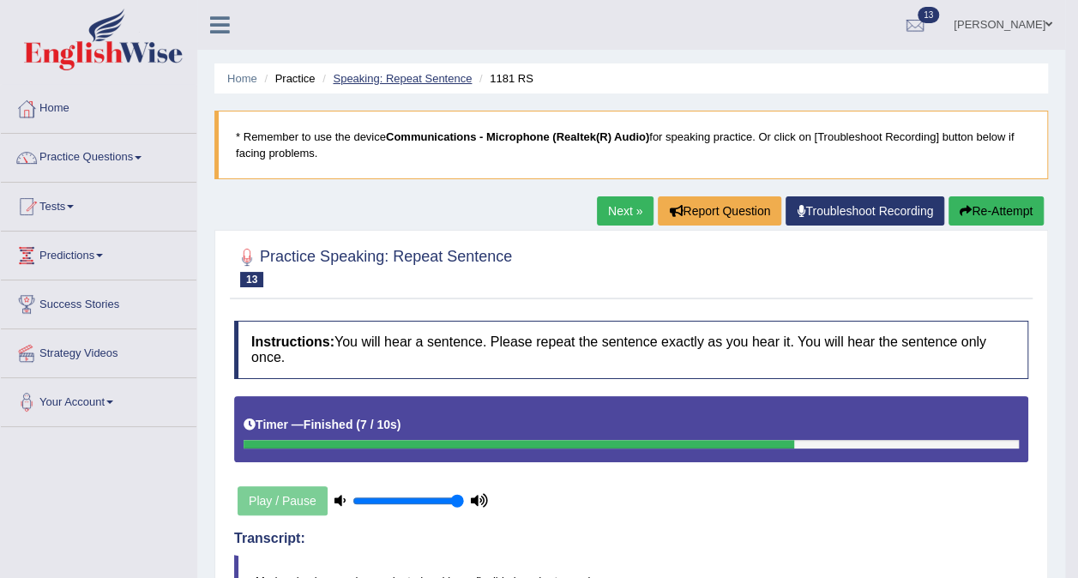
click at [448, 80] on link "Speaking: Repeat Sentence" at bounding box center [402, 78] width 139 height 13
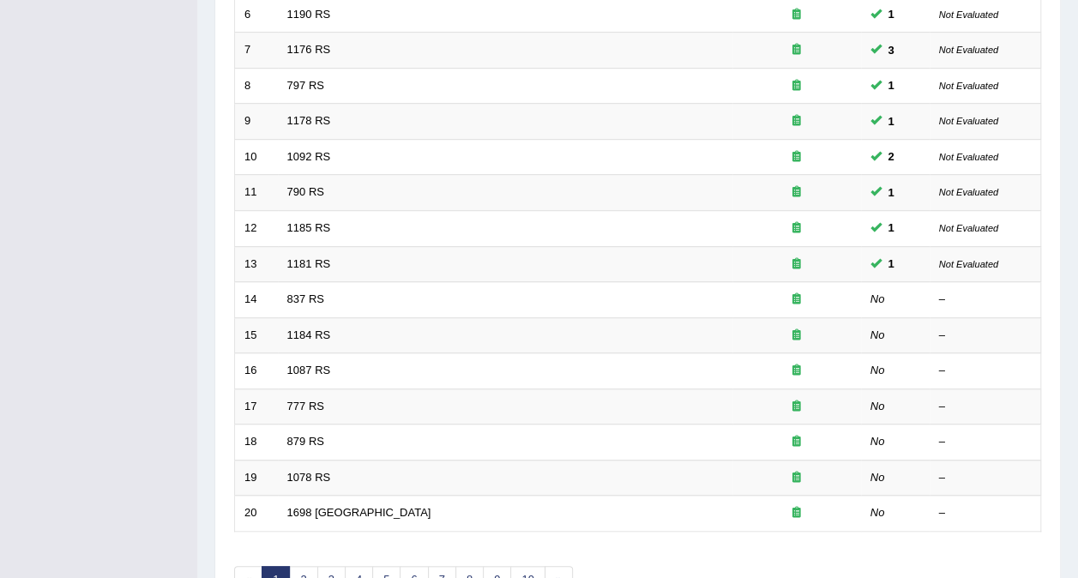
scroll to position [549, 0]
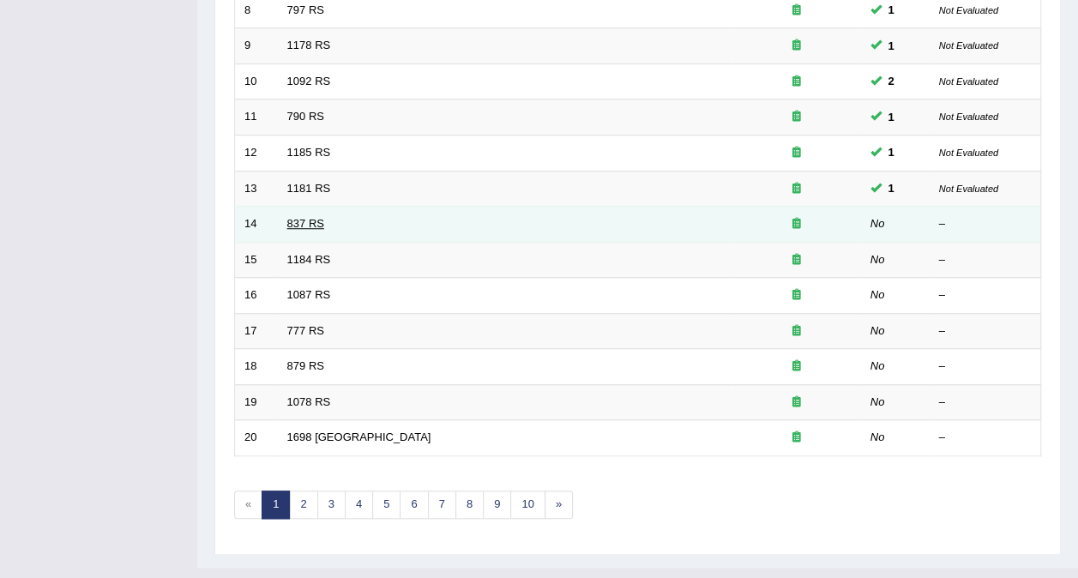
click at [291, 217] on link "837 RS" at bounding box center [305, 223] width 37 height 13
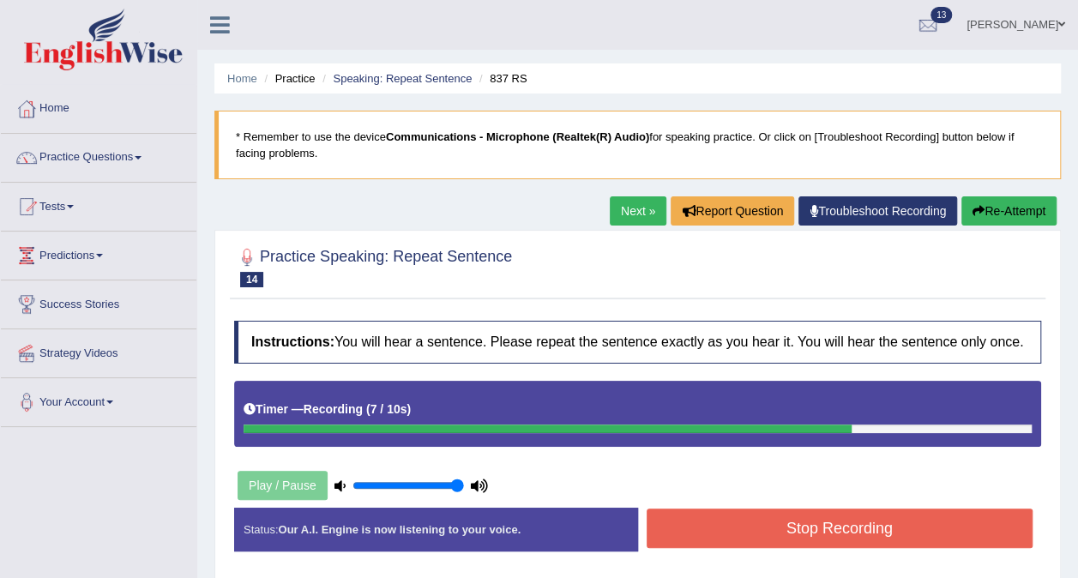
click at [721, 529] on button "Stop Recording" at bounding box center [840, 527] width 387 height 39
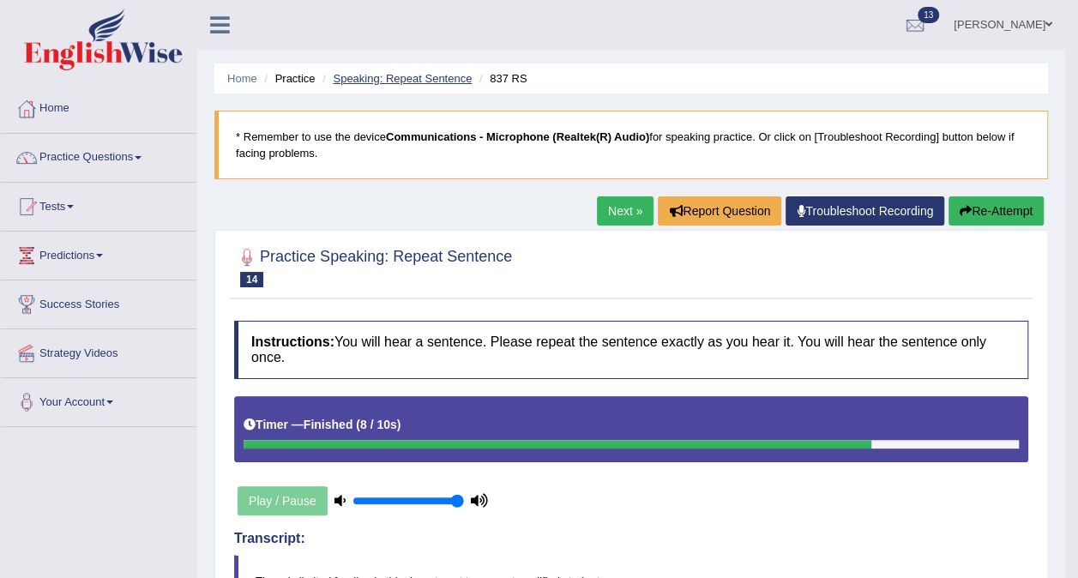
click at [448, 73] on link "Speaking: Repeat Sentence" at bounding box center [402, 78] width 139 height 13
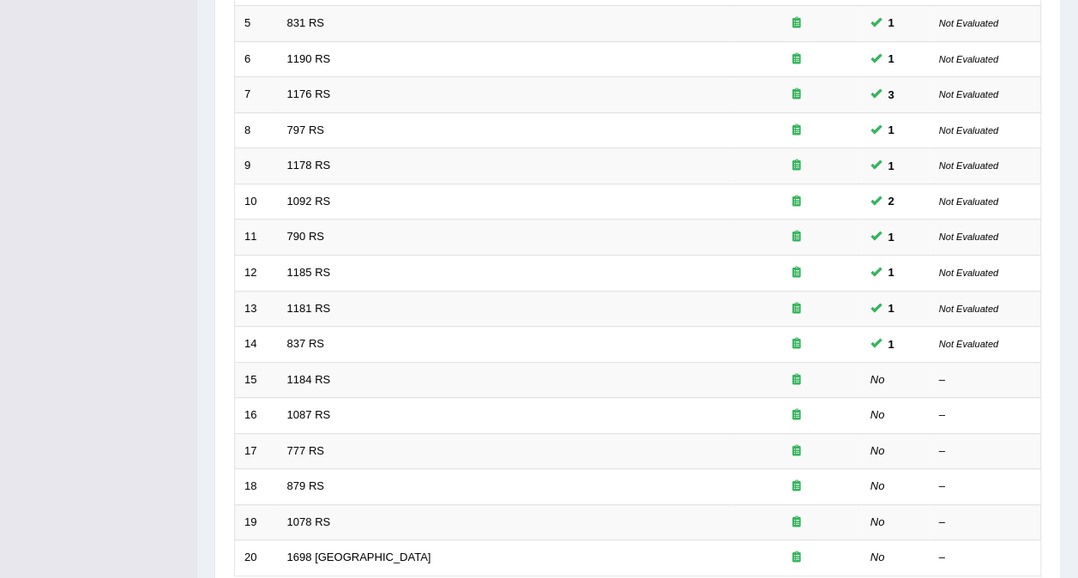
scroll to position [437, 0]
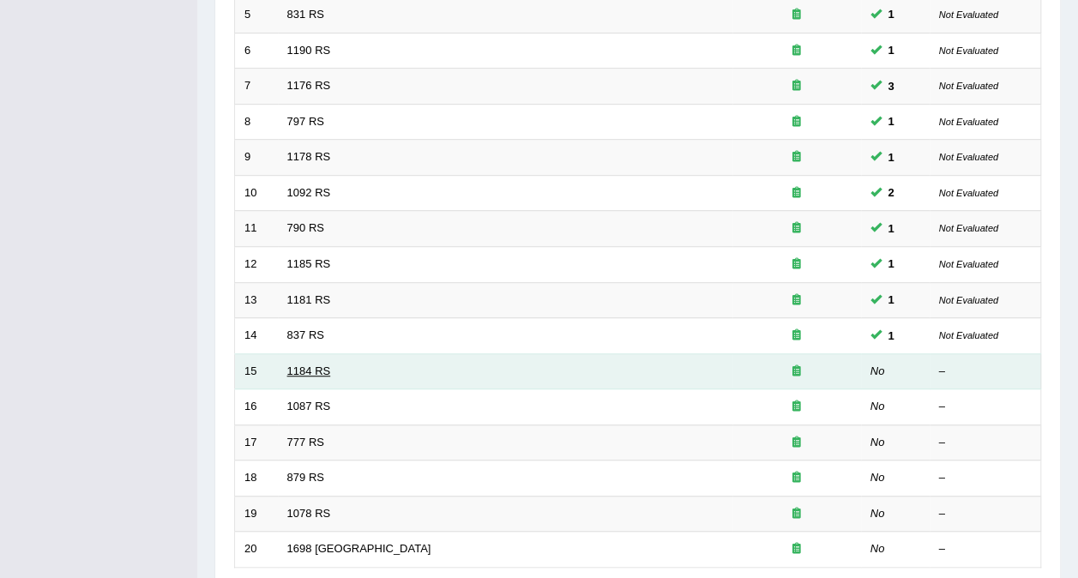
click at [300, 364] on link "1184 RS" at bounding box center [309, 370] width 44 height 13
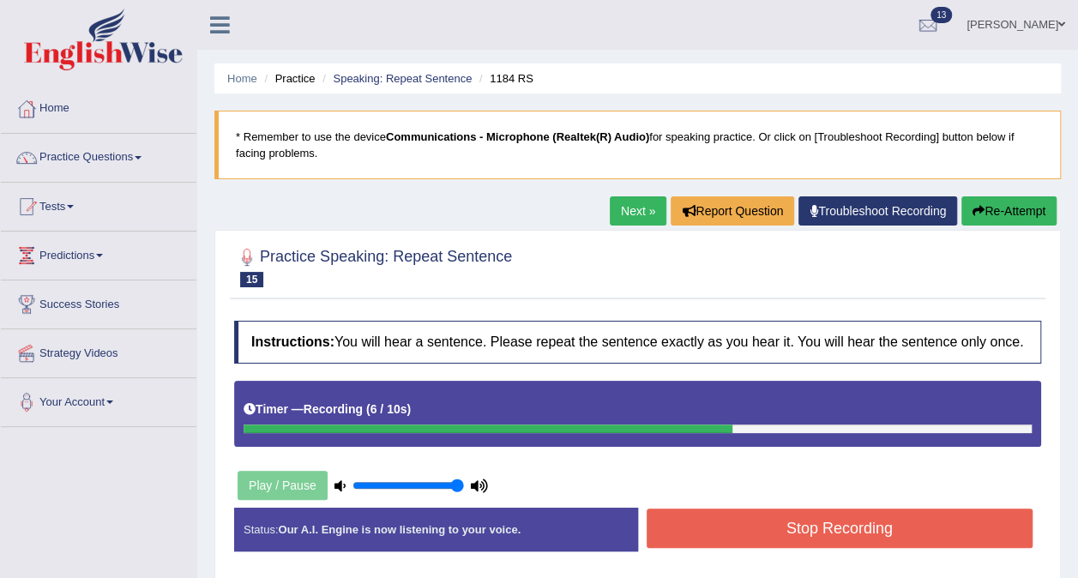
click button "Stop Recording"
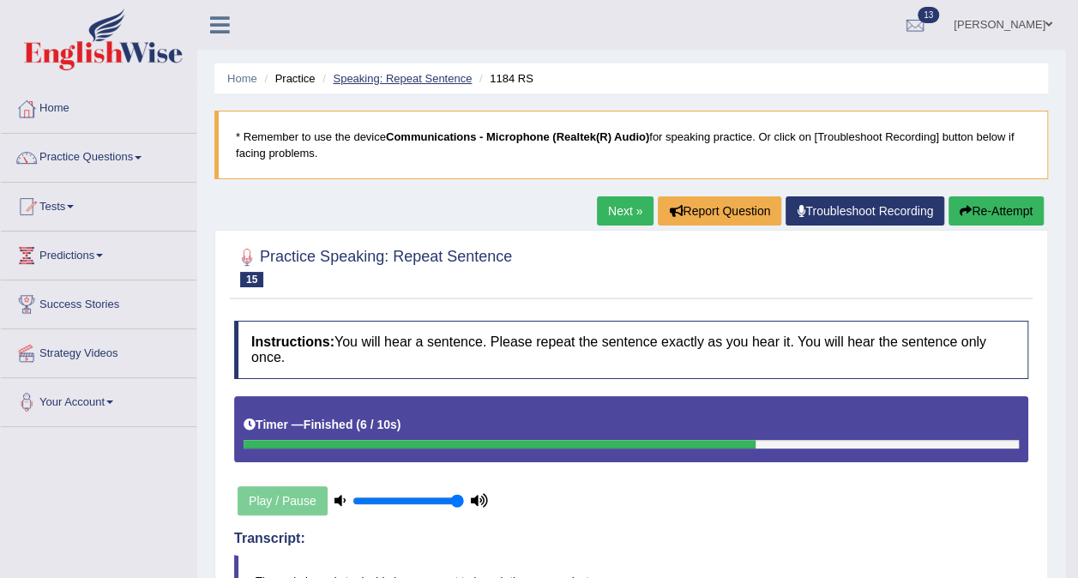
click link "Speaking: Repeat Sentence"
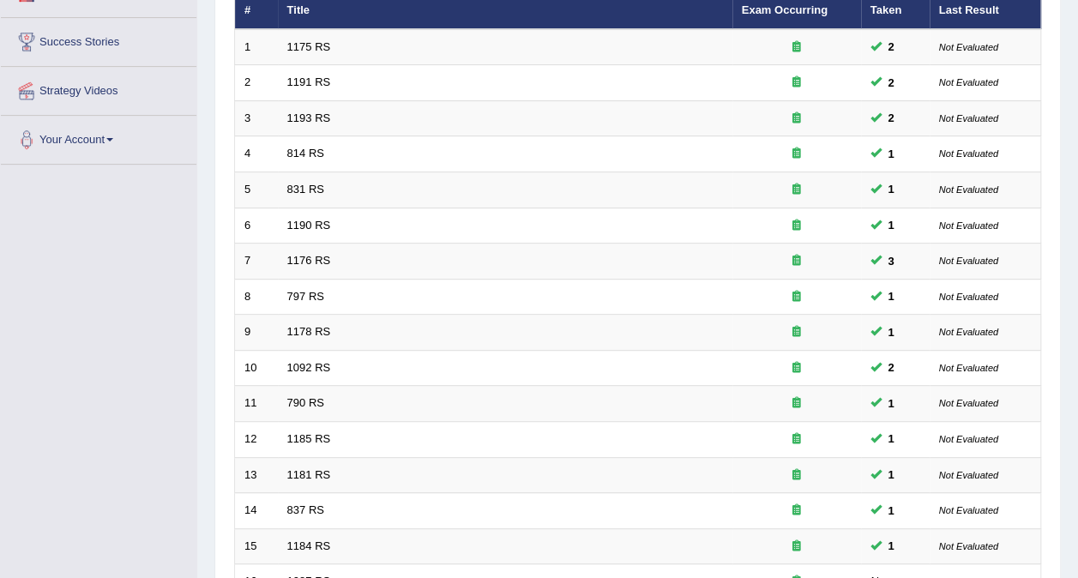
scroll to position [549, 0]
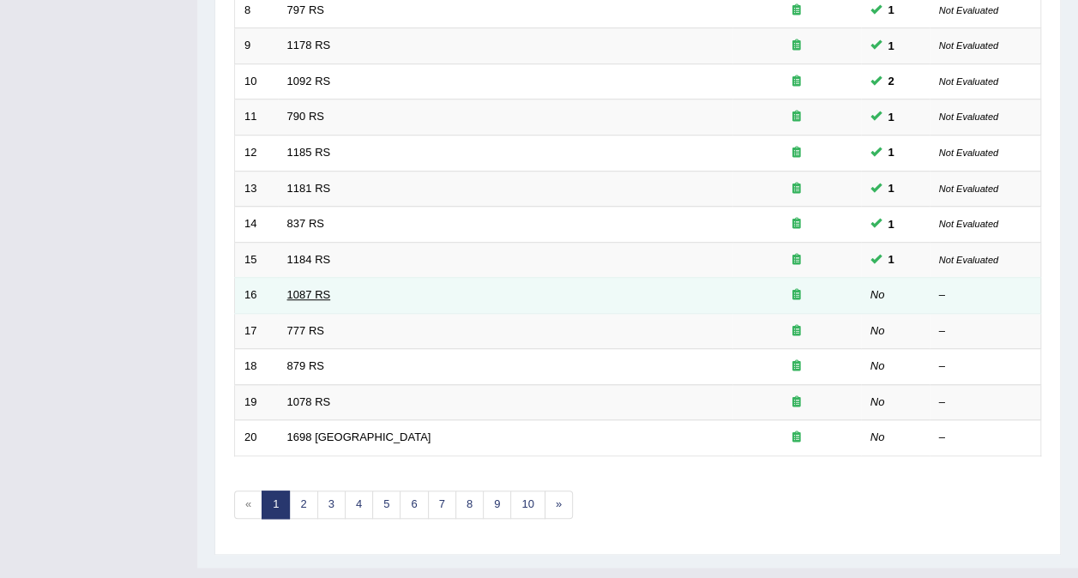
click at [307, 278] on td "1087 RS" at bounding box center [505, 296] width 454 height 36
click at [298, 288] on link "1087 RS" at bounding box center [309, 294] width 44 height 13
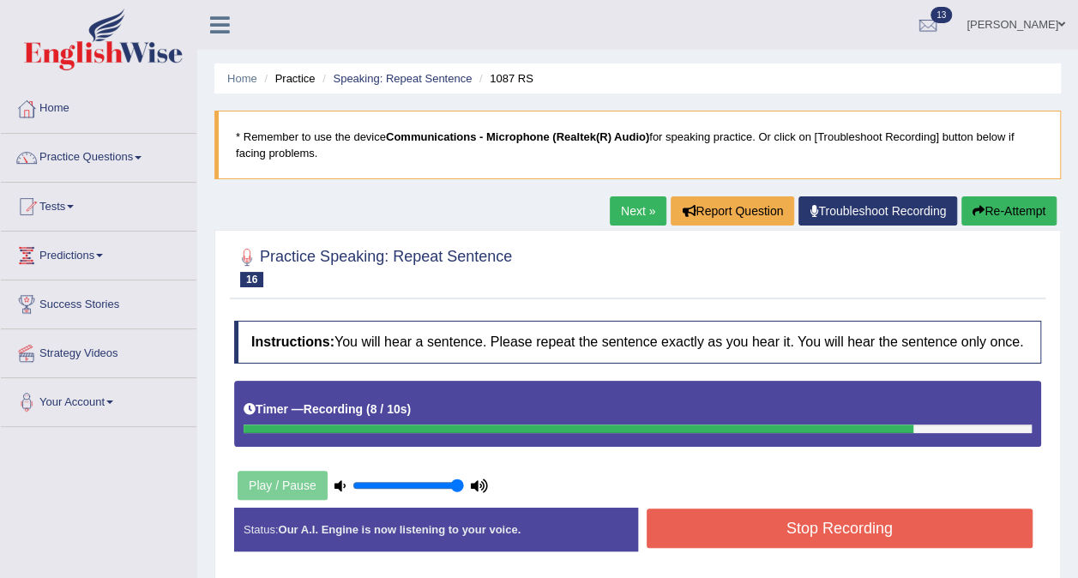
click at [684, 528] on button "Stop Recording" at bounding box center [840, 527] width 387 height 39
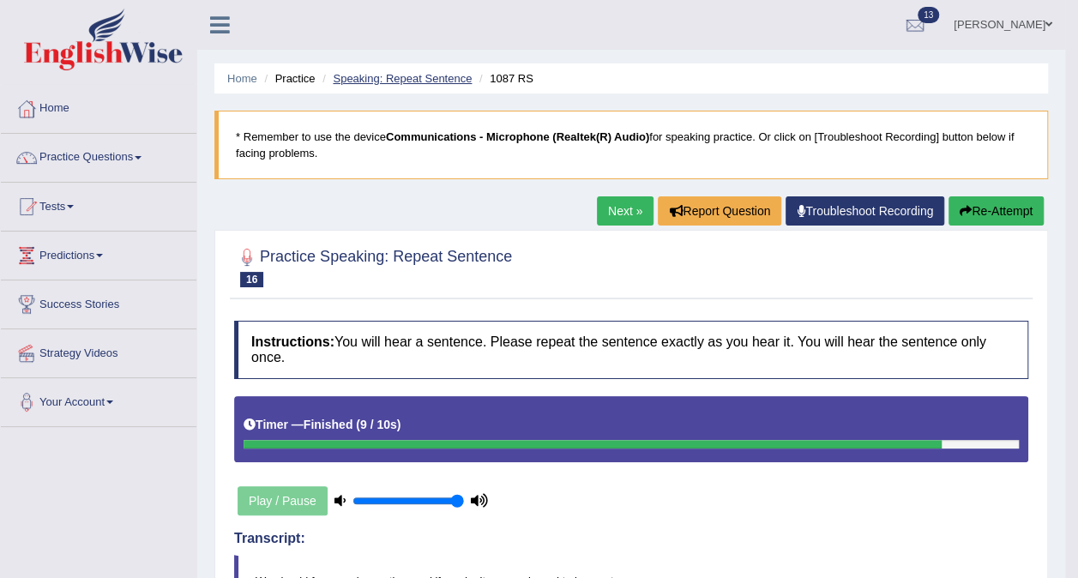
click at [442, 79] on link "Speaking: Repeat Sentence" at bounding box center [402, 78] width 139 height 13
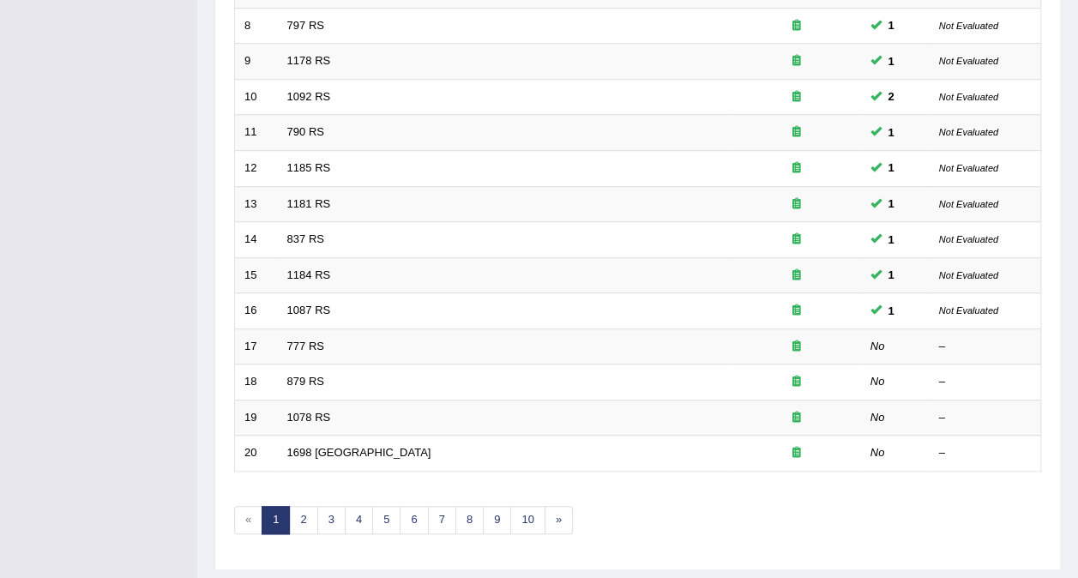
scroll to position [549, 0]
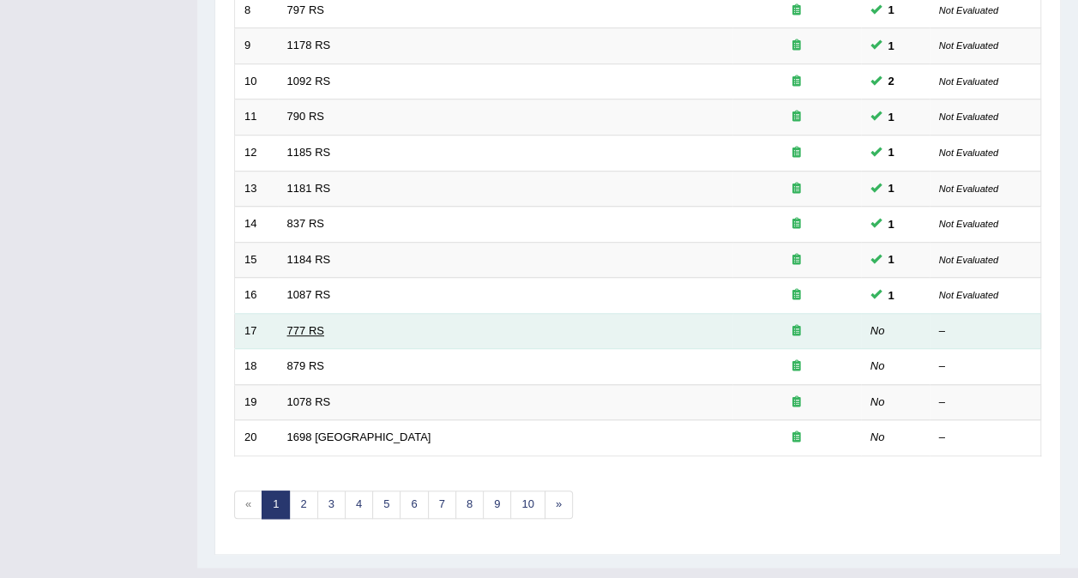
click at [294, 324] on link "777 RS" at bounding box center [305, 330] width 37 height 13
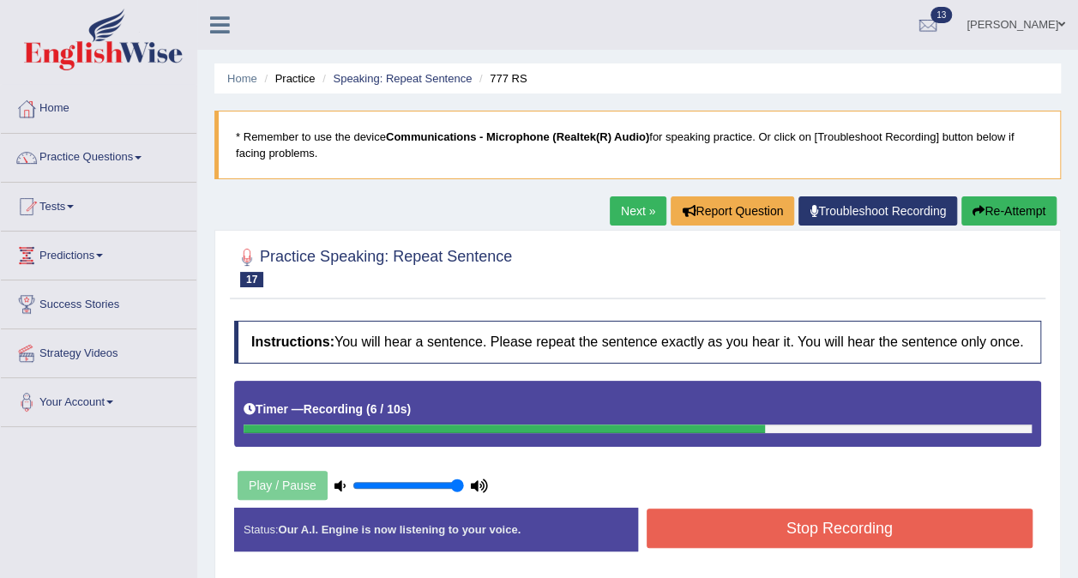
click at [679, 523] on button "Stop Recording" at bounding box center [840, 527] width 387 height 39
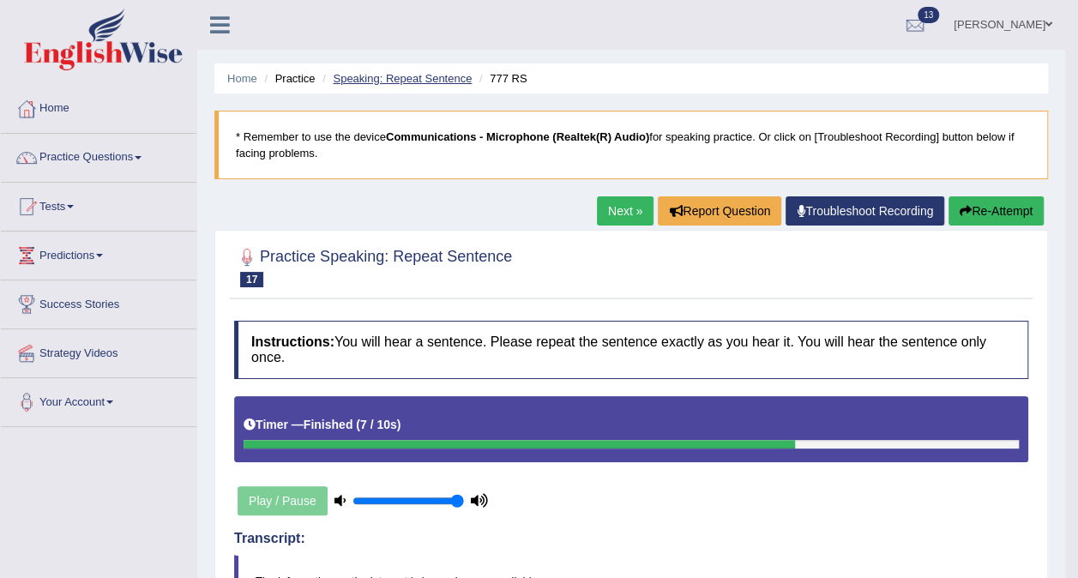
click at [448, 78] on link "Speaking: Repeat Sentence" at bounding box center [402, 78] width 139 height 13
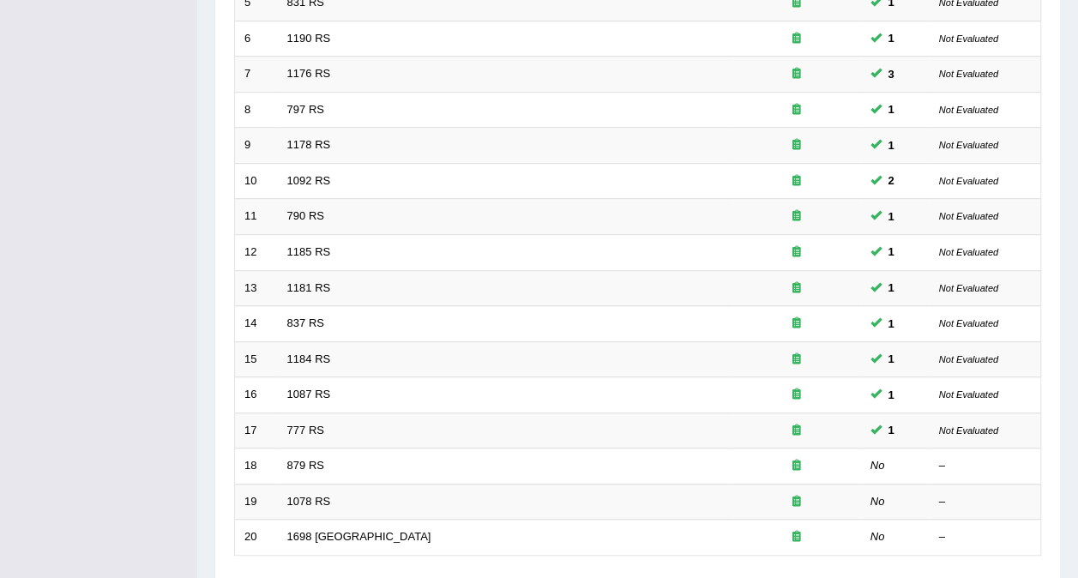
scroll to position [451, 0]
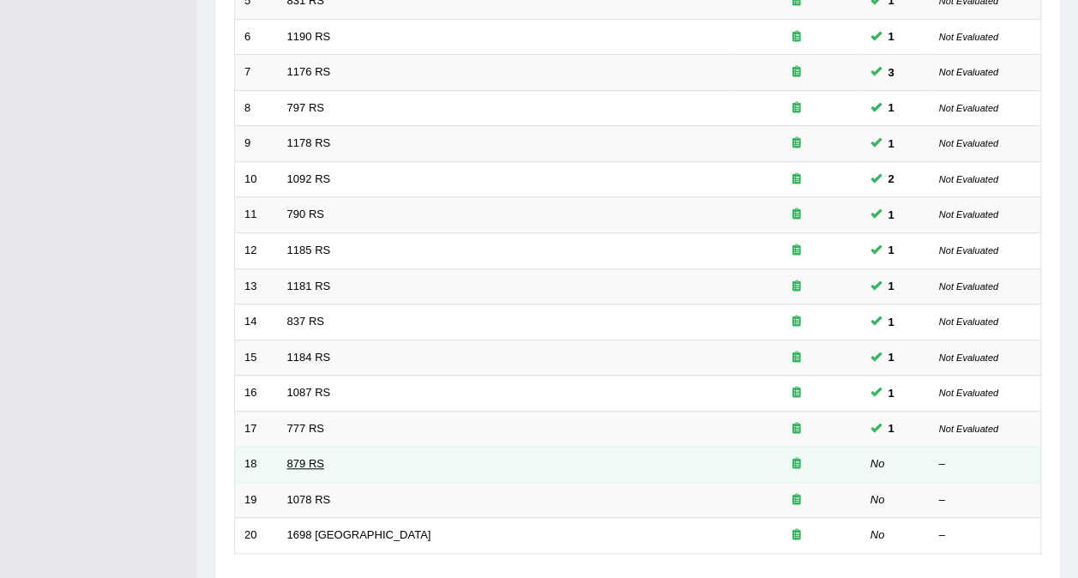
click at [297, 457] on link "879 RS" at bounding box center [305, 463] width 37 height 13
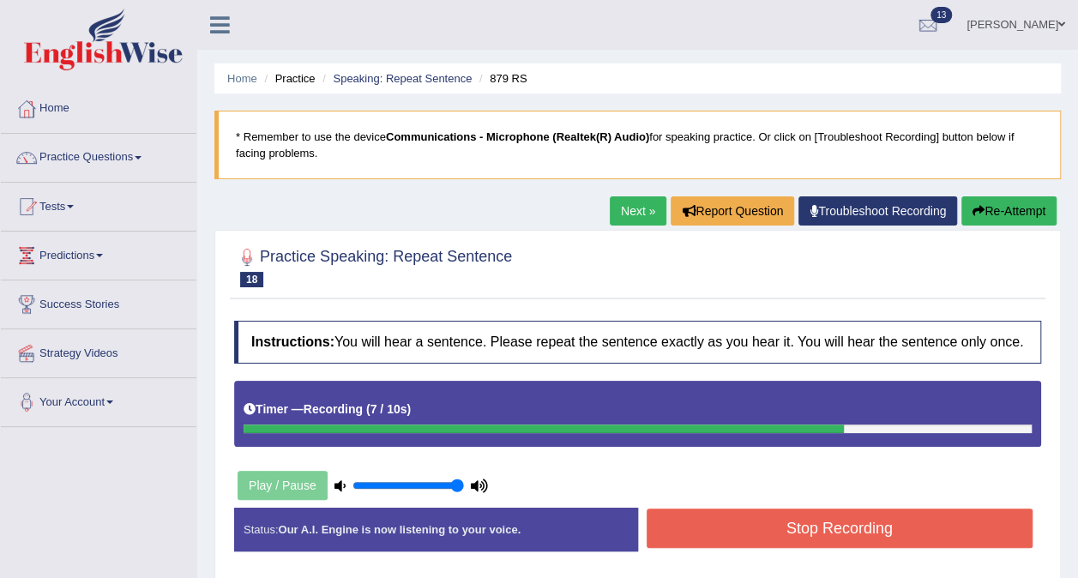
click at [743, 517] on button "Stop Recording" at bounding box center [840, 527] width 387 height 39
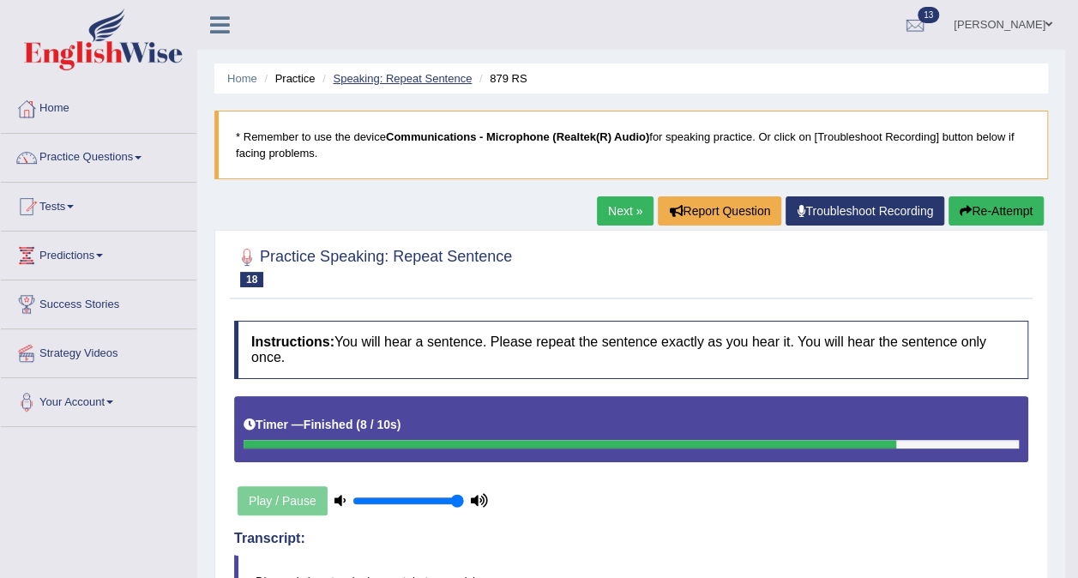
click at [418, 80] on link "Speaking: Repeat Sentence" at bounding box center [402, 78] width 139 height 13
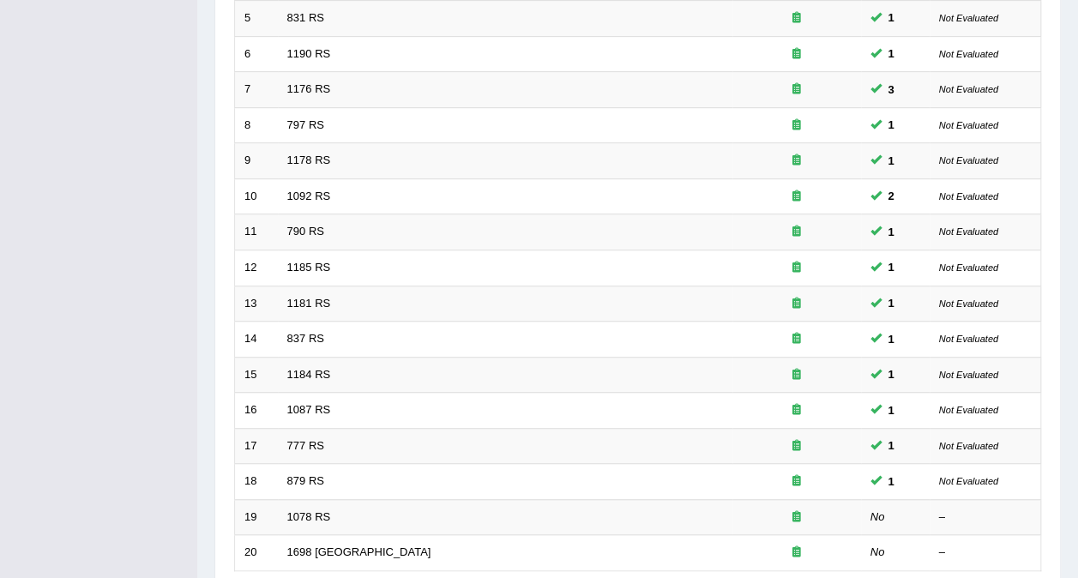
scroll to position [463, 0]
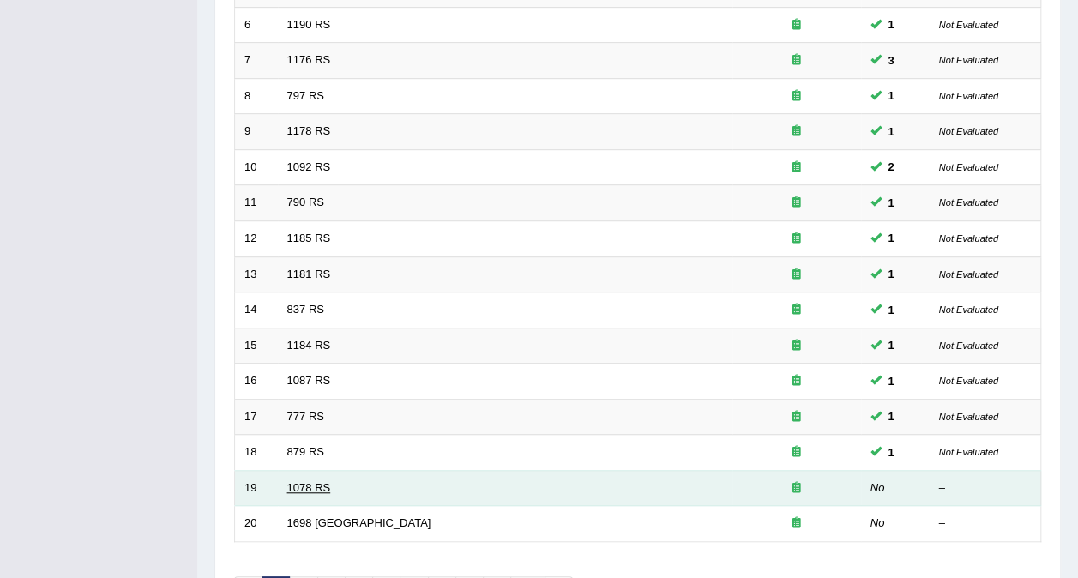
click at [303, 481] on link "1078 RS" at bounding box center [309, 487] width 44 height 13
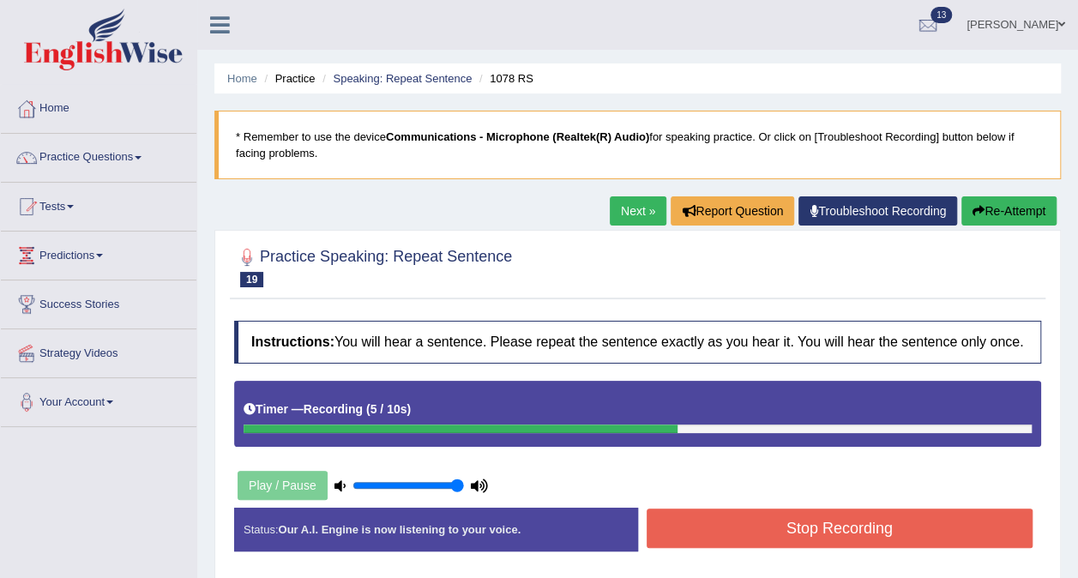
click at [701, 520] on button "Stop Recording" at bounding box center [840, 527] width 387 height 39
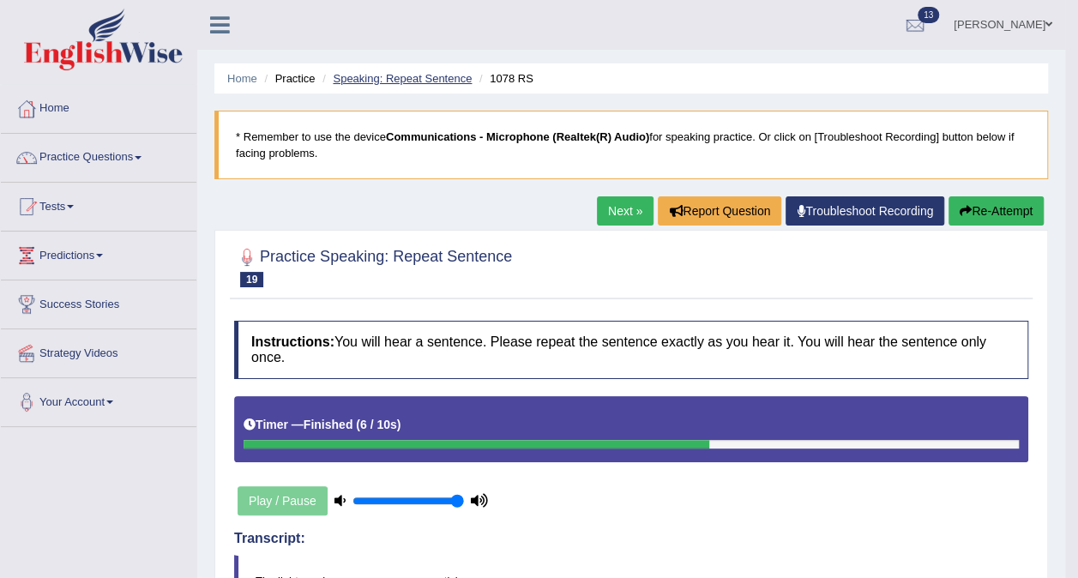
click at [431, 74] on link "Speaking: Repeat Sentence" at bounding box center [402, 78] width 139 height 13
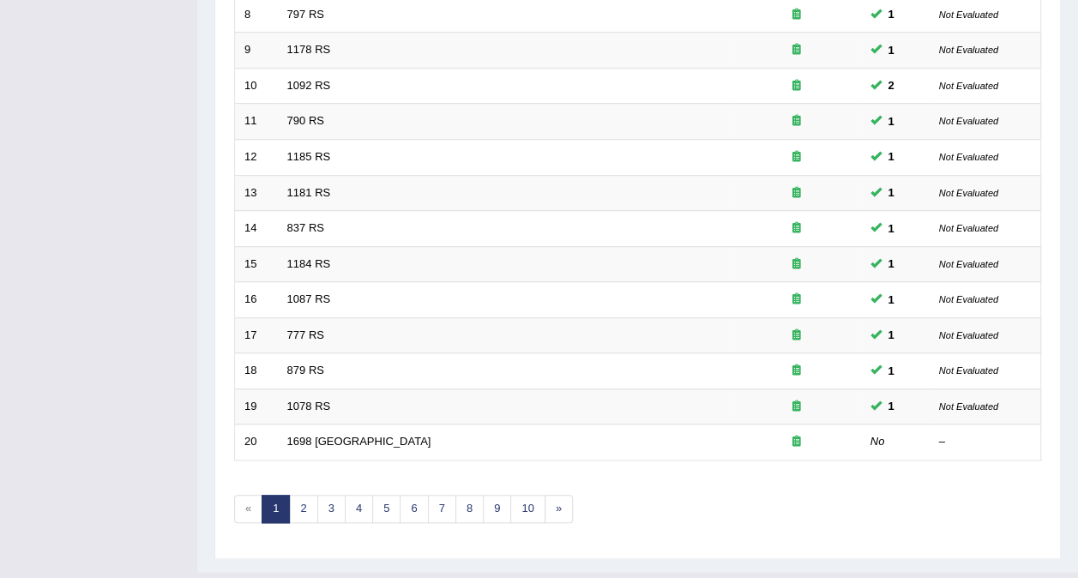
scroll to position [547, 0]
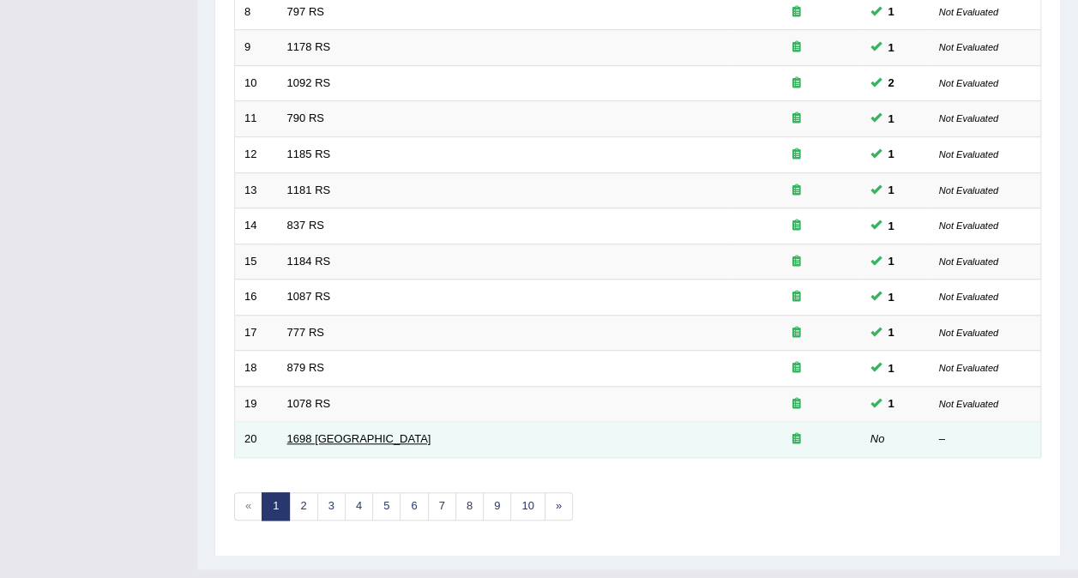
click at [298, 432] on link "1698 [GEOGRAPHIC_DATA]" at bounding box center [359, 438] width 144 height 13
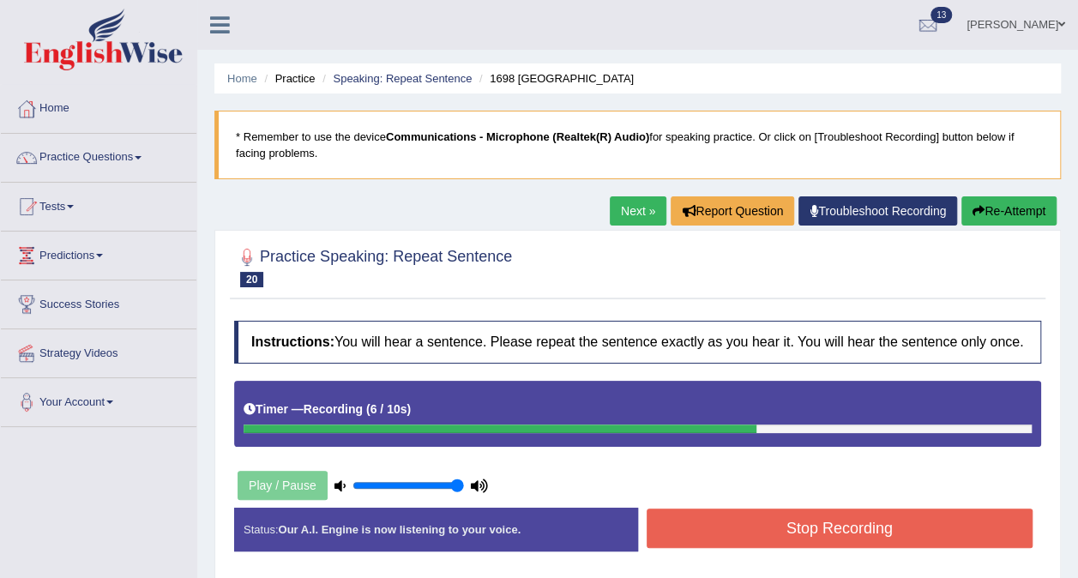
click at [665, 520] on button "Stop Recording" at bounding box center [840, 527] width 387 height 39
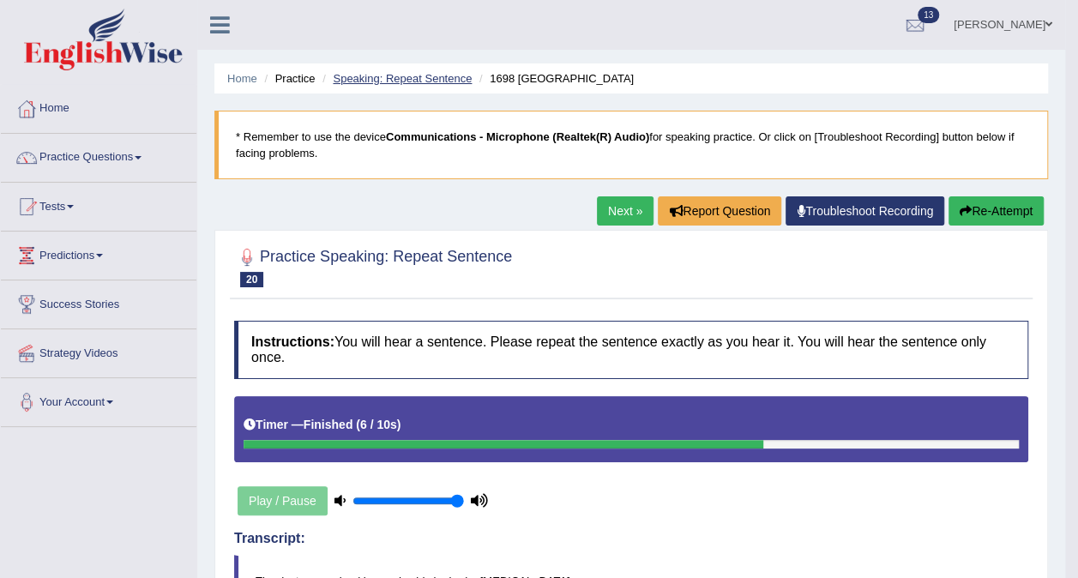
click at [451, 74] on link "Speaking: Repeat Sentence" at bounding box center [402, 78] width 139 height 13
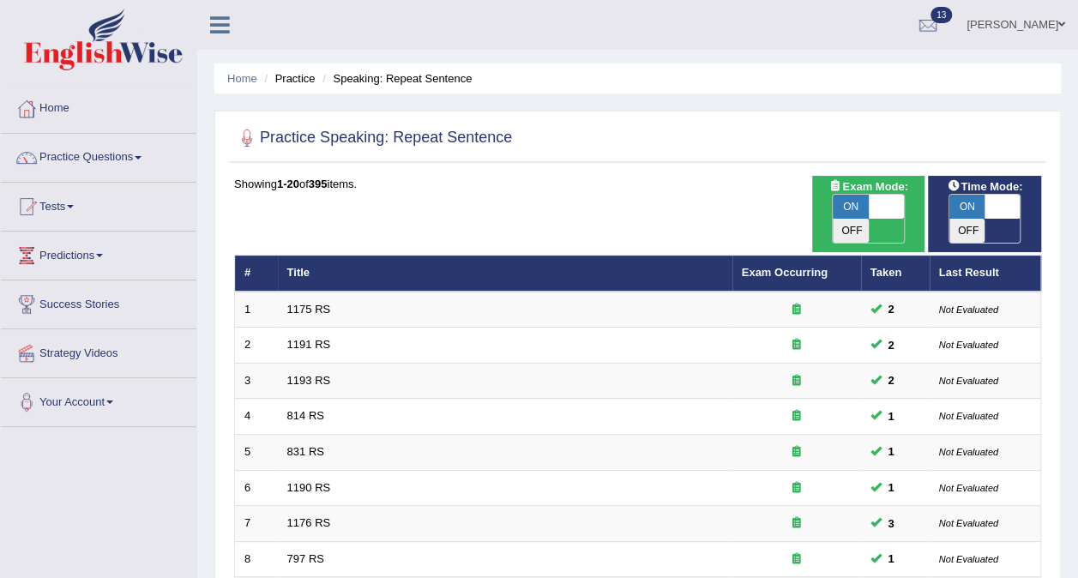
click at [141, 158] on span at bounding box center [138, 157] width 7 height 3
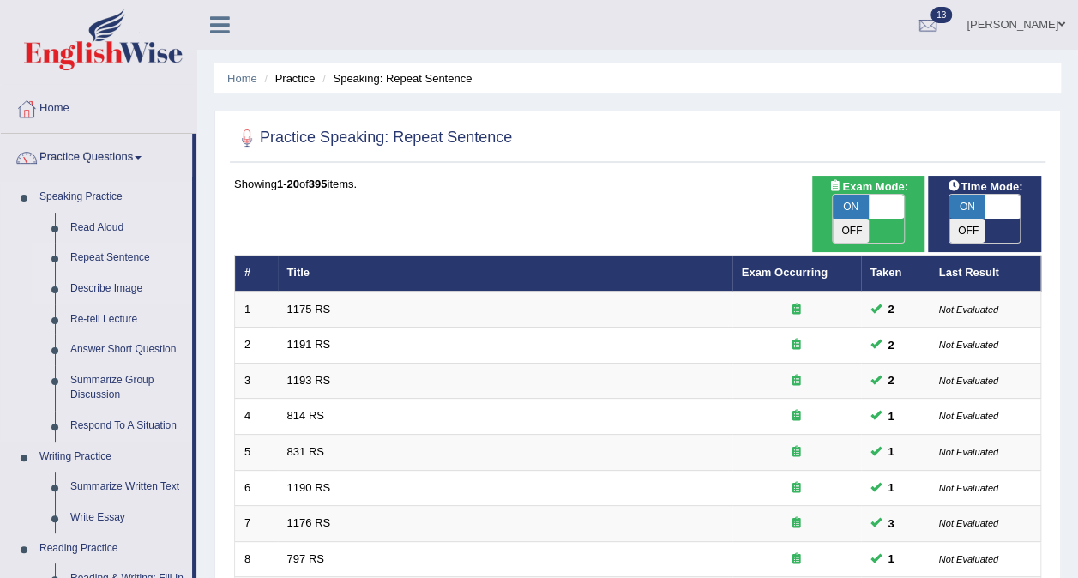
click at [90, 286] on link "Describe Image" at bounding box center [127, 289] width 129 height 31
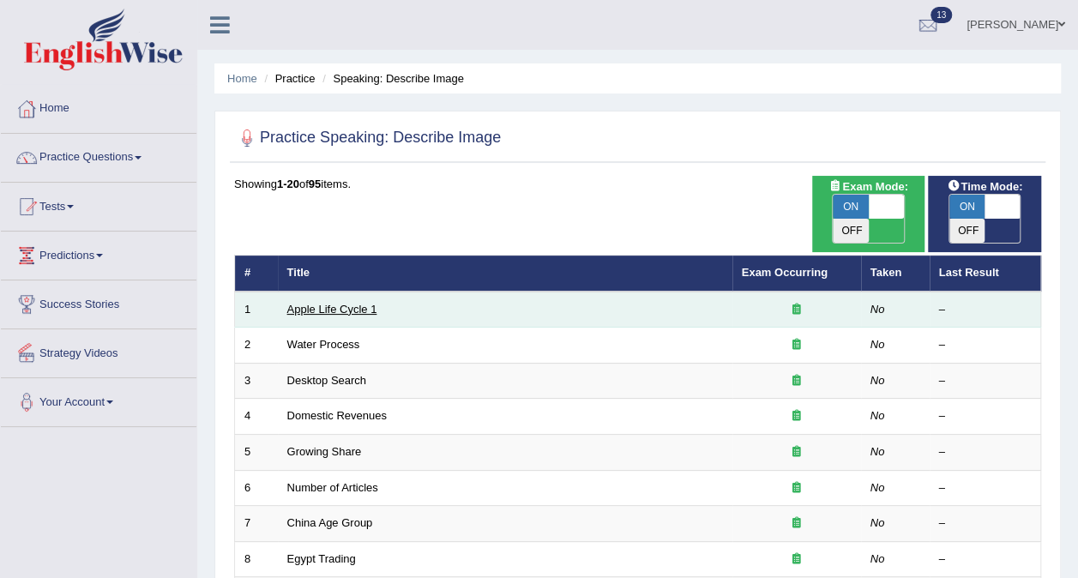
click at [319, 303] on link "Apple Life Cycle 1" at bounding box center [332, 309] width 90 height 13
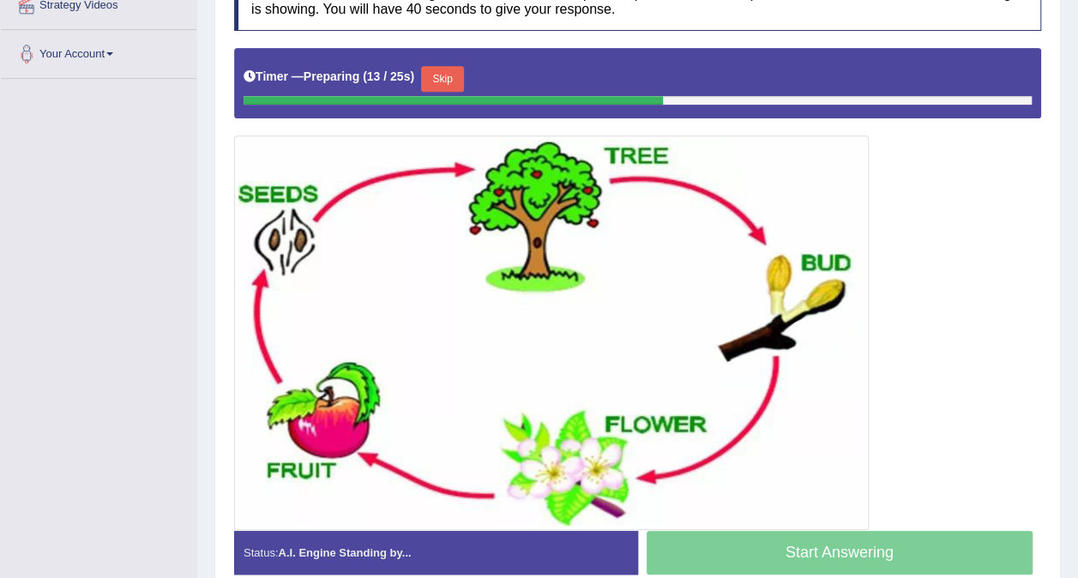
scroll to position [350, 0]
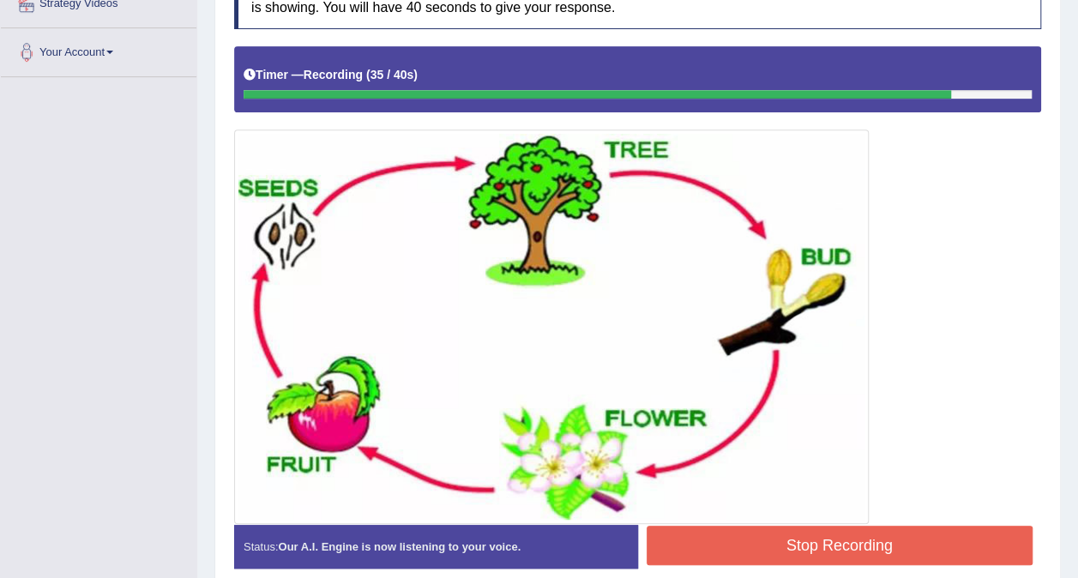
click at [782, 538] on button "Stop Recording" at bounding box center [840, 545] width 387 height 39
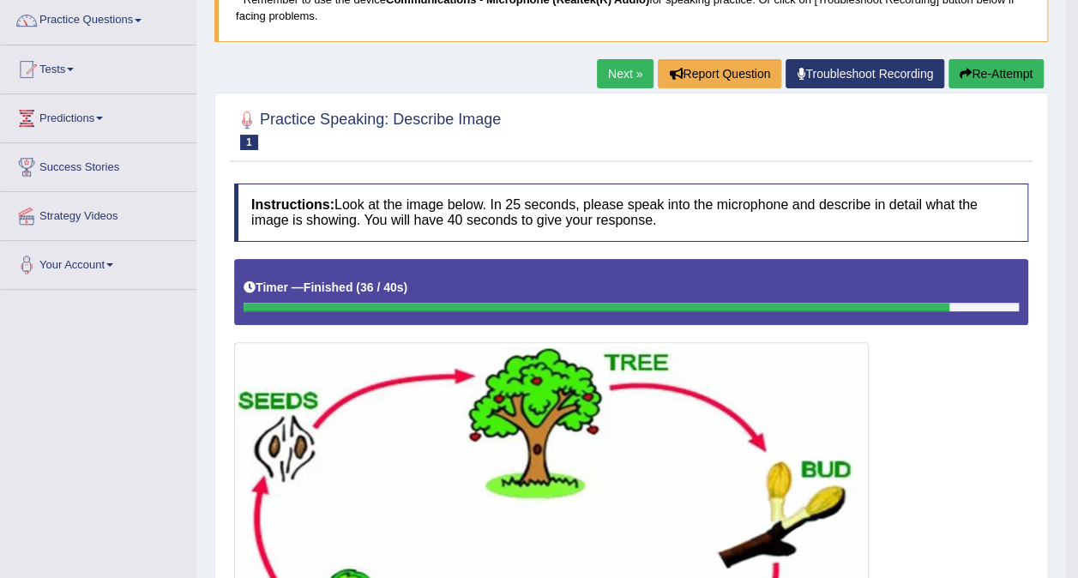
scroll to position [134, 0]
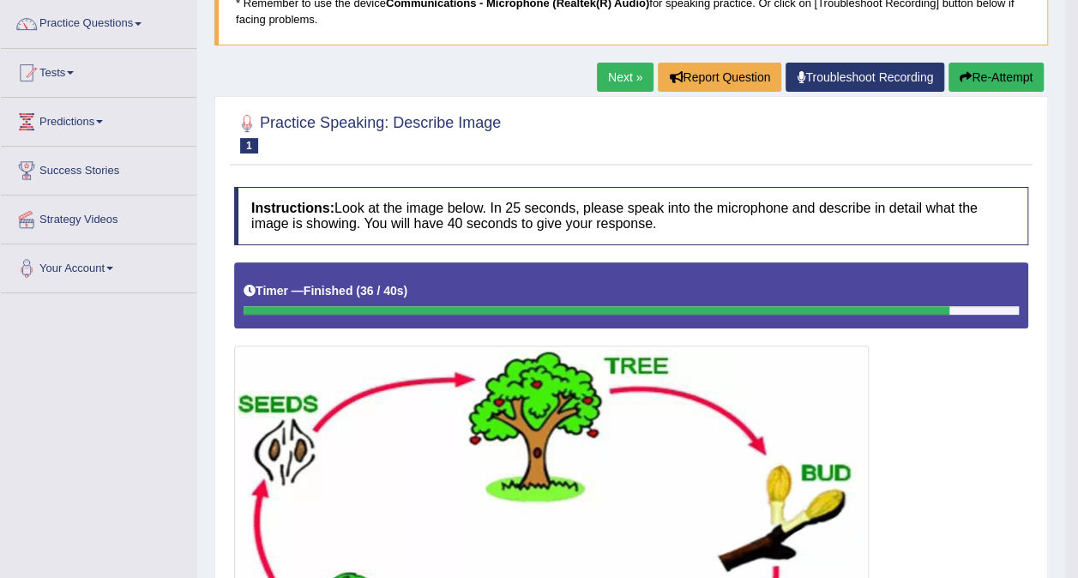
click at [615, 79] on link "Next »" at bounding box center [625, 77] width 57 height 29
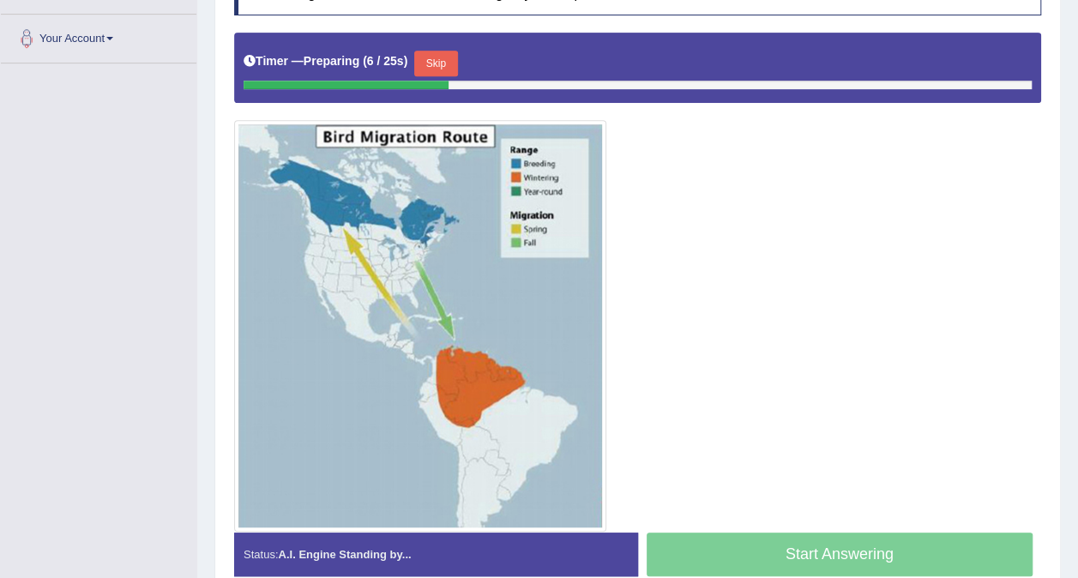
scroll to position [365, 0]
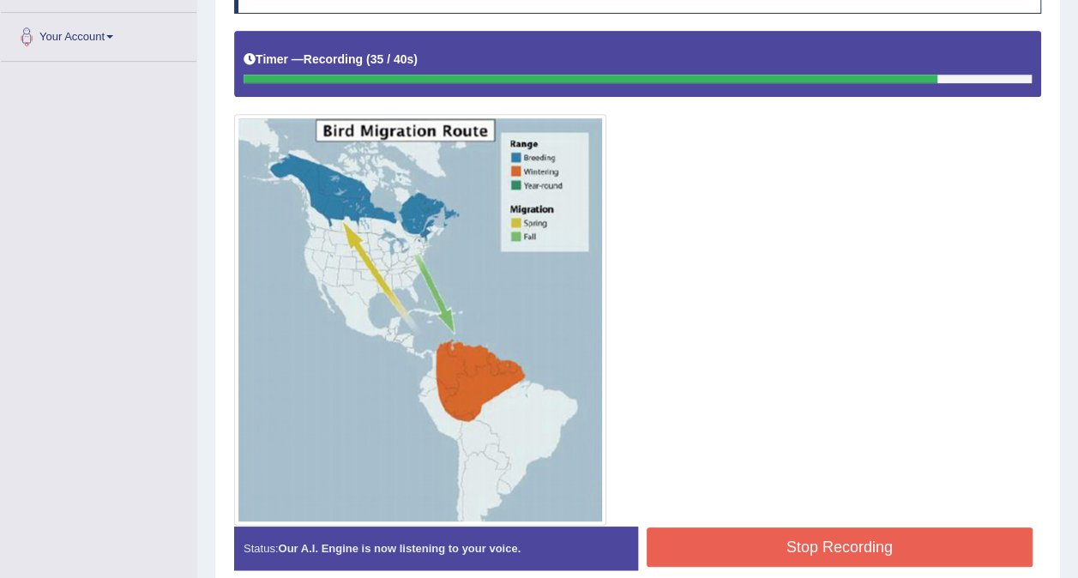
click at [777, 552] on button "Stop Recording" at bounding box center [840, 546] width 387 height 39
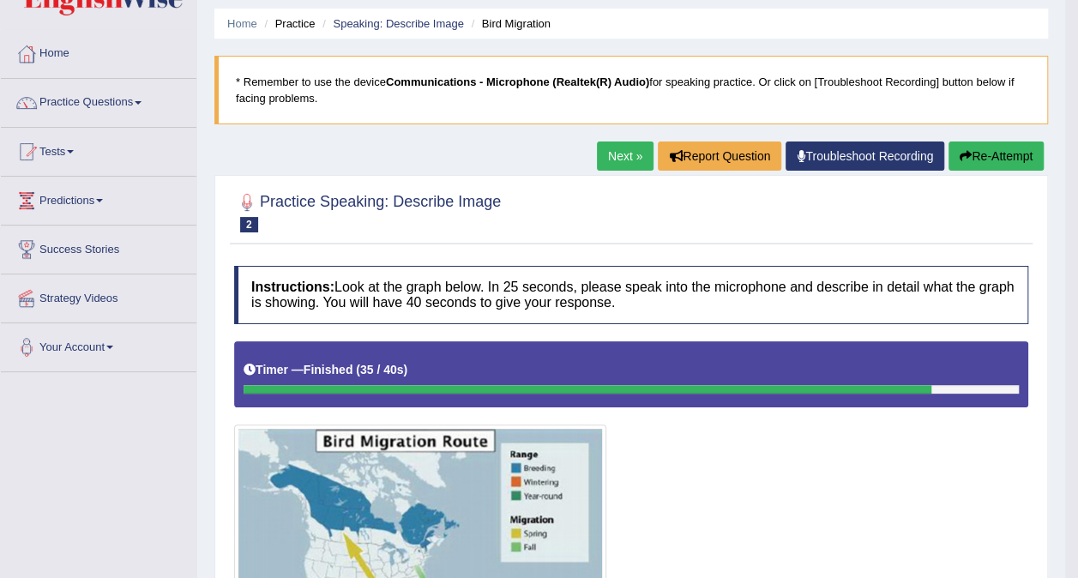
scroll to position [0, 0]
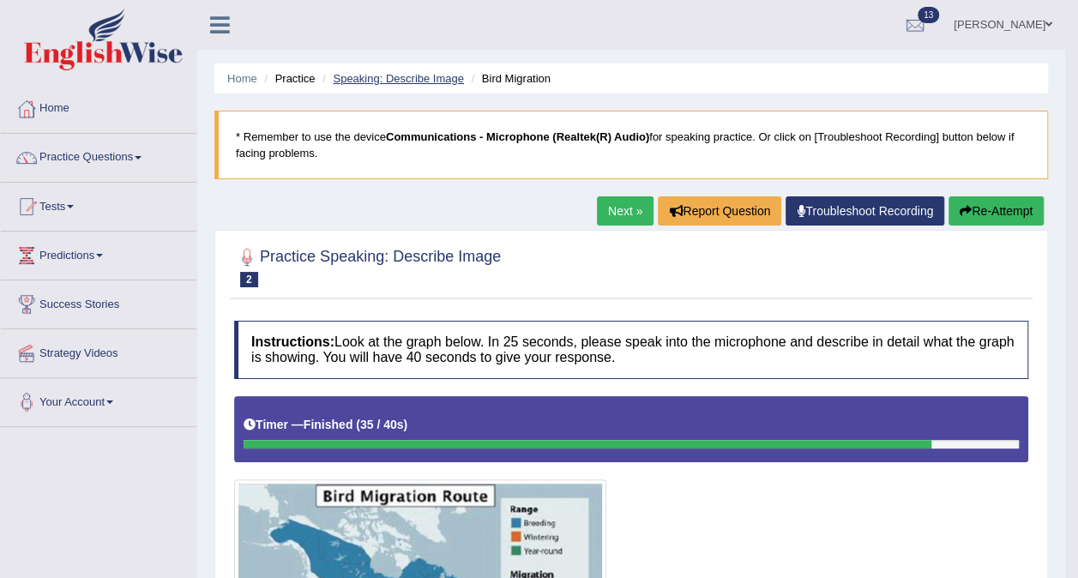
click at [418, 78] on link "Speaking: Describe Image" at bounding box center [398, 78] width 130 height 13
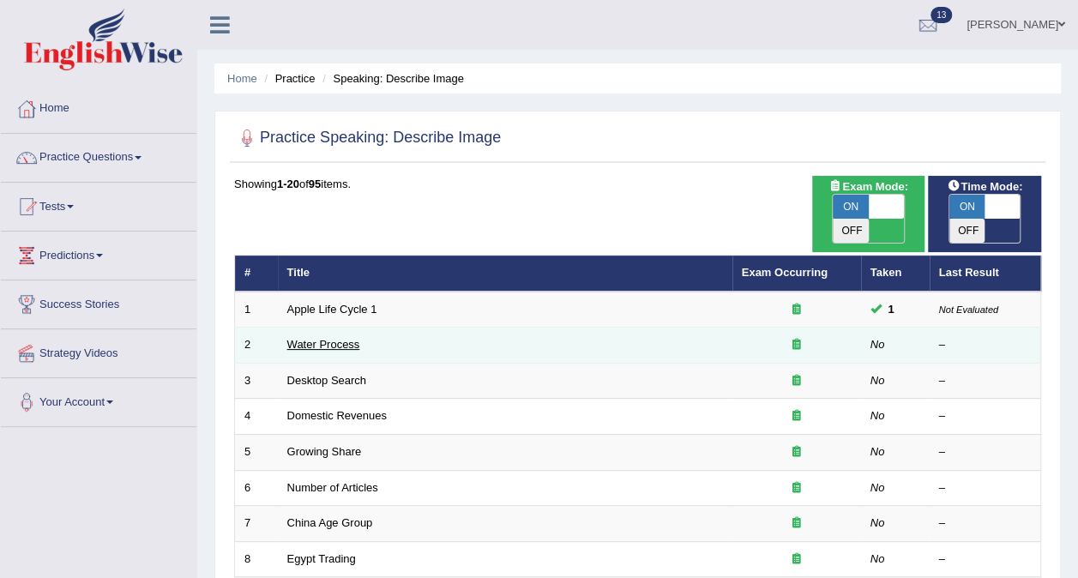
click at [301, 338] on link "Water Process" at bounding box center [323, 344] width 73 height 13
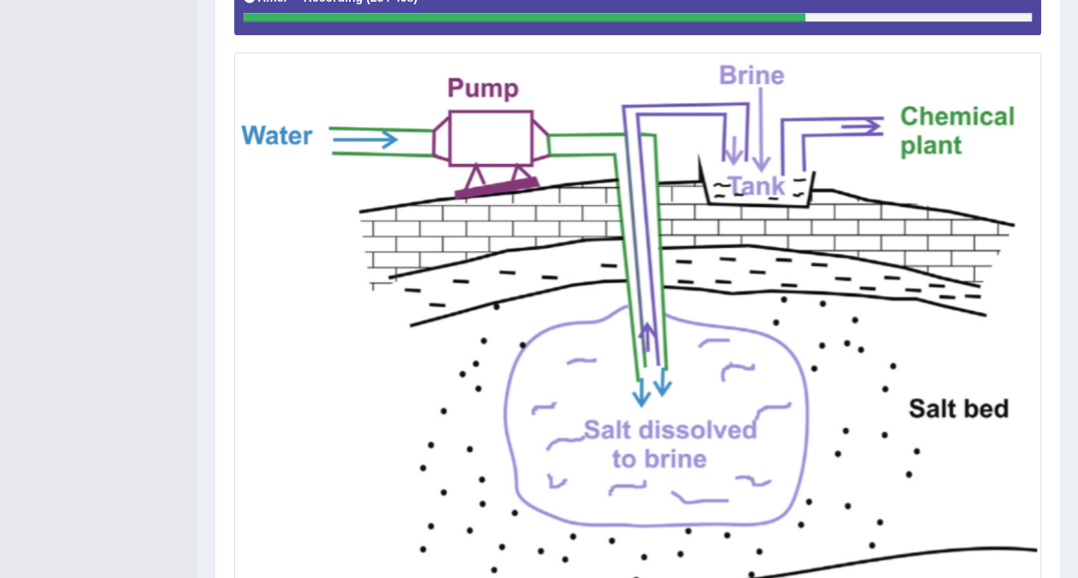
scroll to position [578, 0]
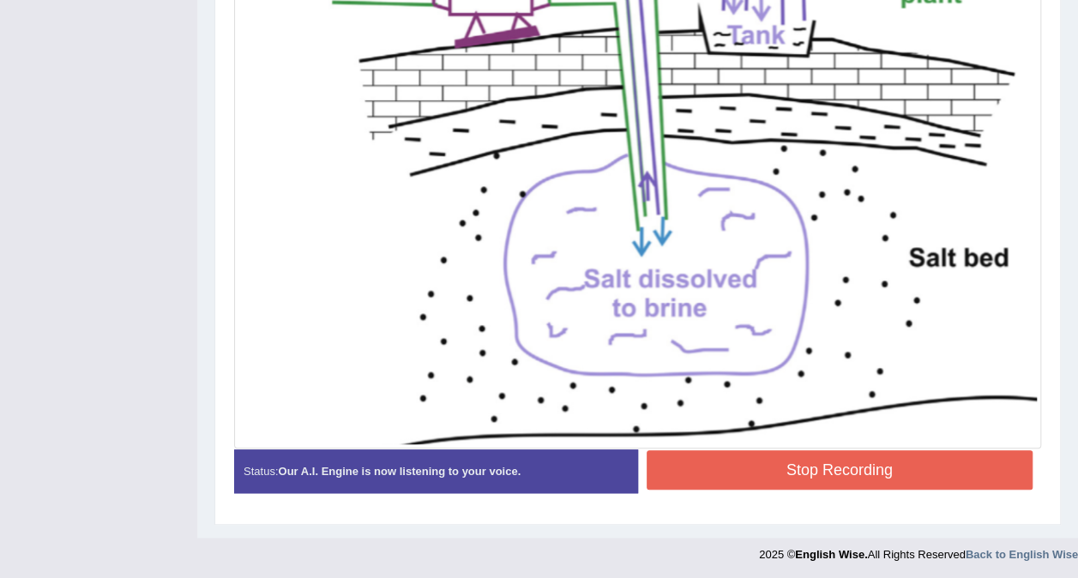
click at [897, 478] on button "Stop Recording" at bounding box center [840, 469] width 387 height 39
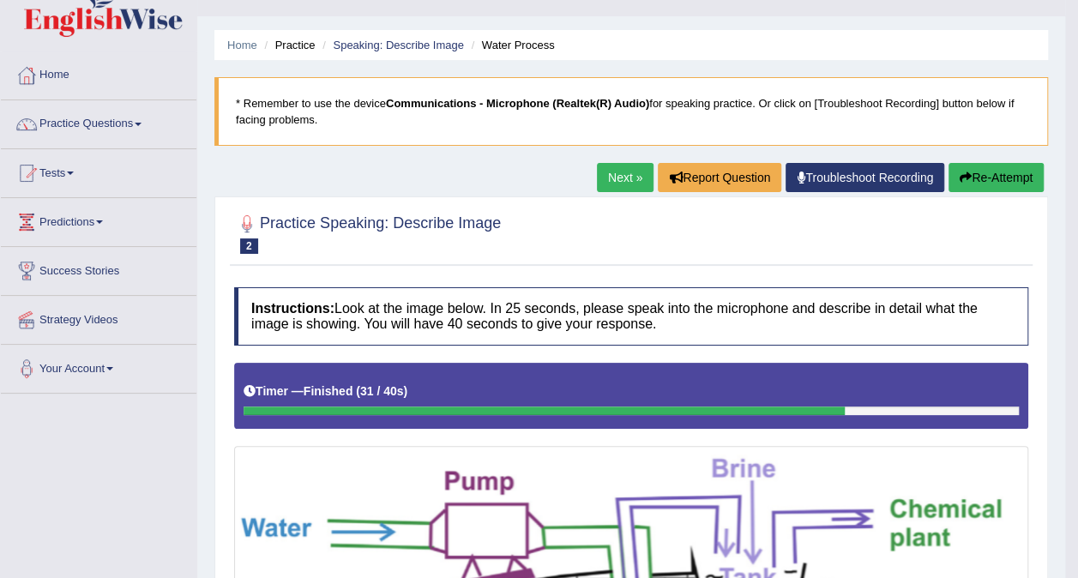
scroll to position [26, 0]
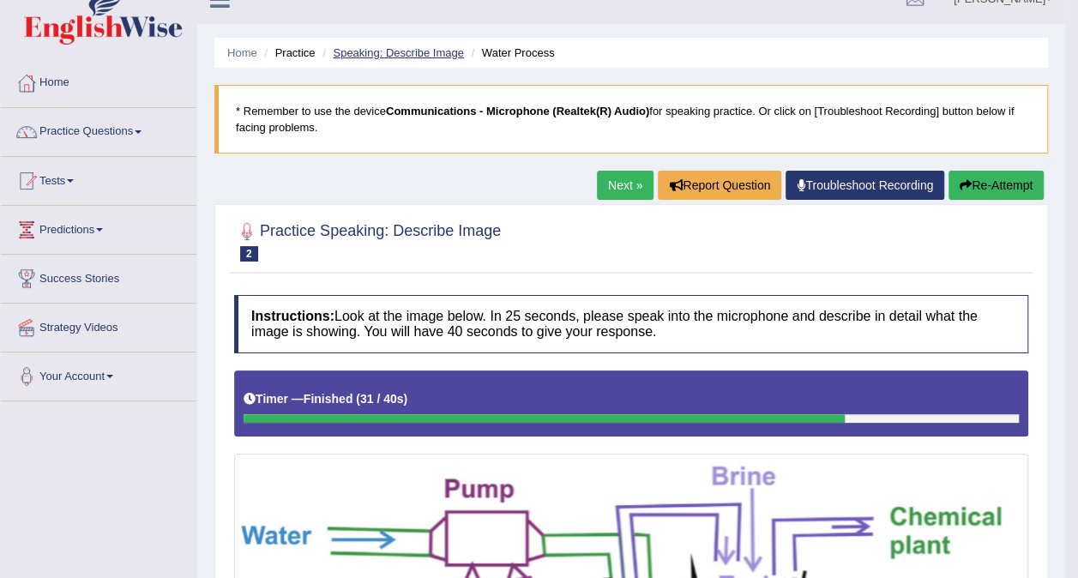
click at [429, 50] on link "Speaking: Describe Image" at bounding box center [398, 52] width 130 height 13
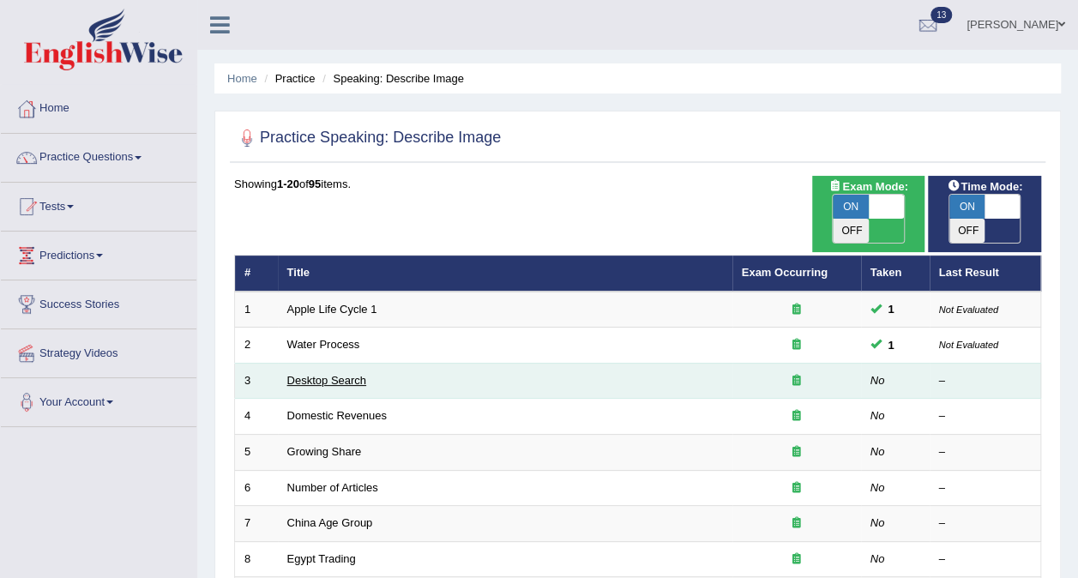
click at [312, 374] on link "Desktop Search" at bounding box center [327, 380] width 80 height 13
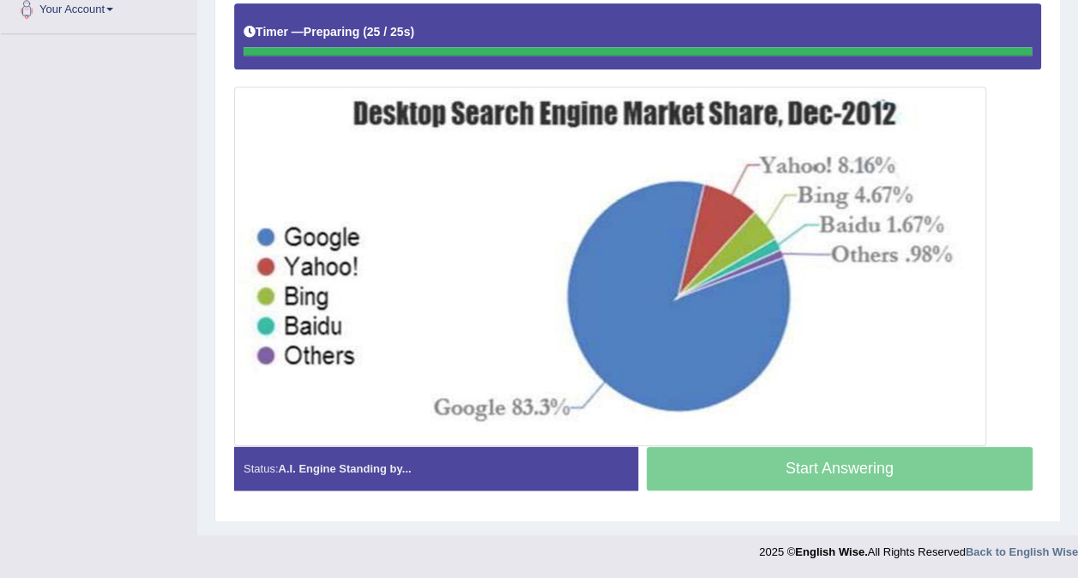
scroll to position [389, 0]
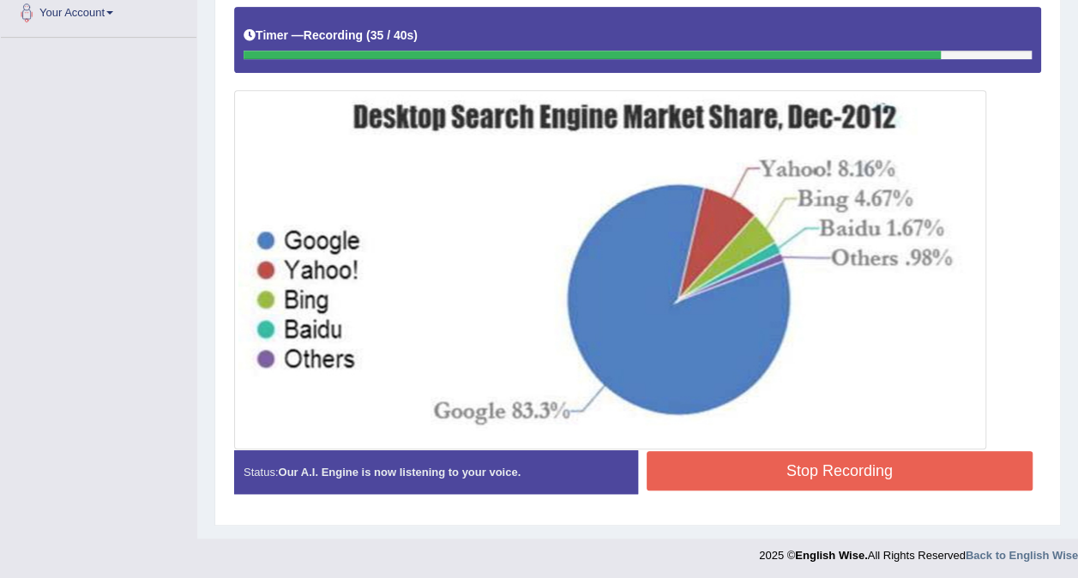
click at [894, 461] on button "Stop Recording" at bounding box center [840, 470] width 387 height 39
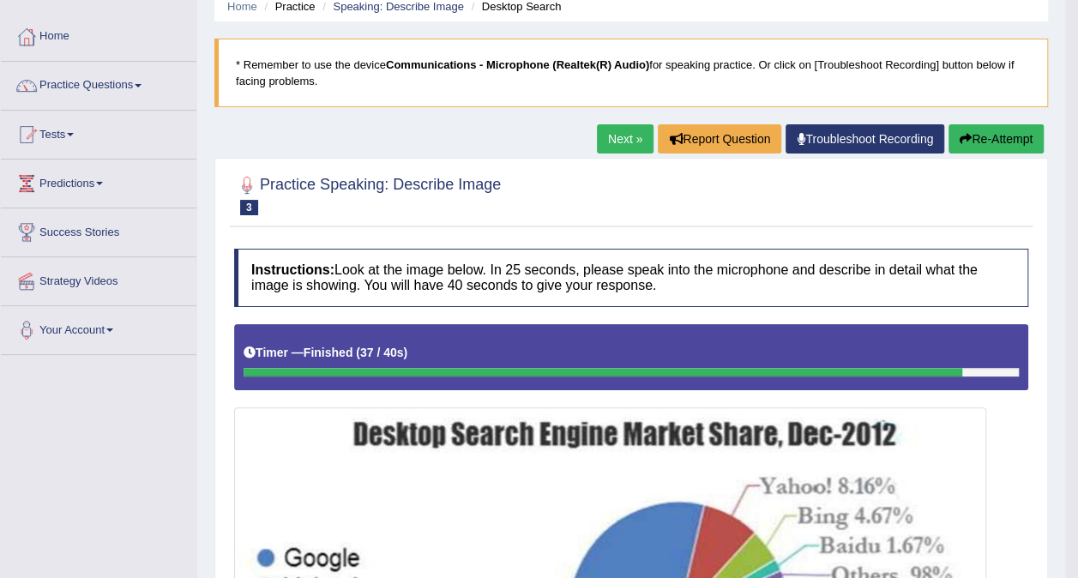
scroll to position [26, 0]
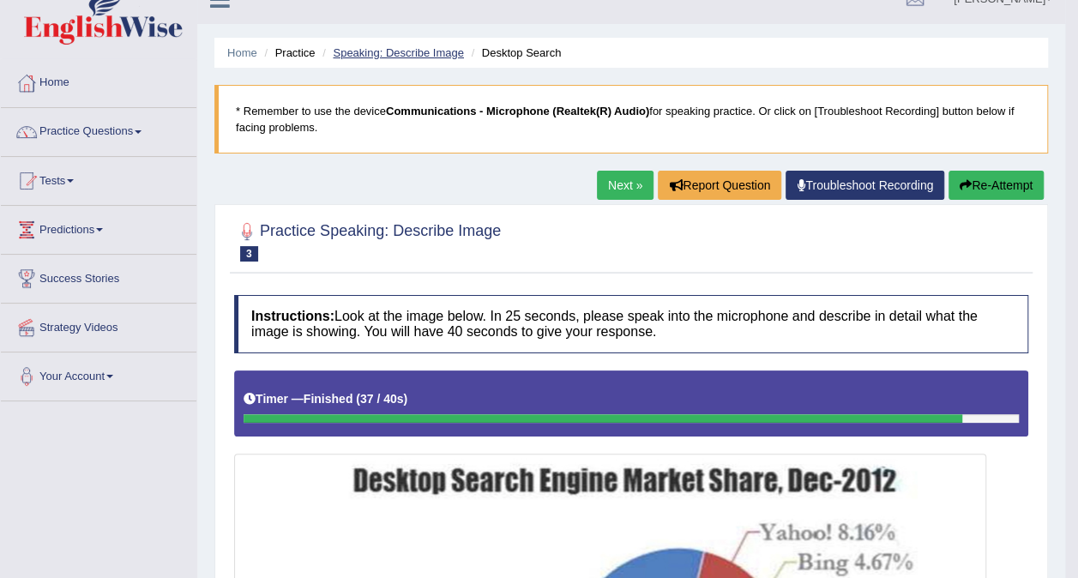
click at [412, 53] on link "Speaking: Describe Image" at bounding box center [398, 52] width 130 height 13
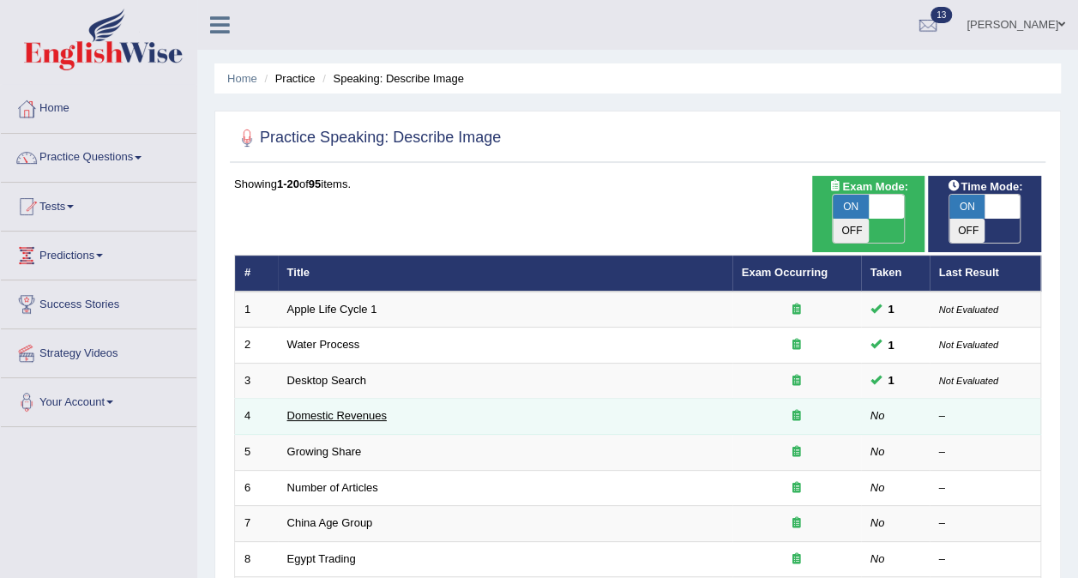
click at [323, 409] on link "Domestic Revenues" at bounding box center [336, 415] width 99 height 13
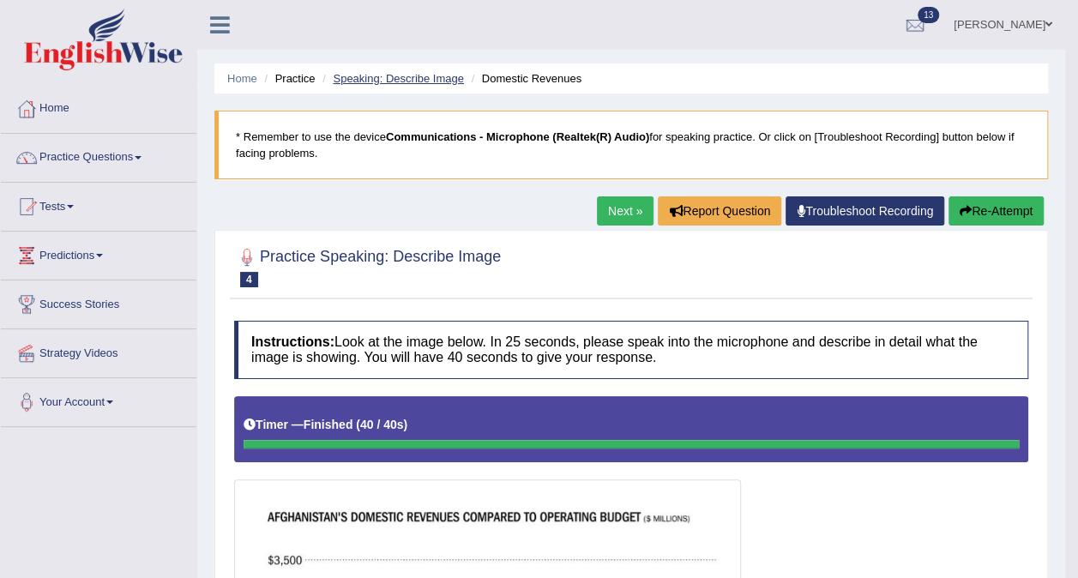
click at [424, 79] on link "Speaking: Describe Image" at bounding box center [398, 78] width 130 height 13
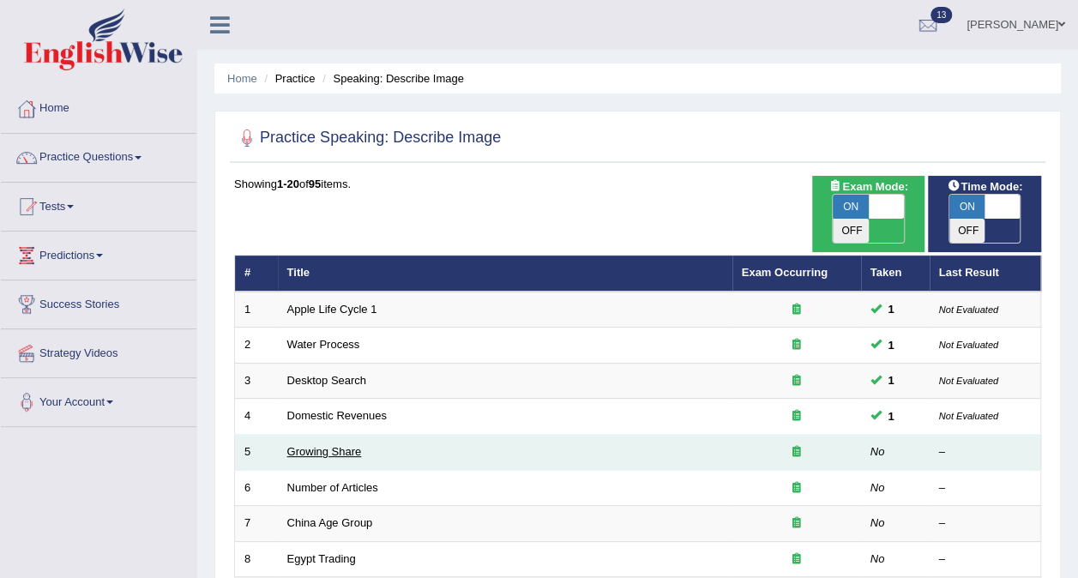
click at [311, 445] on link "Growing Share" at bounding box center [324, 451] width 75 height 13
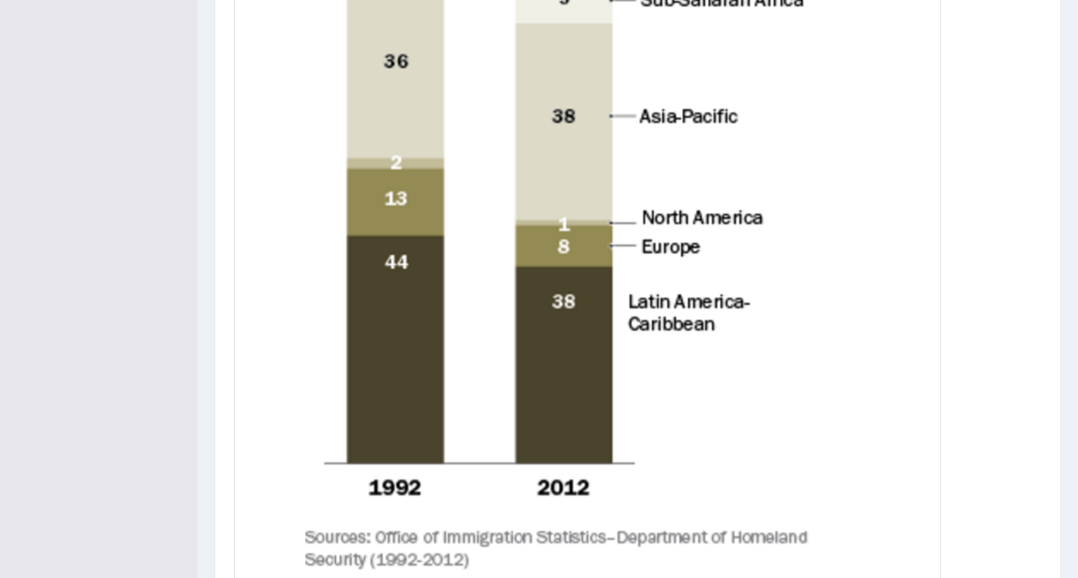
scroll to position [733, 0]
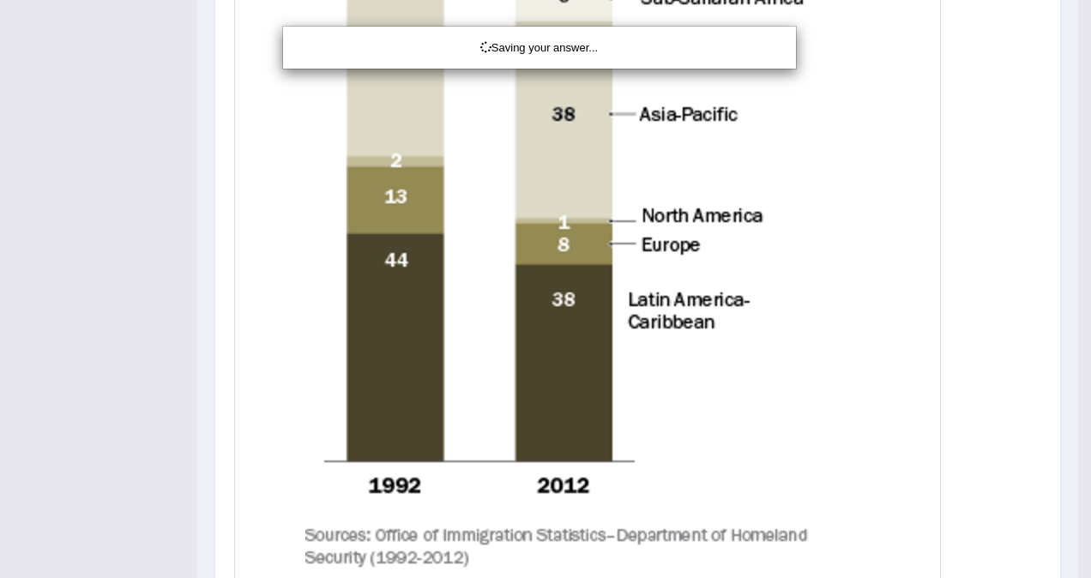
drag, startPoint x: 1082, startPoint y: 307, endPoint x: 1034, endPoint y: 353, distance: 66.7
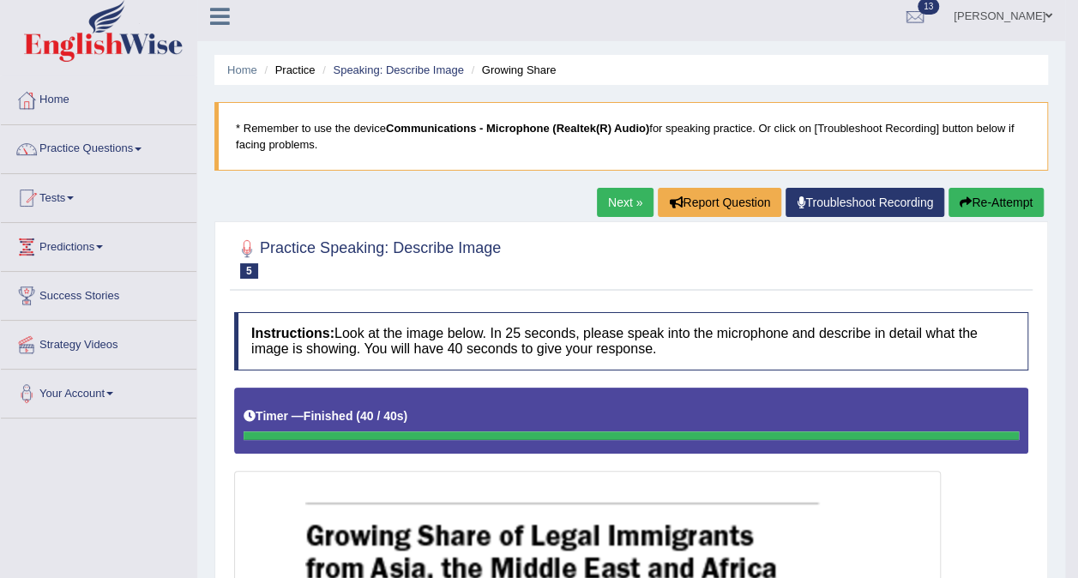
scroll to position [0, 0]
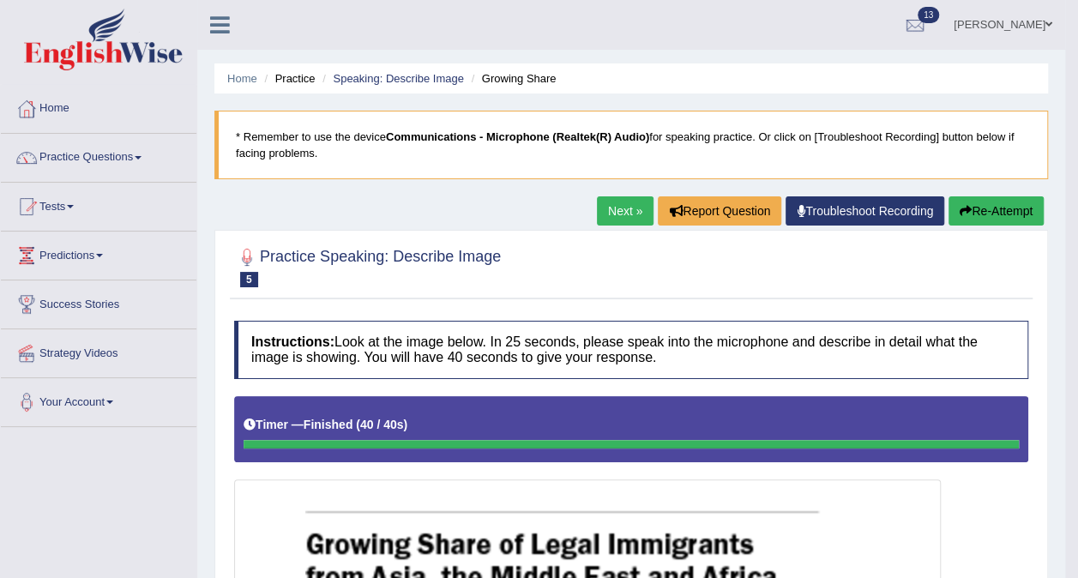
click at [626, 211] on link "Next »" at bounding box center [625, 210] width 57 height 29
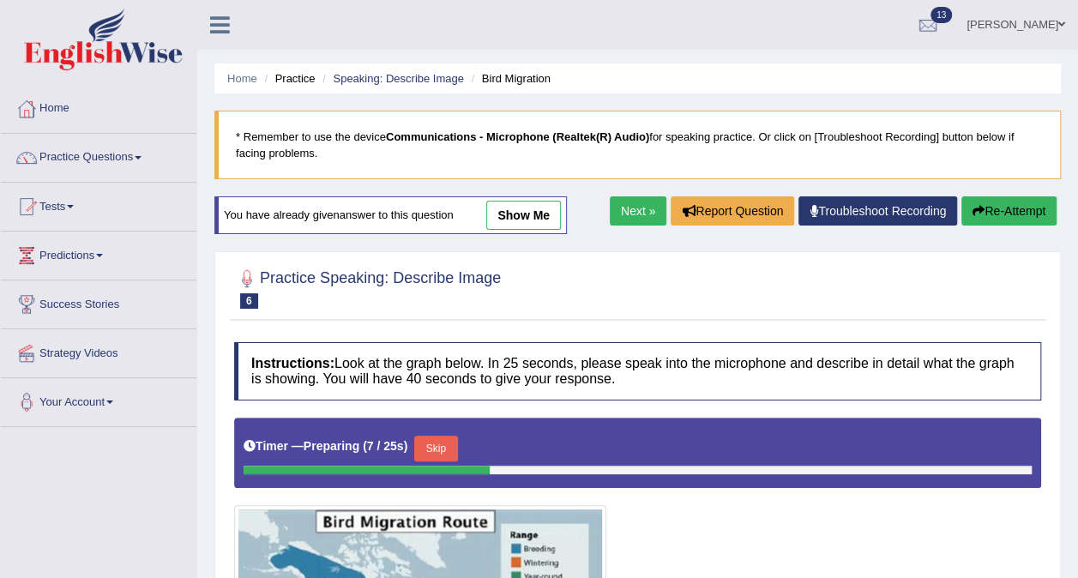
click at [513, 206] on link "show me" at bounding box center [523, 215] width 75 height 29
